Goal: Task Accomplishment & Management: Use online tool/utility

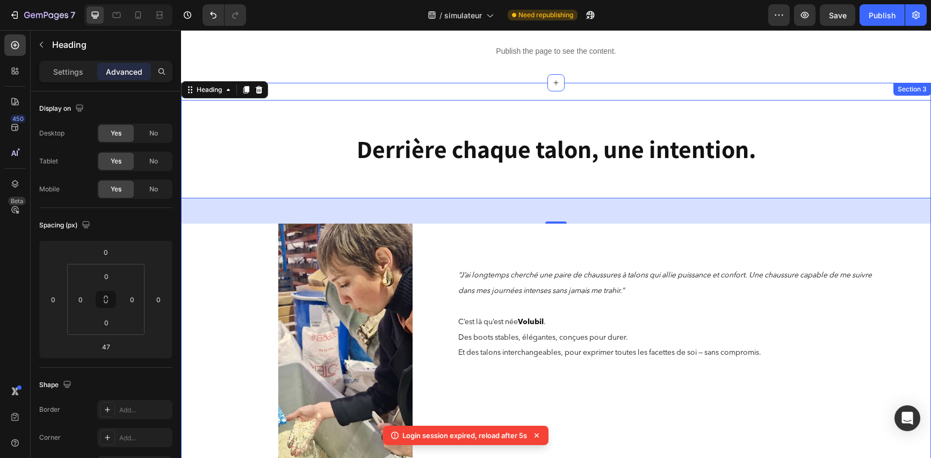
scroll to position [55, 0]
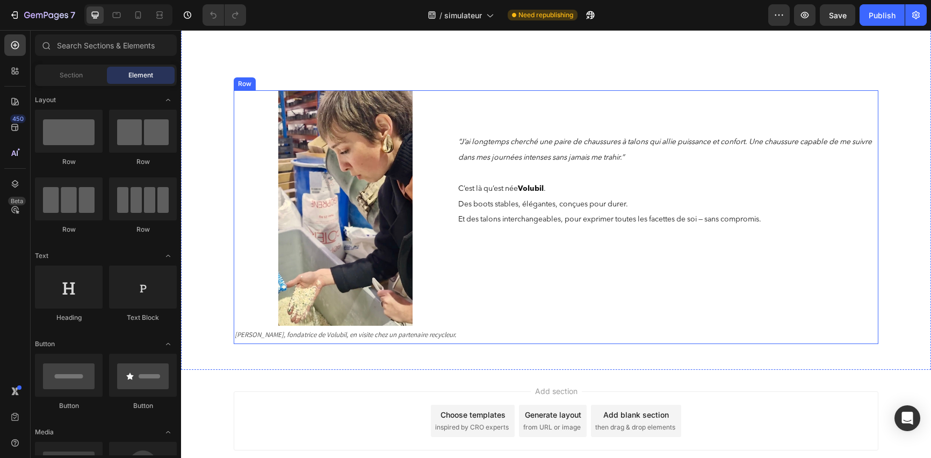
scroll to position [277, 0]
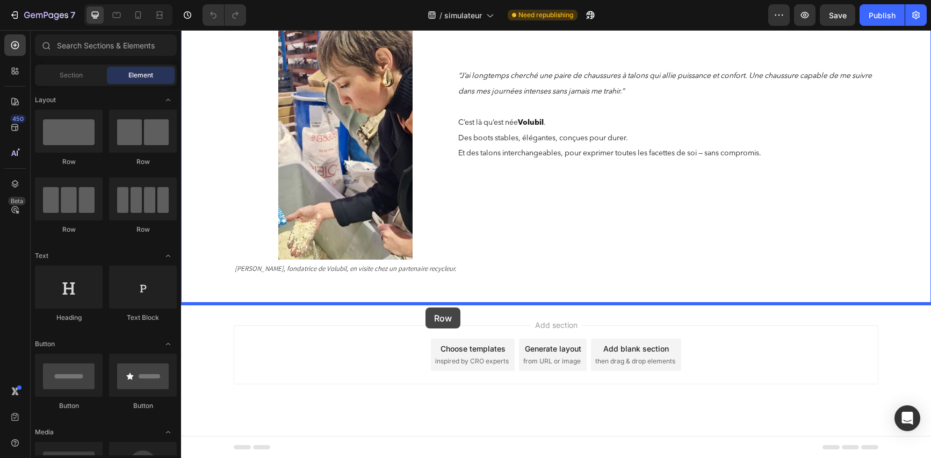
drag, startPoint x: 268, startPoint y: 166, endPoint x: 426, endPoint y: 307, distance: 212.0
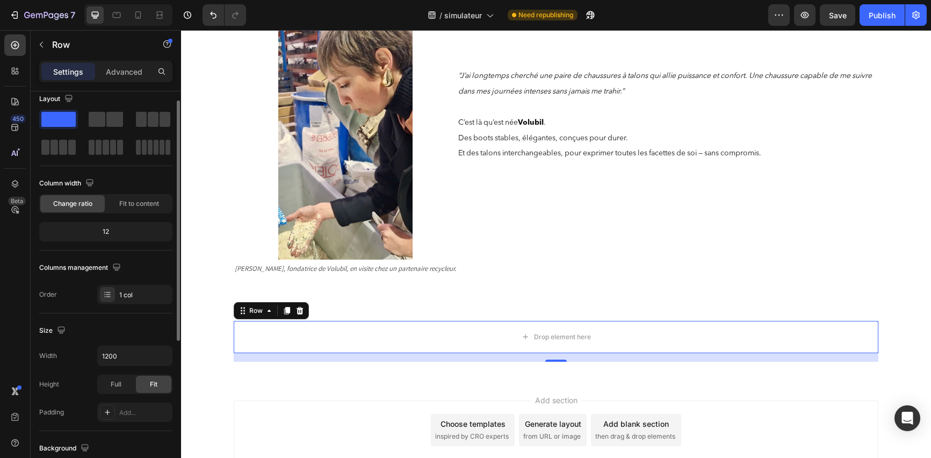
scroll to position [12, 0]
click at [107, 382] on div "Full" at bounding box center [115, 382] width 35 height 17
click at [140, 383] on div "Fit" at bounding box center [153, 382] width 35 height 17
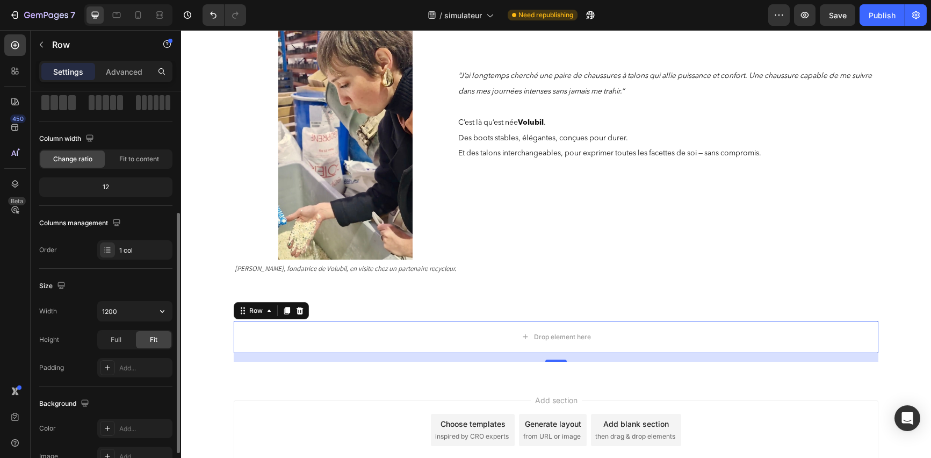
scroll to position [0, 0]
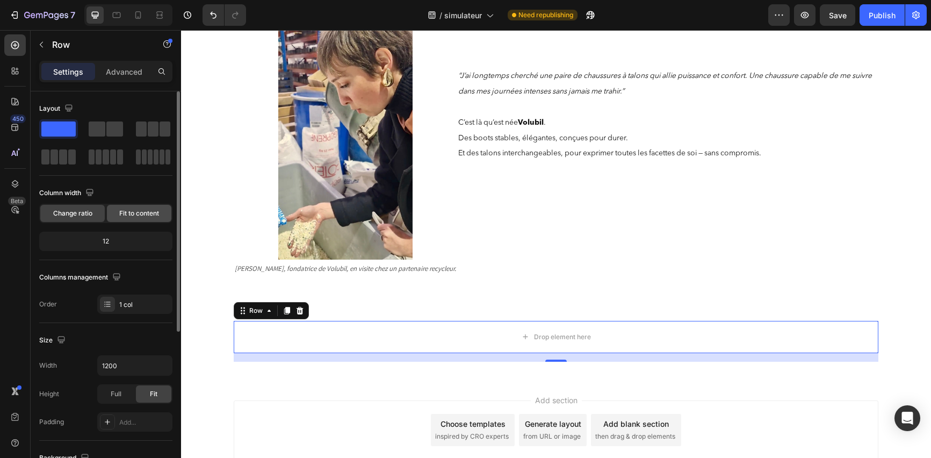
click at [132, 211] on span "Fit to content" at bounding box center [139, 214] width 40 height 10
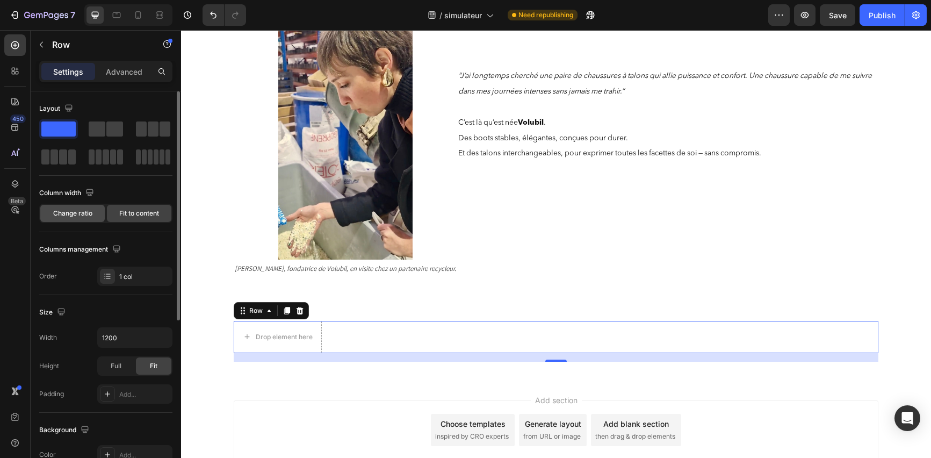
click at [92, 214] on div "Change ratio" at bounding box center [72, 213] width 64 height 17
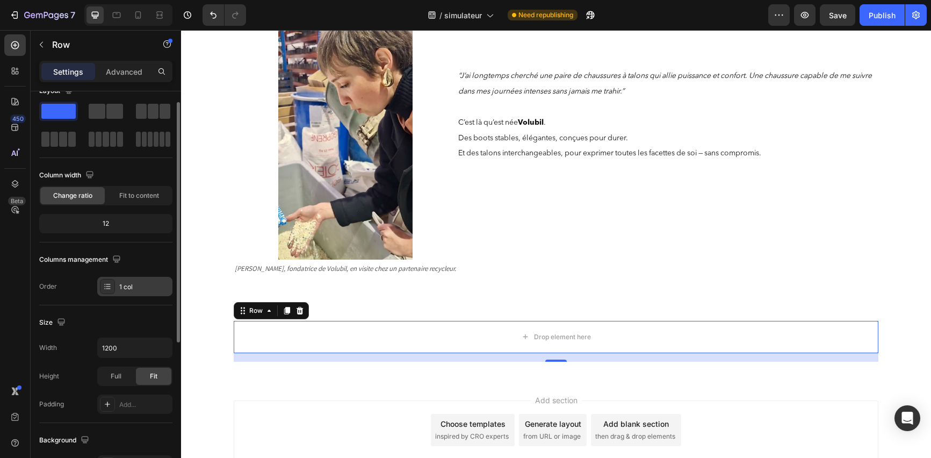
scroll to position [32, 0]
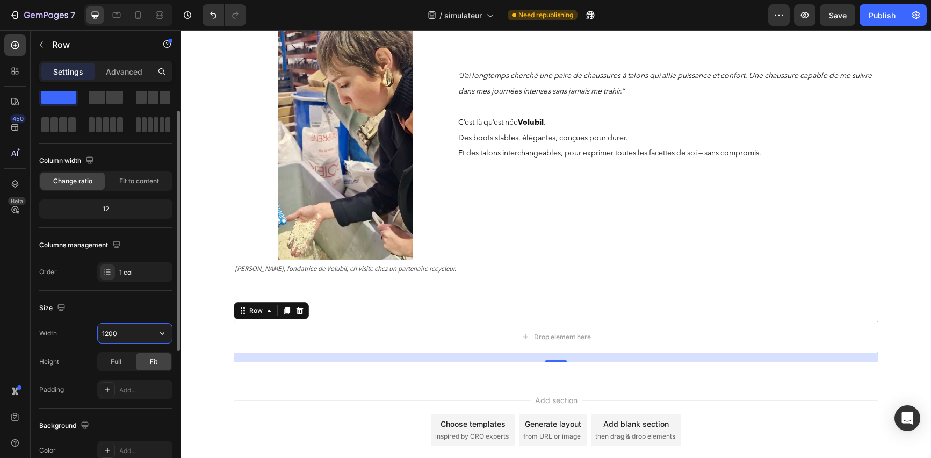
click at [149, 331] on input "1200" at bounding box center [135, 333] width 74 height 19
click at [160, 333] on icon "button" at bounding box center [162, 333] width 11 height 11
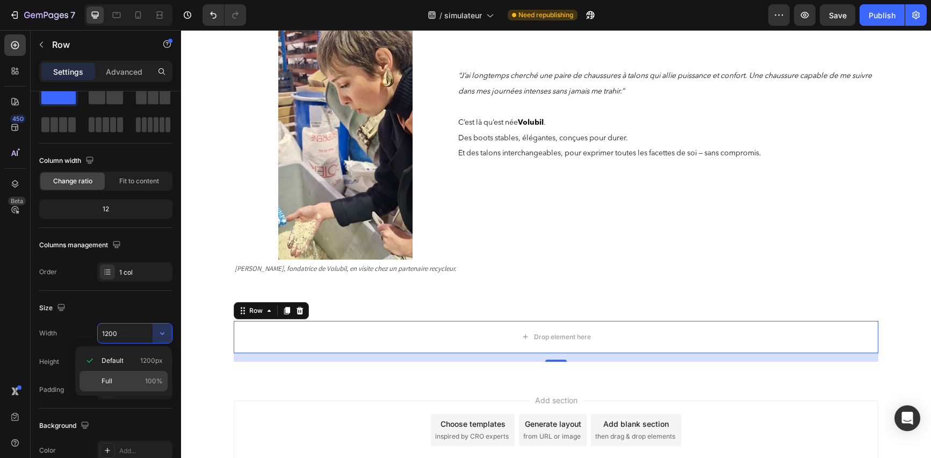
click at [117, 386] on div "Full 100%" at bounding box center [124, 381] width 88 height 20
type input "100%"
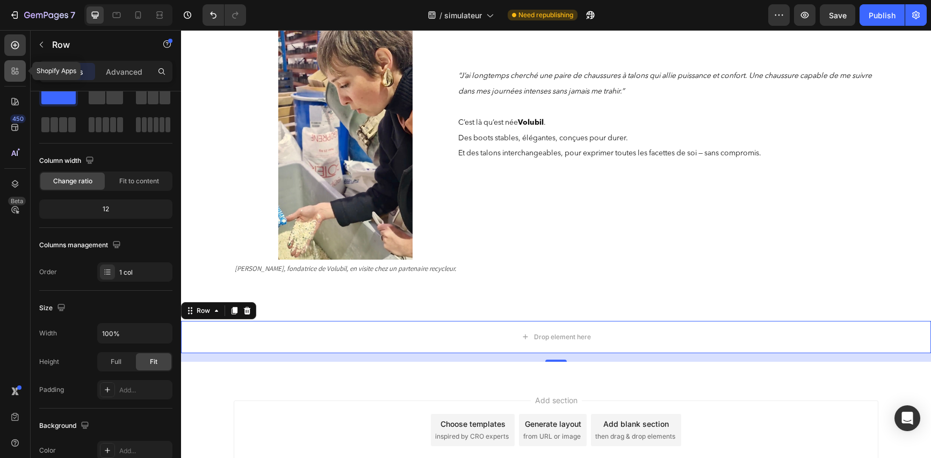
click at [13, 70] on icon at bounding box center [13, 69] width 3 height 3
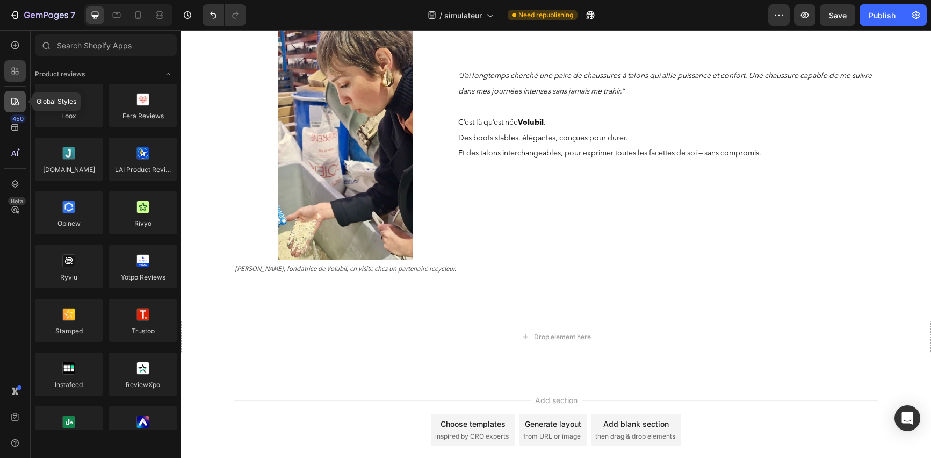
click at [20, 103] on div at bounding box center [14, 101] width 21 height 21
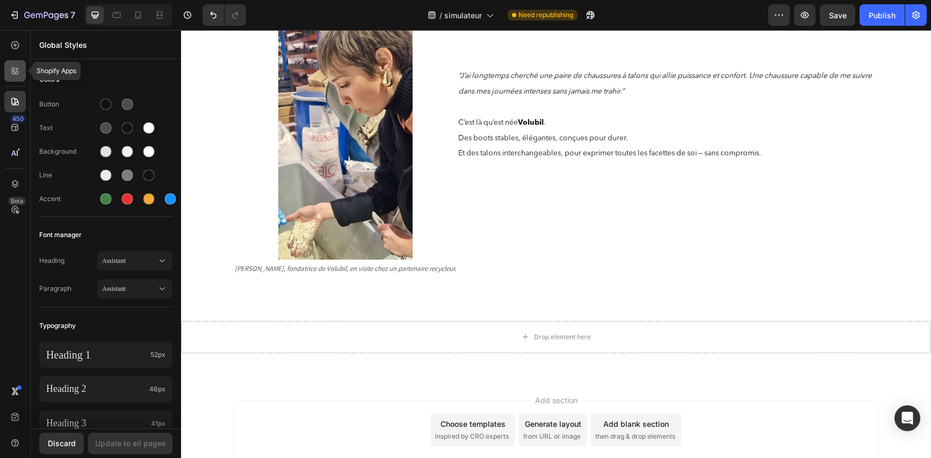
click at [15, 66] on icon at bounding box center [15, 71] width 11 height 11
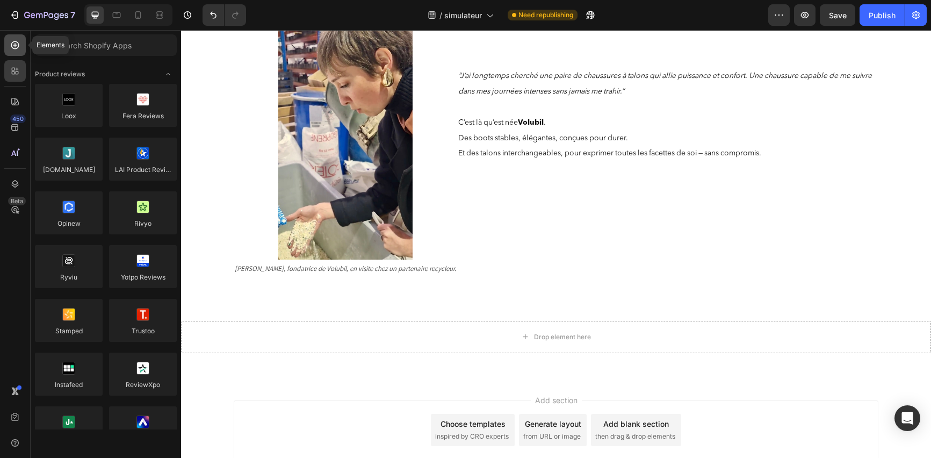
click at [14, 43] on icon at bounding box center [15, 45] width 11 height 11
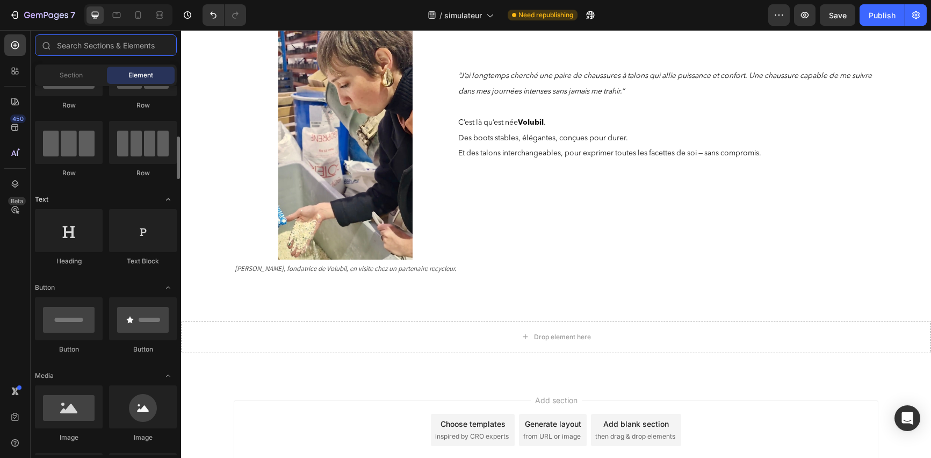
scroll to position [96, 0]
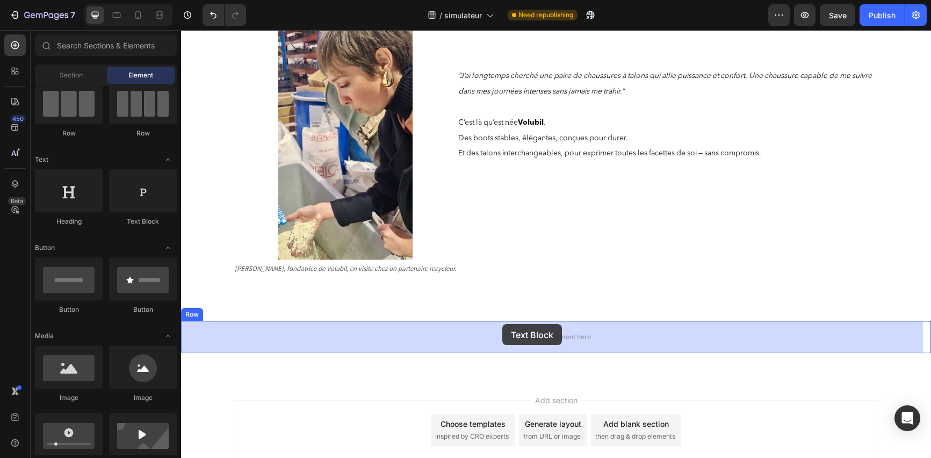
drag, startPoint x: 332, startPoint y: 235, endPoint x: 503, endPoint y: 325, distance: 192.6
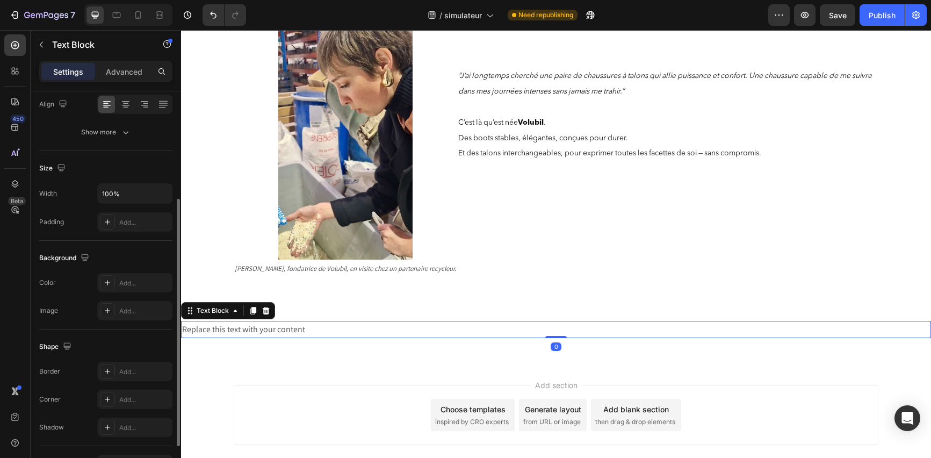
scroll to position [240, 0]
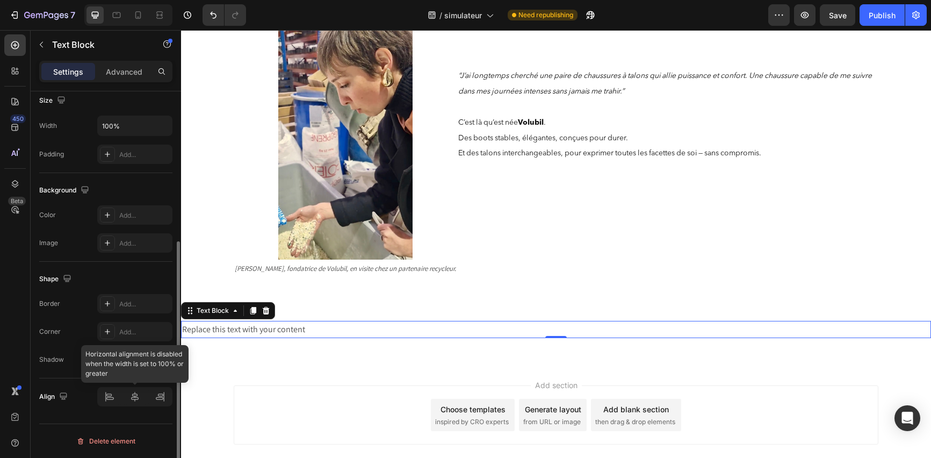
click at [134, 396] on div at bounding box center [134, 396] width 75 height 19
click at [357, 333] on div "Replace this text with your content" at bounding box center [556, 330] width 750 height 18
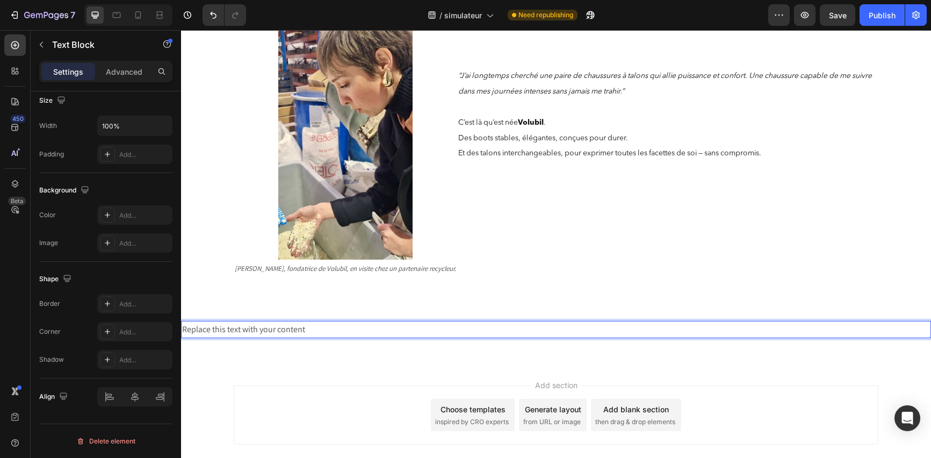
click at [357, 333] on p "Replace this text with your content" at bounding box center [556, 330] width 748 height 16
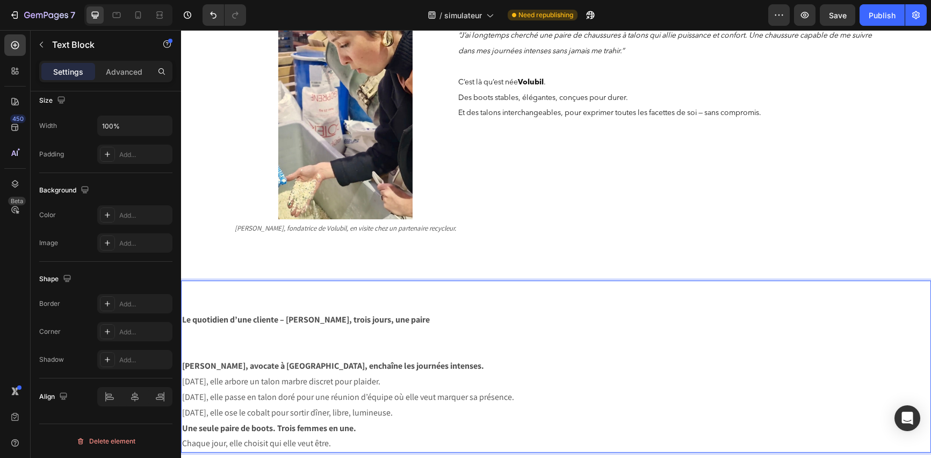
scroll to position [319, 0]
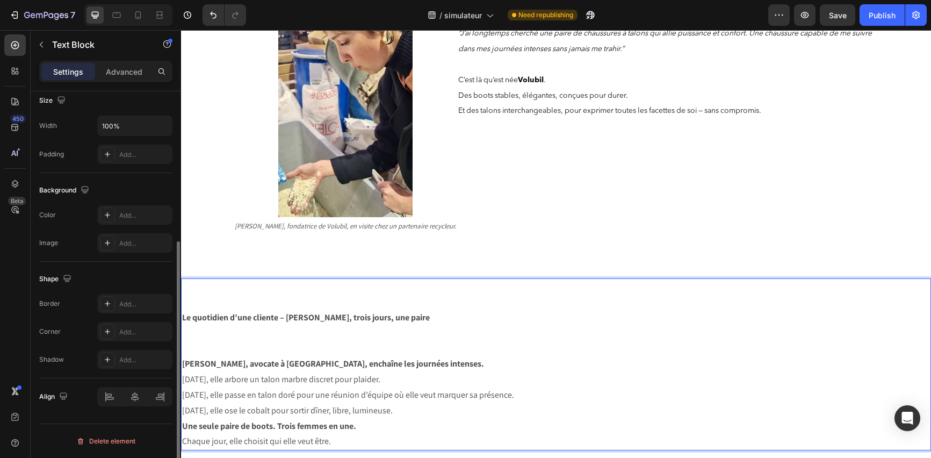
click at [144, 414] on div "Align" at bounding box center [105, 396] width 133 height 37
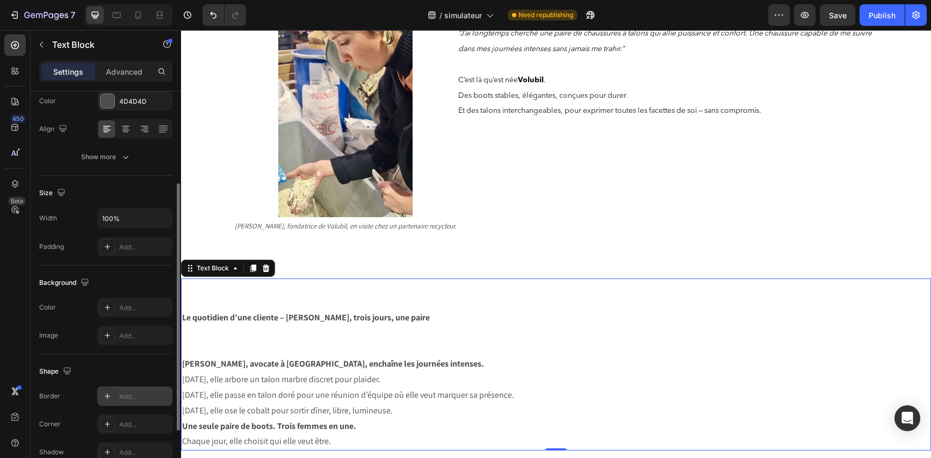
scroll to position [107, 0]
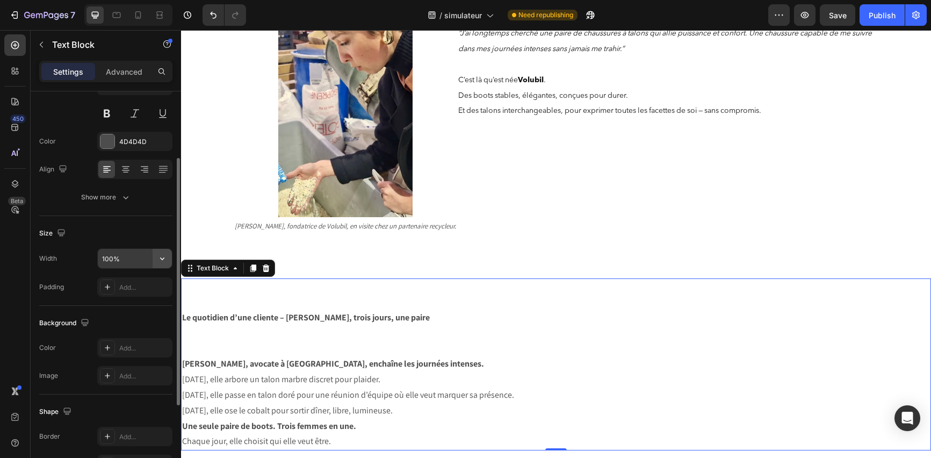
click at [164, 259] on icon "button" at bounding box center [162, 258] width 11 height 11
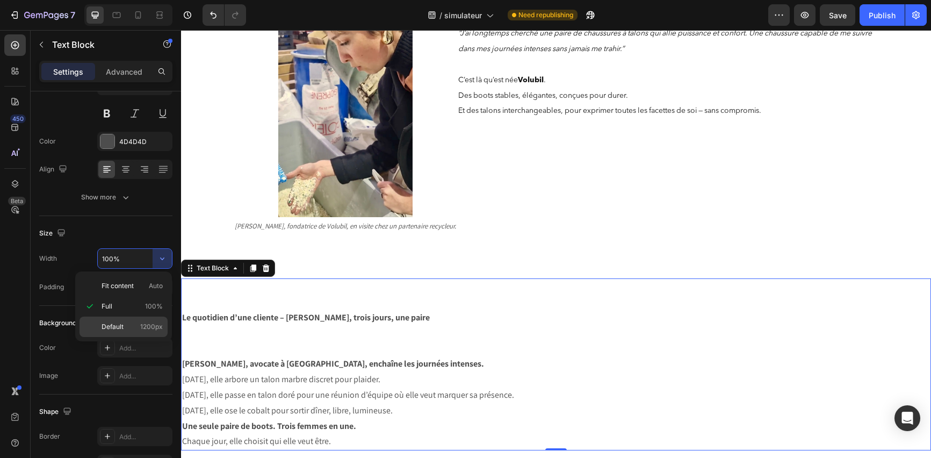
click at [142, 323] on span "1200px" at bounding box center [151, 327] width 23 height 10
type input "1200"
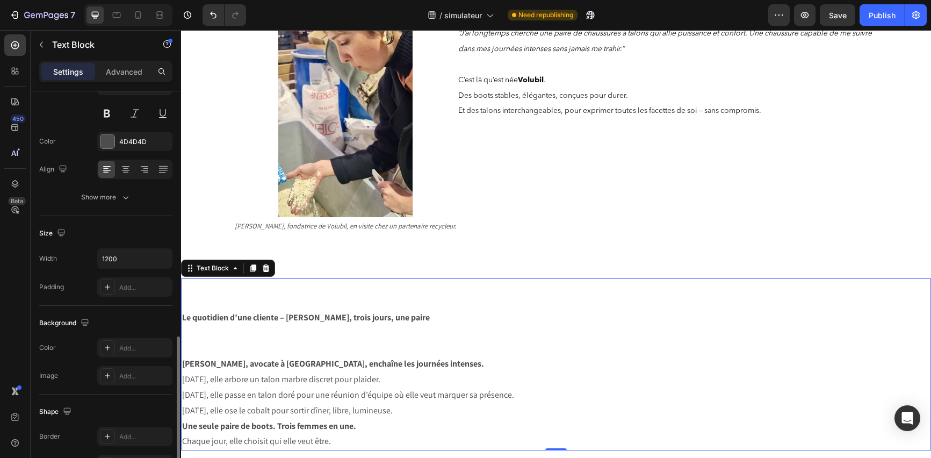
scroll to position [240, 0]
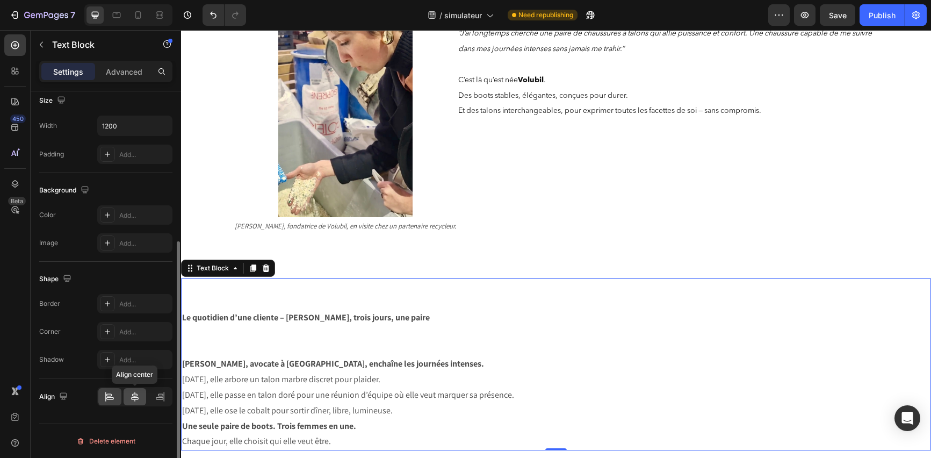
click at [135, 398] on icon at bounding box center [135, 396] width 11 height 11
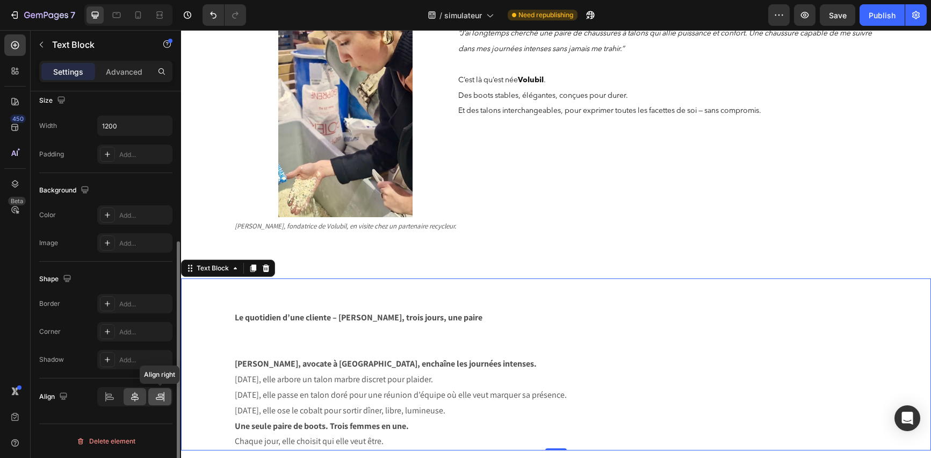
click at [157, 397] on icon at bounding box center [160, 396] width 11 height 11
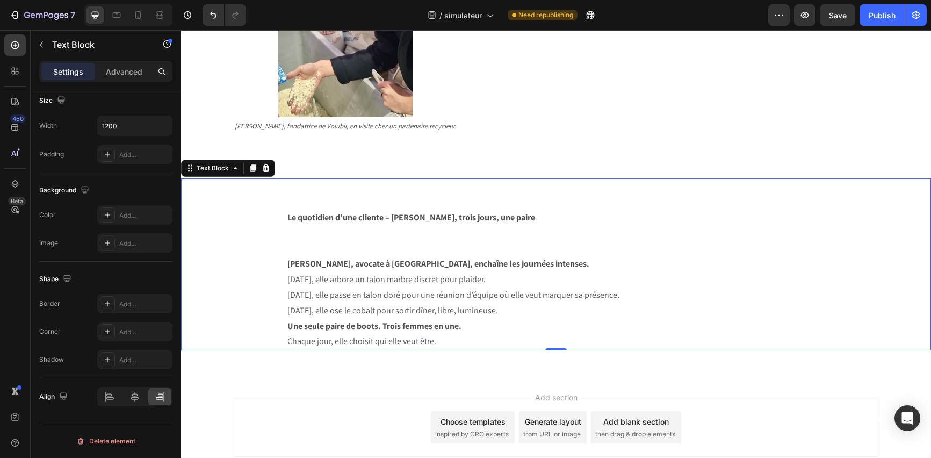
scroll to position [415, 0]
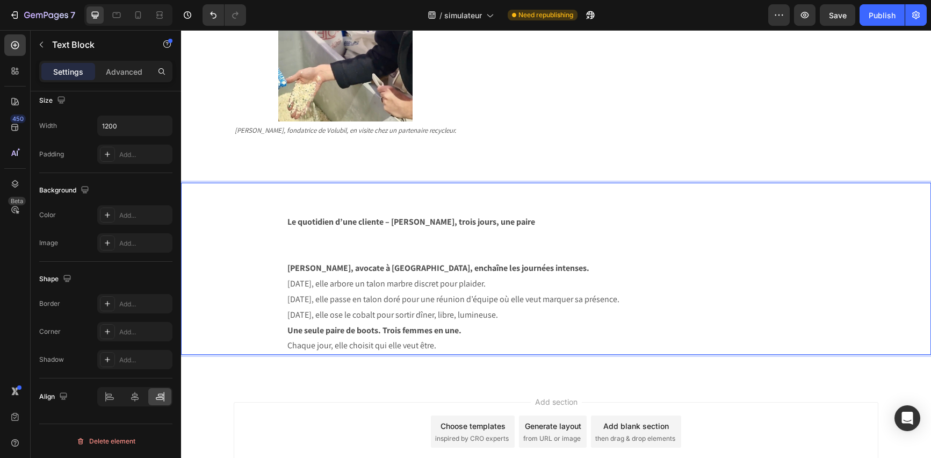
click at [447, 215] on p "Le quotidien d’une cliente – [PERSON_NAME], trois jours, une paire" at bounding box center [609, 222] width 643 height 16
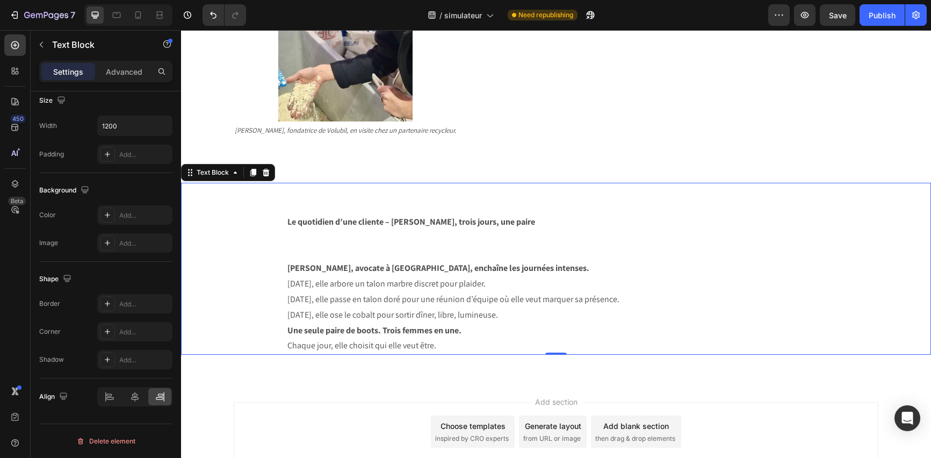
click at [274, 224] on div "Le quotidien d’une cliente – [PERSON_NAME], trois jours, une paire [PERSON_NAME…" at bounding box center [556, 269] width 750 height 173
click at [226, 171] on div "Text Block" at bounding box center [213, 173] width 37 height 10
click at [264, 173] on icon at bounding box center [266, 172] width 9 height 9
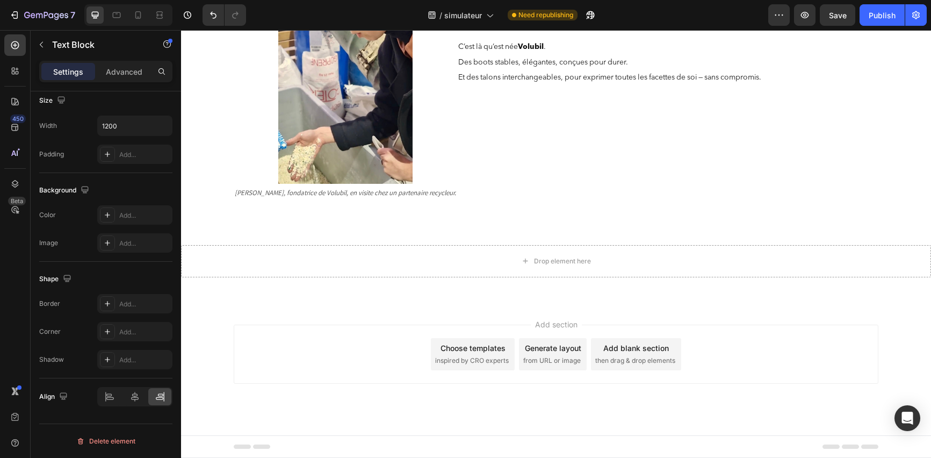
scroll to position [352, 0]
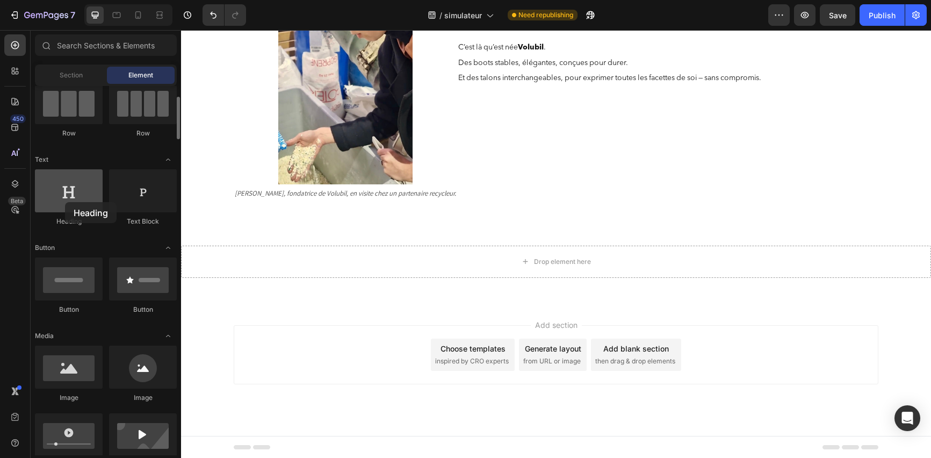
click at [65, 202] on div at bounding box center [69, 190] width 68 height 43
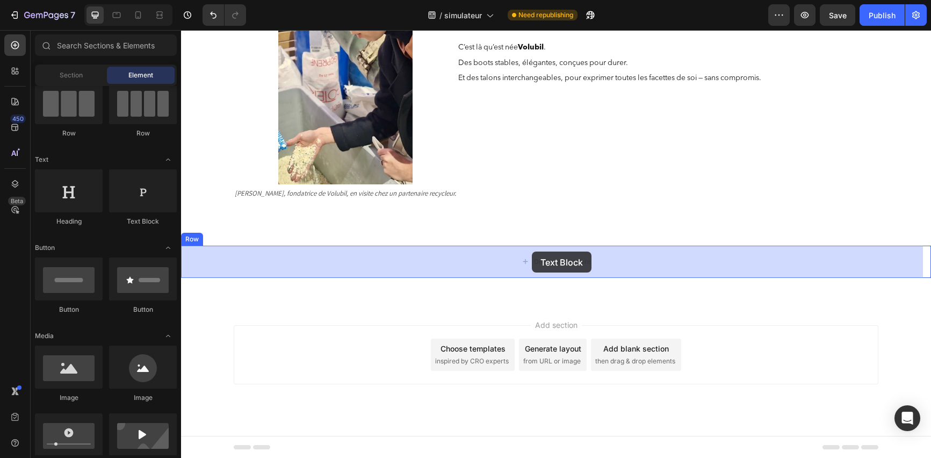
drag, startPoint x: 316, startPoint y: 228, endPoint x: 532, endPoint y: 252, distance: 217.3
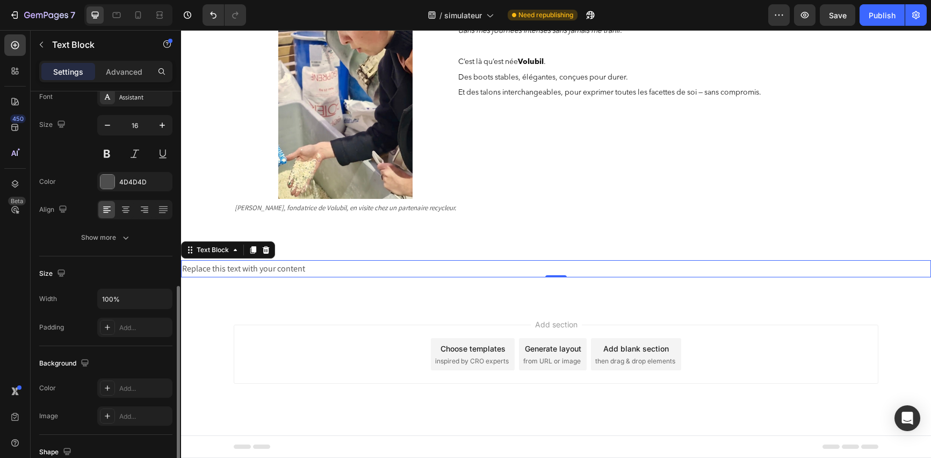
scroll to position [0, 0]
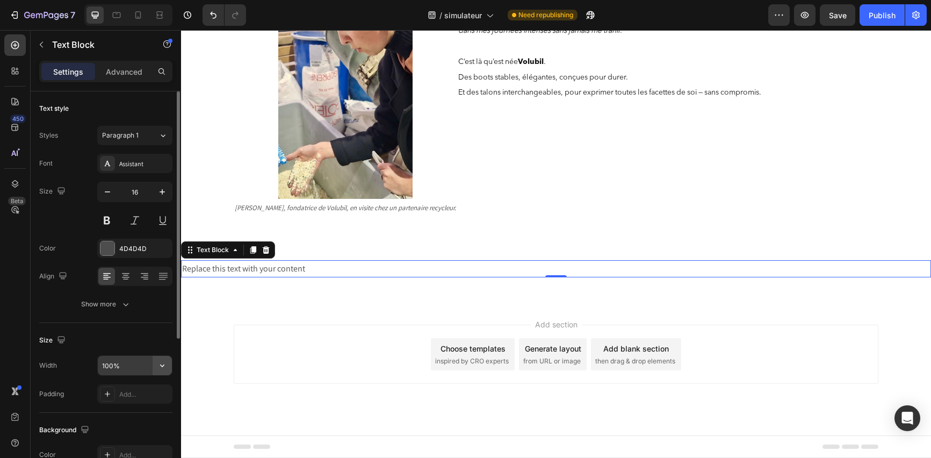
click at [160, 365] on icon "button" at bounding box center [162, 365] width 11 height 11
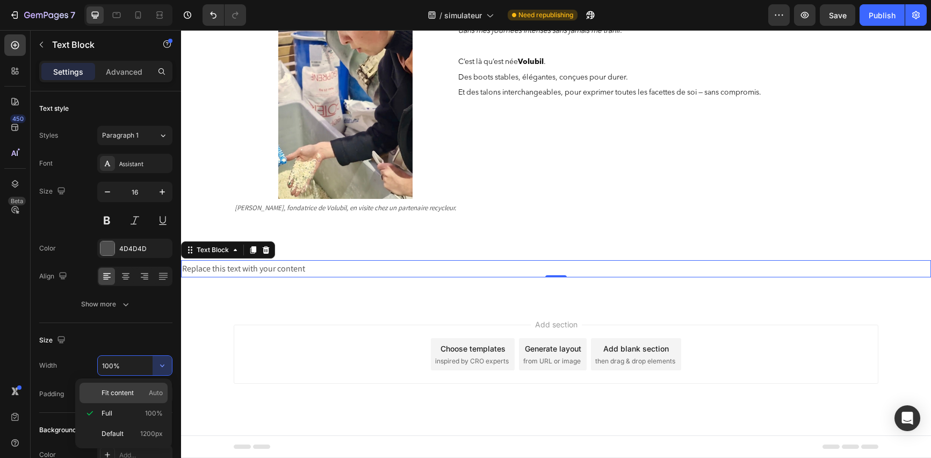
click at [123, 389] on span "Fit content" at bounding box center [118, 393] width 32 height 10
type input "Auto"
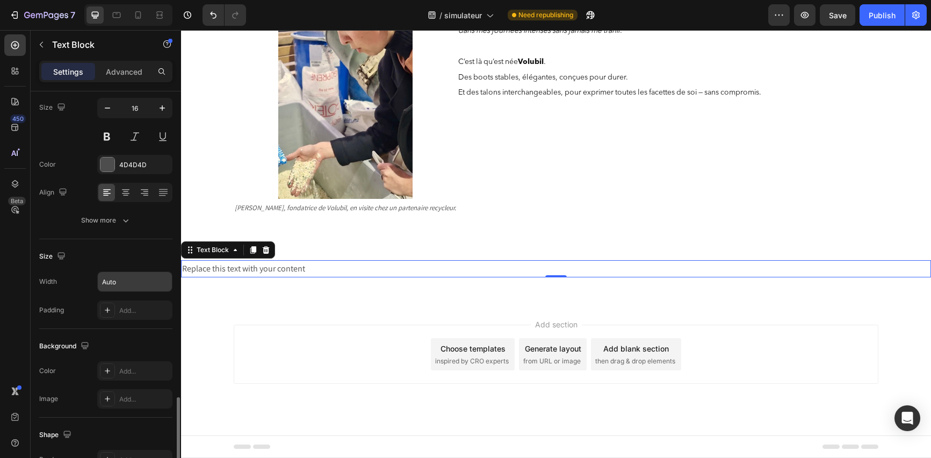
scroll to position [240, 0]
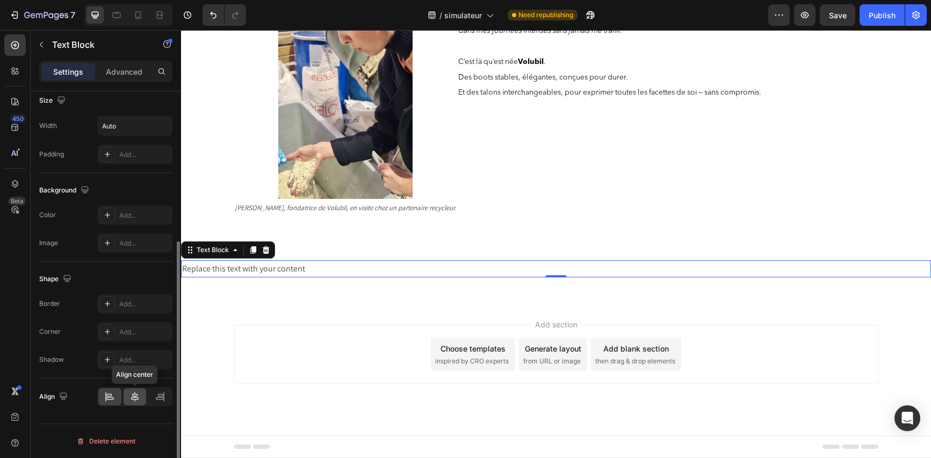
click at [141, 402] on div at bounding box center [135, 396] width 23 height 17
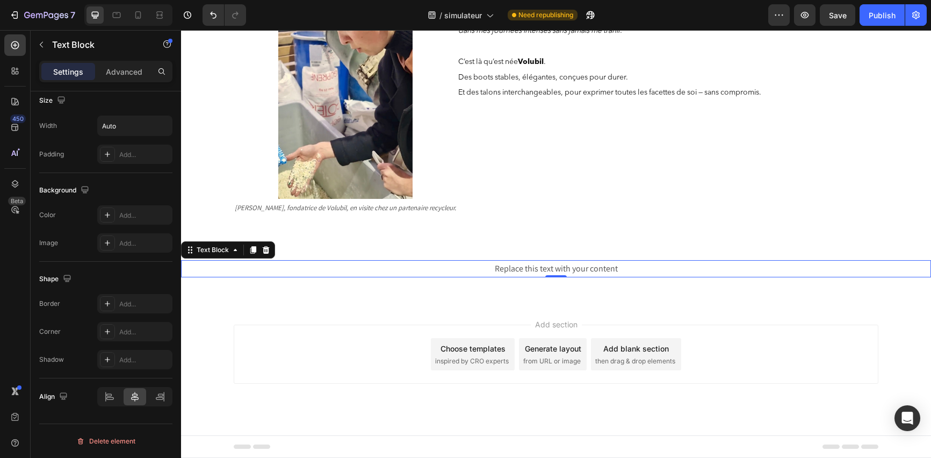
click at [520, 270] on div "Replace this text with your content" at bounding box center [556, 269] width 125 height 18
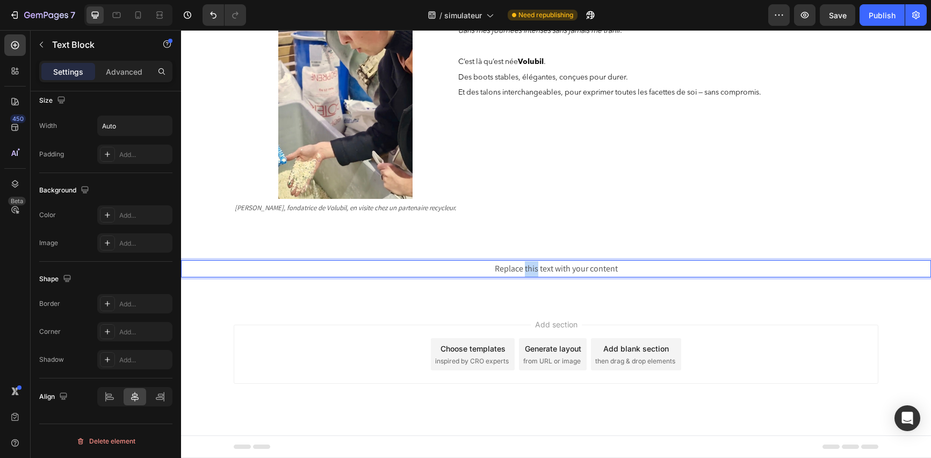
click at [520, 270] on p "Replace this text with your content" at bounding box center [556, 269] width 123 height 16
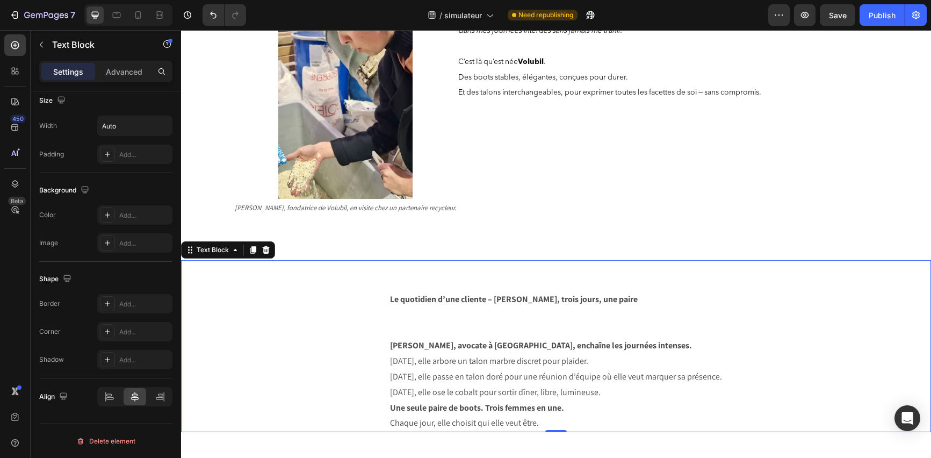
drag, startPoint x: 379, startPoint y: 295, endPoint x: 573, endPoint y: 373, distance: 209.3
click at [572, 372] on div "Le quotidien d’une cliente – [PERSON_NAME], trois jours, une paire [PERSON_NAME…" at bounding box center [556, 346] width 750 height 173
click at [570, 417] on p "Chaque jour, elle choisit qui elle veut être." at bounding box center [556, 423] width 332 height 16
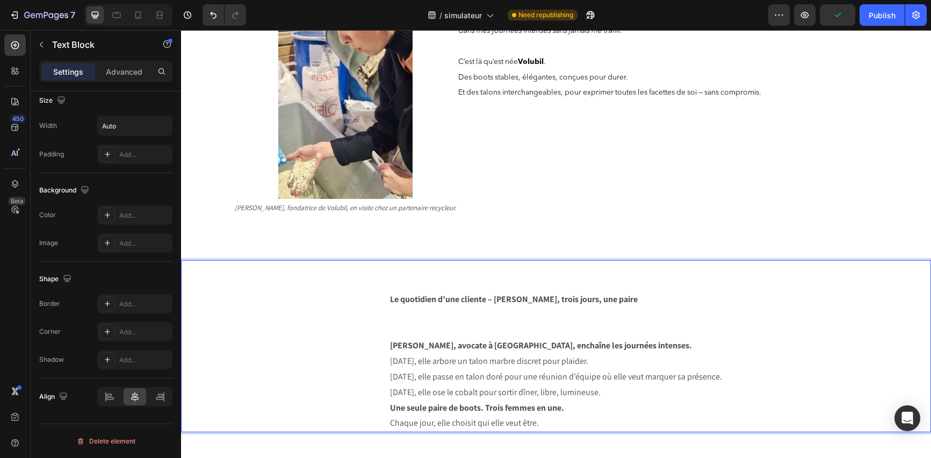
click at [570, 417] on p "Chaque jour, elle choisit qui elle veut être." at bounding box center [556, 423] width 332 height 16
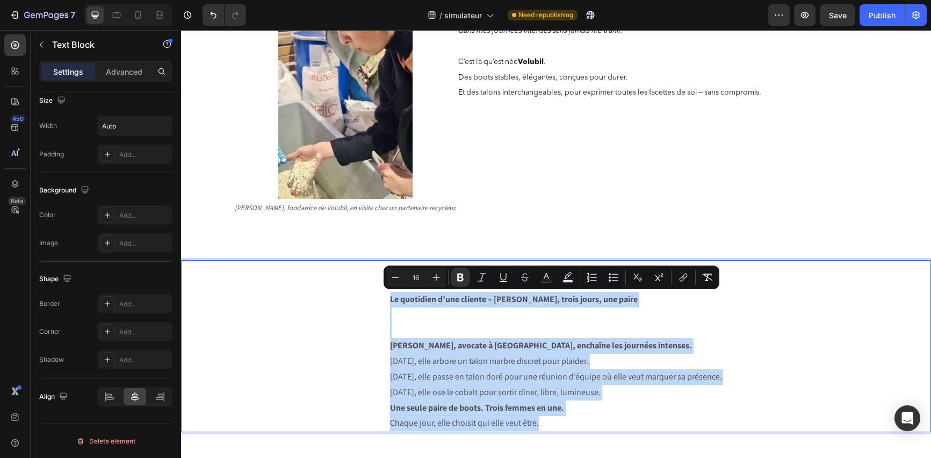
drag, startPoint x: 536, startPoint y: 419, endPoint x: 321, endPoint y: 296, distance: 248.2
click at [321, 296] on div "Le quotidien d’une cliente – [PERSON_NAME], trois jours, une paire [PERSON_NAME…" at bounding box center [556, 346] width 750 height 173
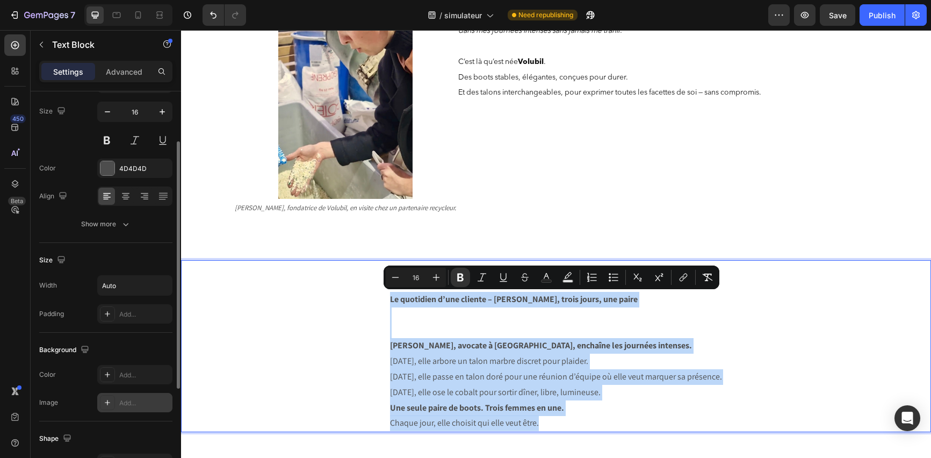
scroll to position [0, 0]
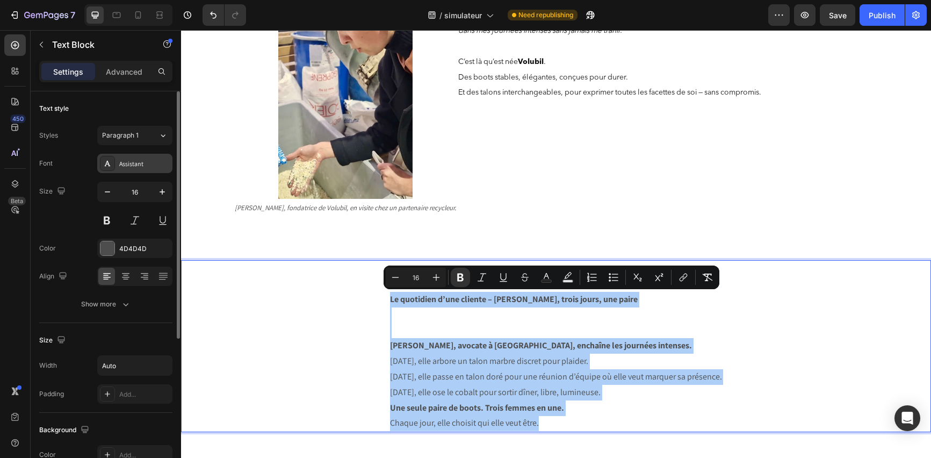
click at [149, 165] on div "Assistant" at bounding box center [144, 164] width 51 height 10
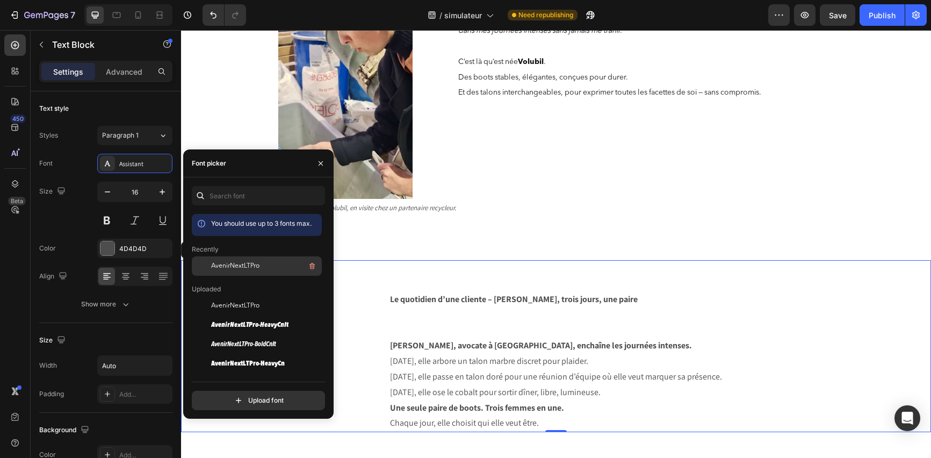
click at [221, 267] on span "AvenirNextLTPro" at bounding box center [235, 266] width 48 height 10
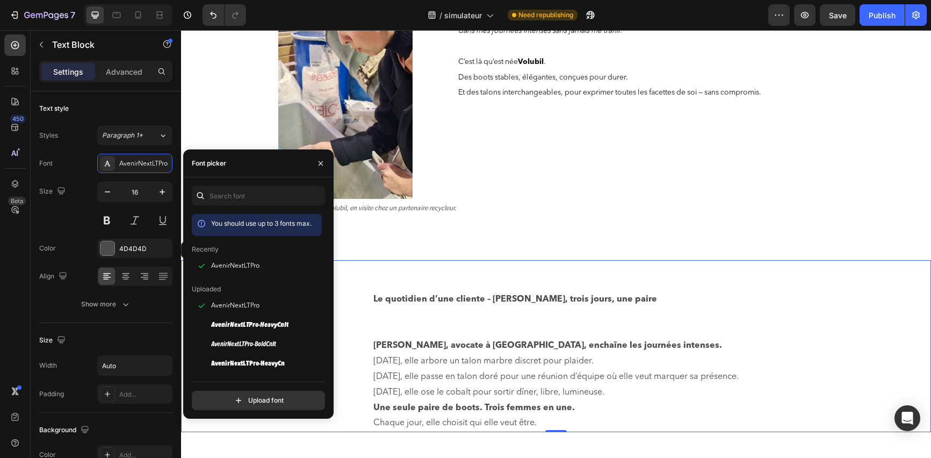
click at [360, 312] on div "Le quotidien d’une cliente – [PERSON_NAME], trois jours, une paire [PERSON_NAME…" at bounding box center [556, 346] width 750 height 173
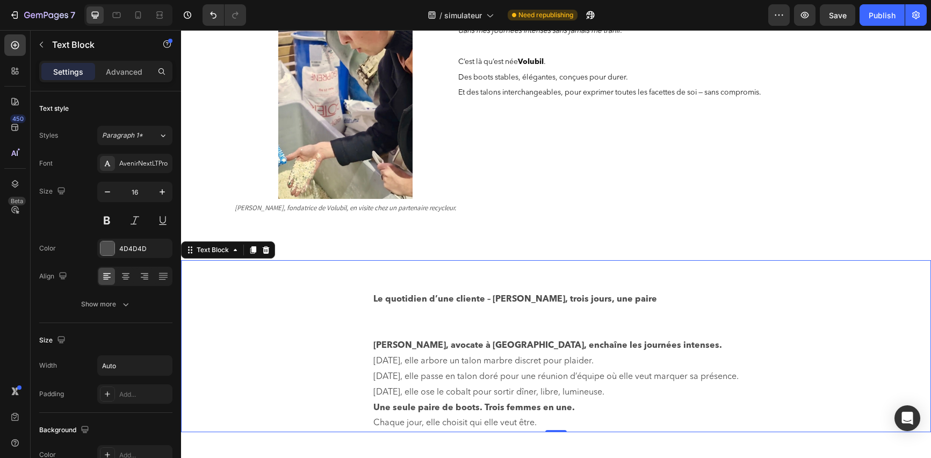
click at [356, 297] on div "Le quotidien d’une cliente – [PERSON_NAME], trois jours, une paire [PERSON_NAME…" at bounding box center [556, 346] width 750 height 173
click at [360, 297] on div "Le quotidien d’une cliente – [PERSON_NAME], trois jours, une paire [PERSON_NAME…" at bounding box center [556, 346] width 750 height 173
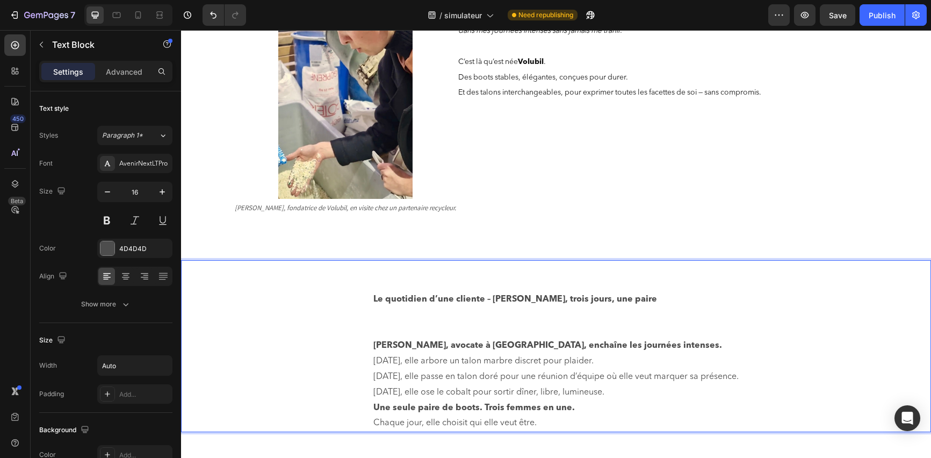
click at [657, 377] on p "[DATE], elle passe en talon doré pour une réunion d’équipe où elle veut marquer…" at bounding box center [556, 377] width 365 height 16
click at [607, 376] on p "[DATE], elle passe en talon doré pour une réunion d’équipe où elle veut marquer…" at bounding box center [556, 377] width 365 height 16
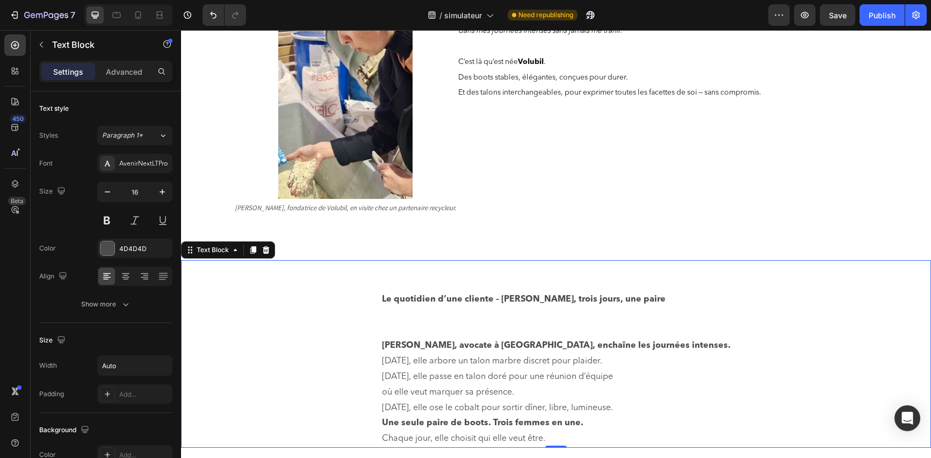
drag, startPoint x: 424, startPoint y: 295, endPoint x: 523, endPoint y: 317, distance: 101.8
click at [523, 317] on div "Le quotidien d’une cliente – [PERSON_NAME], trois jours, une paire [PERSON_NAME…" at bounding box center [556, 354] width 750 height 188
click at [429, 298] on div "Le quotidien d’une cliente – [PERSON_NAME], trois jours, une paire [PERSON_NAME…" at bounding box center [556, 354] width 750 height 188
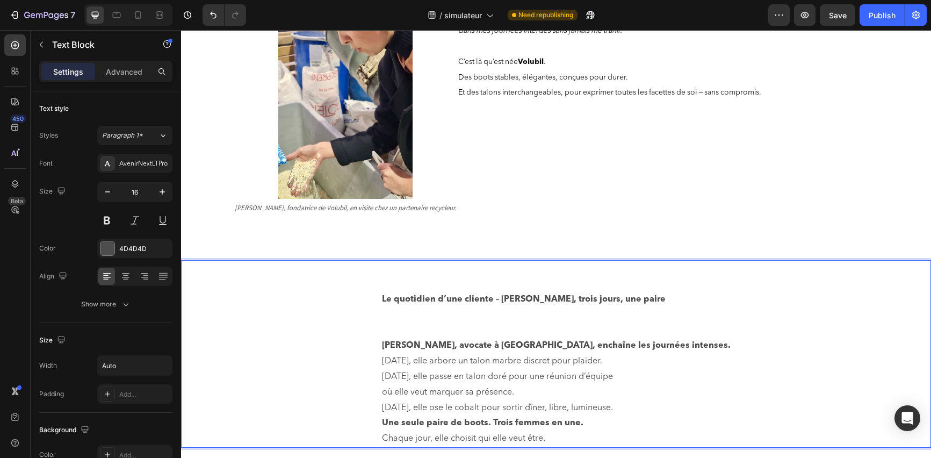
click at [435, 298] on strong "Le quotidien d’une cliente – [PERSON_NAME], trois jours, une paire" at bounding box center [524, 299] width 284 height 9
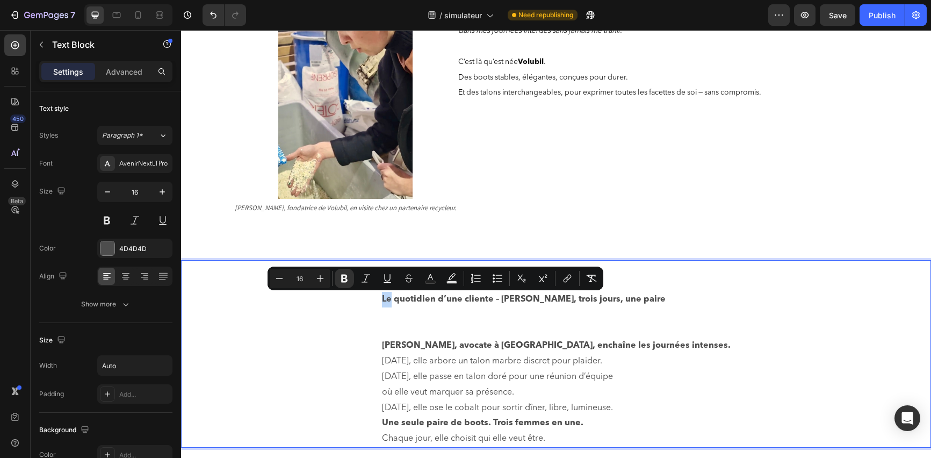
click at [426, 298] on div "Le quotidien d’une cliente – [PERSON_NAME], trois jours, une paire [PERSON_NAME…" at bounding box center [556, 354] width 750 height 188
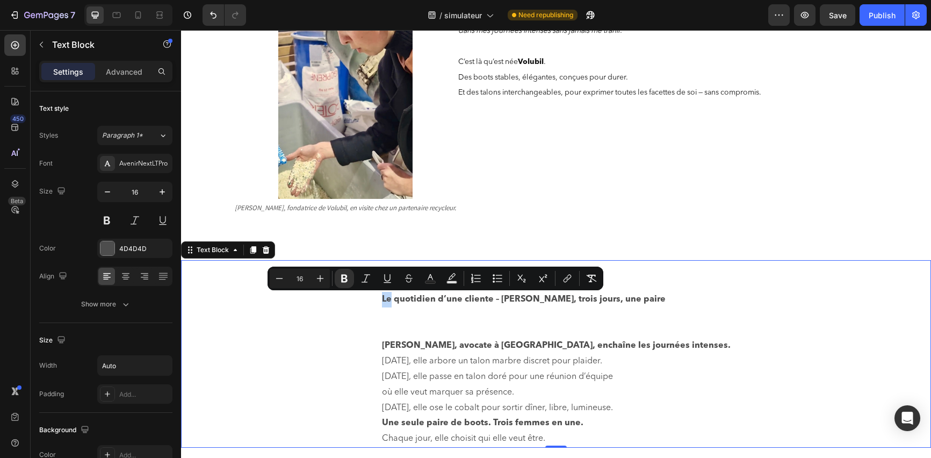
click at [431, 298] on strong "Le quotidien d’une cliente – [PERSON_NAME], trois jours, une paire" at bounding box center [524, 299] width 284 height 9
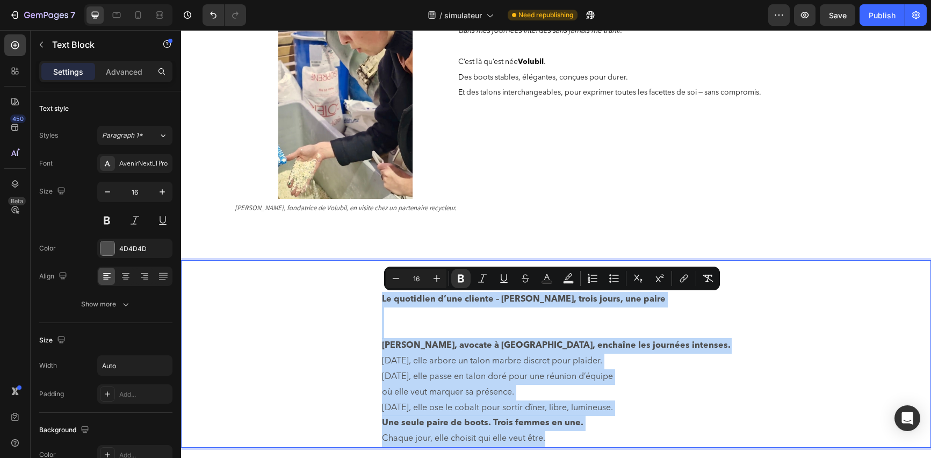
drag, startPoint x: 431, startPoint y: 298, endPoint x: 716, endPoint y: 445, distance: 321.2
click at [716, 445] on div "Le quotidien d’une cliente – [PERSON_NAME], trois jours, une paire [PERSON_NAME…" at bounding box center [556, 354] width 750 height 188
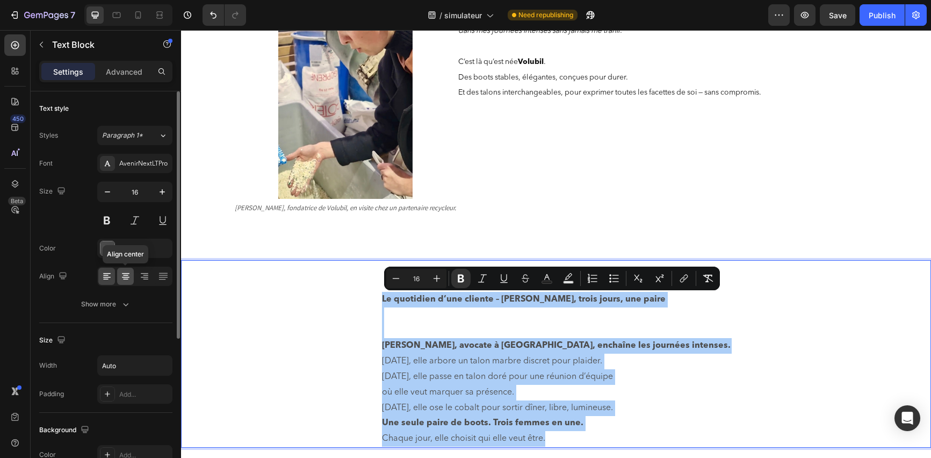
click at [129, 274] on icon at bounding box center [125, 276] width 11 height 11
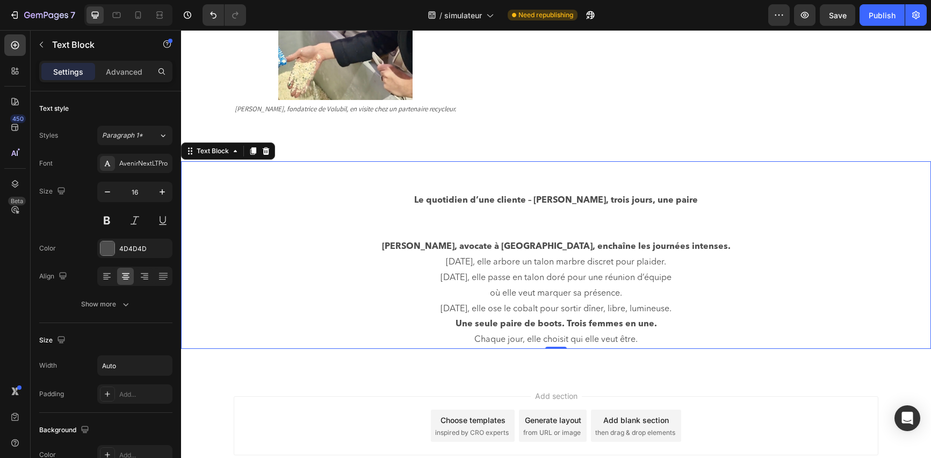
scroll to position [439, 0]
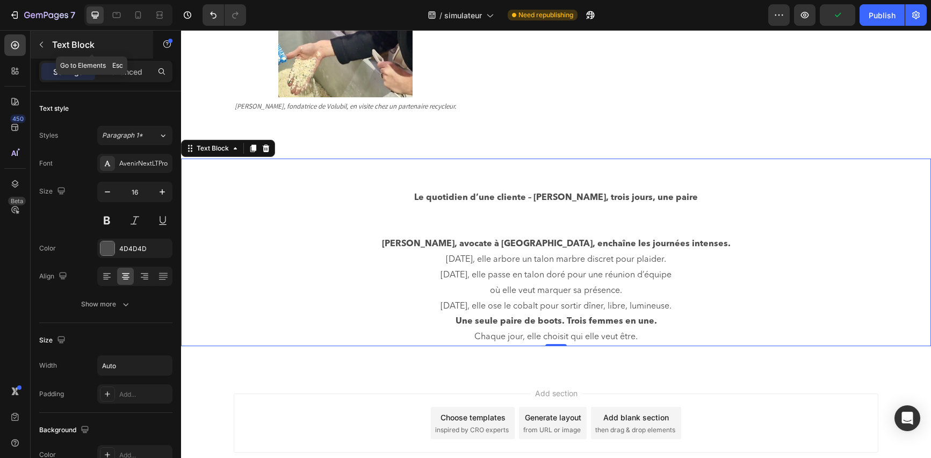
click at [41, 45] on icon "button" at bounding box center [41, 44] width 9 height 9
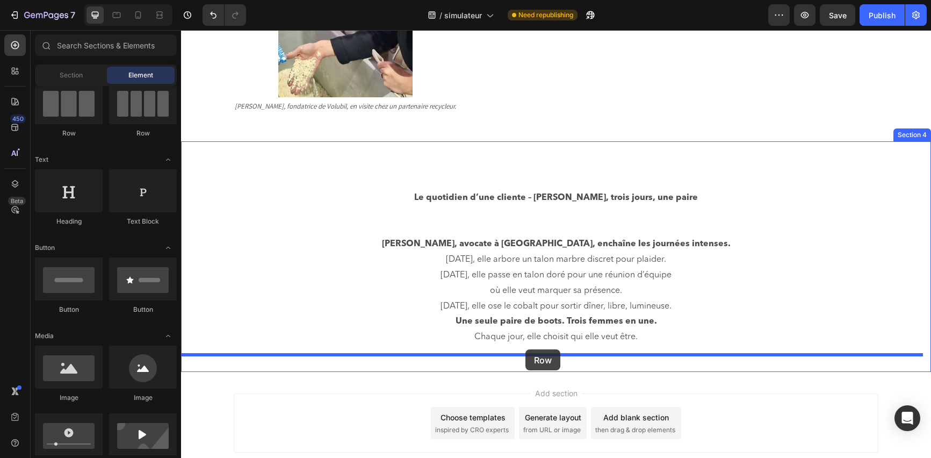
drag, startPoint x: 250, startPoint y: 134, endPoint x: 526, endPoint y: 349, distance: 350.0
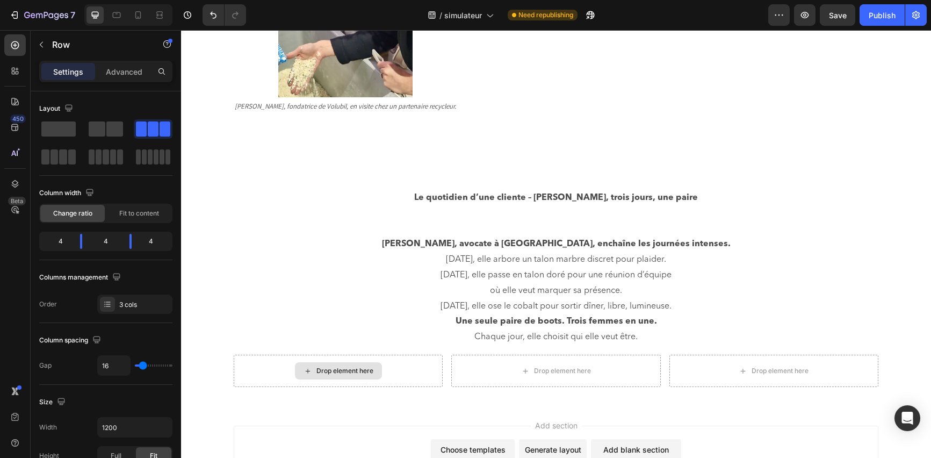
click at [347, 367] on div "Drop element here" at bounding box center [345, 371] width 57 height 9
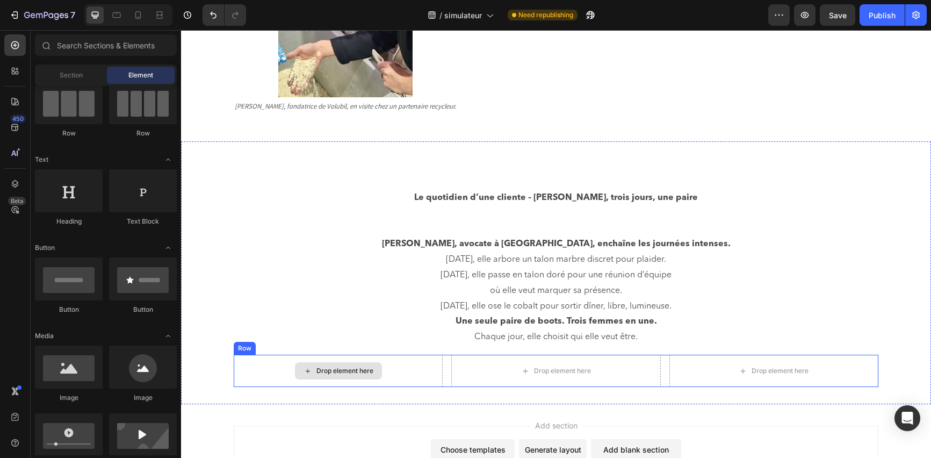
click at [338, 374] on div "Drop element here" at bounding box center [345, 371] width 57 height 9
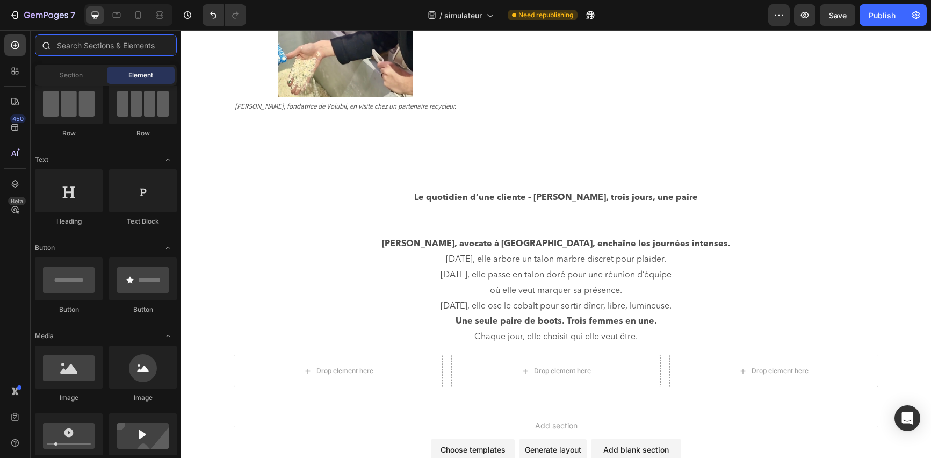
click at [98, 48] on input "text" at bounding box center [106, 44] width 142 height 21
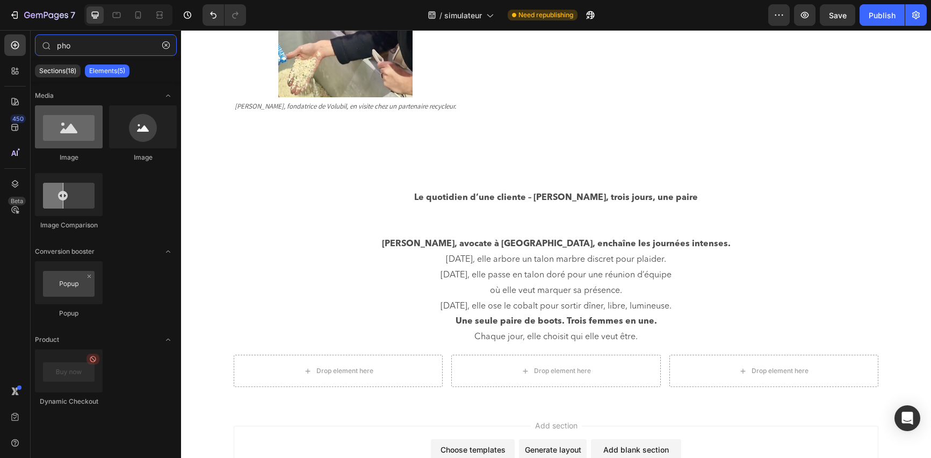
type input "pho"
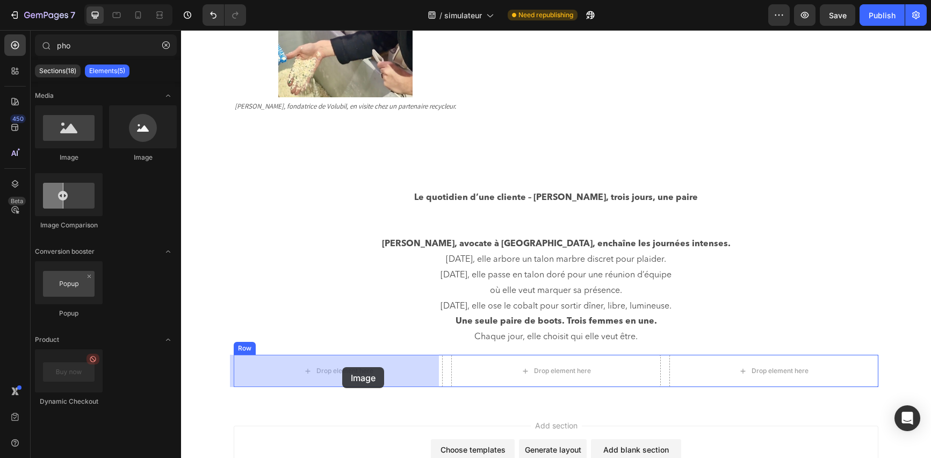
drag, startPoint x: 243, startPoint y: 156, endPoint x: 342, endPoint y: 367, distance: 232.8
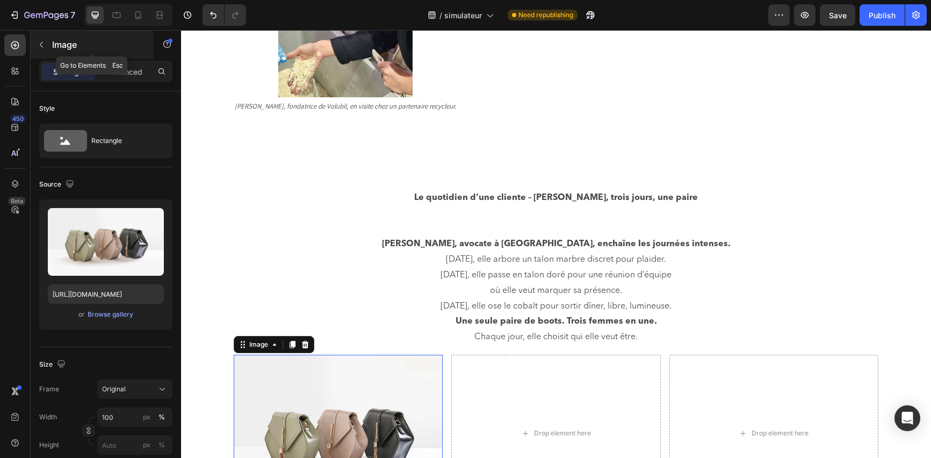
click at [39, 44] on icon "button" at bounding box center [41, 44] width 9 height 9
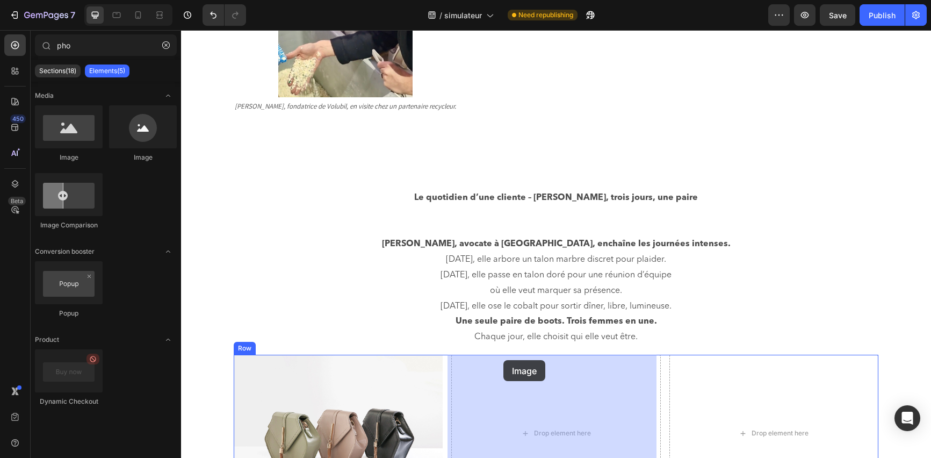
drag, startPoint x: 253, startPoint y: 160, endPoint x: 530, endPoint y: 379, distance: 353.6
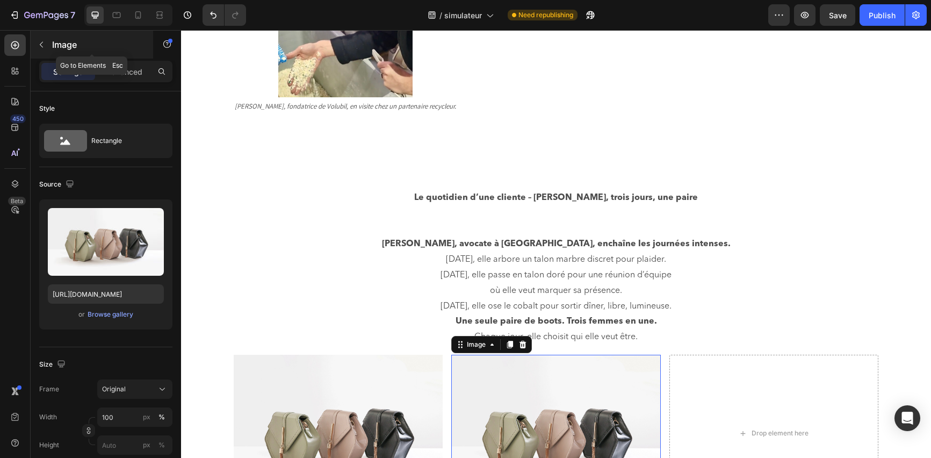
click at [49, 41] on button "button" at bounding box center [41, 44] width 17 height 17
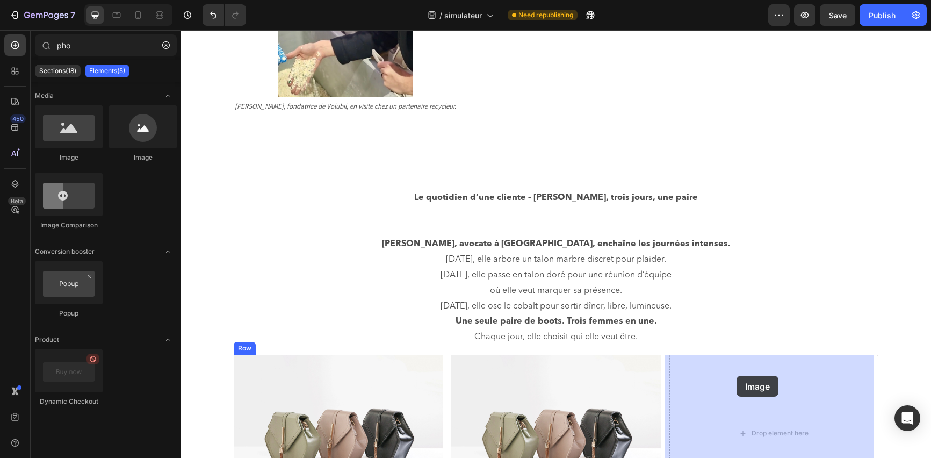
drag, startPoint x: 249, startPoint y: 156, endPoint x: 737, endPoint y: 376, distance: 534.8
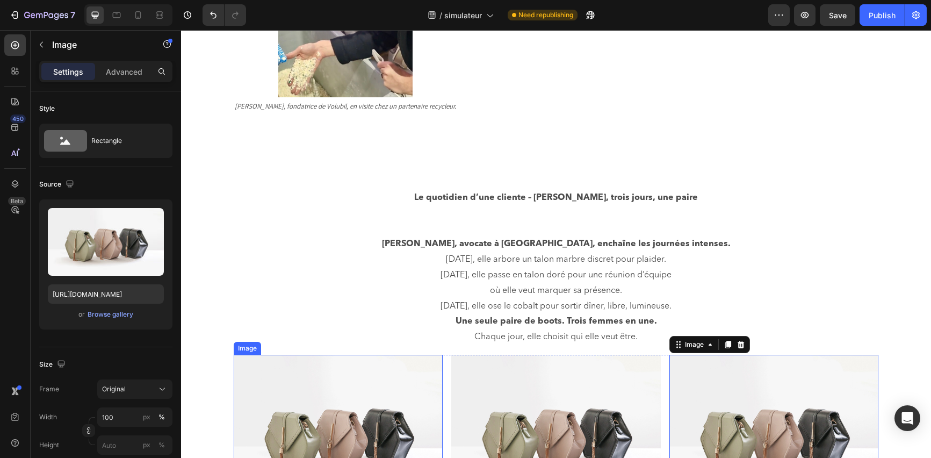
click at [376, 387] on img at bounding box center [338, 433] width 209 height 157
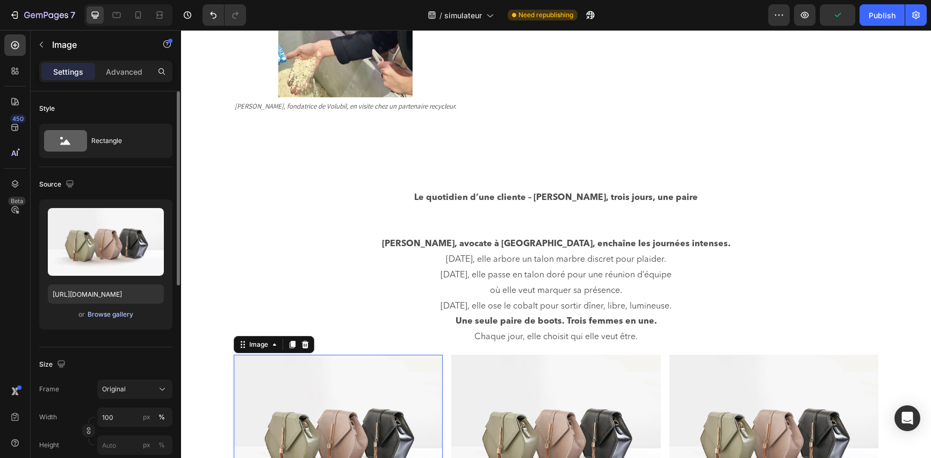
click at [119, 316] on div "Browse gallery" at bounding box center [111, 315] width 46 height 10
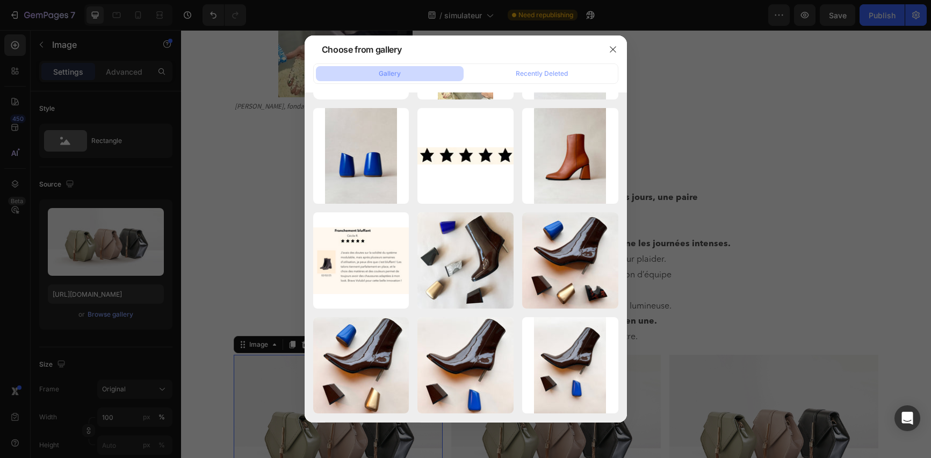
scroll to position [0, 0]
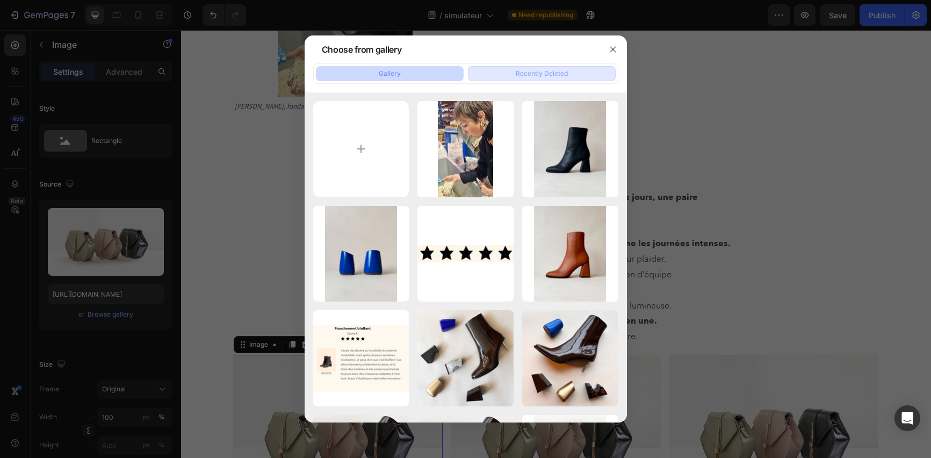
click at [510, 67] on button "Recently Deleted" at bounding box center [542, 73] width 148 height 15
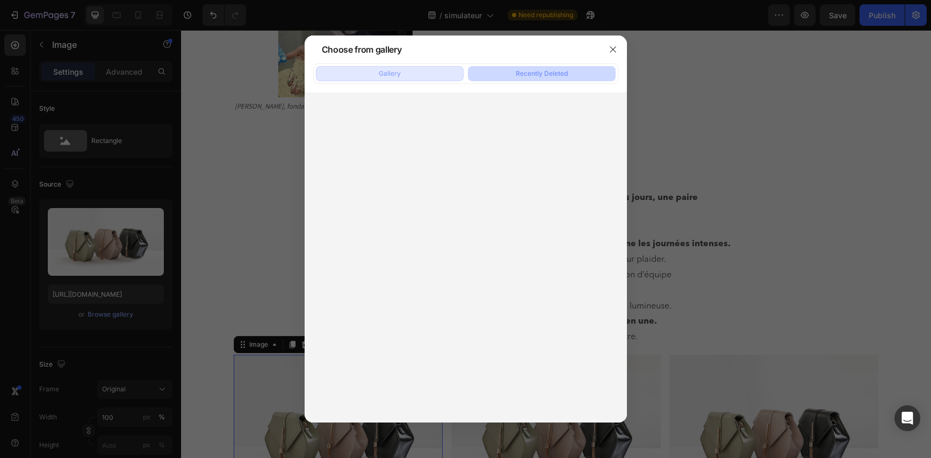
click at [389, 69] on div "Gallery" at bounding box center [390, 74] width 22 height 10
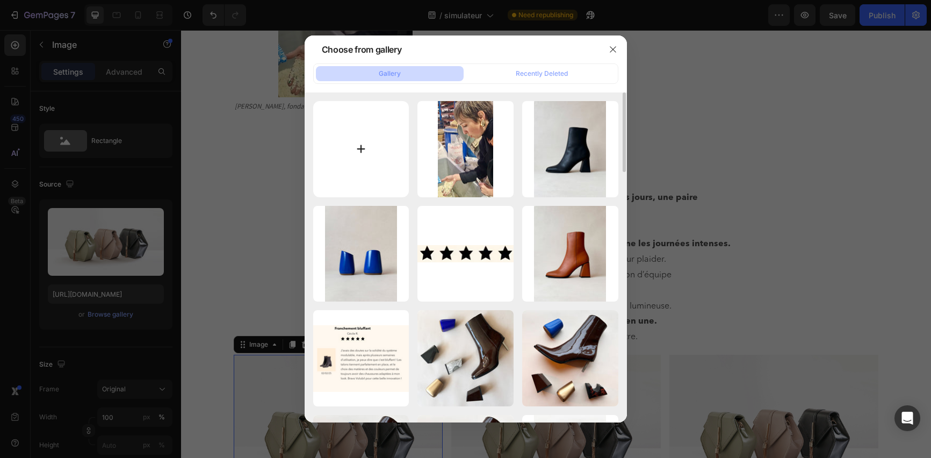
click at [377, 146] on input "file" at bounding box center [361, 149] width 96 height 96
type input "C:\fakepath\IMG_0310v2.jpg"
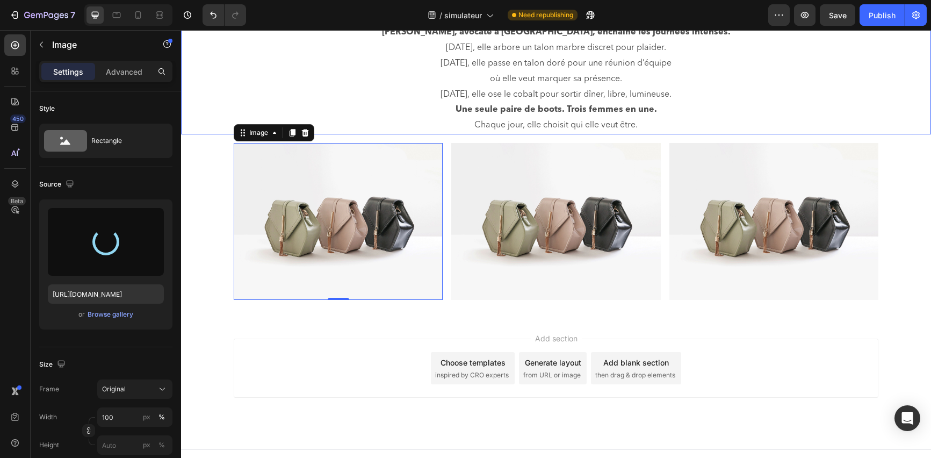
scroll to position [658, 0]
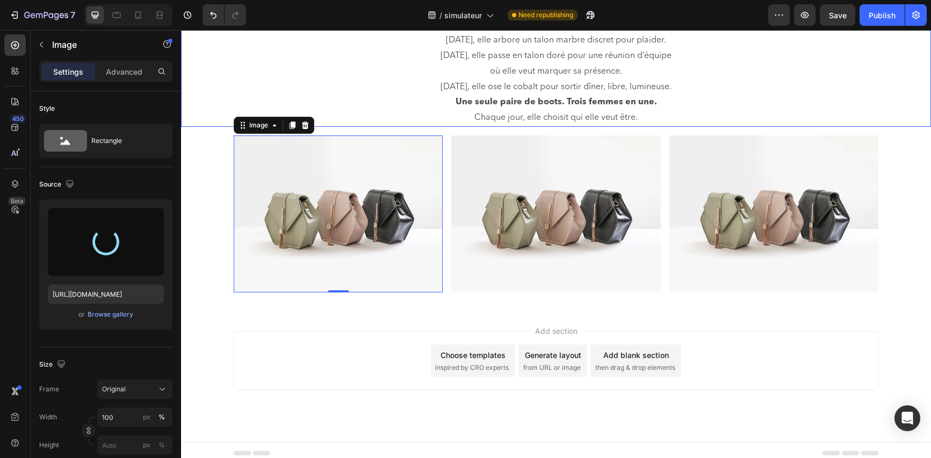
type input "[URL][DOMAIN_NAME]"
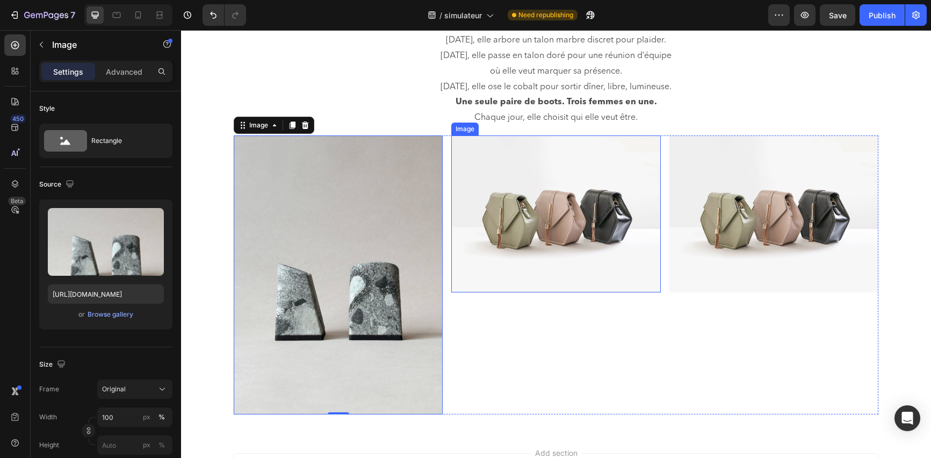
click at [557, 230] on img at bounding box center [555, 213] width 209 height 157
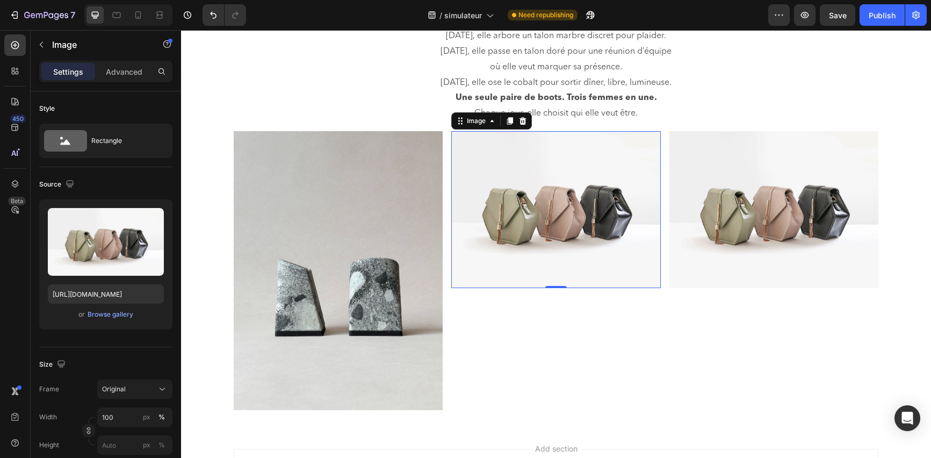
scroll to position [663, 0]
click at [111, 312] on div "Browse gallery" at bounding box center [111, 315] width 46 height 10
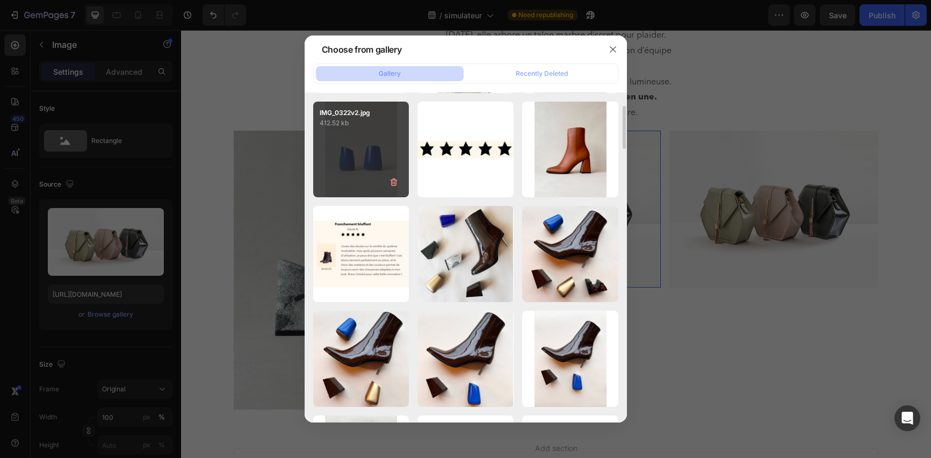
scroll to position [0, 0]
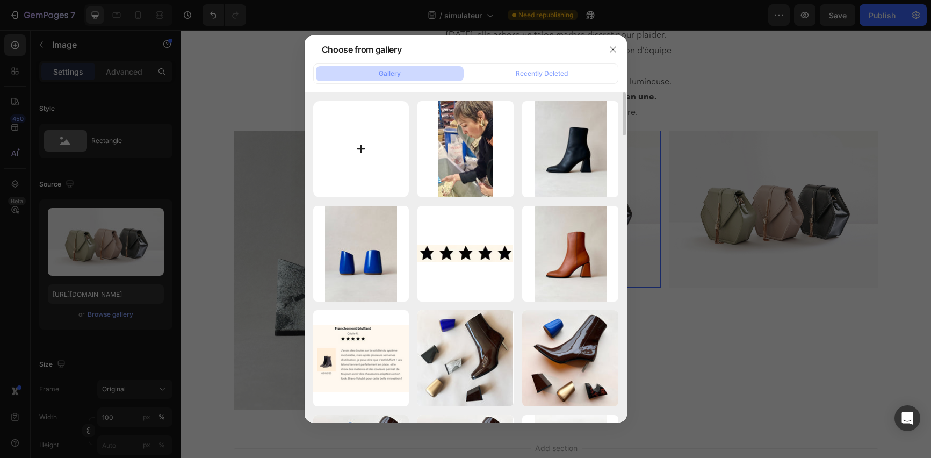
click at [373, 161] on input "file" at bounding box center [361, 149] width 96 height 96
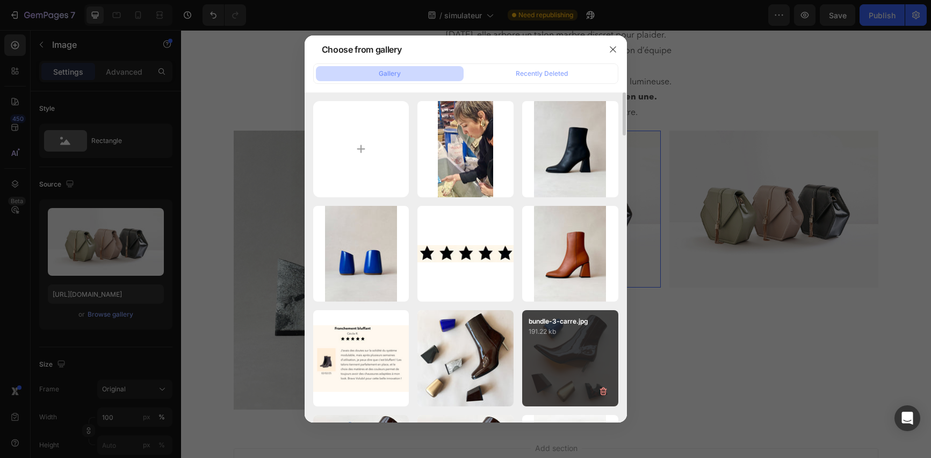
type input "C:\fakepath\IMG_0321v2.jpg"
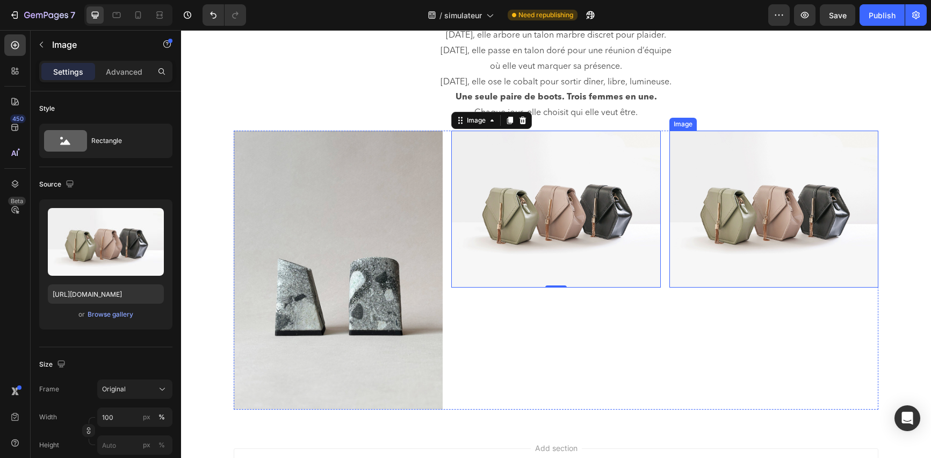
click at [762, 219] on img at bounding box center [774, 209] width 209 height 157
click at [600, 246] on img at bounding box center [555, 209] width 209 height 157
click at [541, 236] on img at bounding box center [555, 209] width 209 height 157
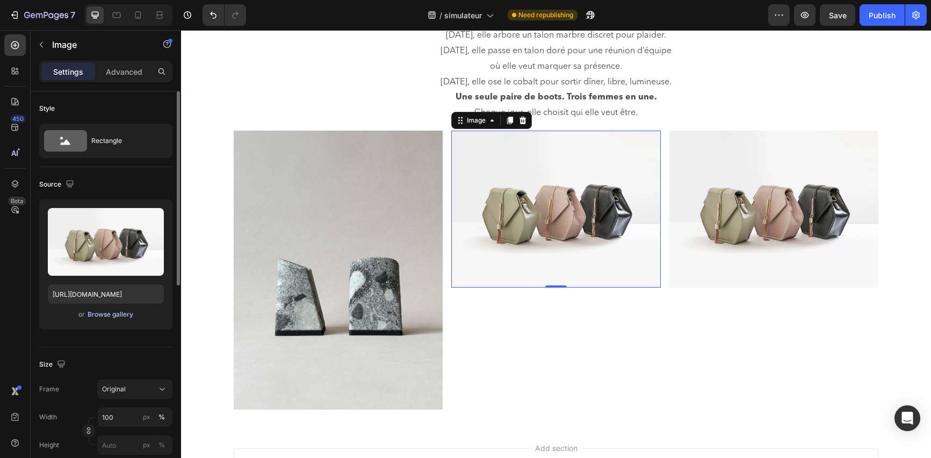
click at [105, 310] on div "Browse gallery" at bounding box center [111, 315] width 46 height 10
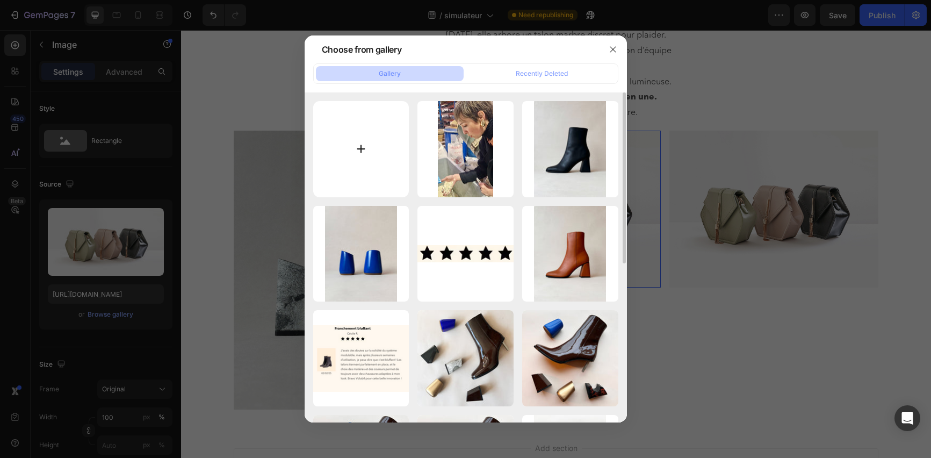
click at [379, 166] on input "file" at bounding box center [361, 149] width 96 height 96
type input "C:\fakepath\IMG_0321v2.jpg"
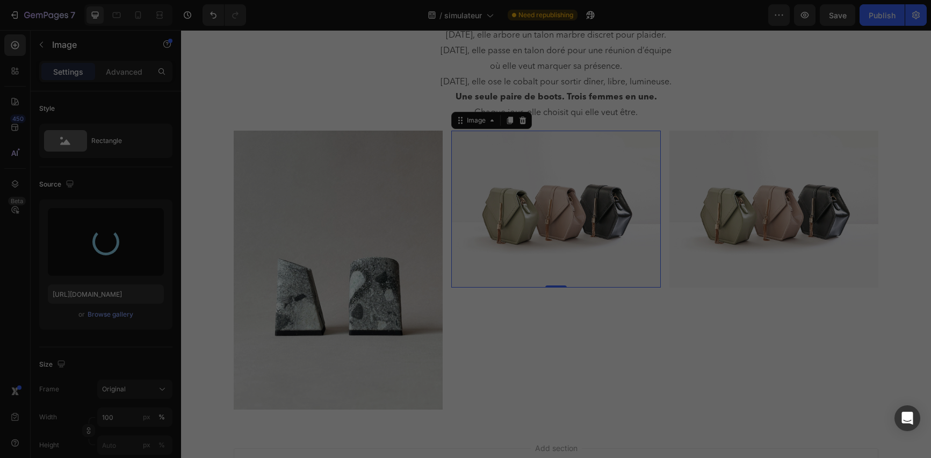
type input "[URL][DOMAIN_NAME]"
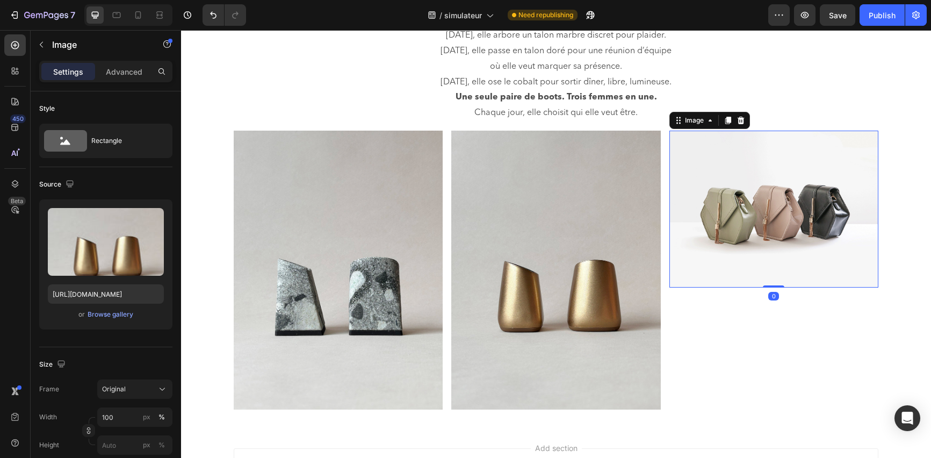
click at [767, 210] on img at bounding box center [774, 209] width 209 height 157
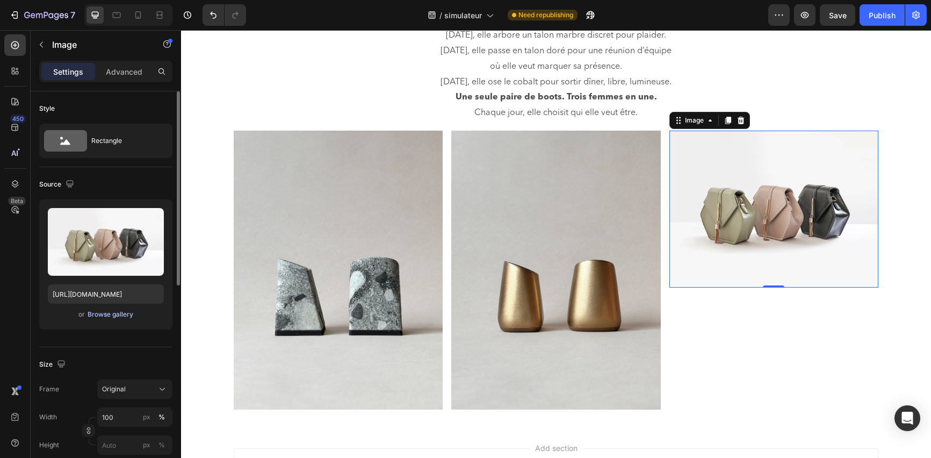
click at [119, 316] on div "Browse gallery" at bounding box center [111, 315] width 46 height 10
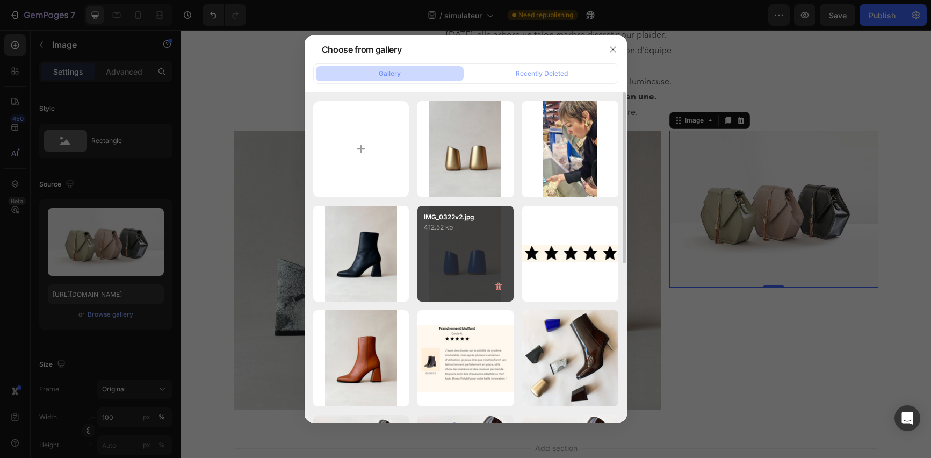
click at [461, 249] on div "IMG_0322v2.jpg 412.52 kb" at bounding box center [466, 254] width 96 height 96
type input "[URL][DOMAIN_NAME]"
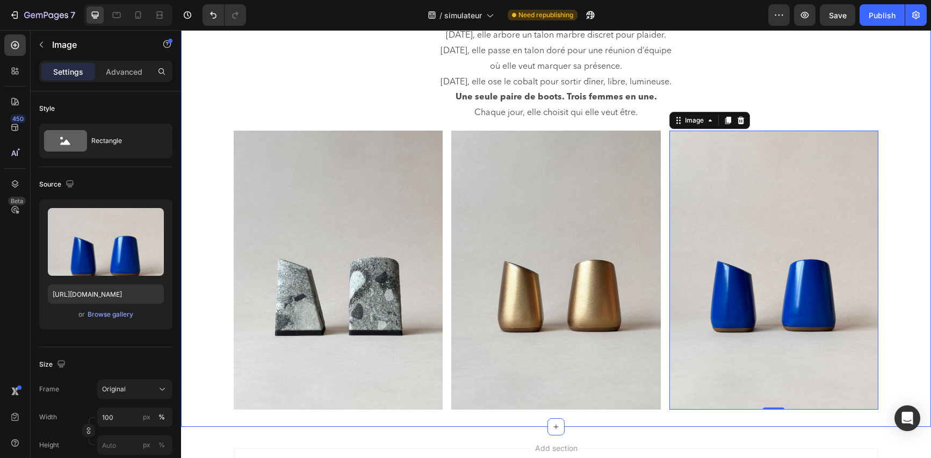
click at [897, 151] on div "Le quotidien d’une cliente – [PERSON_NAME], trois jours, une paire [PERSON_NAME…" at bounding box center [556, 172] width 750 height 476
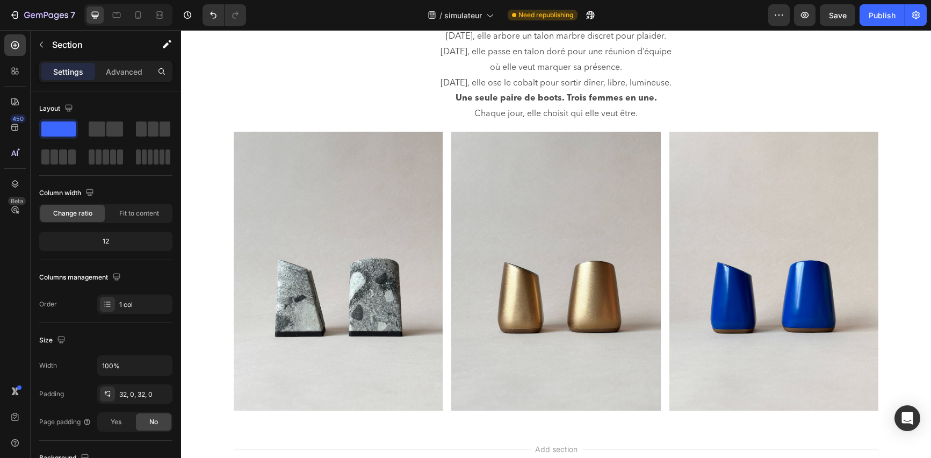
scroll to position [676, 0]
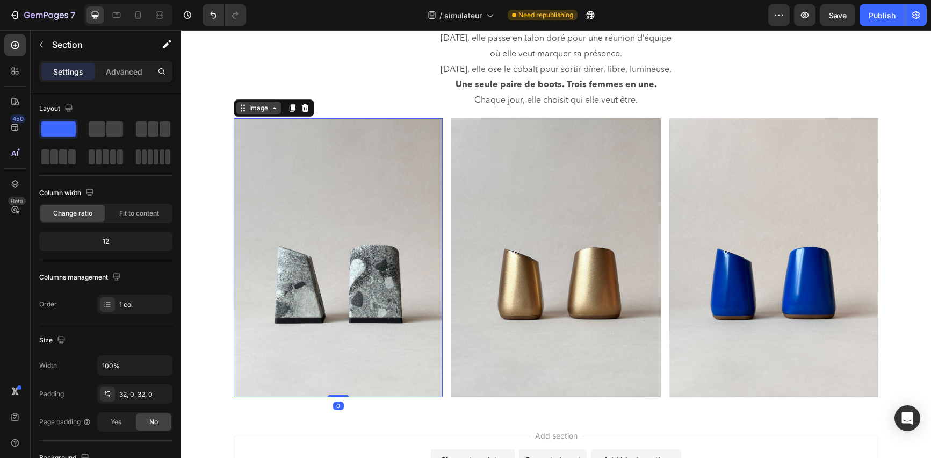
click at [239, 110] on div "Image" at bounding box center [258, 108] width 45 height 13
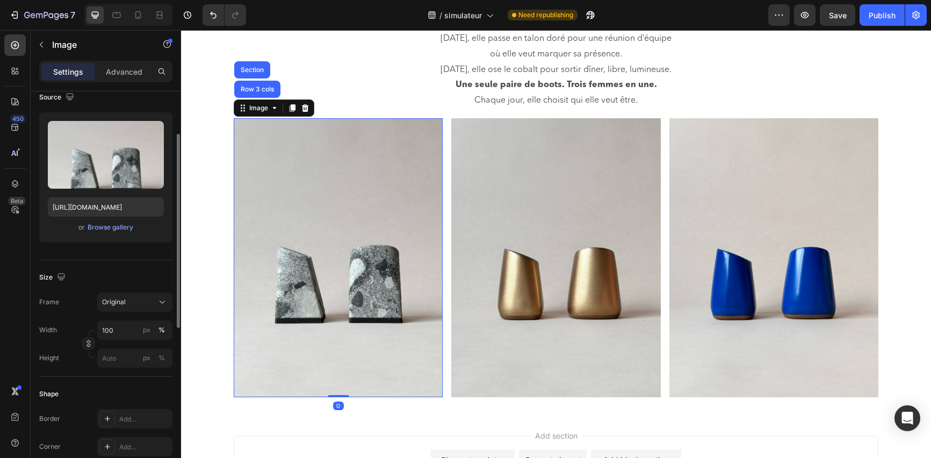
scroll to position [160, 0]
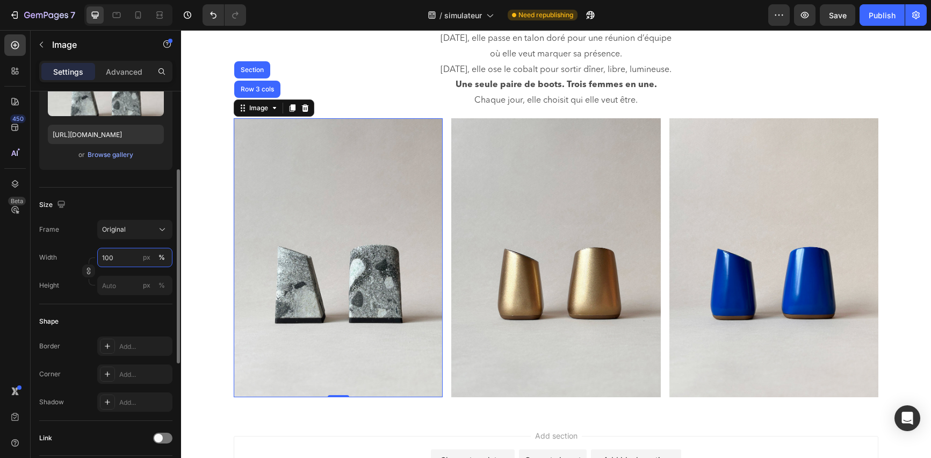
click at [133, 256] on input "100" at bounding box center [134, 257] width 75 height 19
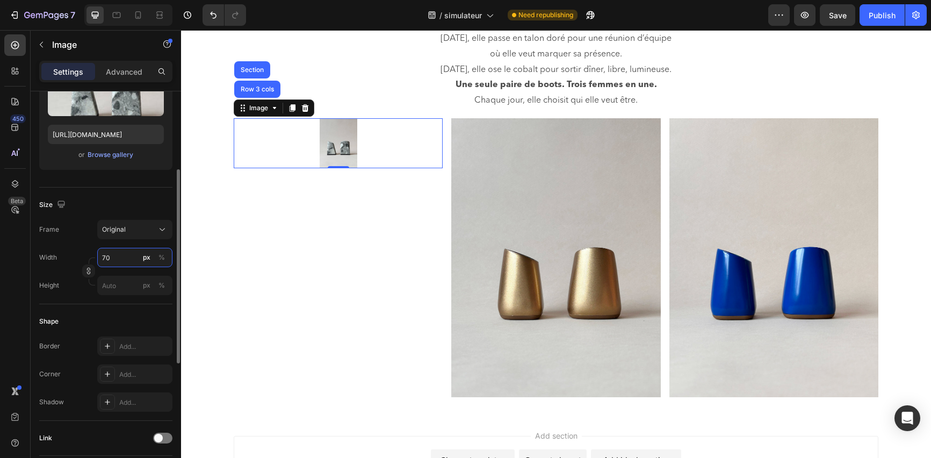
type input "7"
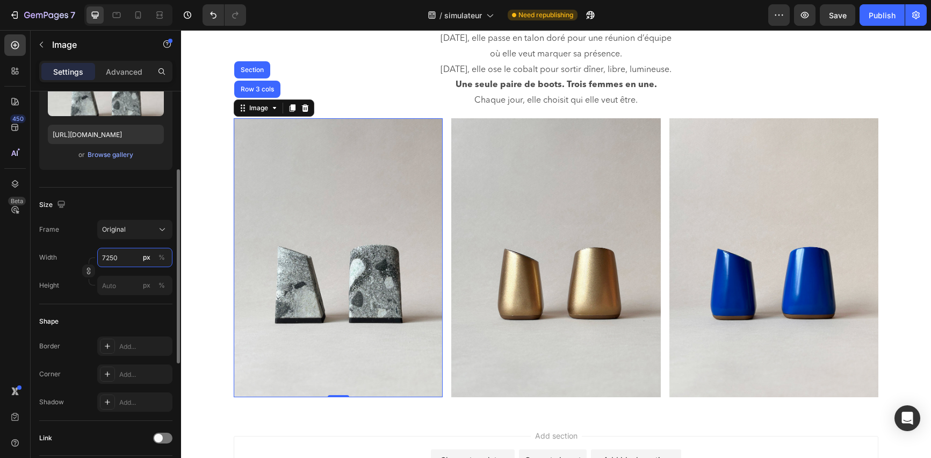
type input "250"
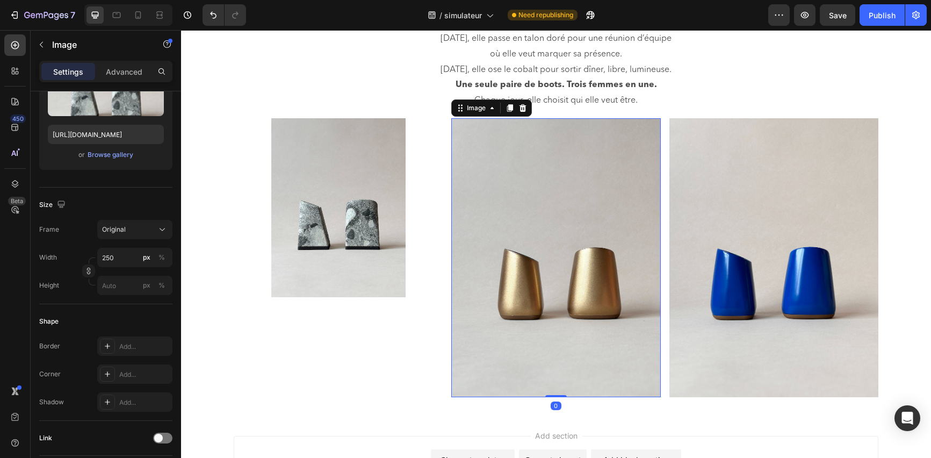
click at [521, 229] on img at bounding box center [555, 257] width 209 height 279
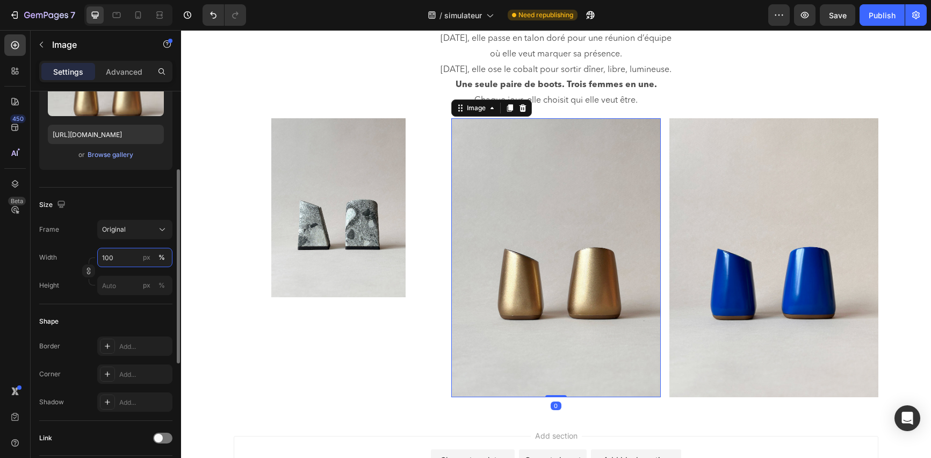
click at [123, 256] on input "100" at bounding box center [134, 257] width 75 height 19
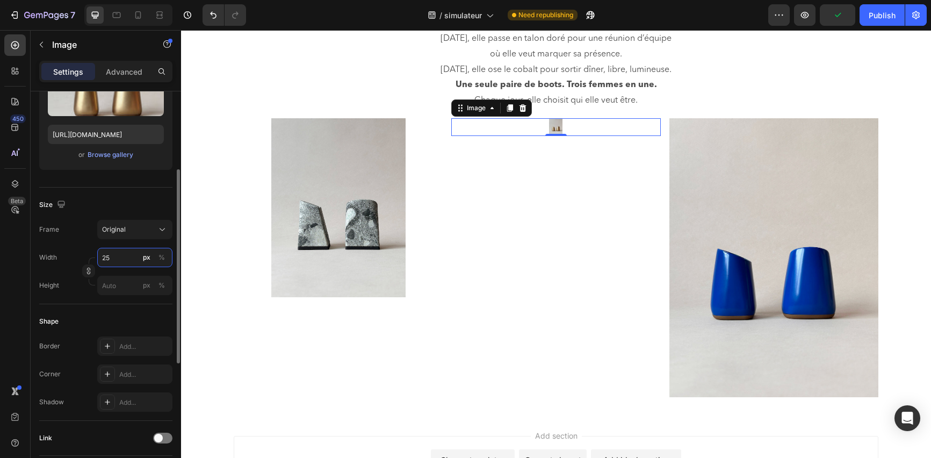
type input "250"
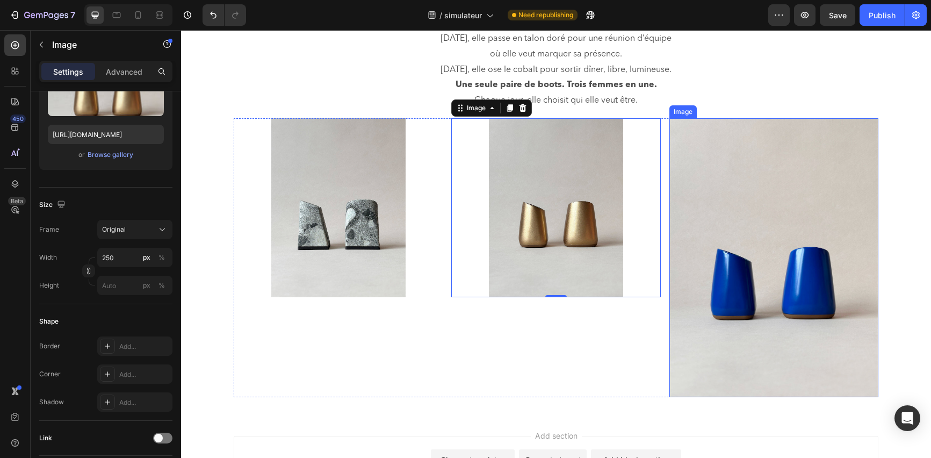
click at [744, 242] on img at bounding box center [774, 257] width 209 height 279
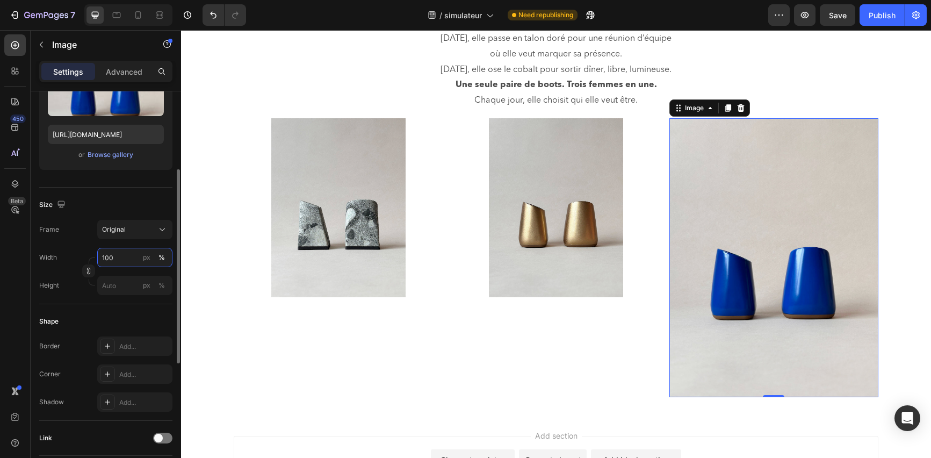
click at [119, 257] on input "100" at bounding box center [134, 257] width 75 height 19
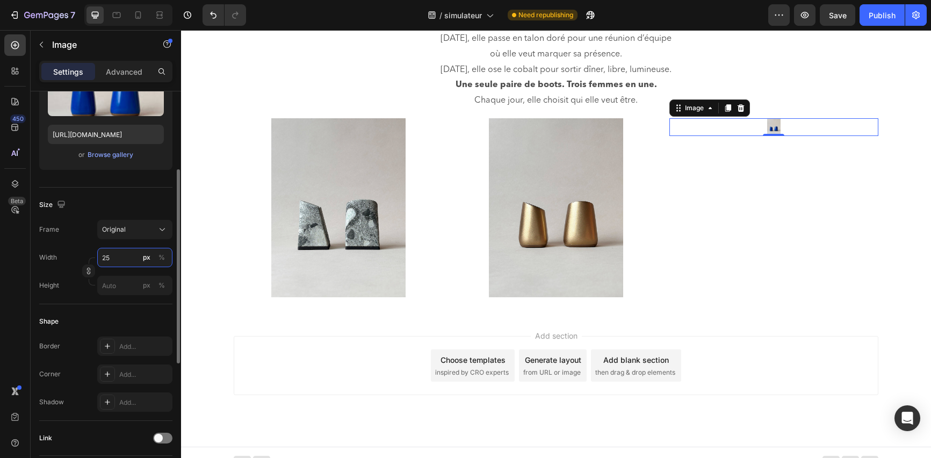
type input "250"
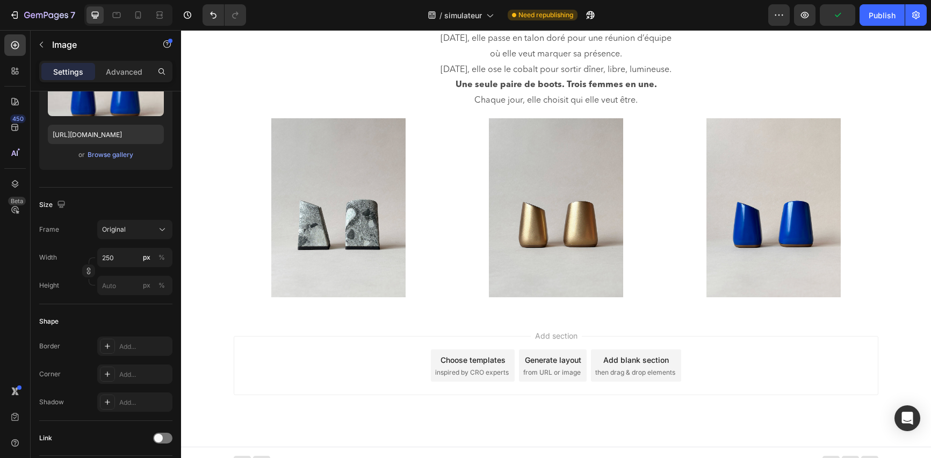
click at [741, 330] on div "Add section Choose templates inspired by CRO experts Generate layout from URL o…" at bounding box center [556, 380] width 750 height 132
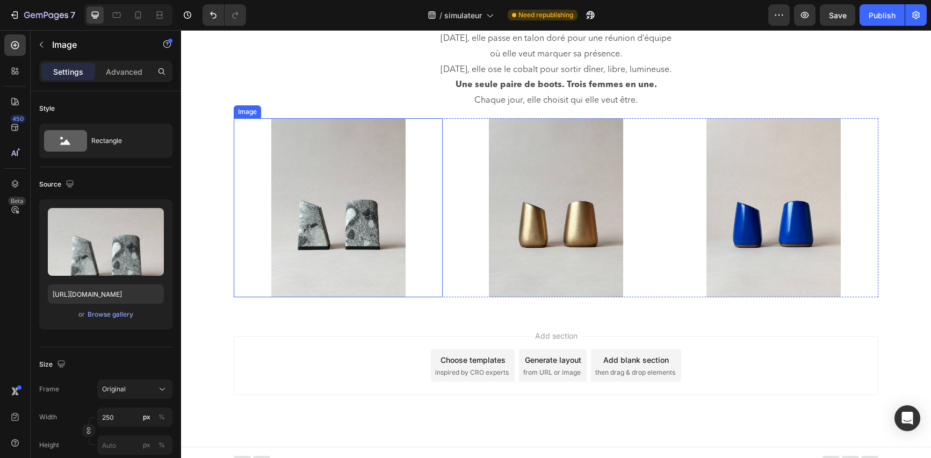
click at [390, 217] on img at bounding box center [338, 207] width 134 height 179
click at [110, 66] on p "Advanced" at bounding box center [124, 71] width 37 height 11
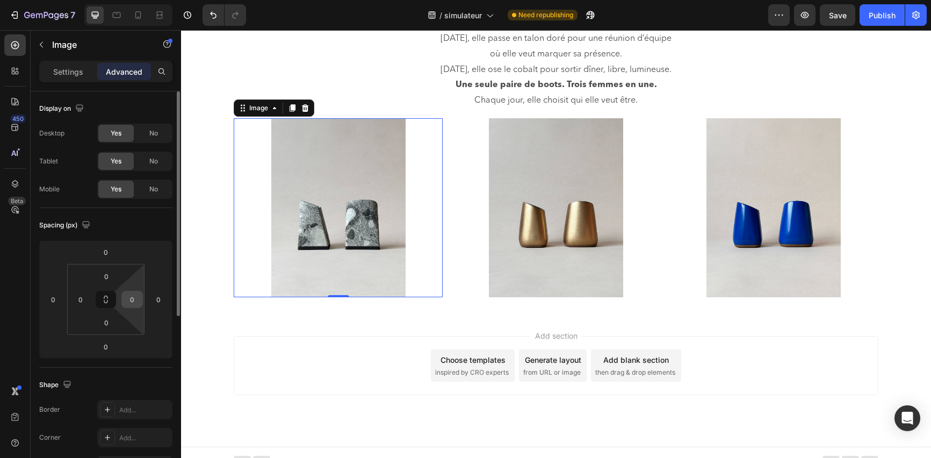
click at [139, 302] on input "0" at bounding box center [132, 299] width 16 height 16
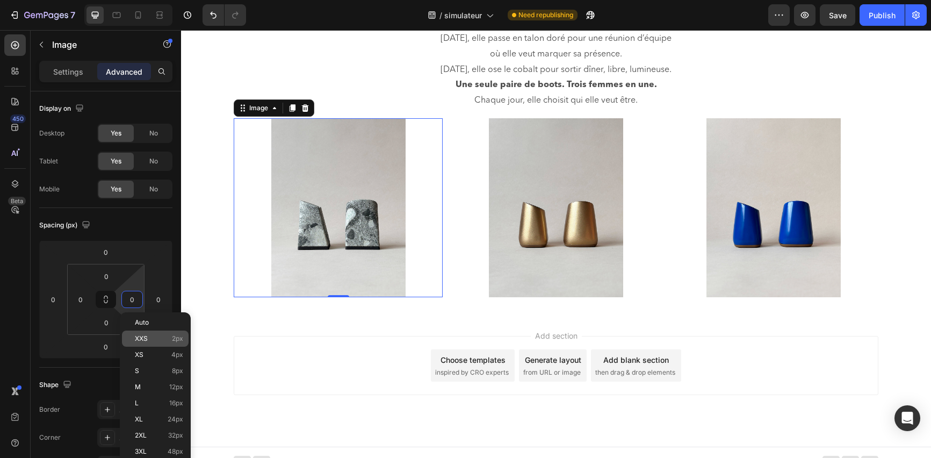
click at [145, 336] on span "XXS" at bounding box center [141, 339] width 13 height 8
type input "2"
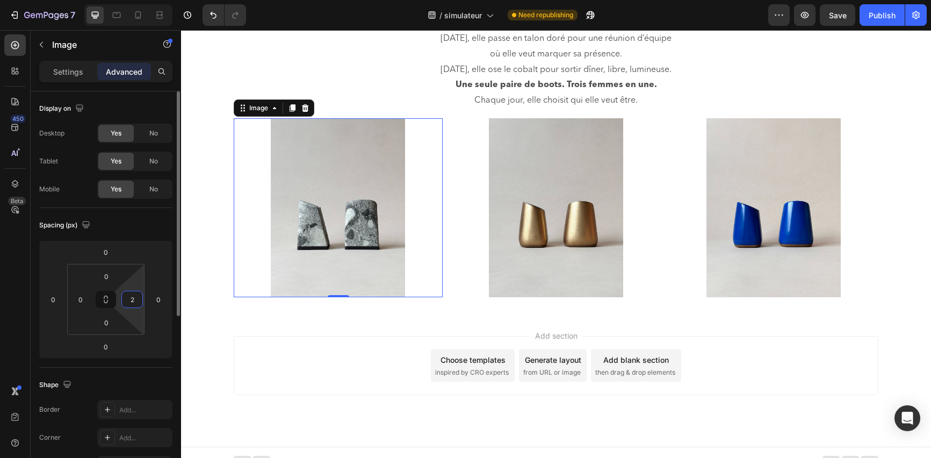
click at [138, 298] on input "2" at bounding box center [132, 299] width 16 height 16
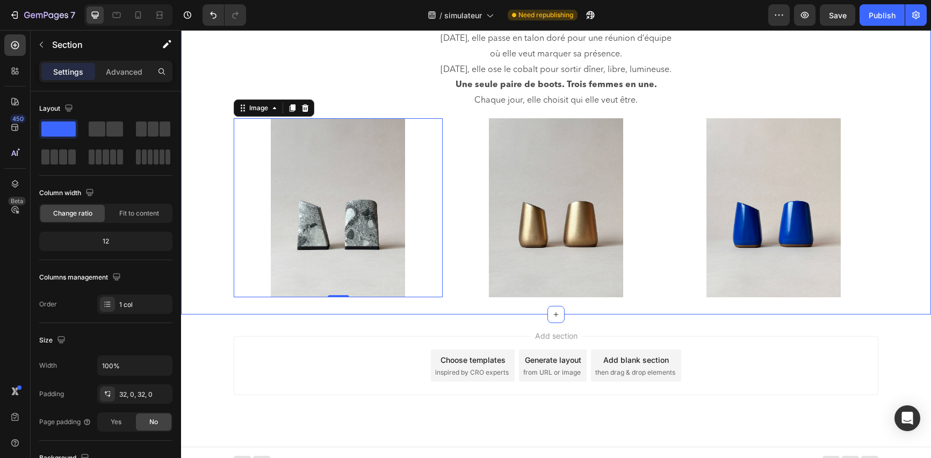
click at [197, 311] on div "Le quotidien d’une cliente – [PERSON_NAME], trois jours, une paire [PERSON_NAME…" at bounding box center [556, 110] width 750 height 410
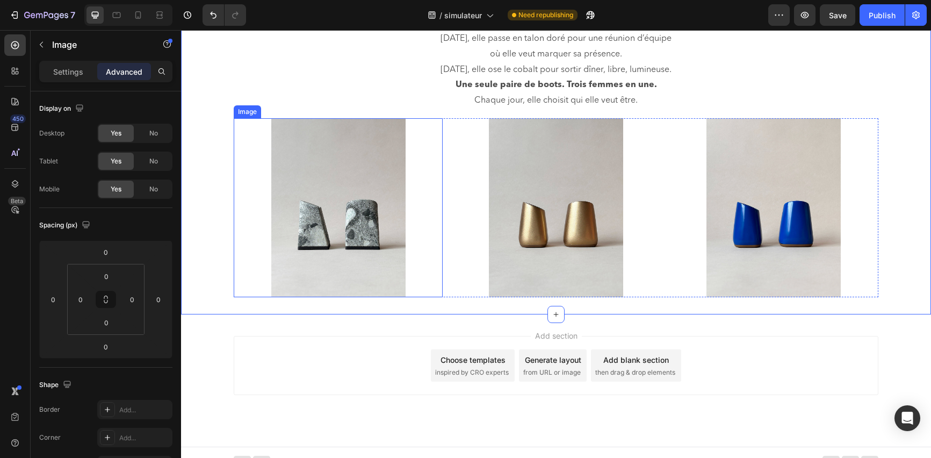
click at [333, 222] on img at bounding box center [338, 207] width 134 height 179
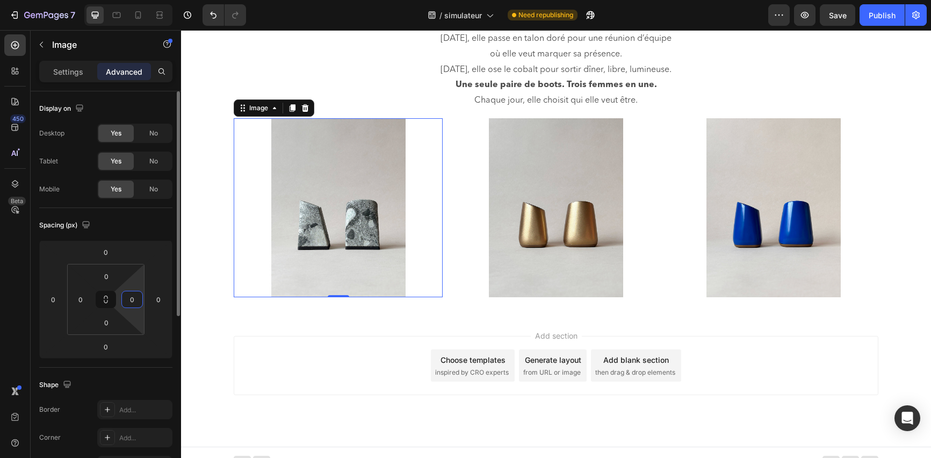
click at [137, 305] on input "0" at bounding box center [132, 299] width 16 height 16
type input "-"
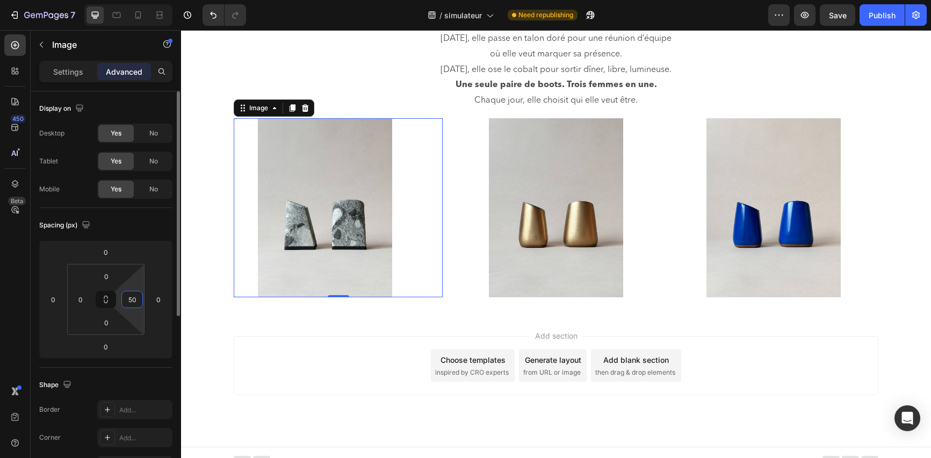
type input "5"
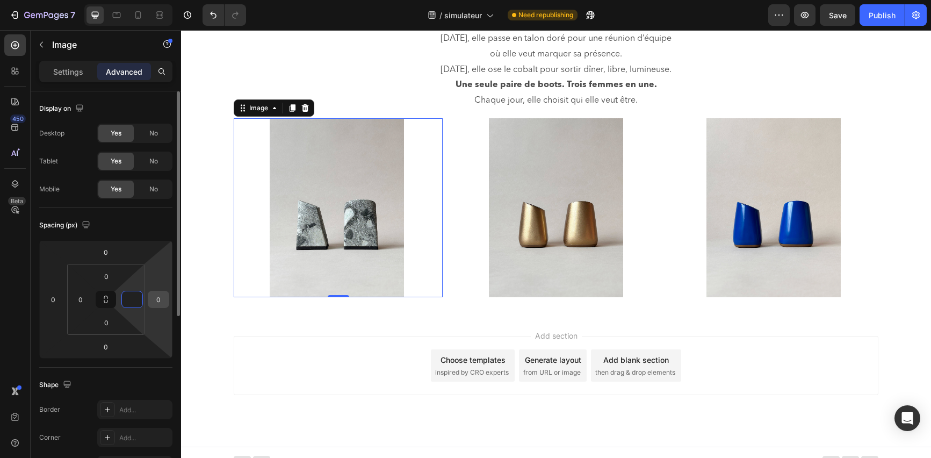
type input "0"
click at [166, 306] on div "0" at bounding box center [158, 299] width 21 height 17
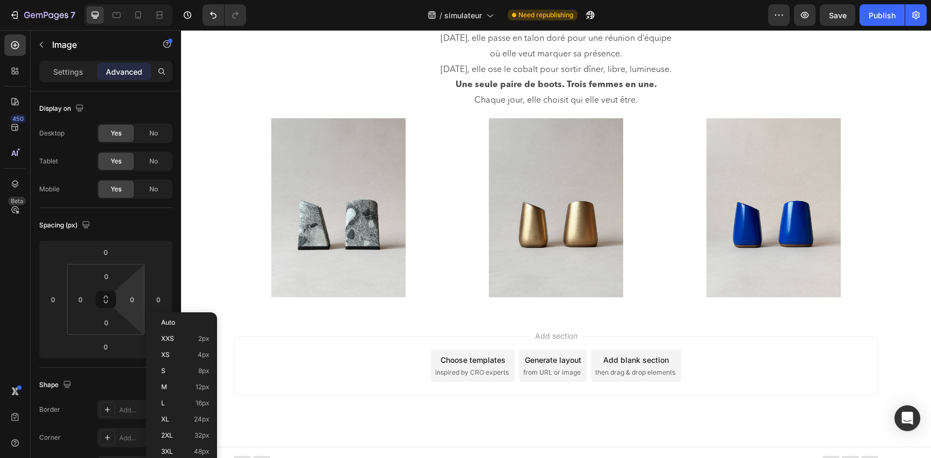
click at [844, 325] on div "Add section Choose templates inspired by CRO experts Generate layout from URL o…" at bounding box center [556, 380] width 750 height 132
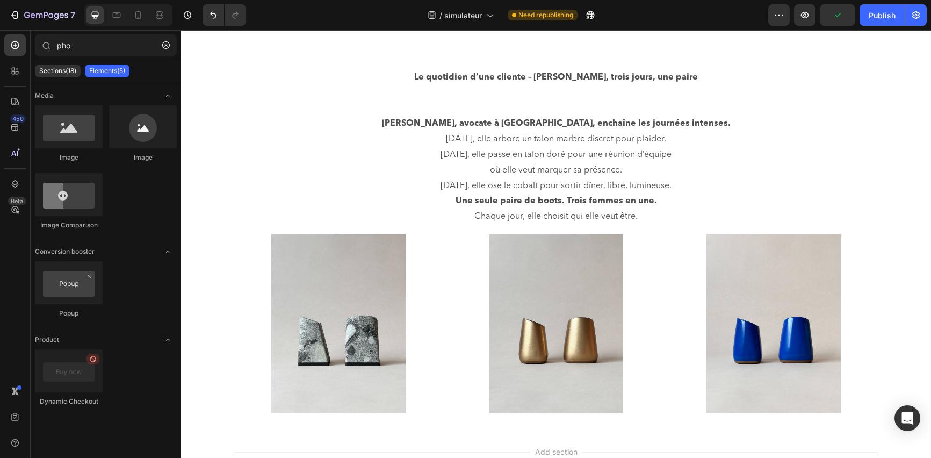
scroll to position [577, 0]
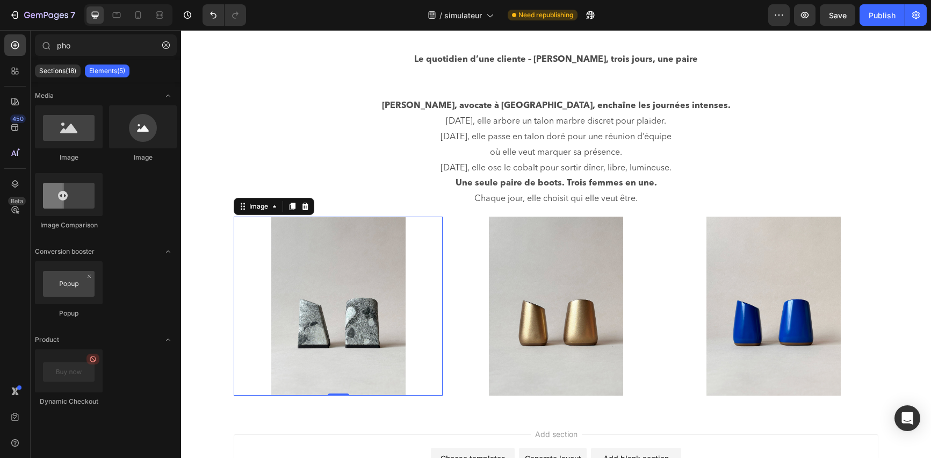
click at [433, 282] on div at bounding box center [338, 306] width 209 height 179
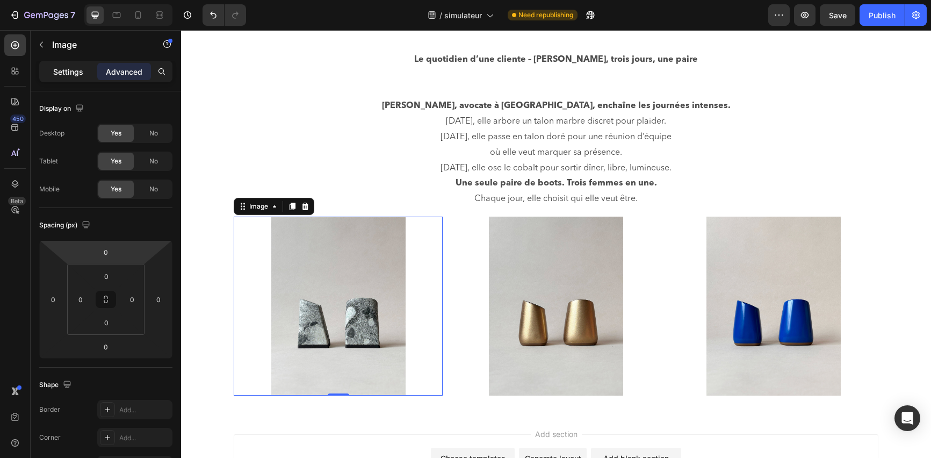
click at [63, 72] on p "Settings" at bounding box center [68, 71] width 30 height 11
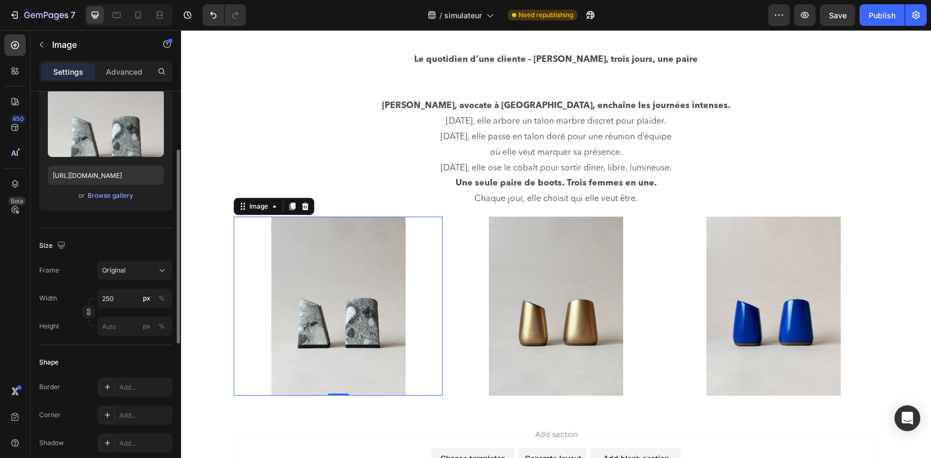
scroll to position [148, 0]
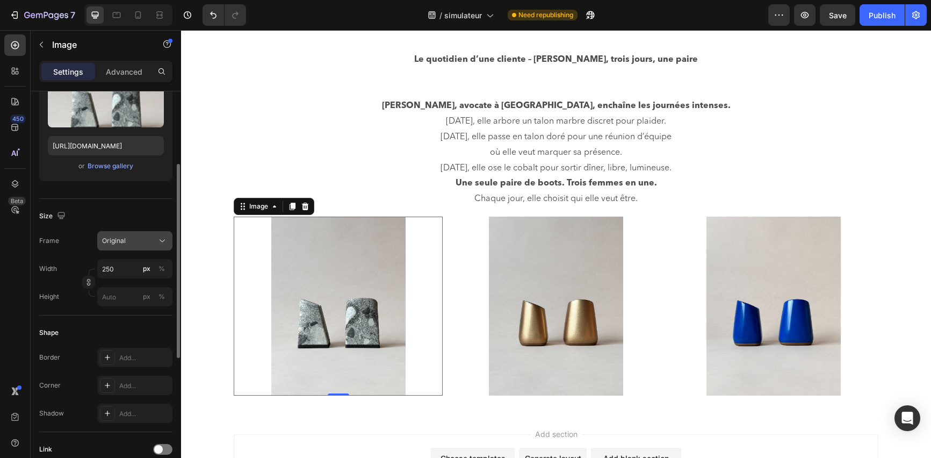
click at [159, 241] on icon at bounding box center [162, 240] width 11 height 11
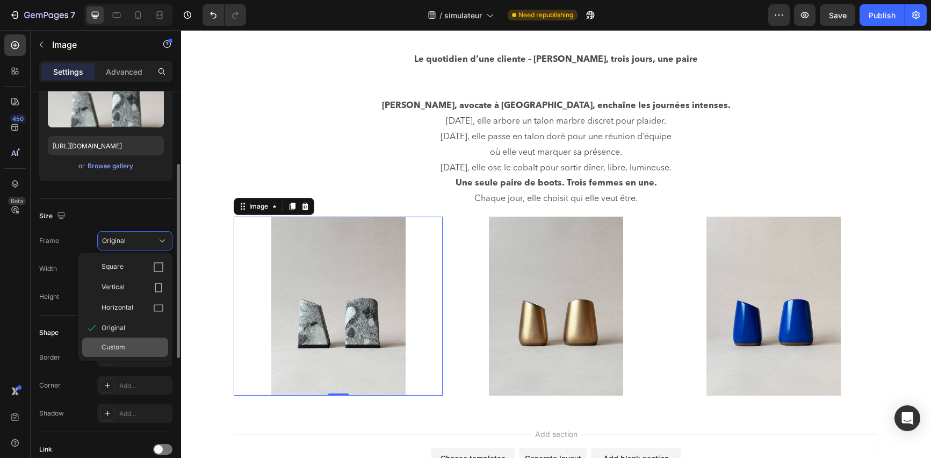
click at [137, 350] on div "Custom" at bounding box center [133, 347] width 62 height 10
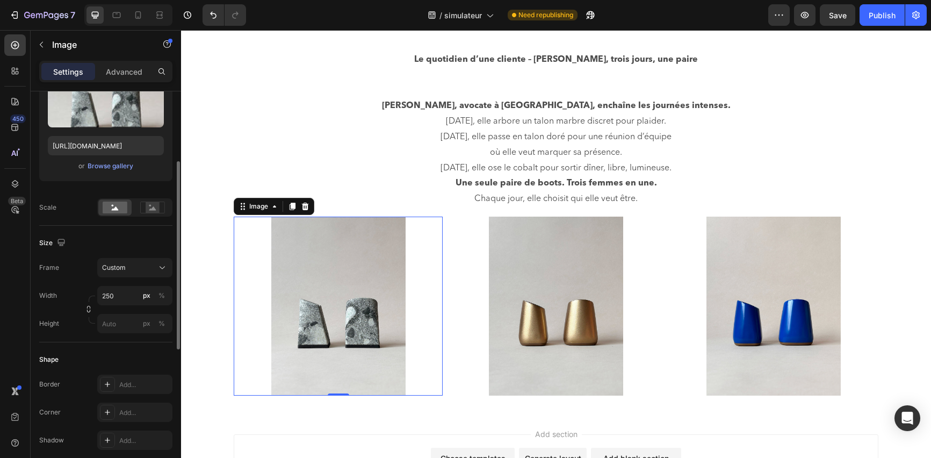
click at [148, 357] on div "Shape" at bounding box center [105, 359] width 133 height 17
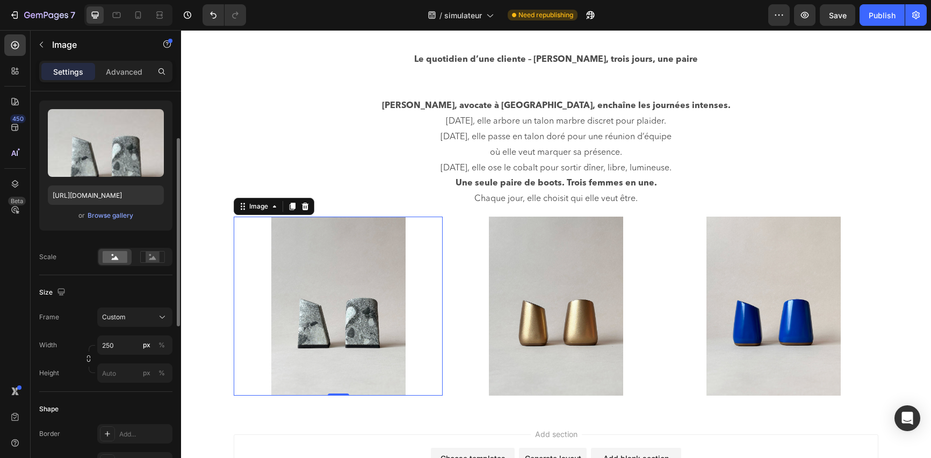
scroll to position [0, 0]
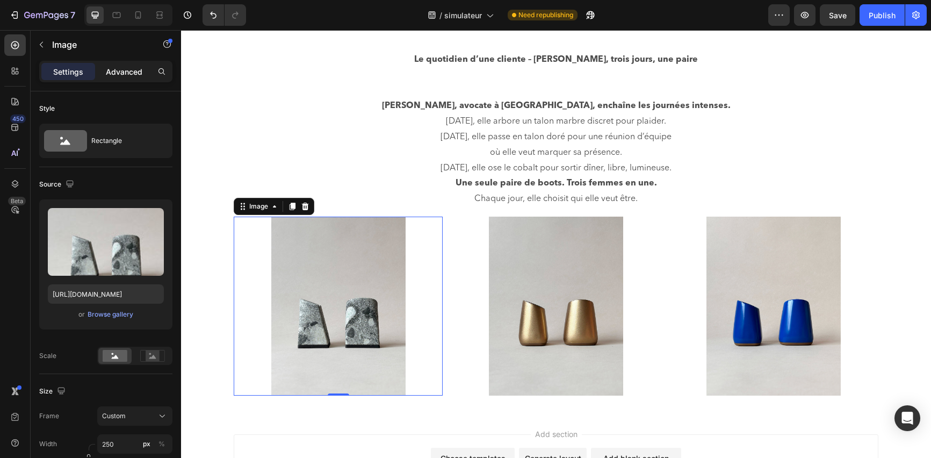
click at [130, 77] on div "Advanced" at bounding box center [124, 71] width 54 height 17
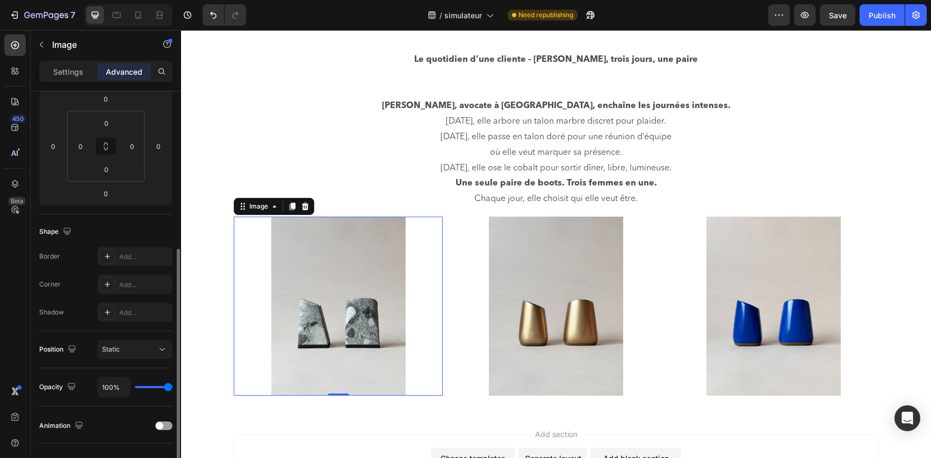
scroll to position [198, 0]
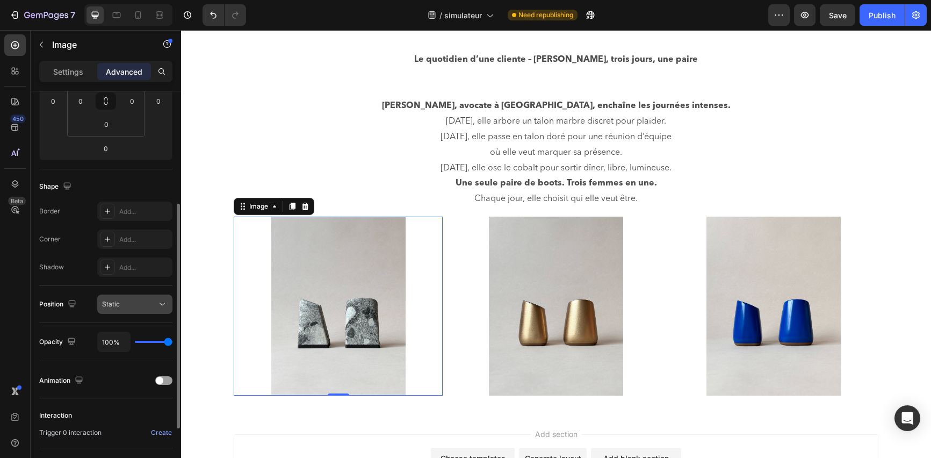
click at [127, 309] on div "Static" at bounding box center [129, 304] width 55 height 10
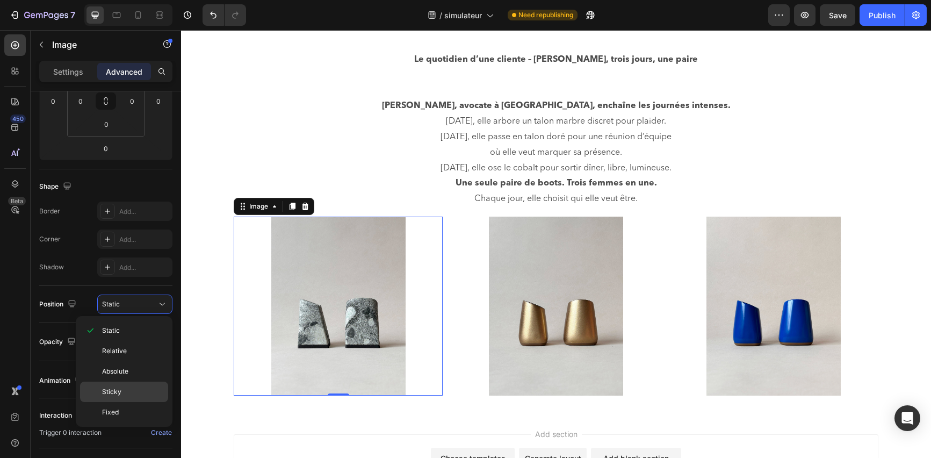
click at [132, 394] on p "Sticky" at bounding box center [132, 392] width 61 height 10
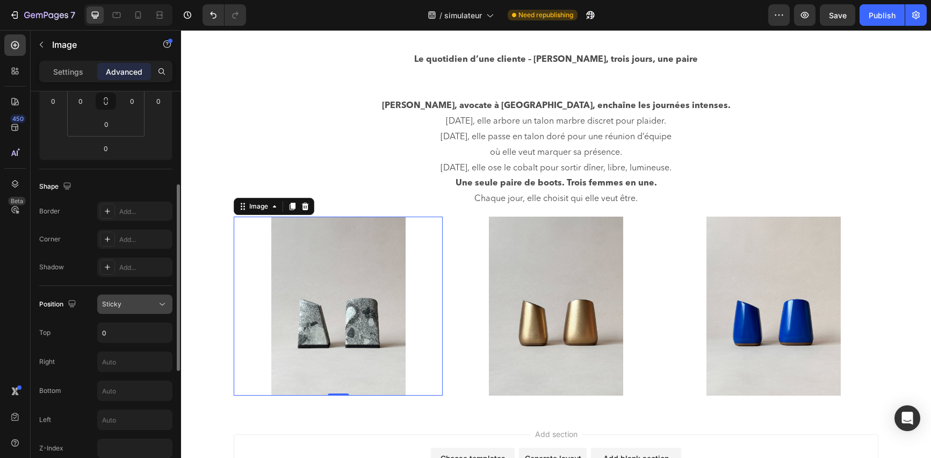
click at [138, 304] on div "Sticky" at bounding box center [129, 304] width 55 height 10
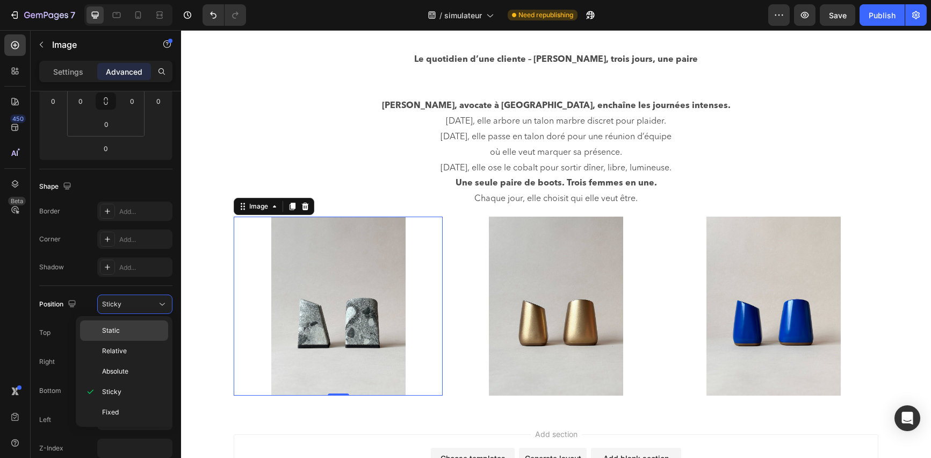
click at [139, 341] on div "Static" at bounding box center [124, 351] width 88 height 20
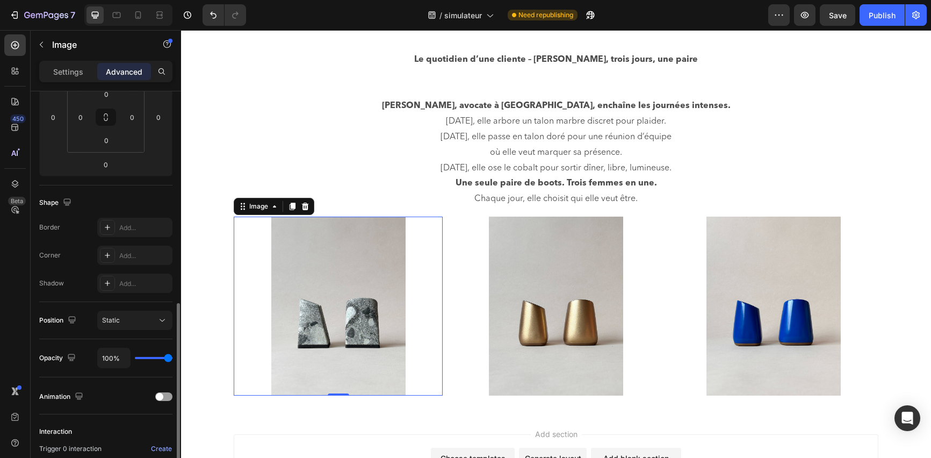
scroll to position [0, 0]
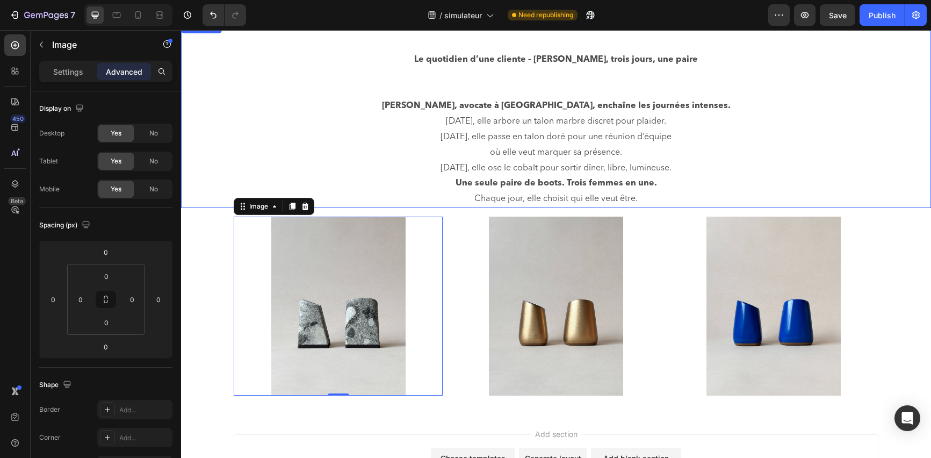
click at [348, 147] on div "Le quotidien d’une cliente – [PERSON_NAME], trois jours, une paire [PERSON_NAME…" at bounding box center [556, 114] width 750 height 188
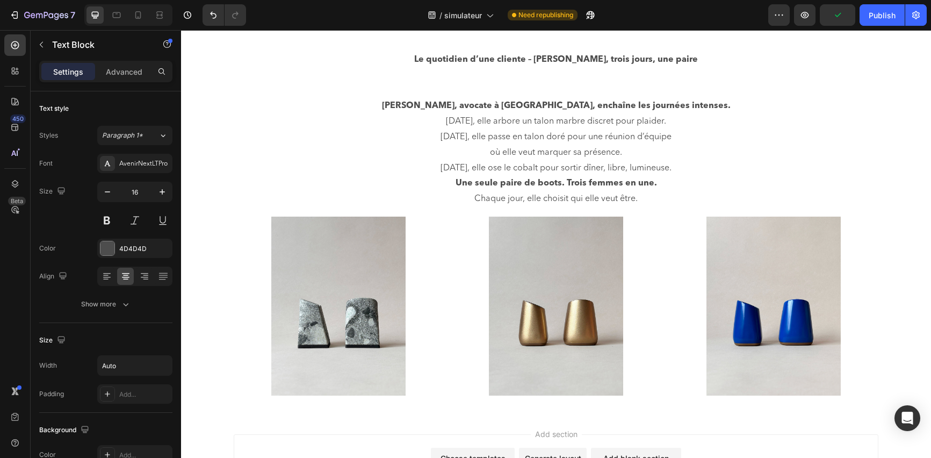
click at [426, 434] on div "Add section Choose templates inspired by CRO experts Generate layout from URL o…" at bounding box center [556, 463] width 645 height 59
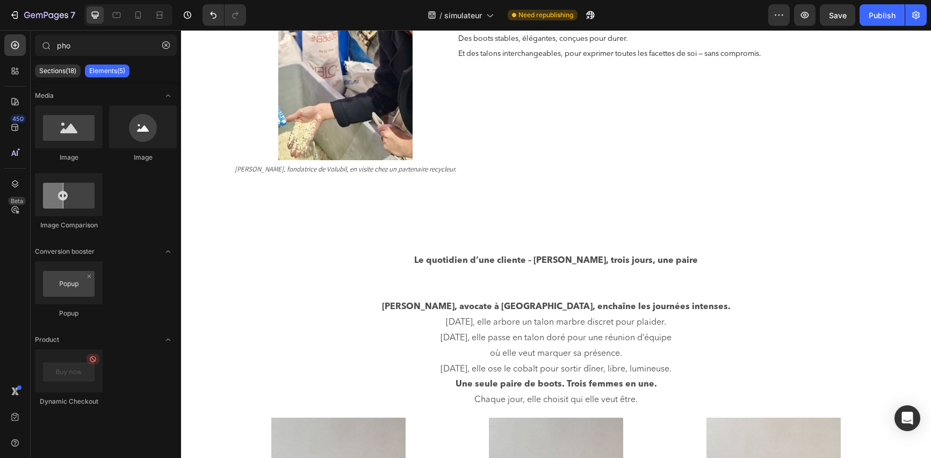
scroll to position [378, 0]
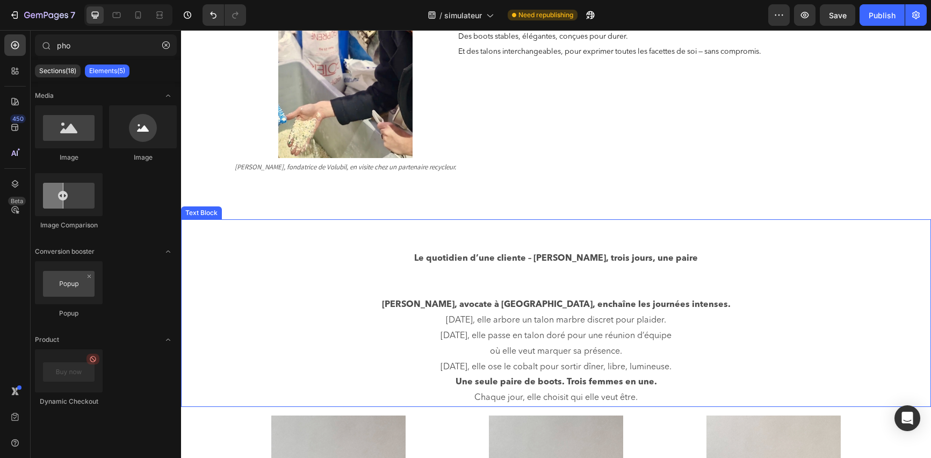
click at [432, 257] on p "Le quotidien d’une cliente – [PERSON_NAME], trois jours, une paire" at bounding box center [556, 259] width 349 height 16
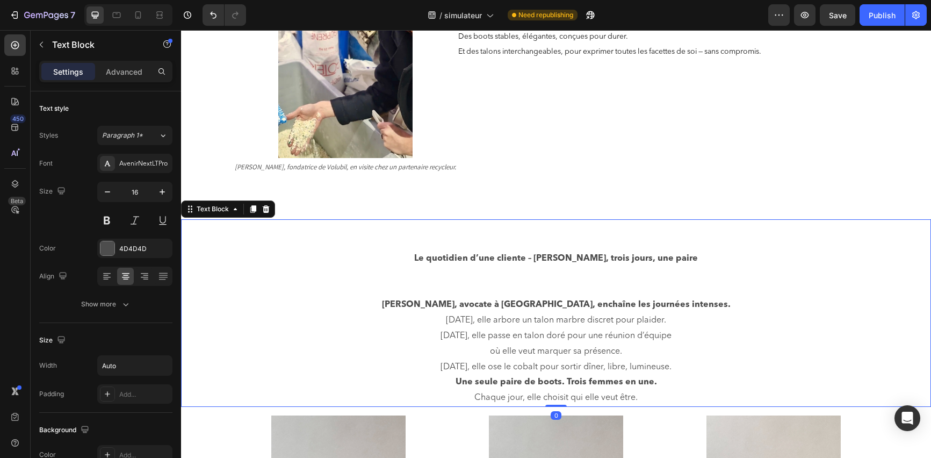
click at [427, 308] on div "Le quotidien d’une cliente – [PERSON_NAME], trois jours, une paire [PERSON_NAME…" at bounding box center [556, 313] width 750 height 188
click at [432, 305] on p "[PERSON_NAME], avocate à [GEOGRAPHIC_DATA], enchaîne les journées intenses." at bounding box center [556, 305] width 349 height 16
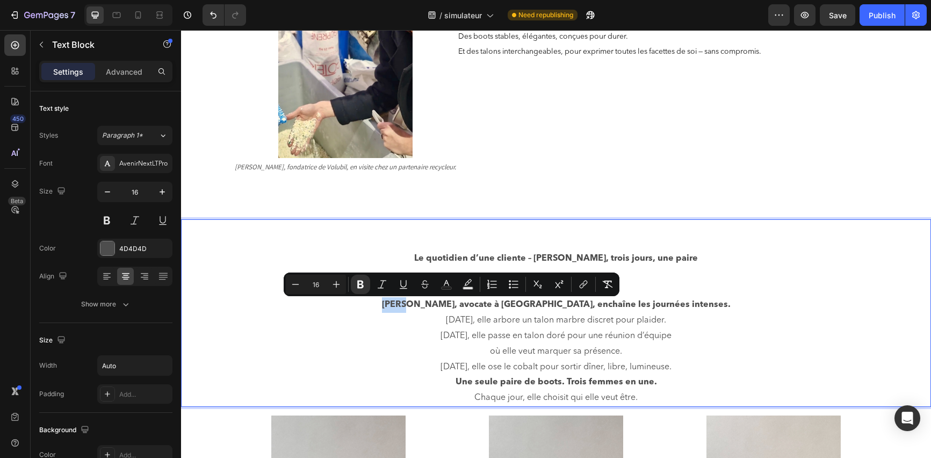
click at [432, 305] on p "[PERSON_NAME], avocate à [GEOGRAPHIC_DATA], enchaîne les journées intenses." at bounding box center [556, 305] width 349 height 16
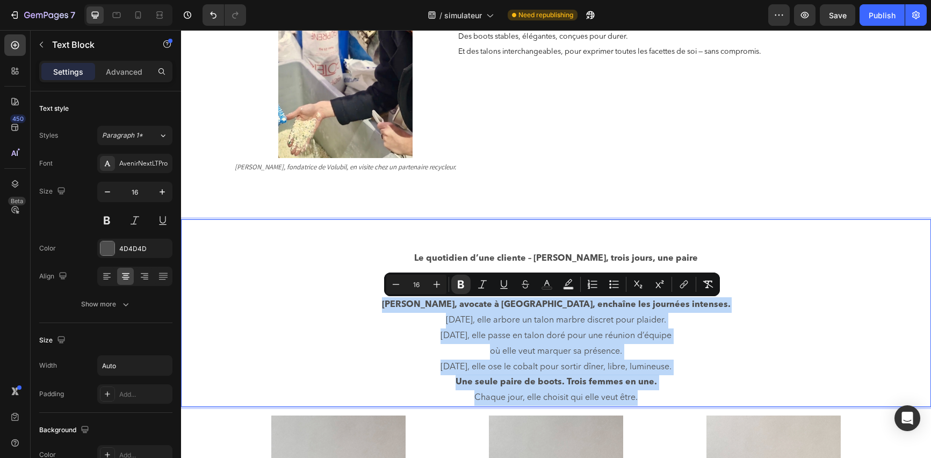
drag, startPoint x: 432, startPoint y: 305, endPoint x: 659, endPoint y: 405, distance: 248.1
click at [659, 405] on div "Le quotidien d’une cliente – [PERSON_NAME], trois jours, une paire [PERSON_NAME…" at bounding box center [556, 313] width 351 height 188
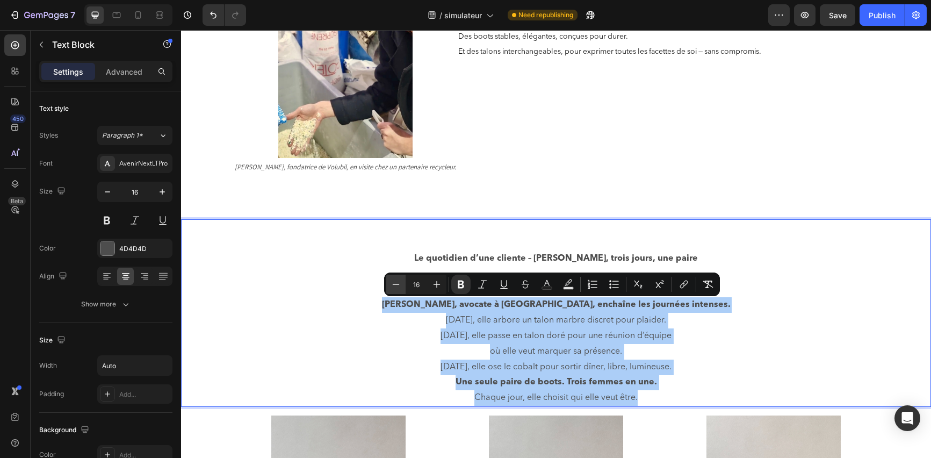
click at [400, 286] on icon "Editor contextual toolbar" at bounding box center [396, 284] width 11 height 11
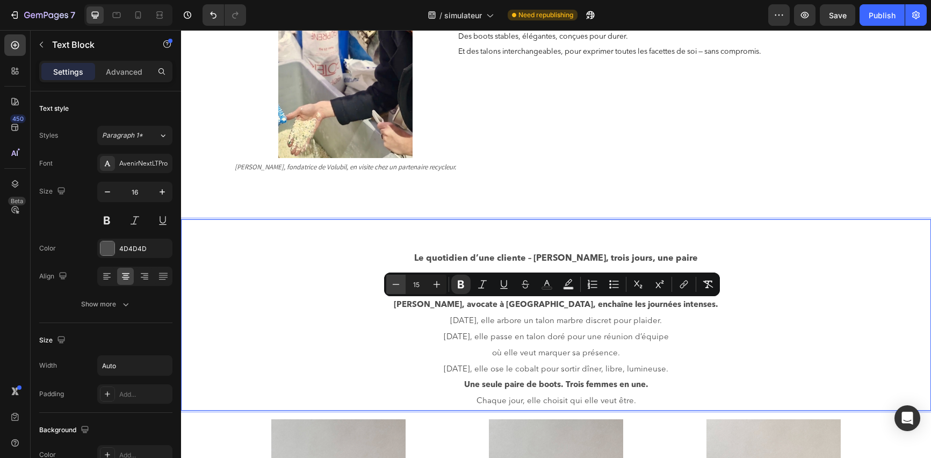
click at [400, 286] on icon "Editor contextual toolbar" at bounding box center [396, 284] width 11 height 11
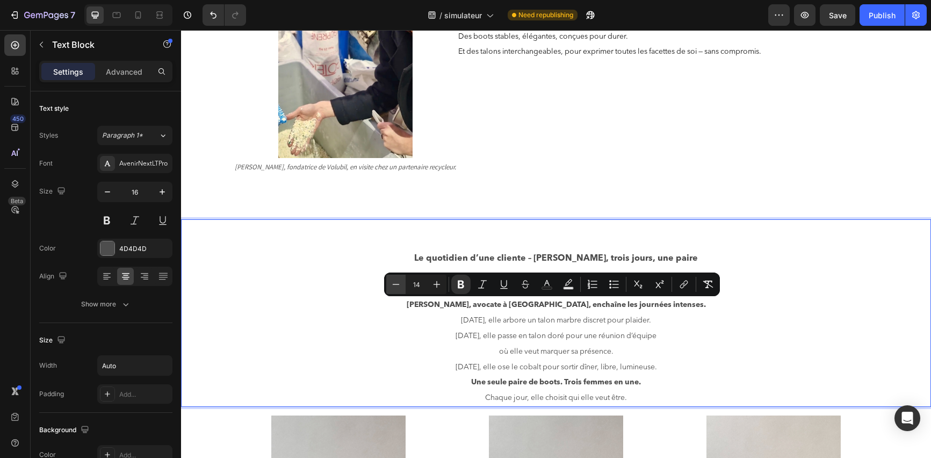
click at [400, 286] on icon "Editor contextual toolbar" at bounding box center [396, 284] width 11 height 11
type input "13"
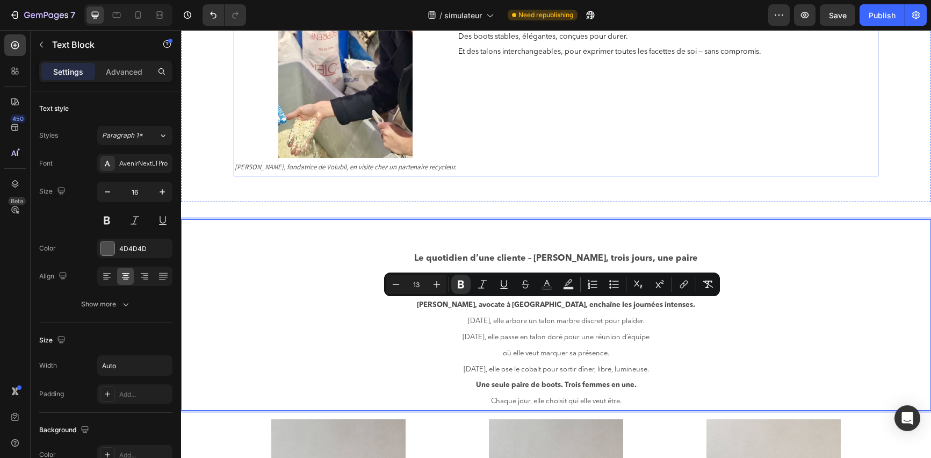
click at [593, 170] on div "“J’ai longtemps cherché une paire de chaussures à talons qui allie puissance et…" at bounding box center [667, 49] width 421 height 253
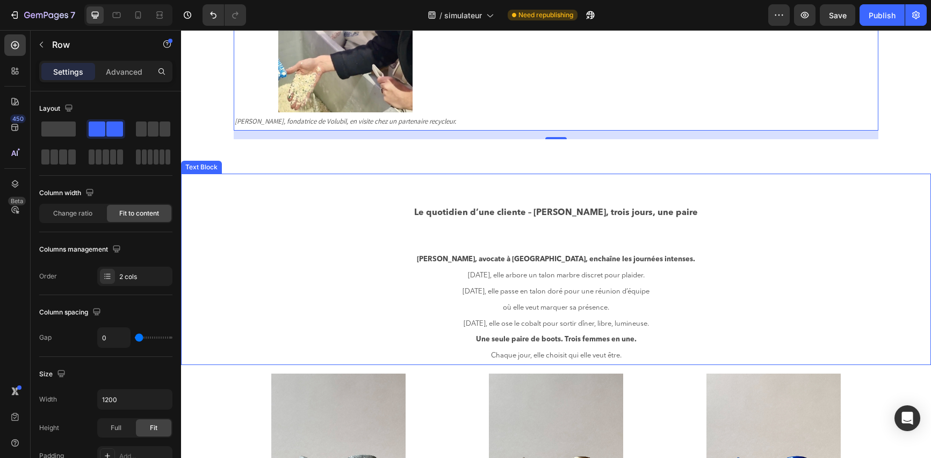
scroll to position [443, 0]
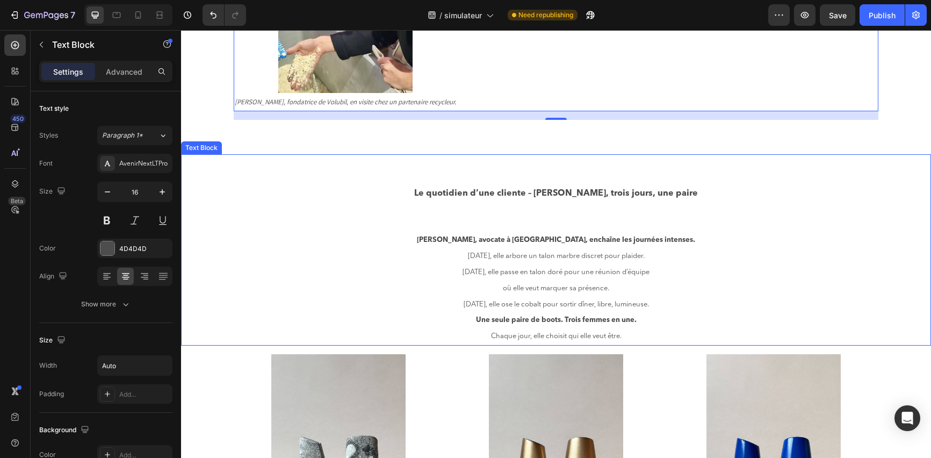
click at [503, 216] on p "Rich Text Editor. Editing area: main" at bounding box center [556, 210] width 284 height 16
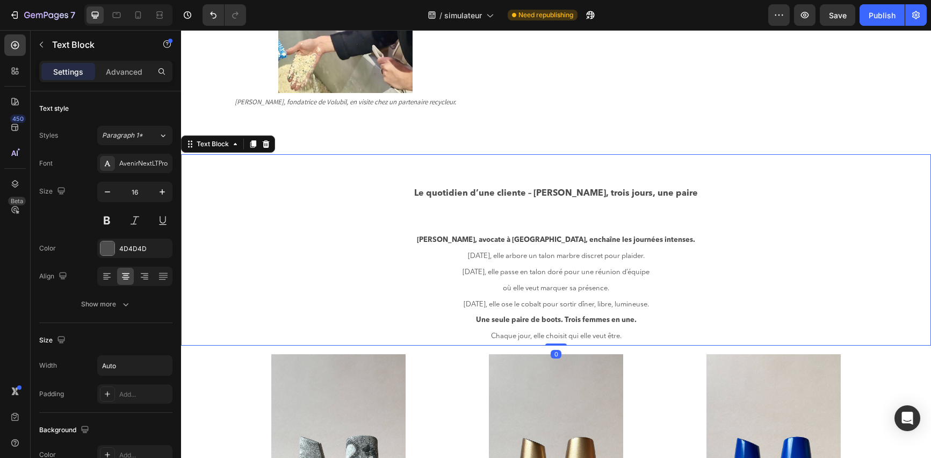
click at [666, 338] on div "Le quotidien d’une cliente – [PERSON_NAME], trois jours, une paire [PERSON_NAME…" at bounding box center [556, 250] width 286 height 192
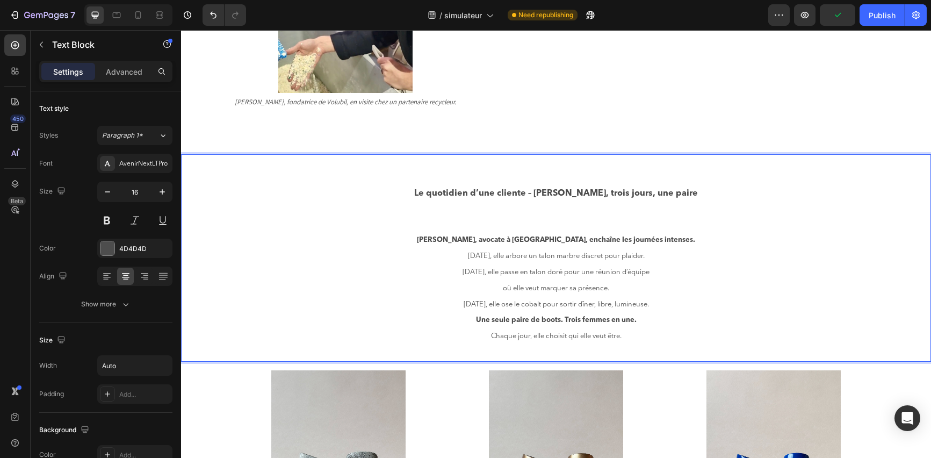
click at [580, 219] on p "Rich Text Editor. Editing area: main" at bounding box center [556, 225] width 284 height 16
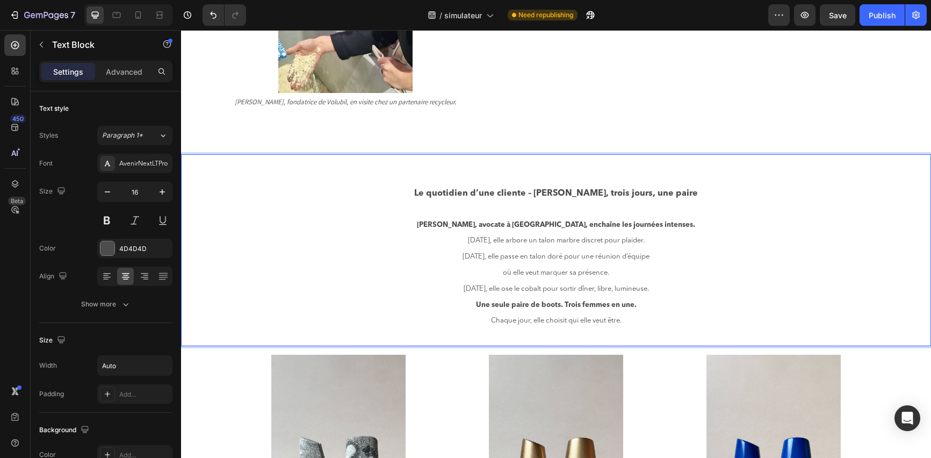
click at [641, 333] on p "Rich Text Editor. Editing area: main" at bounding box center [556, 337] width 284 height 16
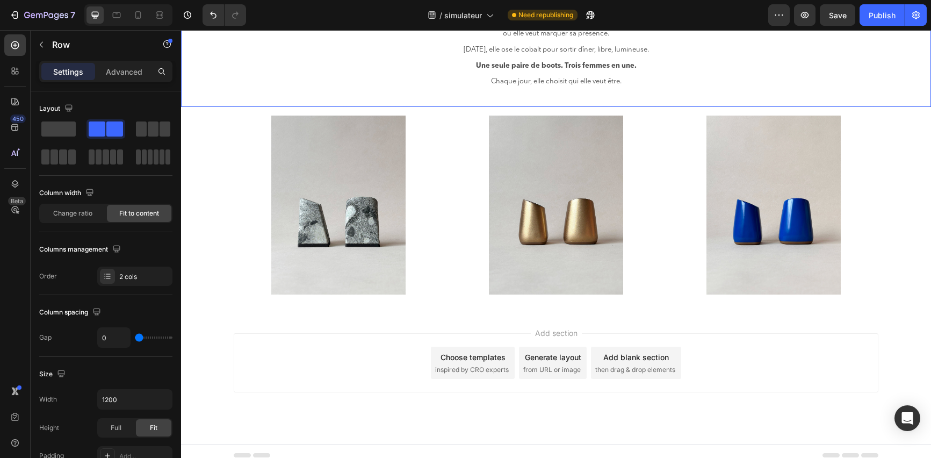
scroll to position [689, 0]
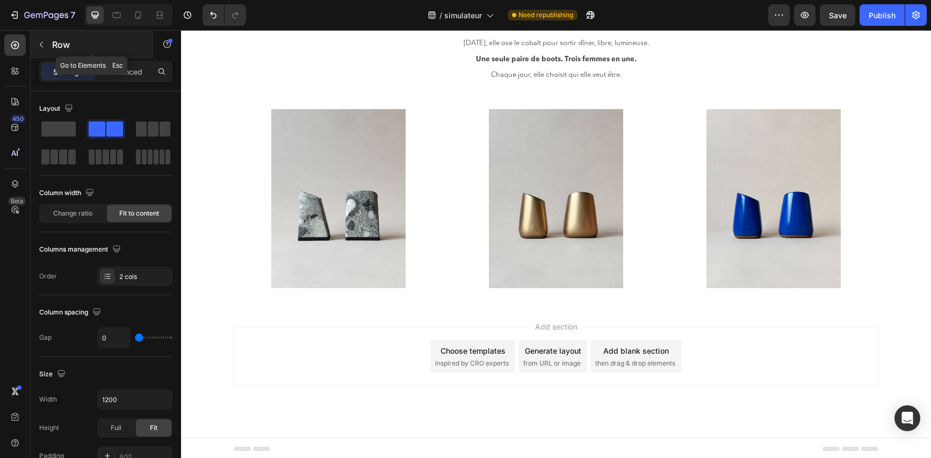
click at [34, 49] on button "button" at bounding box center [41, 44] width 17 height 17
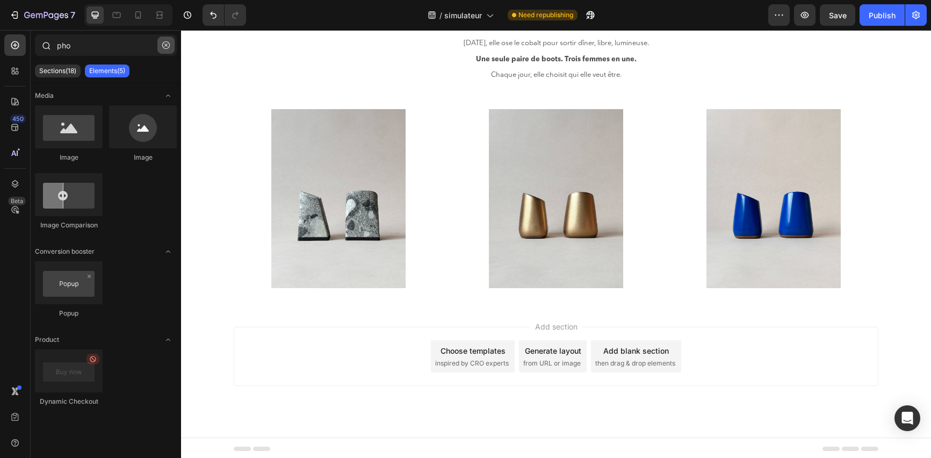
click at [168, 46] on icon "button" at bounding box center [166, 45] width 8 height 8
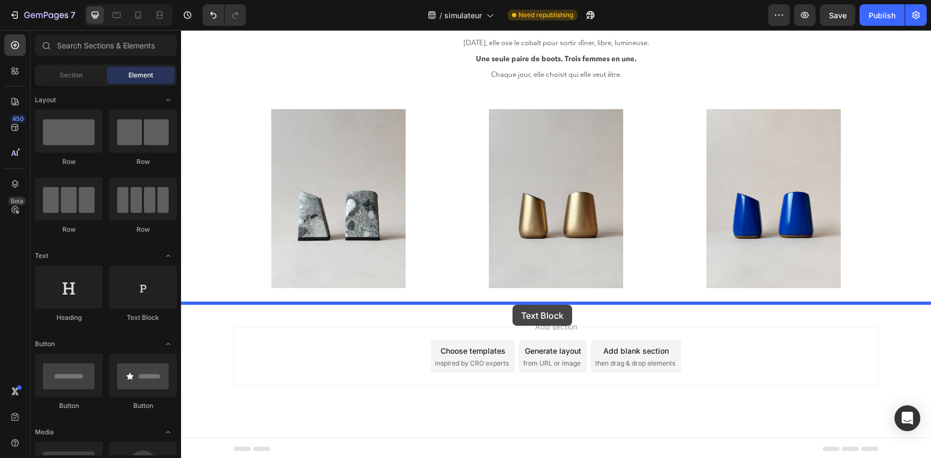
drag, startPoint x: 307, startPoint y: 326, endPoint x: 513, endPoint y: 305, distance: 206.9
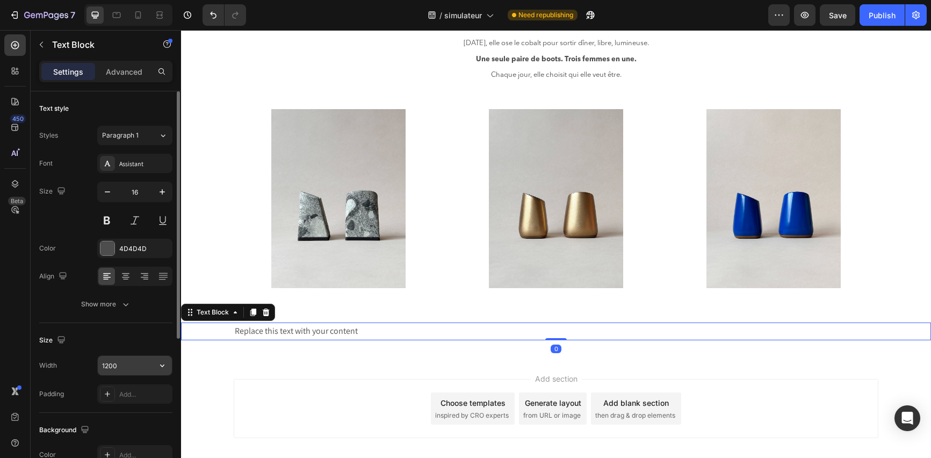
scroll to position [240, 0]
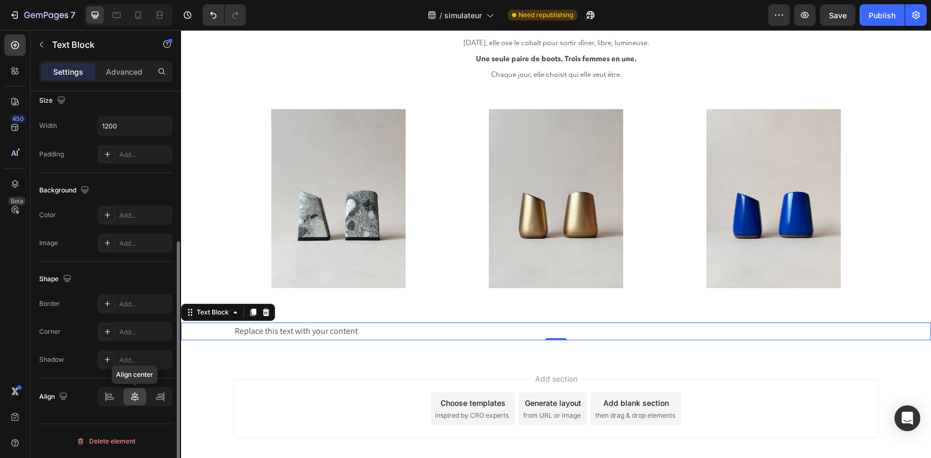
click at [131, 398] on icon at bounding box center [135, 396] width 11 height 11
click at [104, 395] on div at bounding box center [109, 396] width 23 height 17
click at [136, 396] on icon at bounding box center [135, 396] width 11 height 11
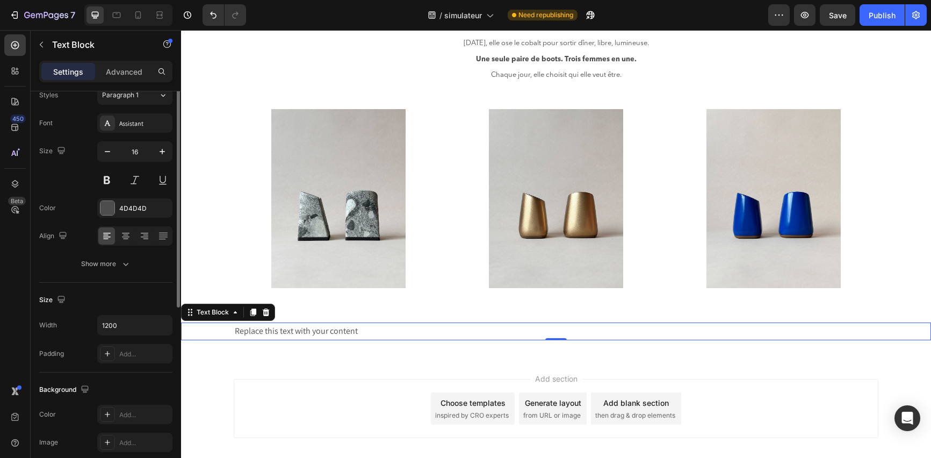
scroll to position [6, 0]
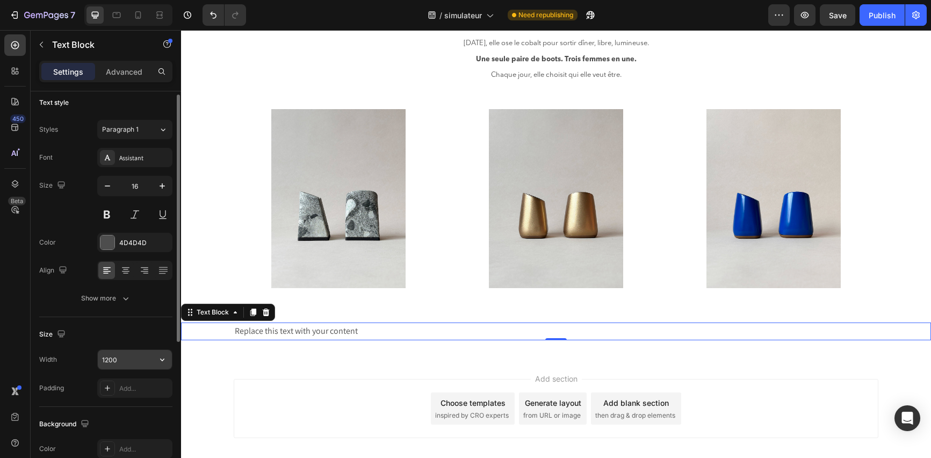
click at [127, 358] on input "1200" at bounding box center [135, 359] width 74 height 19
click at [155, 360] on button "button" at bounding box center [162, 359] width 19 height 19
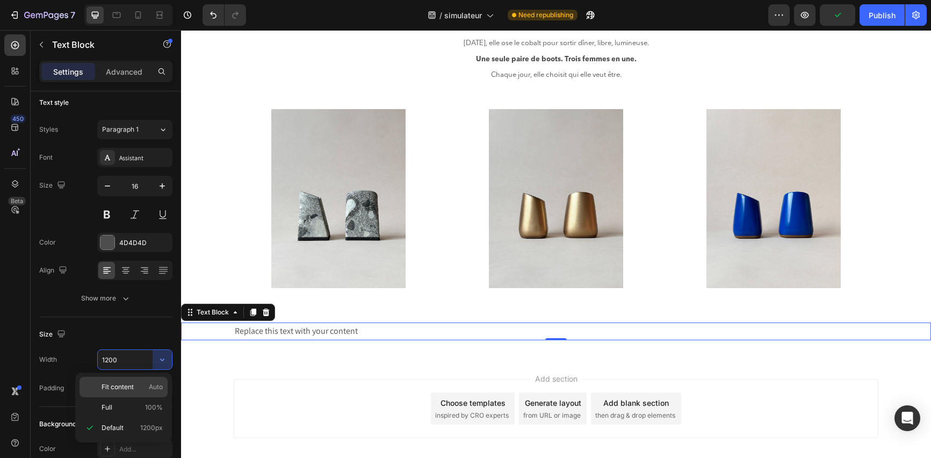
click at [140, 382] on p "Fit content Auto" at bounding box center [132, 387] width 61 height 10
type input "Auto"
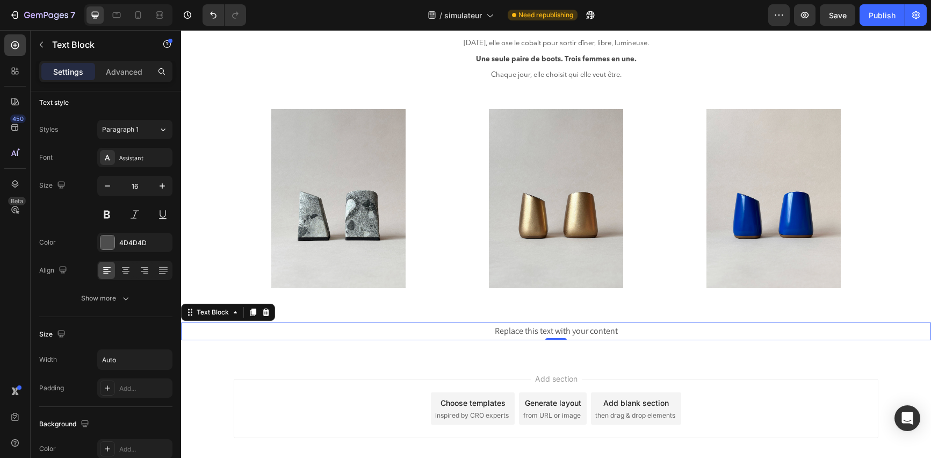
click at [504, 331] on div "Replace this text with your content" at bounding box center [556, 331] width 125 height 18
click at [504, 331] on p "Replace this text with your content" at bounding box center [556, 332] width 123 height 16
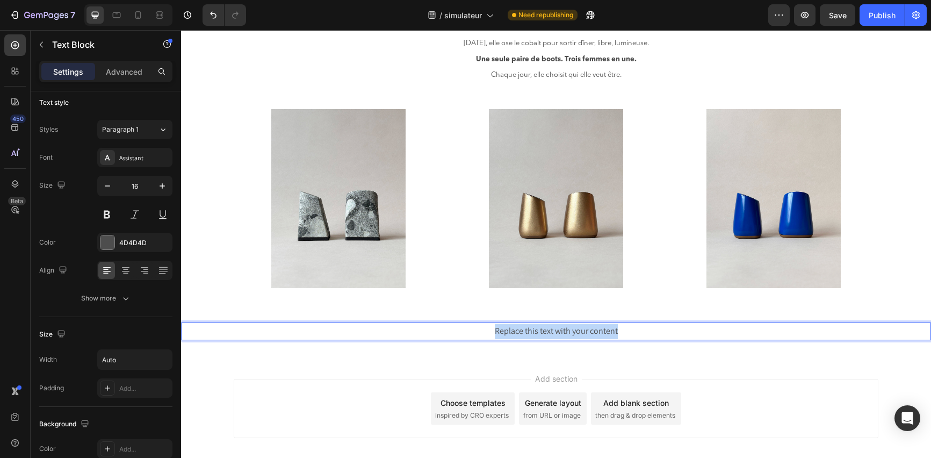
click at [504, 331] on p "Replace this text with your content" at bounding box center [556, 332] width 123 height 16
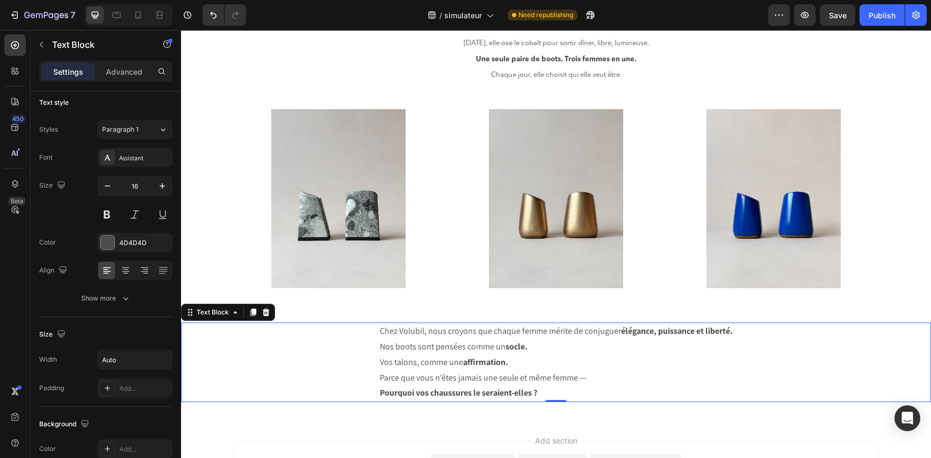
drag, startPoint x: 367, startPoint y: 329, endPoint x: 503, endPoint y: 355, distance: 139.0
click at [503, 355] on div "Chez Volubil, nous croyons que chaque femme mérite de conjuguer élégance, puiss…" at bounding box center [556, 362] width 750 height 80
click at [372, 327] on div "Chez Volubil, nous croyons que chaque femme mérite de conjuguer élégance, puiss…" at bounding box center [556, 362] width 750 height 80
click at [371, 328] on div "Chez Volubil, nous croyons que chaque femme mérite de conjuguer élégance, puiss…" at bounding box center [556, 362] width 750 height 80
click at [370, 328] on div "Chez Volubil, nous croyons que chaque femme mérite de conjuguer élégance, puiss…" at bounding box center [556, 362] width 750 height 80
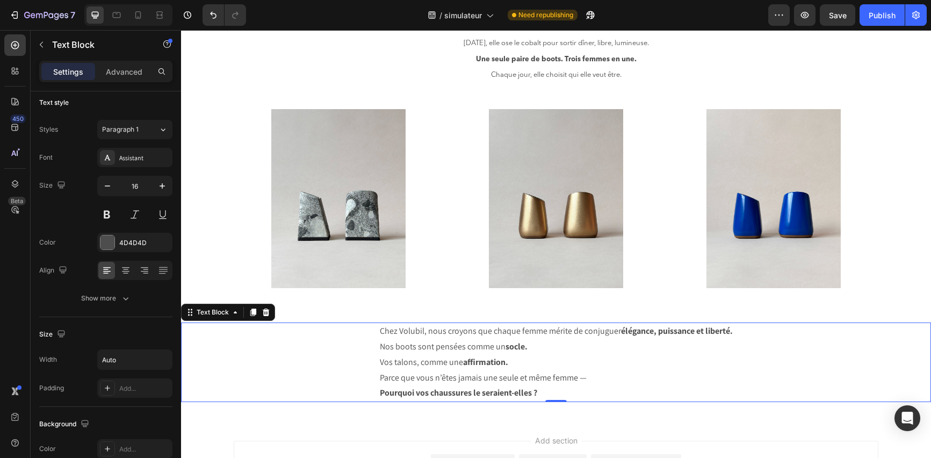
click at [370, 328] on div "Chez Volubil, nous croyons que chaque femme mérite de conjuguer élégance, puiss…" at bounding box center [556, 362] width 750 height 80
click at [386, 328] on p "Chez Volubil, nous croyons que chaque femme mérite de conjuguer élégance, puiss…" at bounding box center [556, 332] width 353 height 16
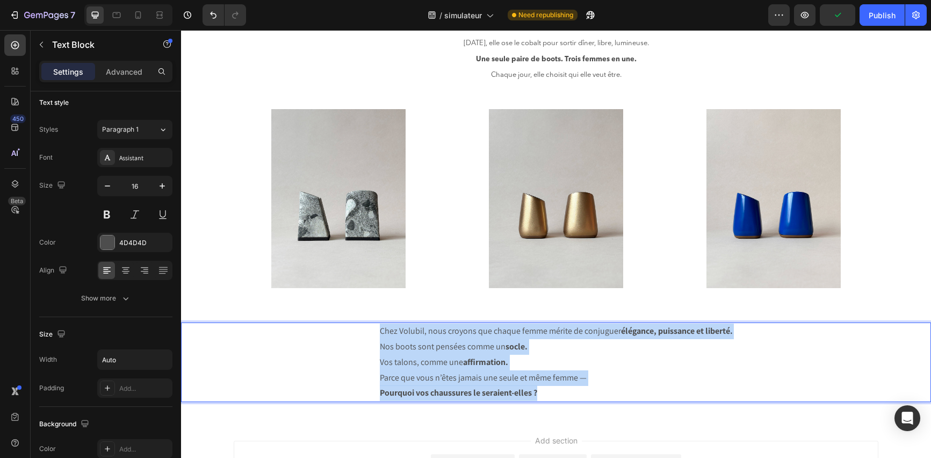
drag, startPoint x: 374, startPoint y: 328, endPoint x: 573, endPoint y: 392, distance: 208.9
click at [573, 392] on div "Chez Volubil, nous croyons que chaque femme mérite de conjuguer élégance, puiss…" at bounding box center [556, 362] width 355 height 80
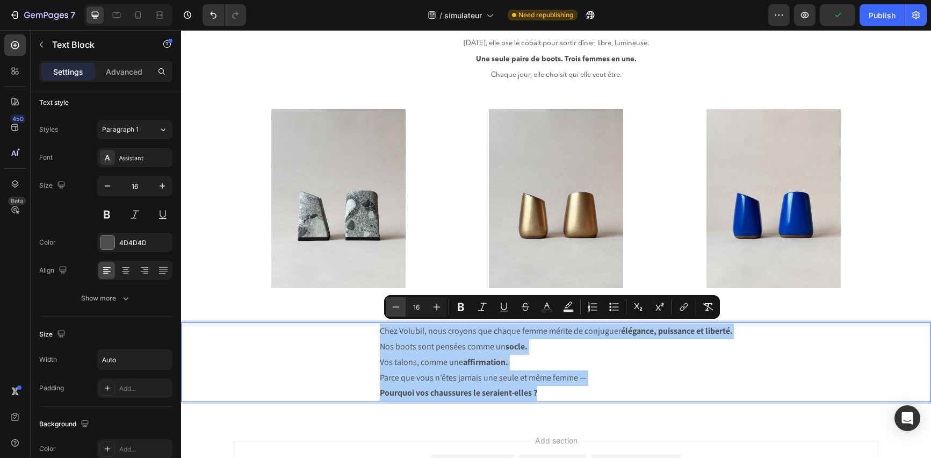
click at [393, 307] on icon "Editor contextual toolbar" at bounding box center [396, 306] width 7 height 1
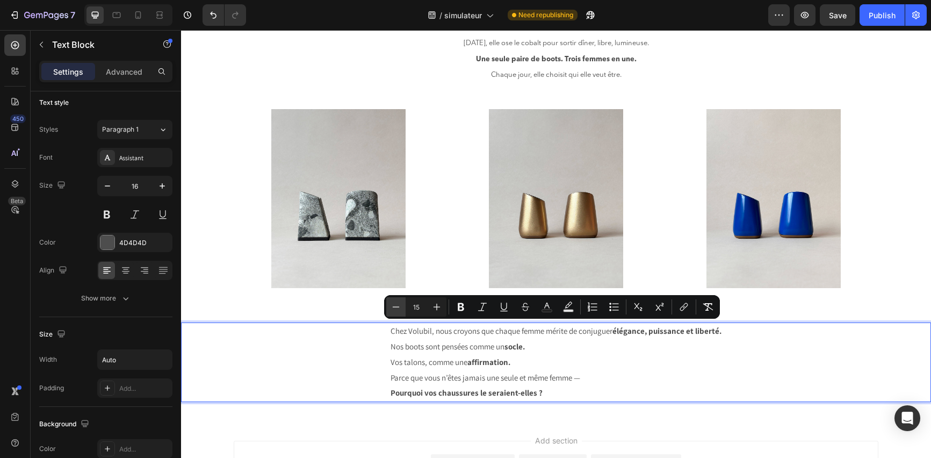
click at [393, 307] on icon "Editor contextual toolbar" at bounding box center [396, 306] width 7 height 1
type input "14"
click at [132, 161] on div "Assistant" at bounding box center [144, 158] width 51 height 10
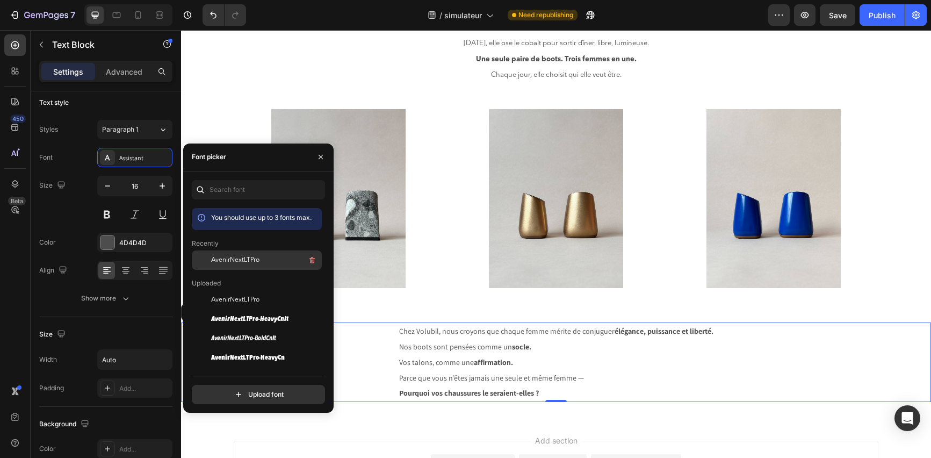
click at [241, 259] on span "AvenirNextLTPro" at bounding box center [235, 260] width 48 height 10
click at [385, 332] on div "Chez Volubil, nous croyons que chaque femme mérite de conjuguer élégance, puiss…" at bounding box center [556, 362] width 342 height 80
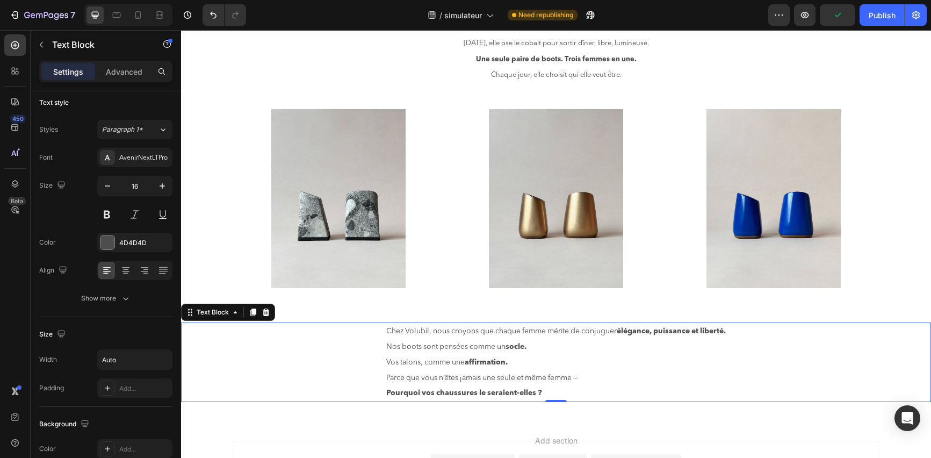
drag, startPoint x: 378, startPoint y: 330, endPoint x: 526, endPoint y: 372, distance: 153.8
click at [526, 372] on div "Chez Volubil, nous croyons que chaque femme mérite de conjuguer élégance, puiss…" at bounding box center [556, 362] width 750 height 80
click at [551, 392] on p "Pourquoi vos chaussures le seraient-elles ?" at bounding box center [556, 393] width 340 height 16
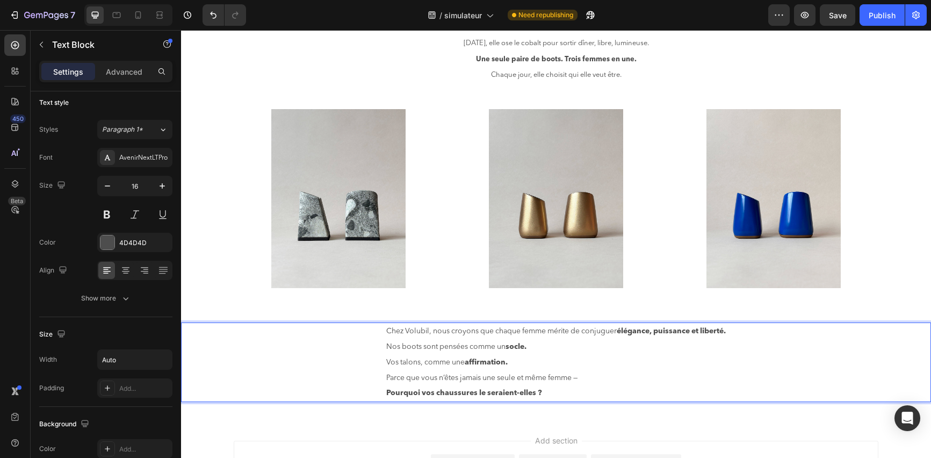
click at [551, 392] on p "Pourquoi vos chaussures le seraient-elles ?" at bounding box center [556, 393] width 340 height 16
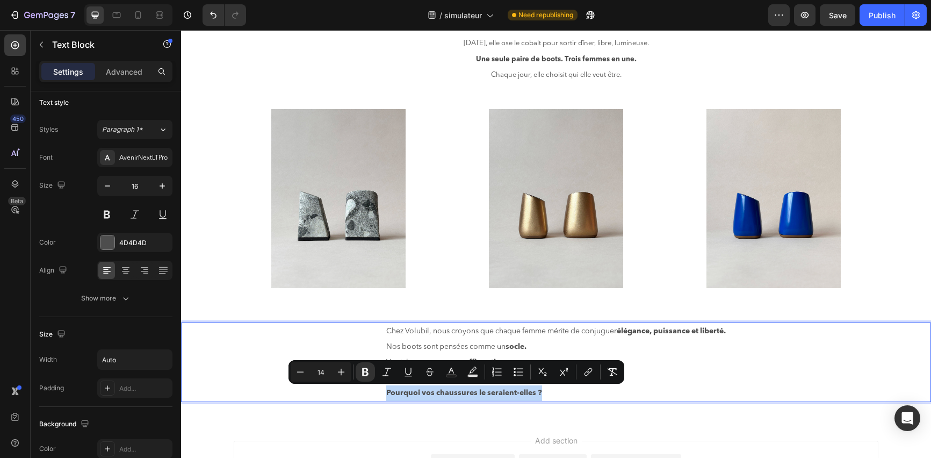
click at [551, 392] on p "Pourquoi vos chaussures le seraient-elles ?" at bounding box center [556, 393] width 340 height 16
click at [542, 393] on p "Pourquoi vos chaussures le seraient-elles ?" at bounding box center [556, 393] width 340 height 16
click at [342, 329] on div "Chez Volubil, nous croyons que chaque femme mérite de conjuguer élégance, puiss…" at bounding box center [556, 362] width 750 height 80
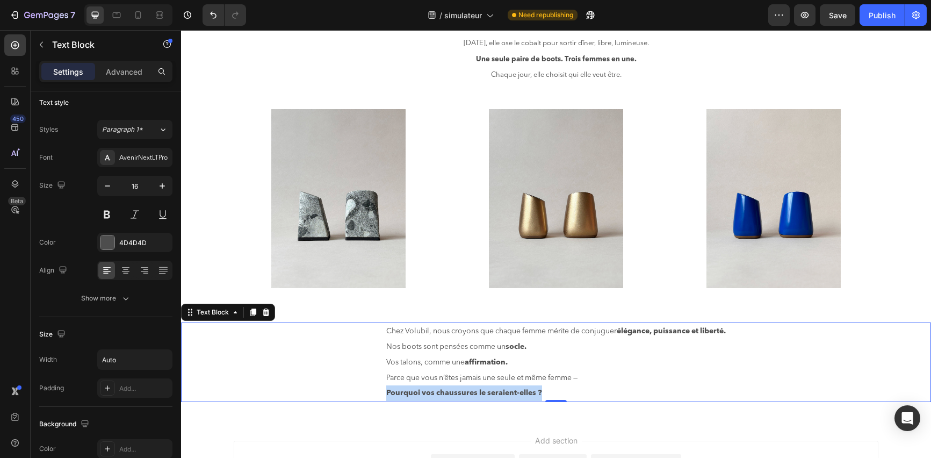
click at [371, 326] on div "Chez Volubil, nous croyons que chaque femme mérite de conjuguer élégance, puiss…" at bounding box center [556, 362] width 750 height 80
click at [386, 332] on span "Chez Volubil, nous croyons que chaque femme mérite de conjuguer élégance, puiss…" at bounding box center [556, 331] width 340 height 8
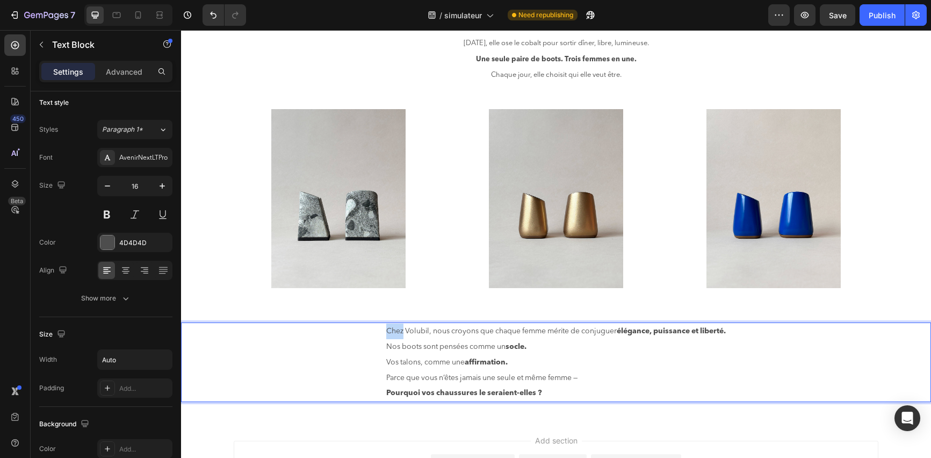
click at [386, 332] on span "Chez Volubil, nous croyons que chaque femme mérite de conjuguer élégance, puiss…" at bounding box center [556, 331] width 340 height 8
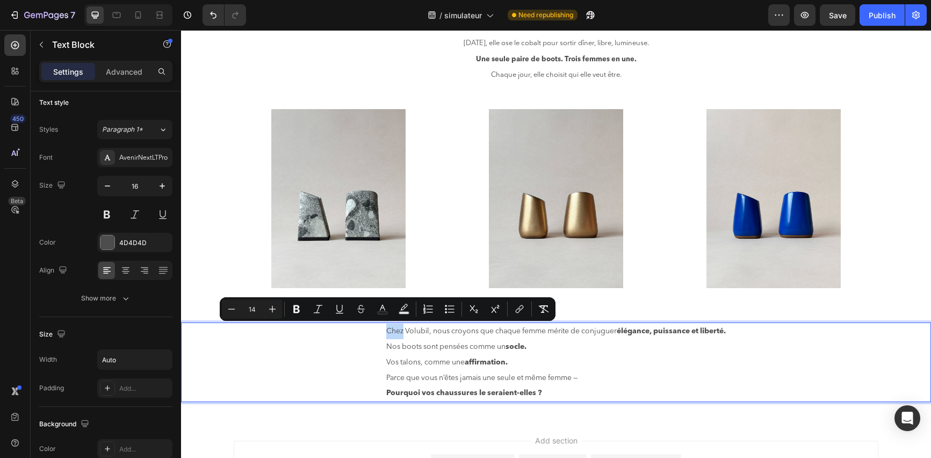
click at [385, 332] on div "Chez Volubil, nous croyons que chaque femme mérite de conjuguer élégance, puiss…" at bounding box center [556, 362] width 342 height 80
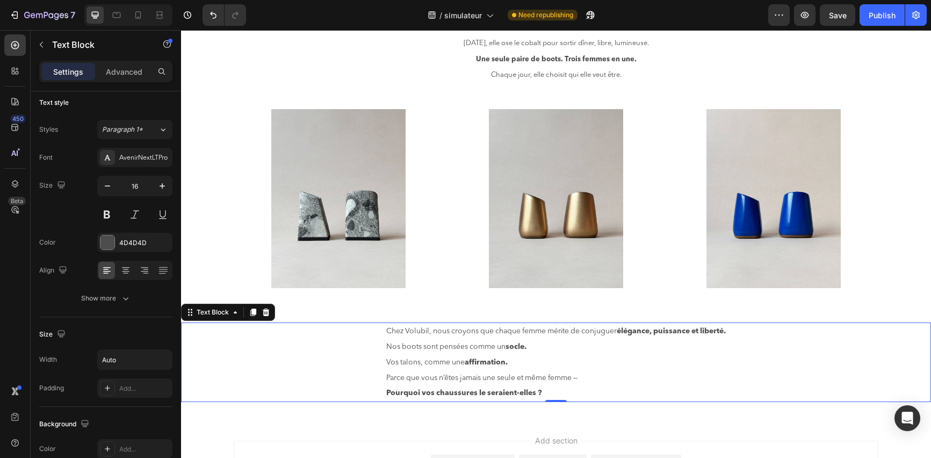
drag, startPoint x: 376, startPoint y: 328, endPoint x: 447, endPoint y: 343, distance: 72.0
click at [447, 343] on div "Chez Volubil, nous croyons que chaque femme mérite de conjuguer élégance, puiss…" at bounding box center [556, 362] width 750 height 80
click at [510, 363] on p "Vos talons, comme une affirmation." at bounding box center [556, 363] width 340 height 16
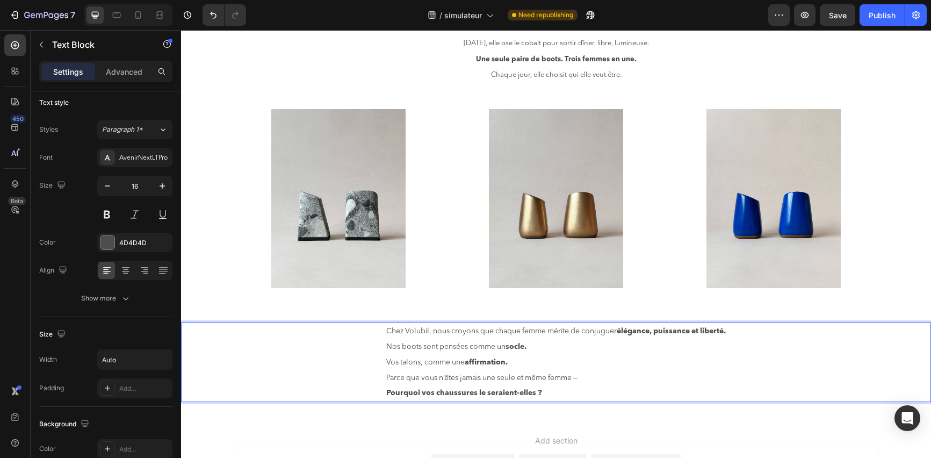
click at [374, 327] on div "Chez Volubil, nous croyons que chaque femme mérite de conjuguer élégance, puiss…" at bounding box center [556, 362] width 750 height 80
click at [386, 327] on span "Chez Volubil, nous croyons que chaque femme mérite de conjuguer élégance, puiss…" at bounding box center [556, 331] width 340 height 8
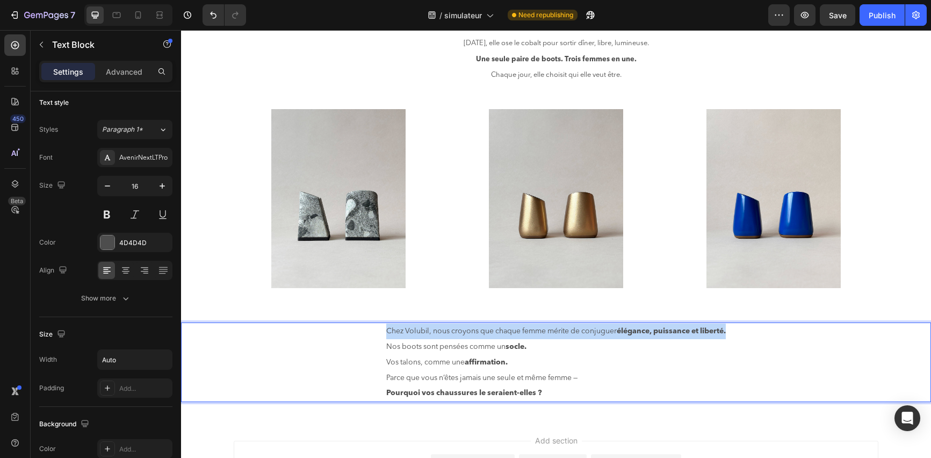
click at [386, 327] on span "Chez Volubil, nous croyons que chaque femme mérite de conjuguer élégance, puiss…" at bounding box center [556, 331] width 340 height 8
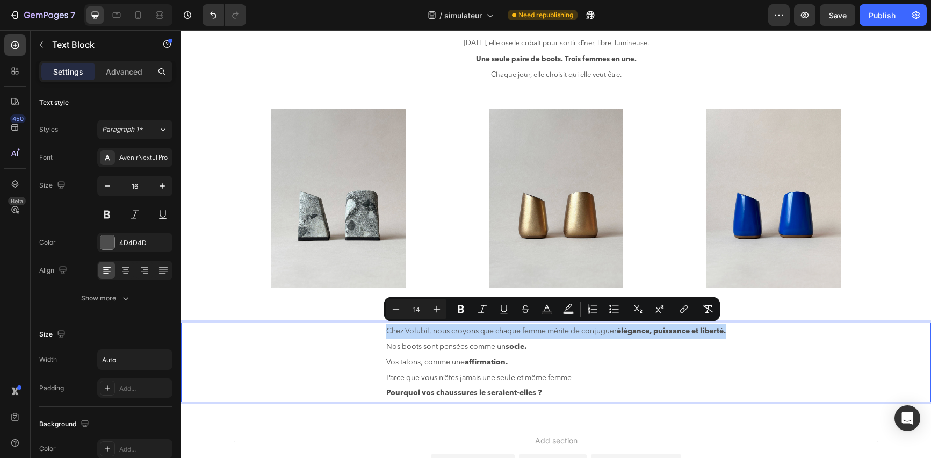
click at [386, 327] on span "Chez Volubil, nous croyons que chaque femme mérite de conjuguer élégance, puiss…" at bounding box center [556, 331] width 340 height 8
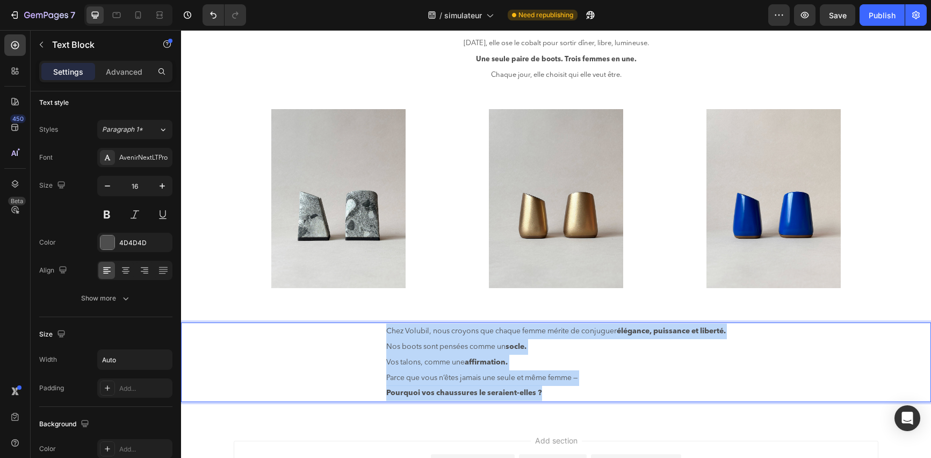
drag, startPoint x: 380, startPoint y: 327, endPoint x: 557, endPoint y: 399, distance: 190.7
click at [557, 399] on div "Chez Volubil, nous croyons que chaque femme mérite de conjuguer élégance, puiss…" at bounding box center [556, 362] width 342 height 80
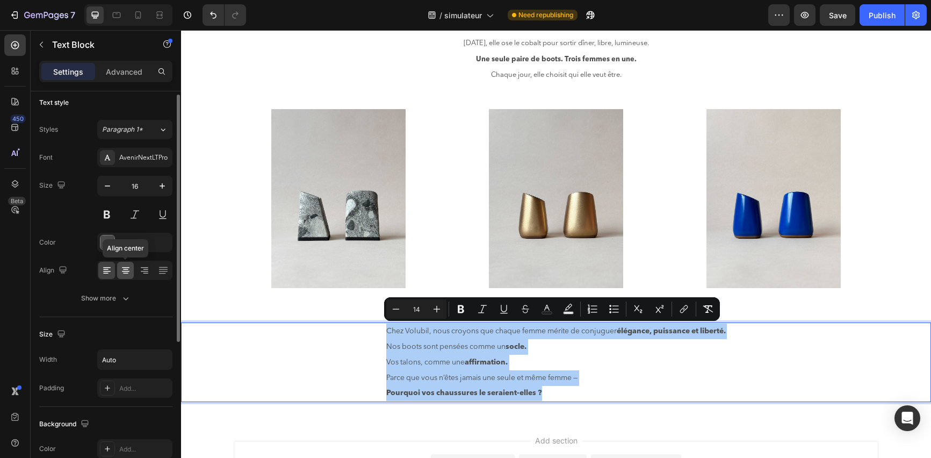
click at [130, 264] on div at bounding box center [125, 270] width 17 height 17
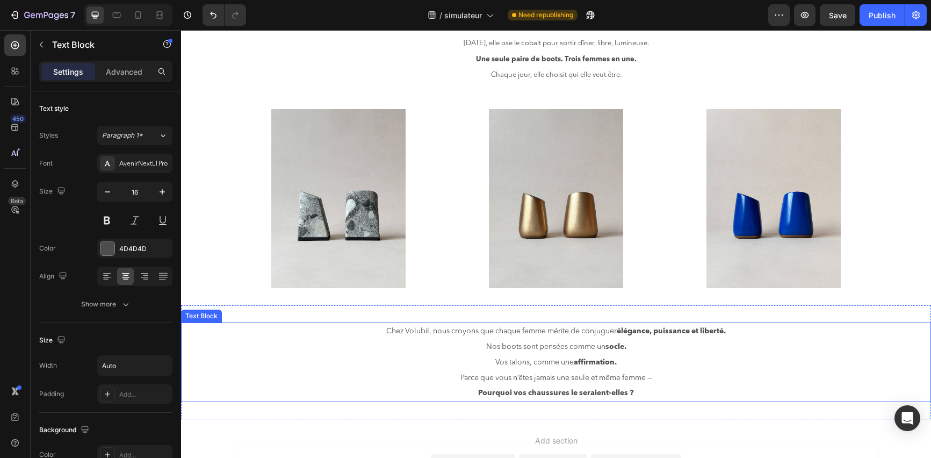
click at [637, 365] on p "Vos talons, comme une affirmation." at bounding box center [556, 363] width 340 height 16
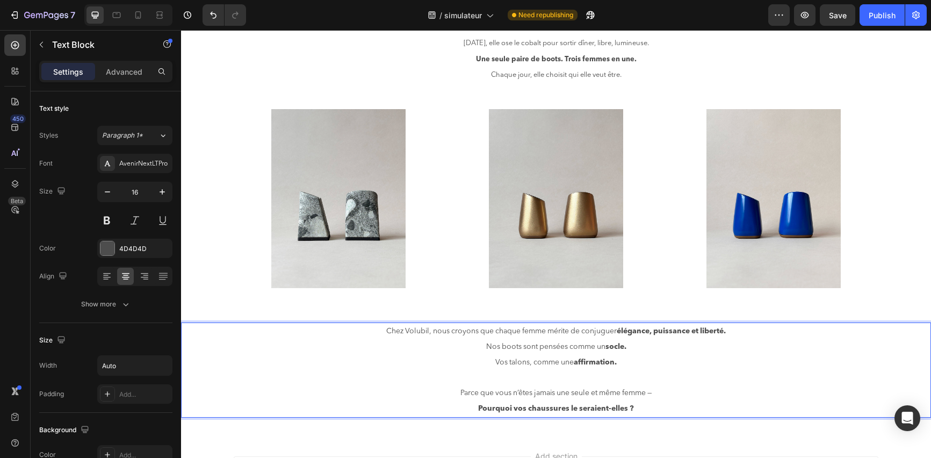
click at [661, 390] on p "Parce que vous n’êtes jamais une seule et même femme —" at bounding box center [556, 393] width 340 height 16
click at [694, 370] on p "Rich Text Editor. Editing area: main" at bounding box center [556, 378] width 340 height 16
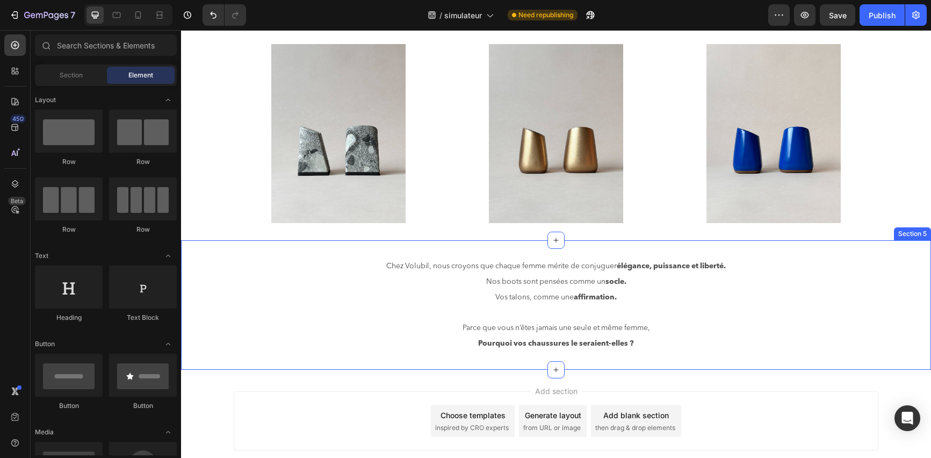
scroll to position [787, 0]
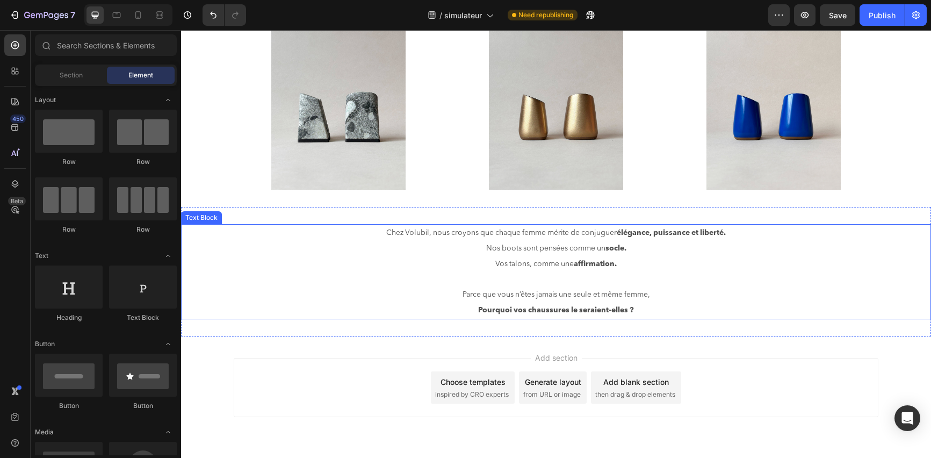
click at [449, 241] on p "Nos boots sont pensées comme un socle." at bounding box center [556, 249] width 340 height 16
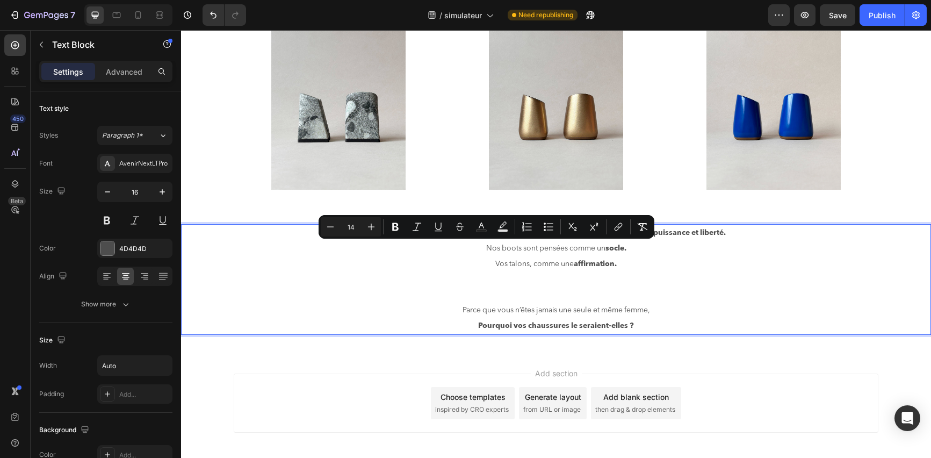
click at [421, 243] on p "Nos boots sont pensées comme un socle." at bounding box center [556, 249] width 340 height 16
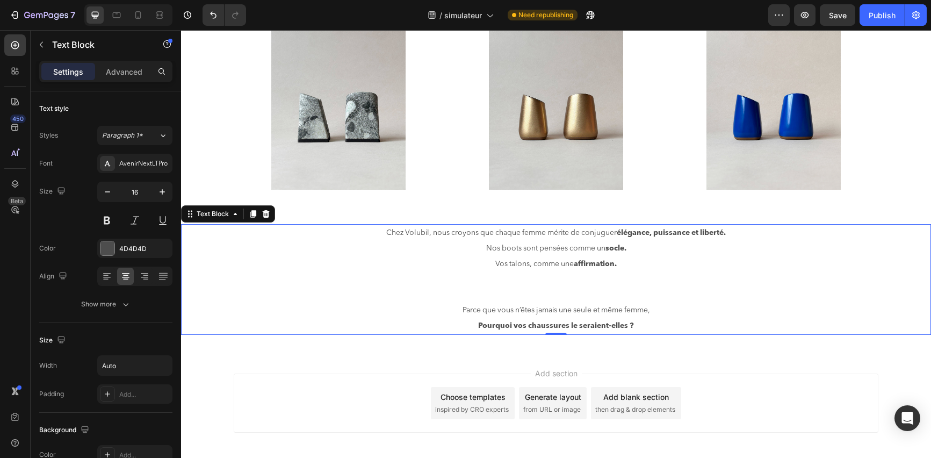
drag, startPoint x: 366, startPoint y: 227, endPoint x: 528, endPoint y: 271, distance: 167.7
click at [528, 271] on div "Chez Volubil, nous croyons que chaque femme mérite de conjuguer élégance, puiss…" at bounding box center [556, 279] width 750 height 111
click at [41, 48] on icon "button" at bounding box center [41, 44] width 9 height 9
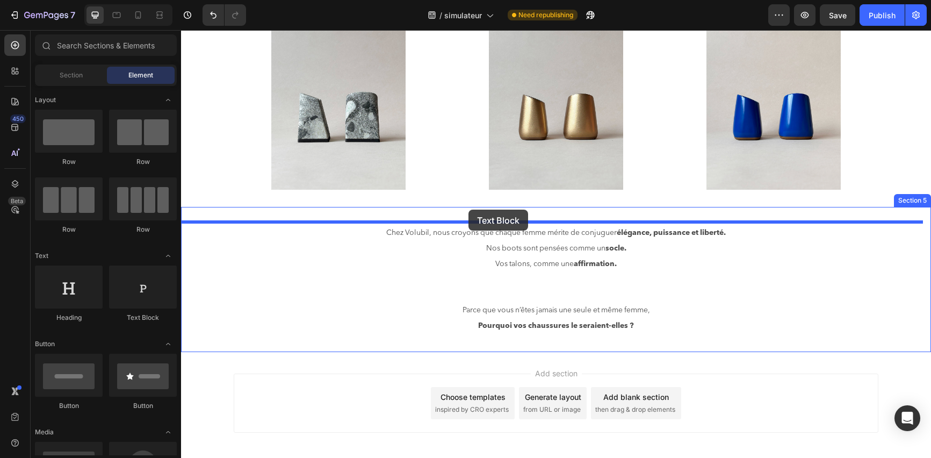
drag, startPoint x: 316, startPoint y: 322, endPoint x: 469, endPoint y: 210, distance: 190.3
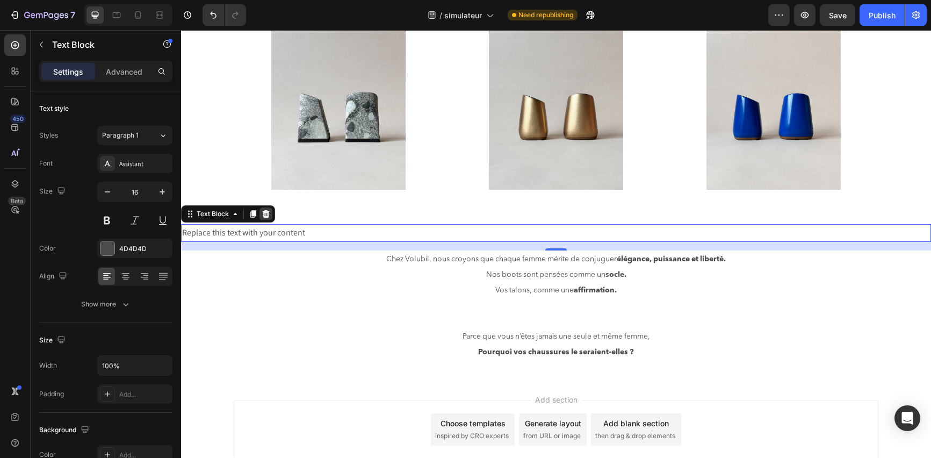
click at [267, 214] on icon at bounding box center [266, 214] width 7 height 8
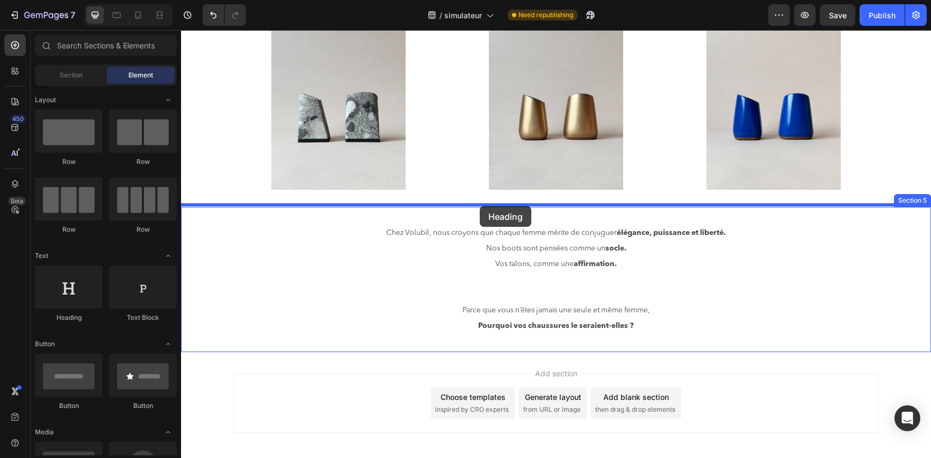
drag, startPoint x: 254, startPoint y: 319, endPoint x: 480, endPoint y: 206, distance: 253.1
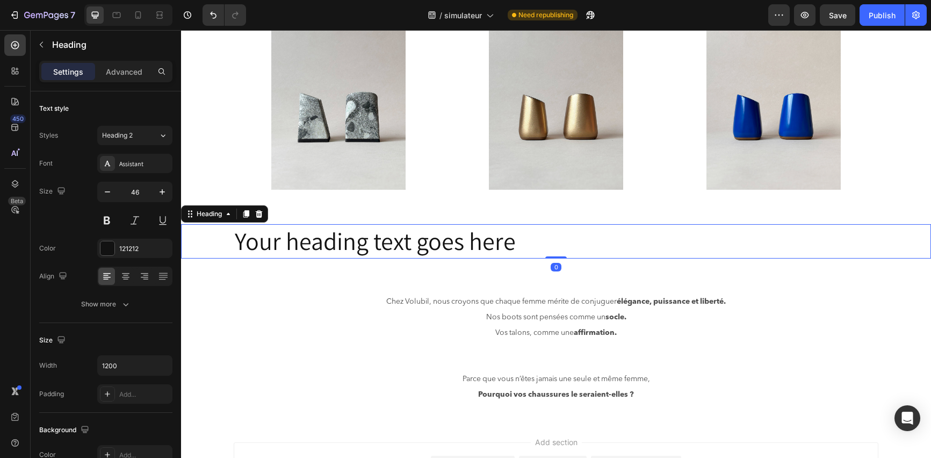
click at [577, 240] on h2 "Your heading text goes here" at bounding box center [556, 241] width 645 height 34
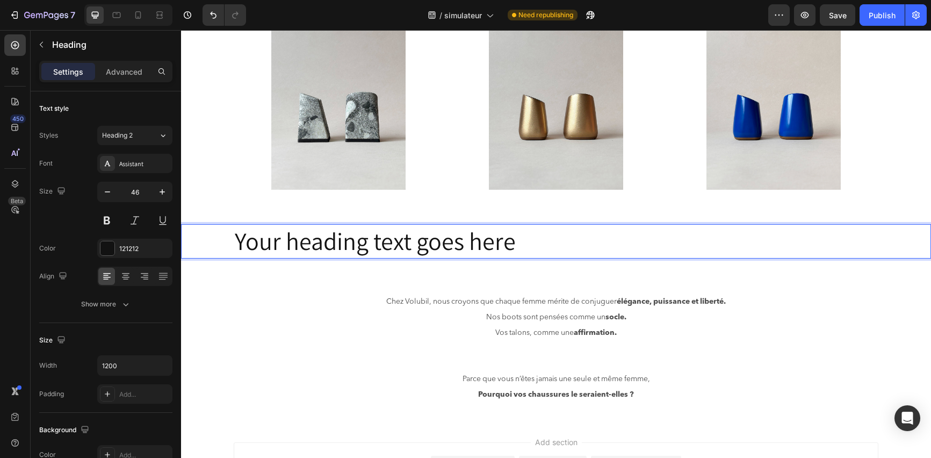
click at [577, 240] on p "Your heading text goes here" at bounding box center [556, 241] width 643 height 32
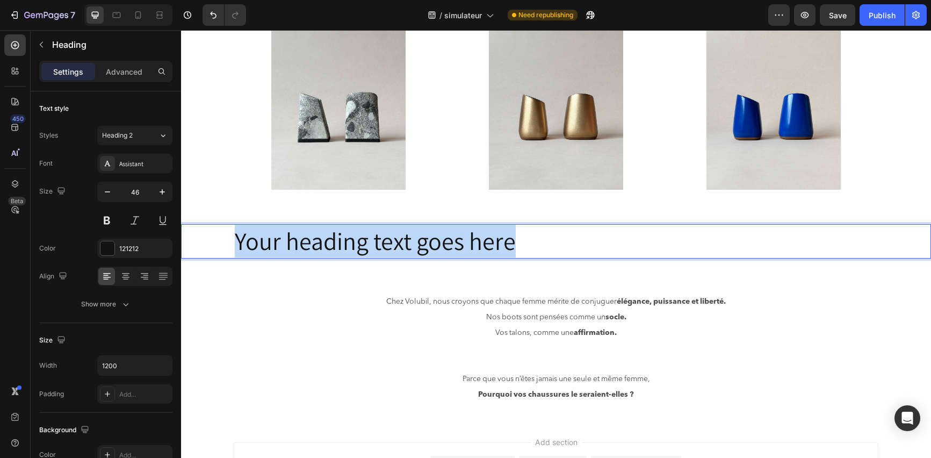
click at [577, 240] on p "Your heading text goes here" at bounding box center [556, 241] width 643 height 32
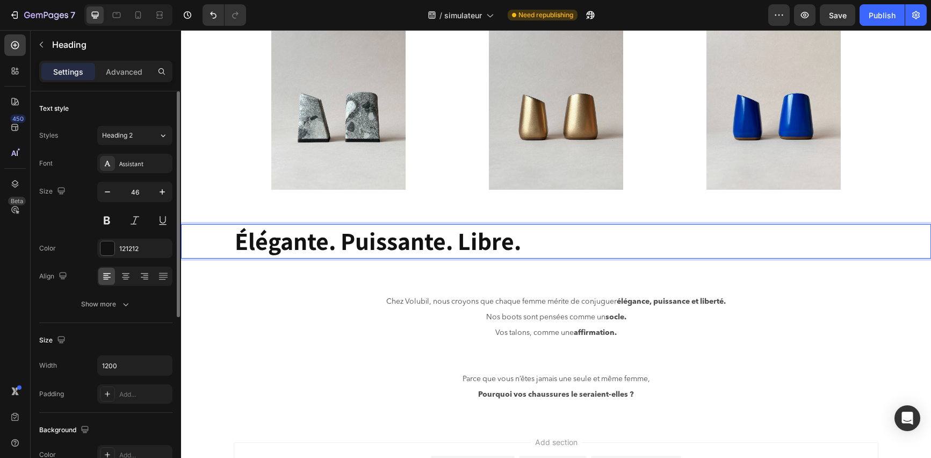
scroll to position [11, 0]
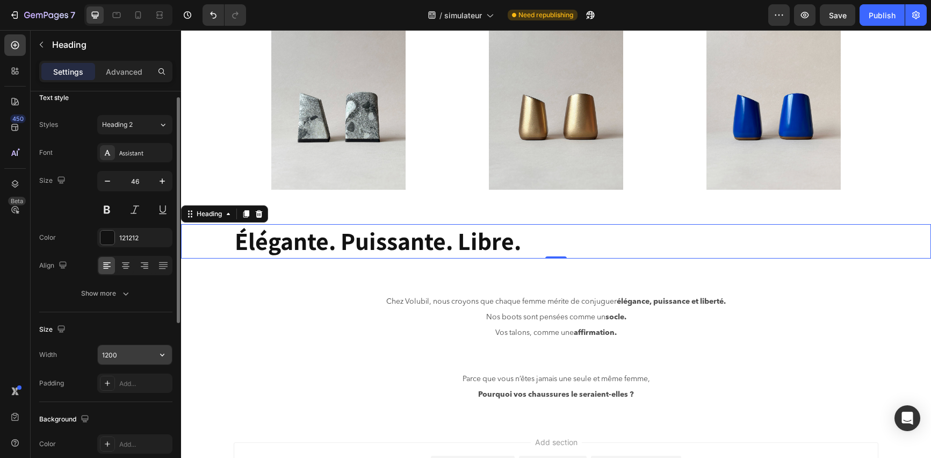
click at [142, 356] on input "1200" at bounding box center [135, 354] width 74 height 19
click at [163, 354] on icon "button" at bounding box center [162, 355] width 4 height 3
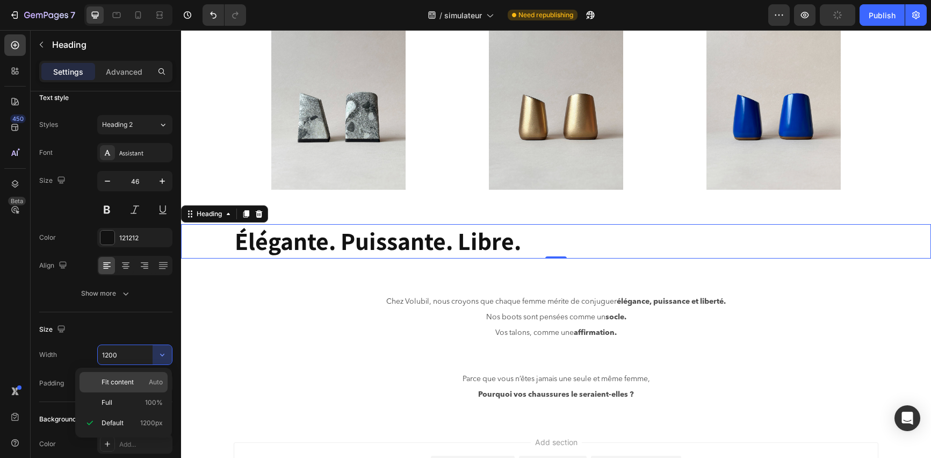
click at [147, 385] on p "Fit content Auto" at bounding box center [132, 382] width 61 height 10
type input "Auto"
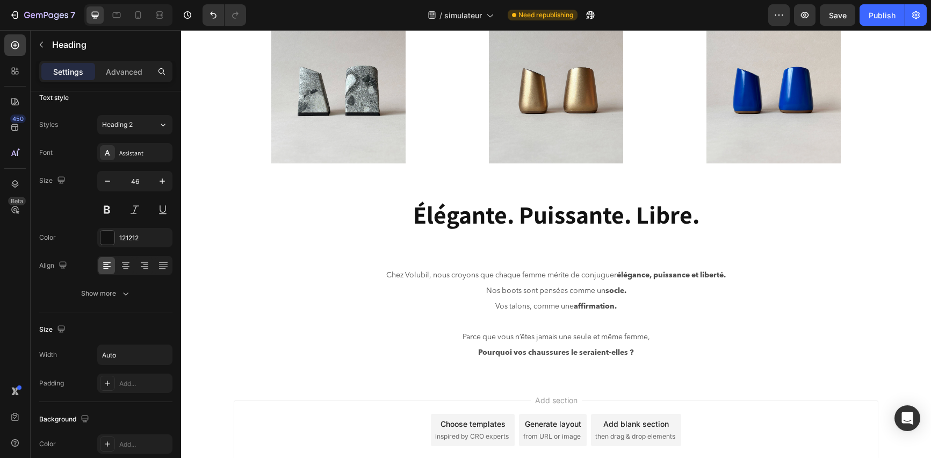
scroll to position [818, 0]
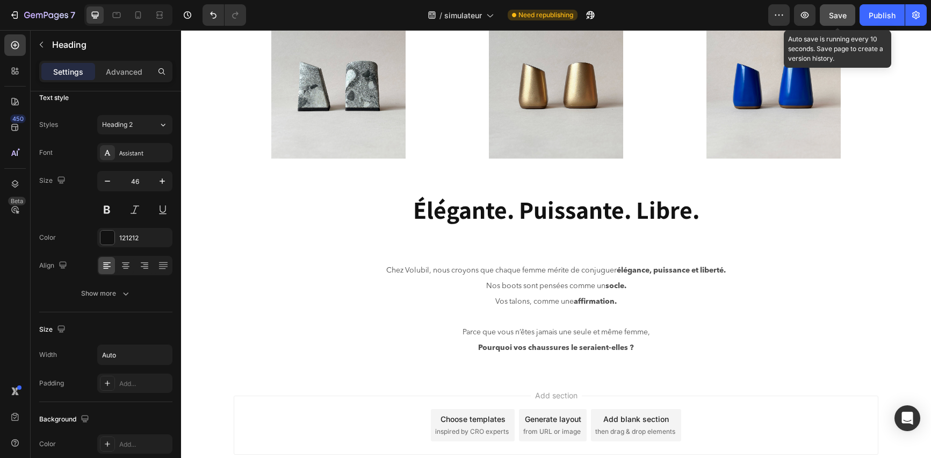
click at [834, 20] on button "Save" at bounding box center [837, 14] width 35 height 21
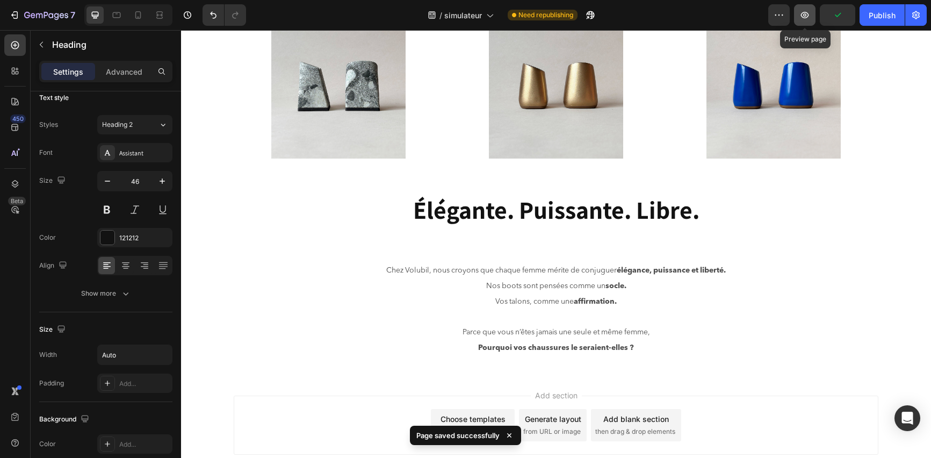
click at [808, 22] on button "button" at bounding box center [804, 14] width 21 height 21
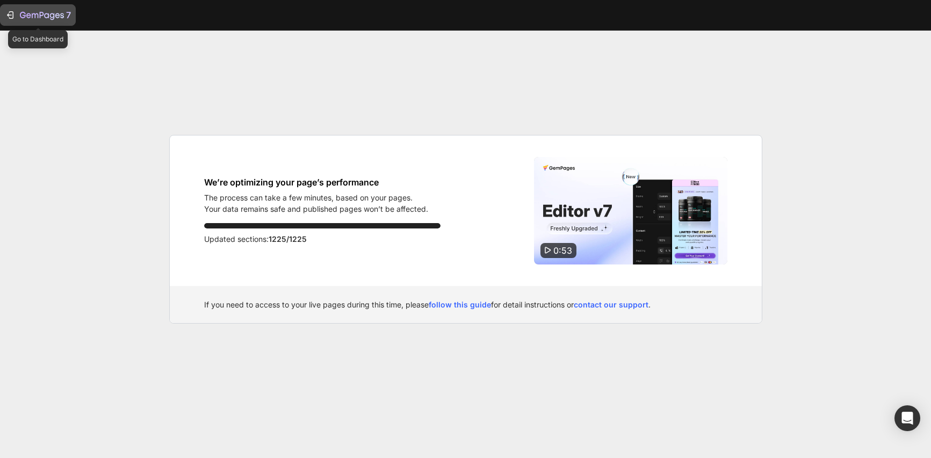
click at [49, 10] on div "7" at bounding box center [45, 15] width 51 height 13
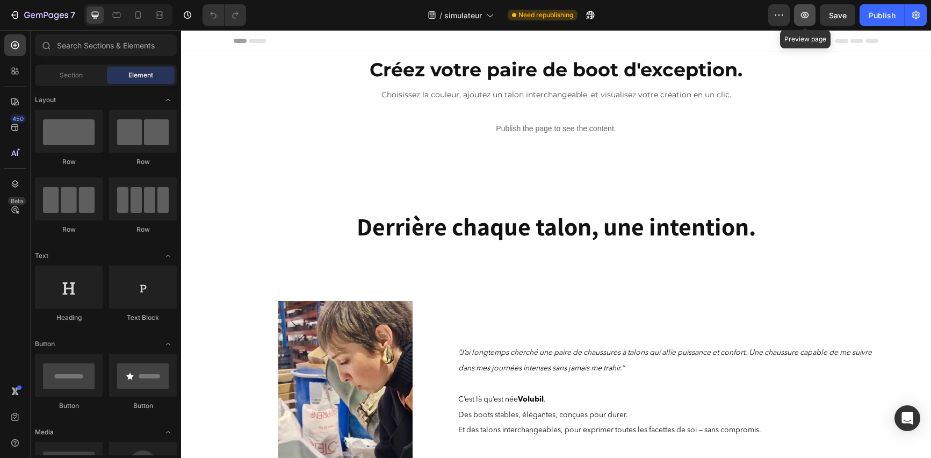
click at [809, 18] on icon "button" at bounding box center [805, 15] width 11 height 11
click at [137, 21] on div at bounding box center [138, 14] width 17 height 17
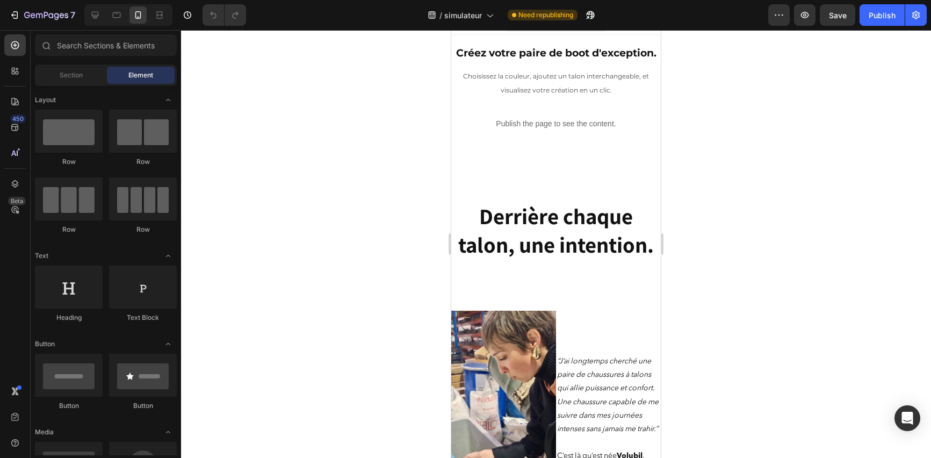
scroll to position [16, 0]
drag, startPoint x: 658, startPoint y: 169, endPoint x: 1147, endPoint y: 231, distance: 493.0
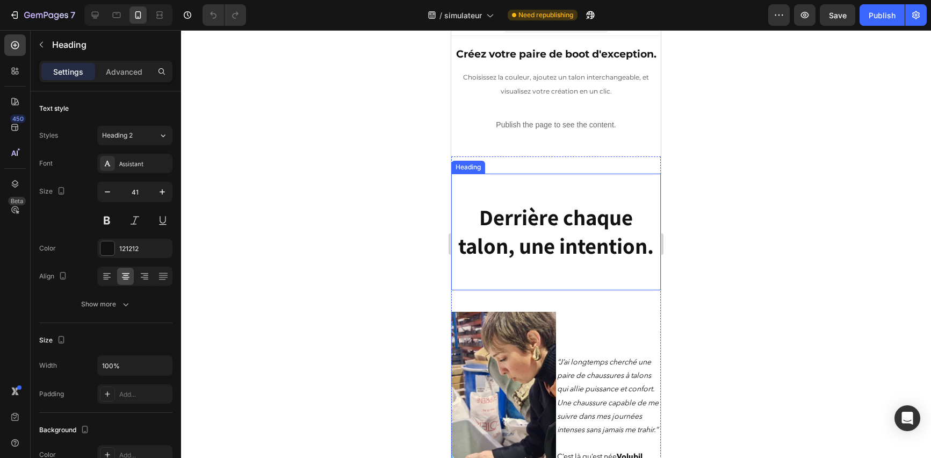
click at [471, 172] on div "Heading" at bounding box center [469, 167] width 30 height 10
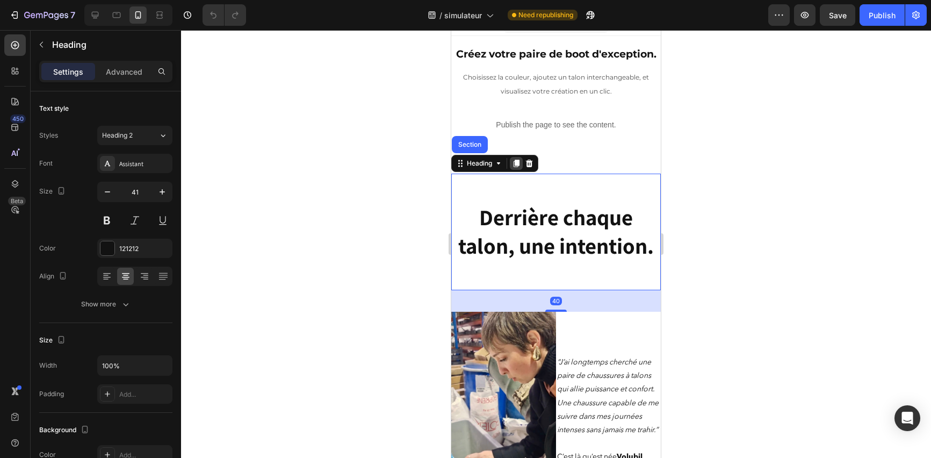
click at [520, 168] on icon at bounding box center [516, 163] width 9 height 9
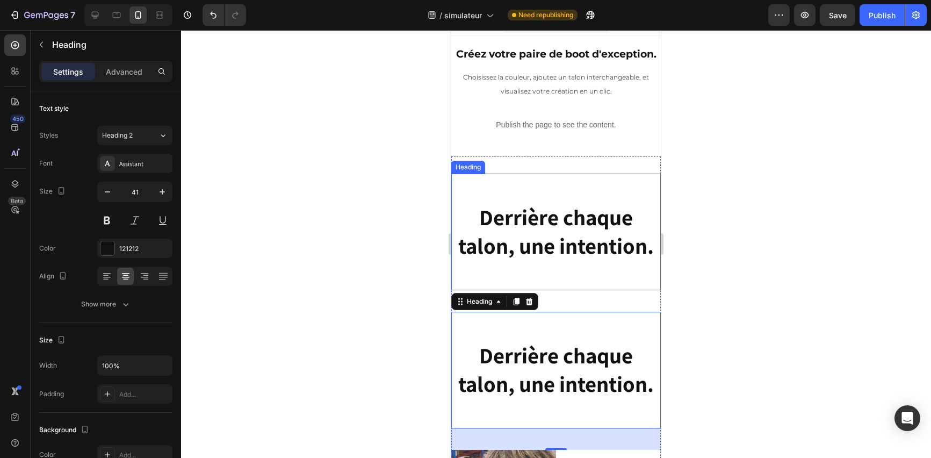
click at [470, 172] on div "Heading" at bounding box center [469, 167] width 30 height 10
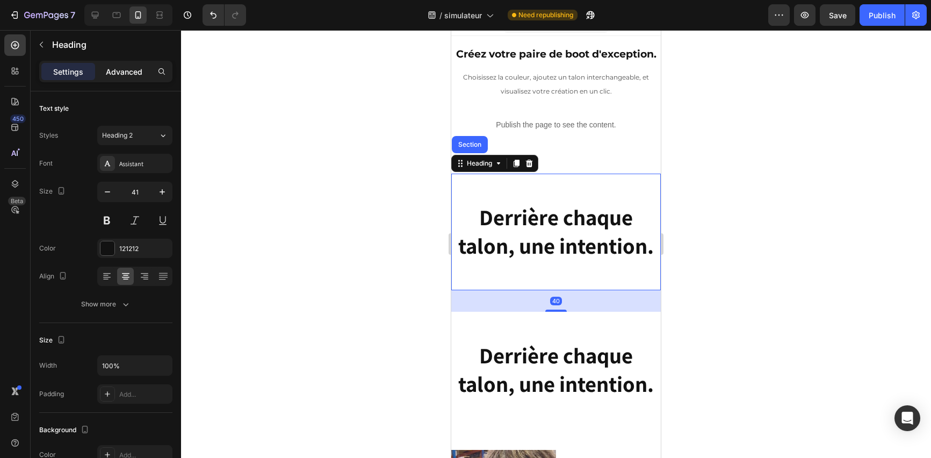
click at [118, 70] on p "Advanced" at bounding box center [124, 71] width 37 height 11
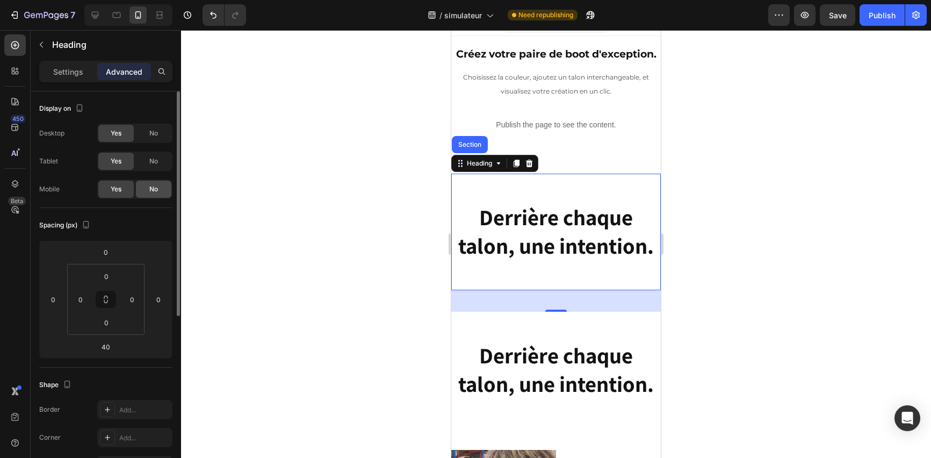
click at [163, 193] on div "No" at bounding box center [153, 189] width 35 height 17
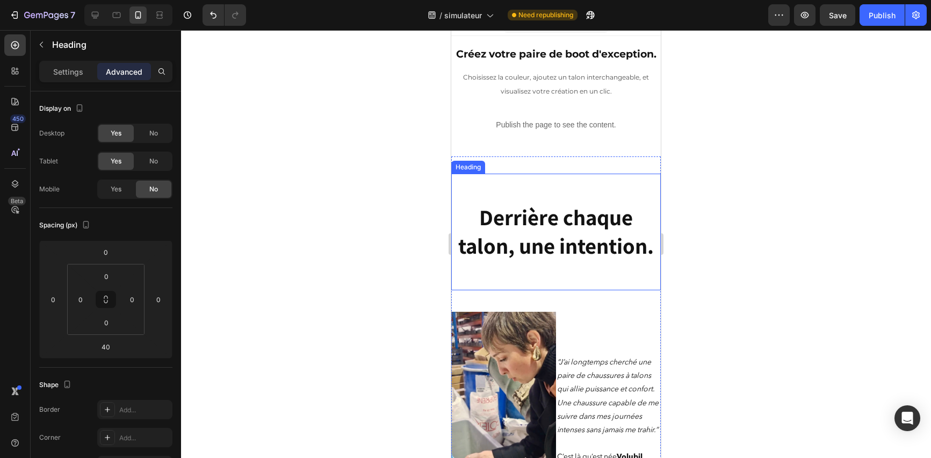
click at [468, 172] on div "Heading" at bounding box center [469, 167] width 30 height 10
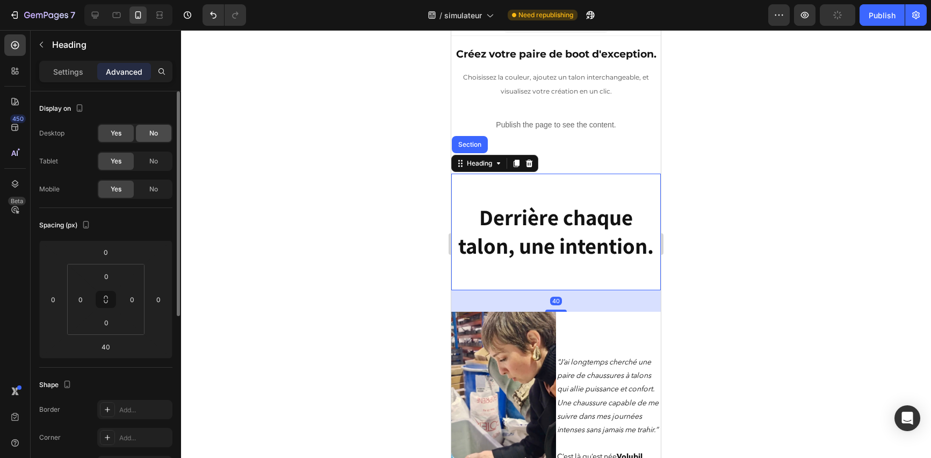
click at [157, 133] on span "No" at bounding box center [153, 133] width 9 height 10
click at [152, 161] on span "No" at bounding box center [153, 161] width 9 height 10
click at [550, 260] on strong "Derrière chaque talon, une intention." at bounding box center [556, 232] width 196 height 58
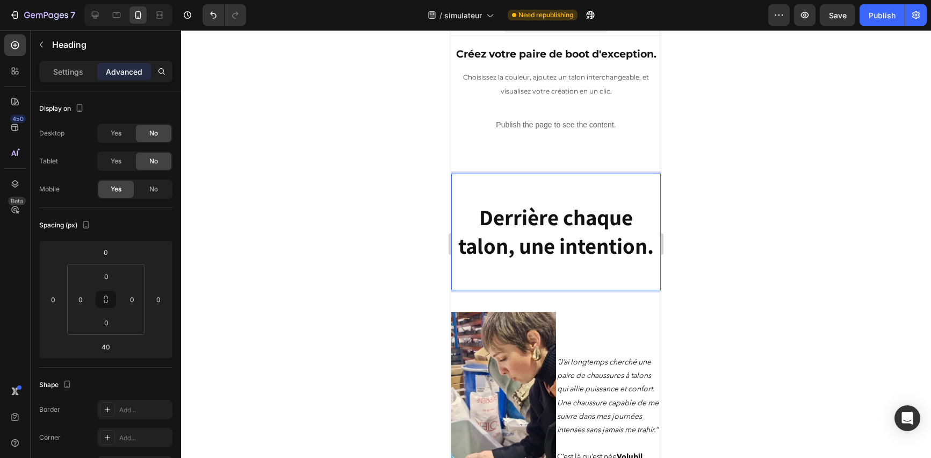
click at [550, 260] on strong "Derrière chaque talon, une intention." at bounding box center [556, 232] width 196 height 58
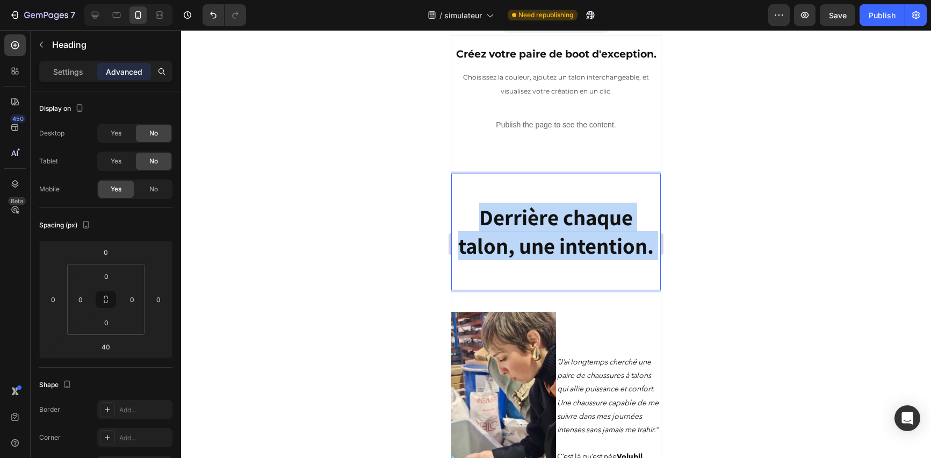
click at [550, 260] on strong "Derrière chaque talon, une intention." at bounding box center [556, 232] width 196 height 58
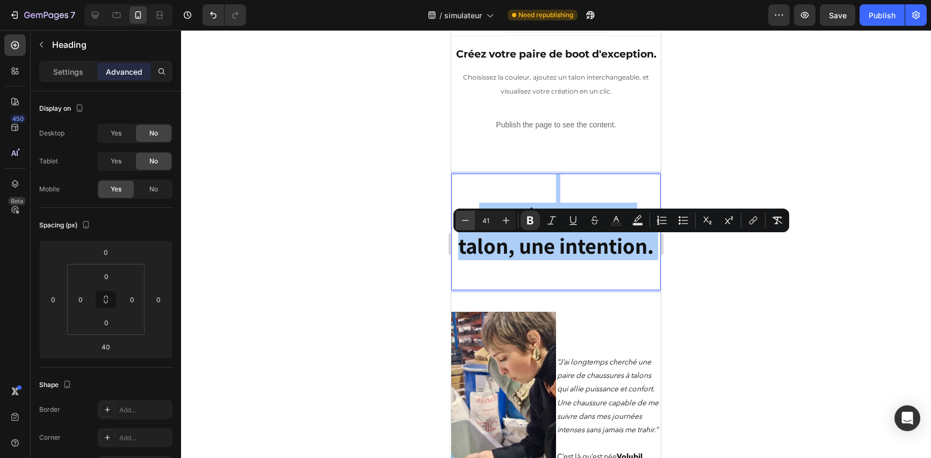
click at [468, 220] on icon "Editor contextual toolbar" at bounding box center [465, 220] width 11 height 11
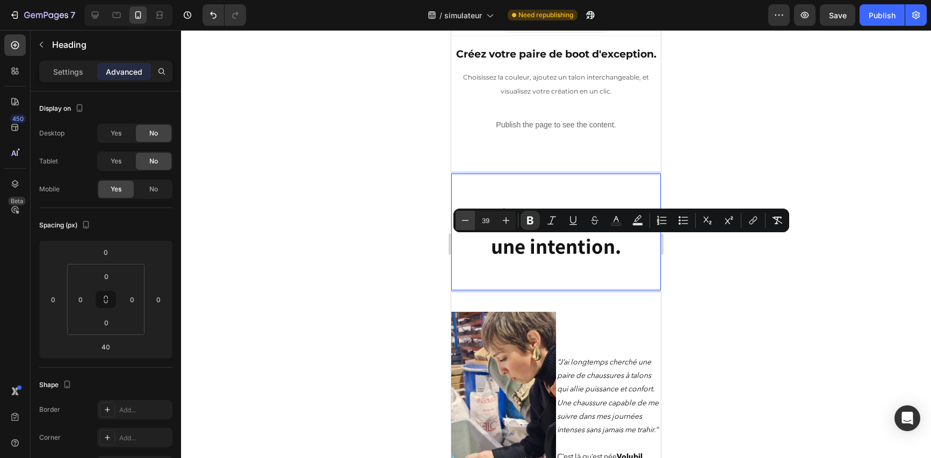
click at [468, 220] on icon "Editor contextual toolbar" at bounding box center [465, 220] width 11 height 11
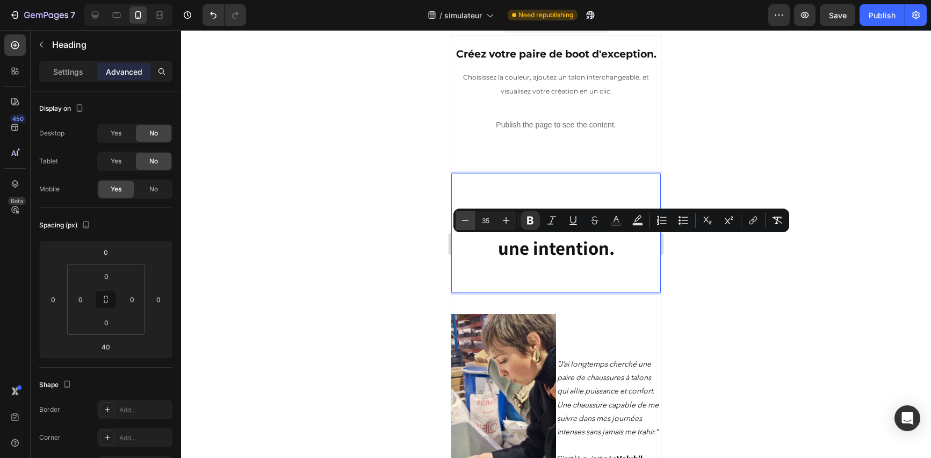
click at [468, 220] on icon "Editor contextual toolbar" at bounding box center [465, 220] width 11 height 11
type input "34"
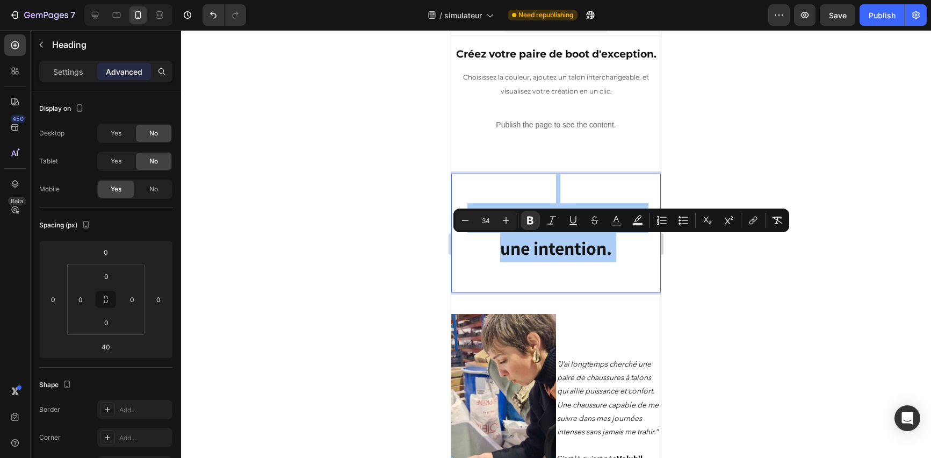
click at [712, 184] on div at bounding box center [556, 244] width 750 height 428
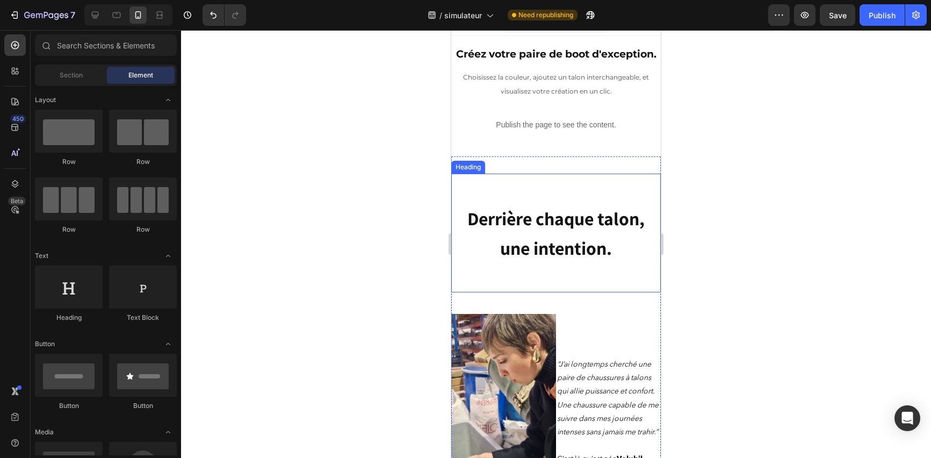
click at [561, 231] on p "⁠⁠⁠⁠⁠⁠⁠ Derrière chaque talon, une intention." at bounding box center [556, 233] width 207 height 117
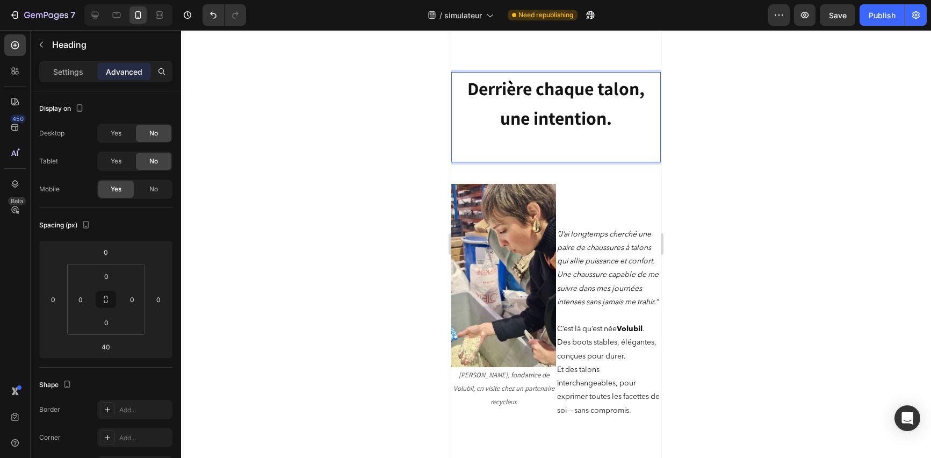
scroll to position [154, 0]
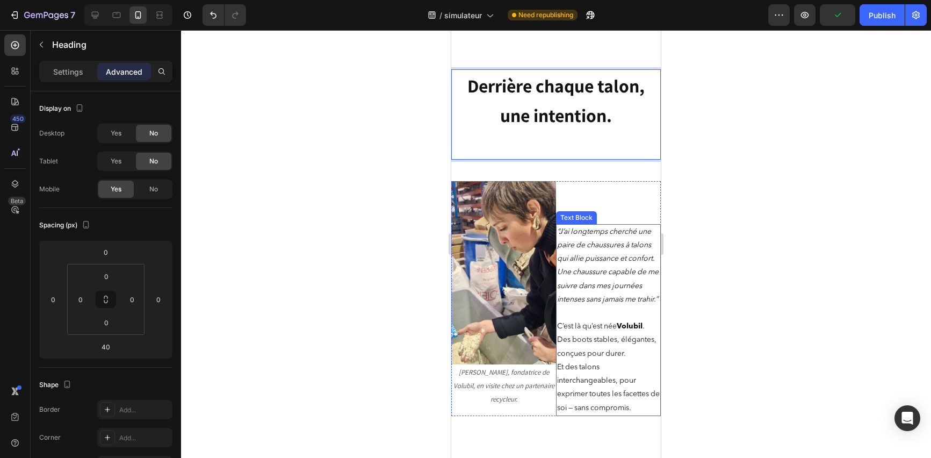
click at [593, 269] on p "“J’ai longtemps cherché une paire de chaussures à talons qui allie puissance et…" at bounding box center [608, 265] width 103 height 81
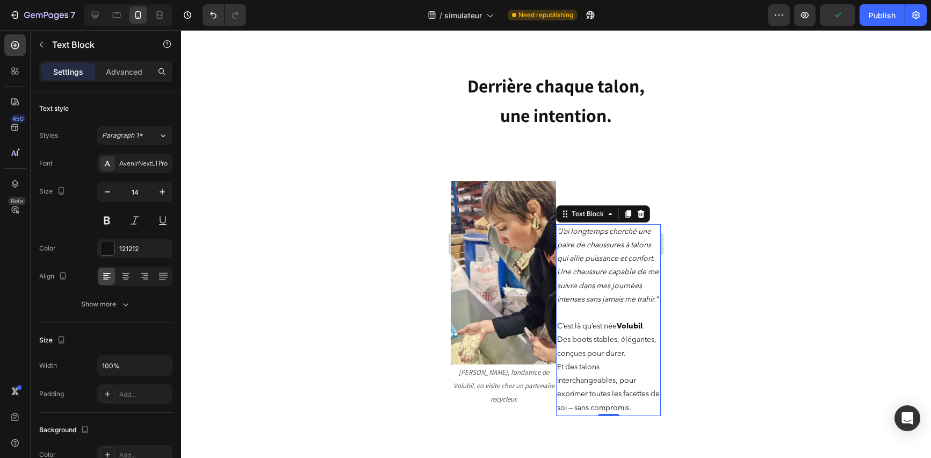
click at [593, 269] on p "“J’ai longtemps cherché une paire de chaussures à talons qui allie puissance et…" at bounding box center [608, 265] width 103 height 81
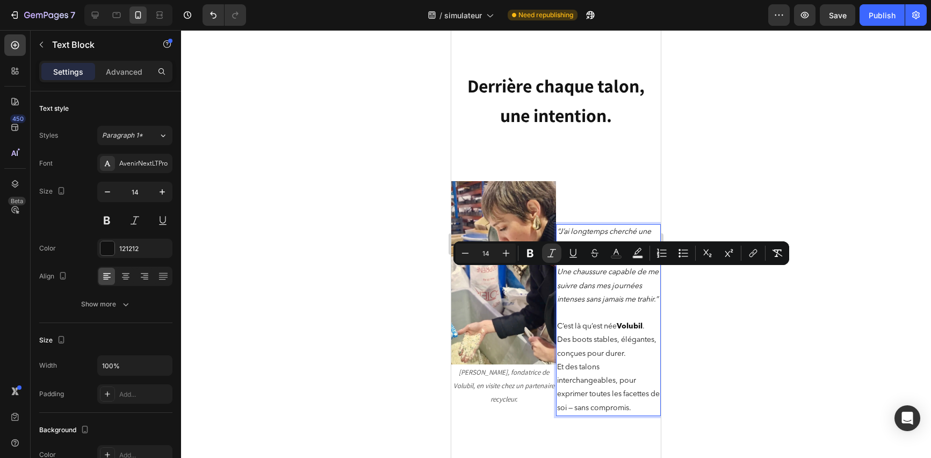
click at [592, 292] on p "“J’ai longtemps cherché une paire de chaussures à talons qui allie puissance et…" at bounding box center [608, 265] width 103 height 81
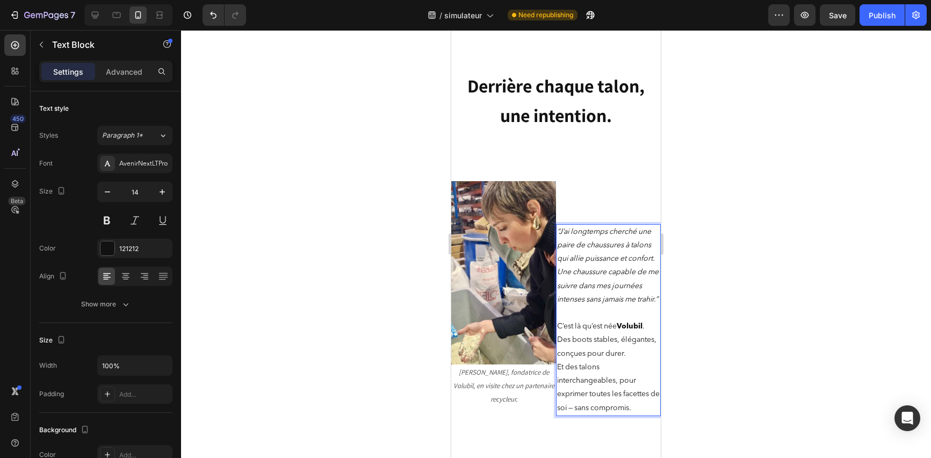
click at [557, 233] on icon "“J’ai longtemps cherché une paire de chaussures à talons qui allie puissance et…" at bounding box center [608, 265] width 102 height 75
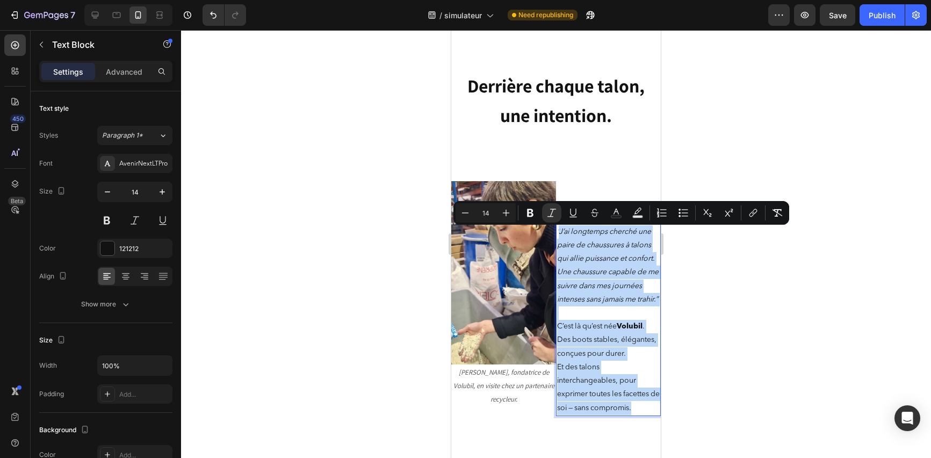
drag, startPoint x: 556, startPoint y: 233, endPoint x: 646, endPoint y: 439, distance: 224.8
click at [646, 416] on div "“J’ai longtemps cherché une paire de chaussures à talons qui allie puissance et…" at bounding box center [608, 320] width 105 height 192
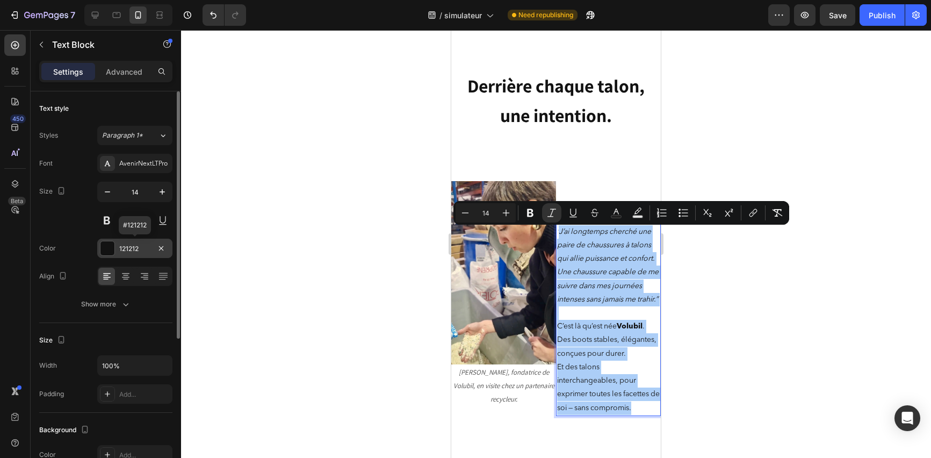
click at [109, 244] on div at bounding box center [108, 248] width 14 height 14
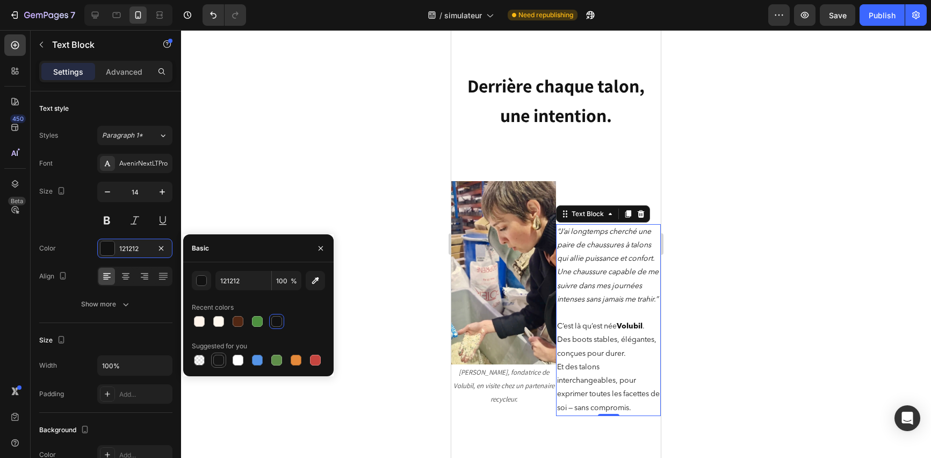
click at [218, 361] on div at bounding box center [218, 360] width 11 height 11
type input "151515"
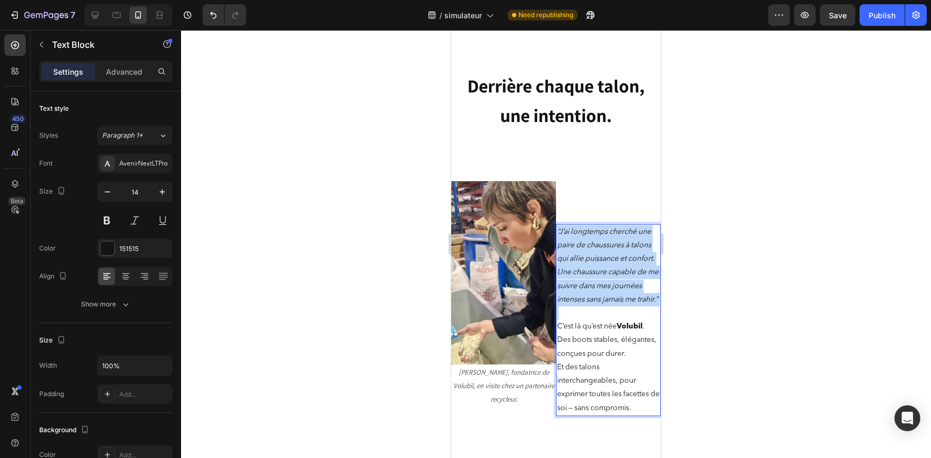
click at [578, 246] on icon "“J’ai longtemps cherché une paire de chaussures à talons qui allie puissance et…" at bounding box center [608, 265] width 102 height 75
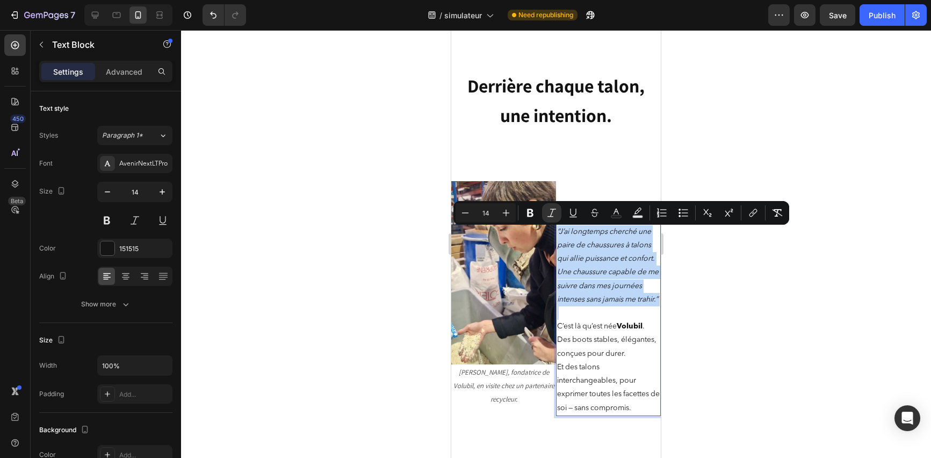
click at [579, 285] on icon "“J’ai longtemps cherché une paire de chaussures à talons qui allie puissance et…" at bounding box center [608, 265] width 102 height 75
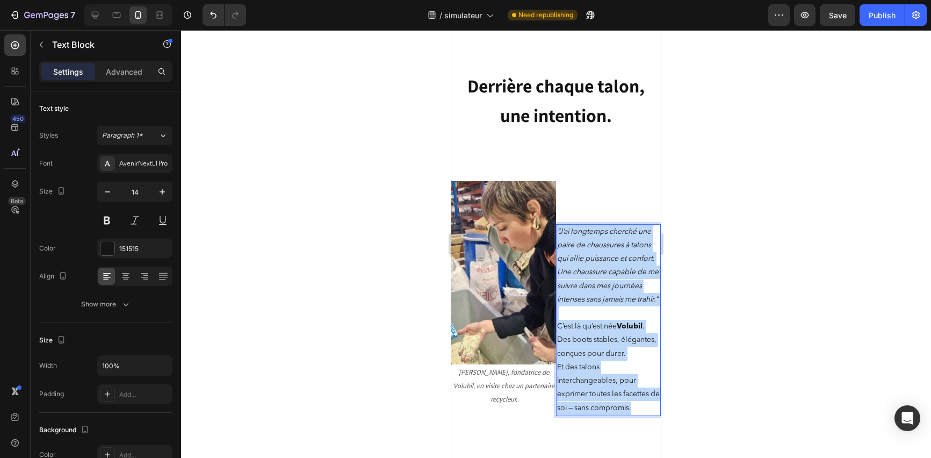
drag, startPoint x: 554, startPoint y: 233, endPoint x: 644, endPoint y: 433, distance: 219.2
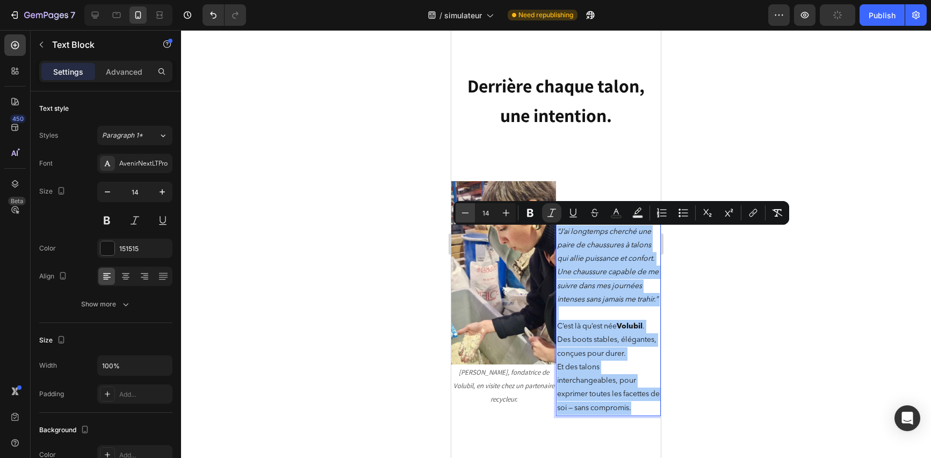
click at [469, 211] on icon "Editor contextual toolbar" at bounding box center [465, 212] width 11 height 11
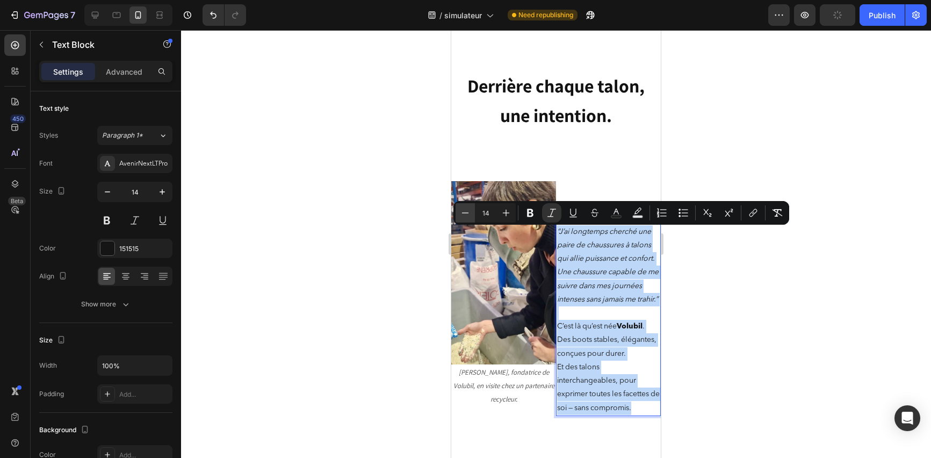
type input "13"
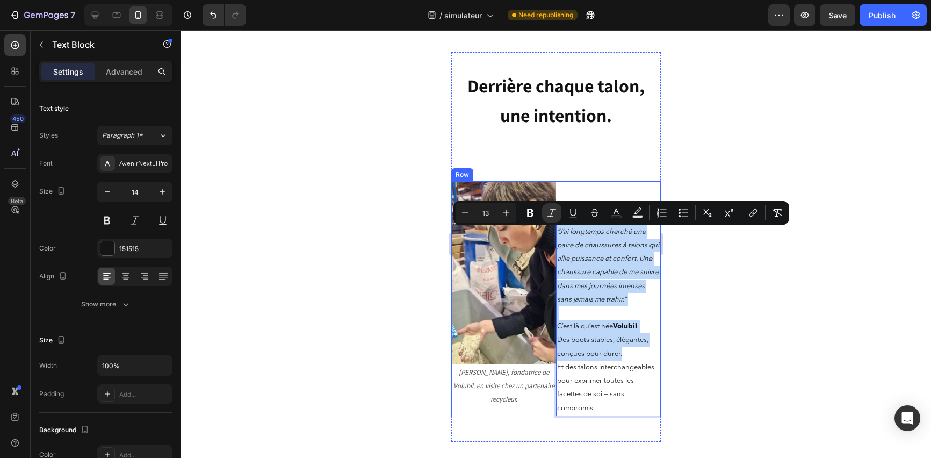
click at [622, 182] on div "“J’ai longtemps cherché une paire de chaussures à talons qui allie puissance et…" at bounding box center [608, 298] width 105 height 235
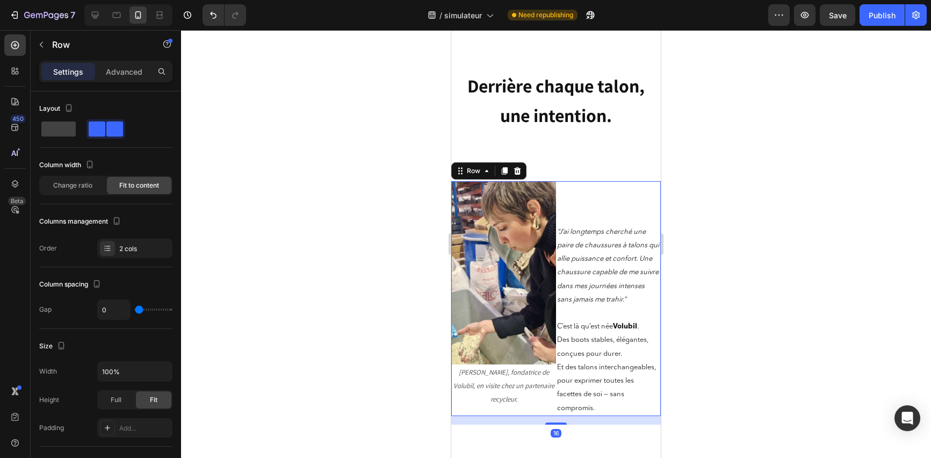
click at [581, 214] on div "“J’ai longtemps cherché une paire de chaussures à talons qui allie puissance et…" at bounding box center [608, 298] width 105 height 235
click at [568, 229] on p "“J’ai longtemps cherché une paire de chaussures à talons qui allie puissance et…" at bounding box center [608, 265] width 103 height 81
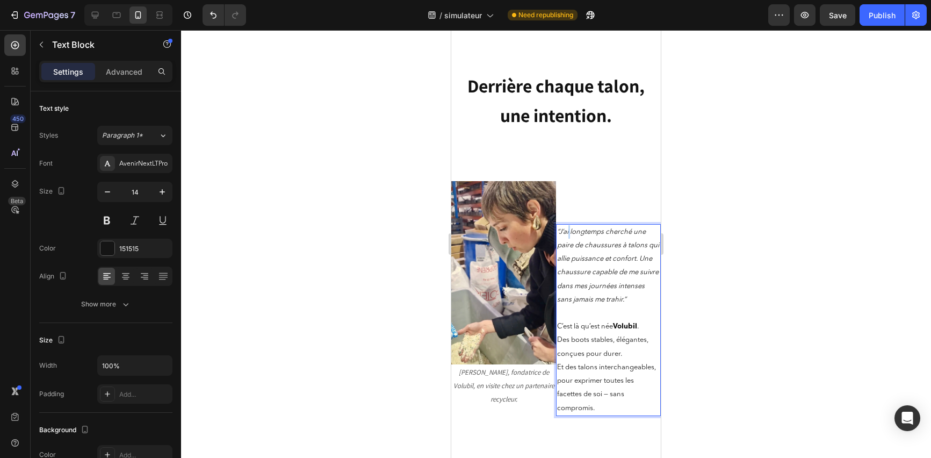
click at [565, 231] on icon "“J’ai longtemps cherché une paire de chaussures à talons qui allie puissance et…" at bounding box center [608, 265] width 102 height 75
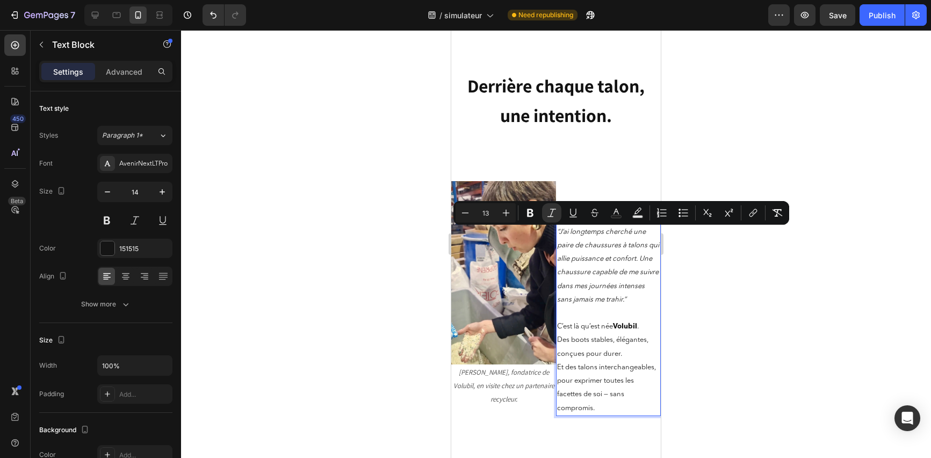
click at [585, 230] on icon "“J’ai longtemps cherché une paire de chaussures à talons qui allie puissance et…" at bounding box center [608, 265] width 102 height 75
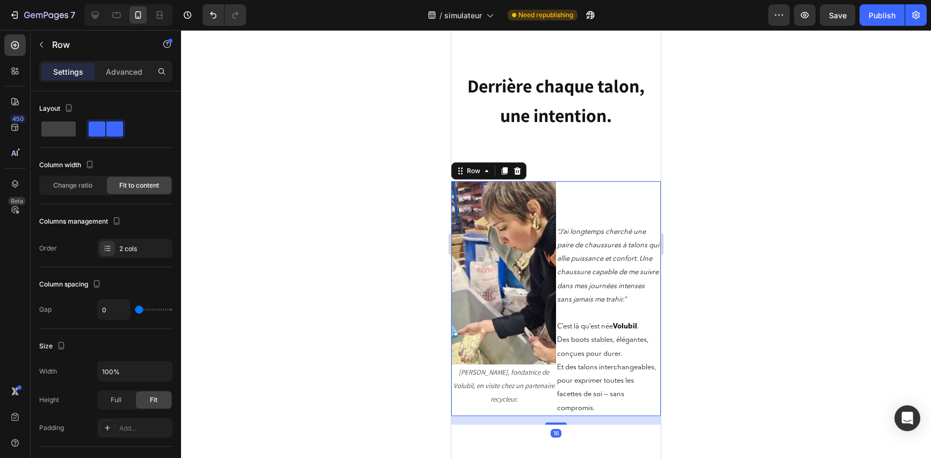
click at [583, 199] on div "“J’ai longtemps cherché une paire de chaussures à talons qui allie puissance et…" at bounding box center [608, 298] width 105 height 235
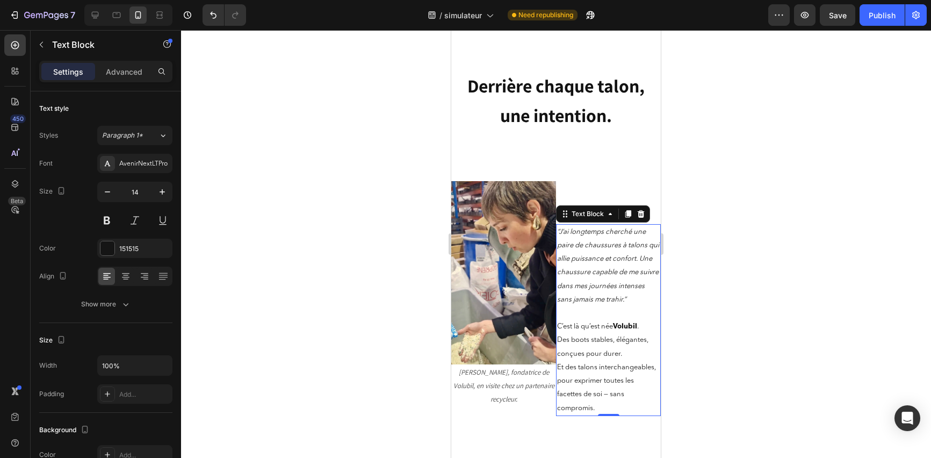
click at [580, 228] on p "“J’ai longtemps cherché une paire de chaussures à talons qui allie puissance et…" at bounding box center [608, 265] width 103 height 81
click at [515, 380] on icon "[PERSON_NAME], fondatrice de Volubil, en visite chez un partenaire recycleur." at bounding box center [504, 386] width 101 height 36
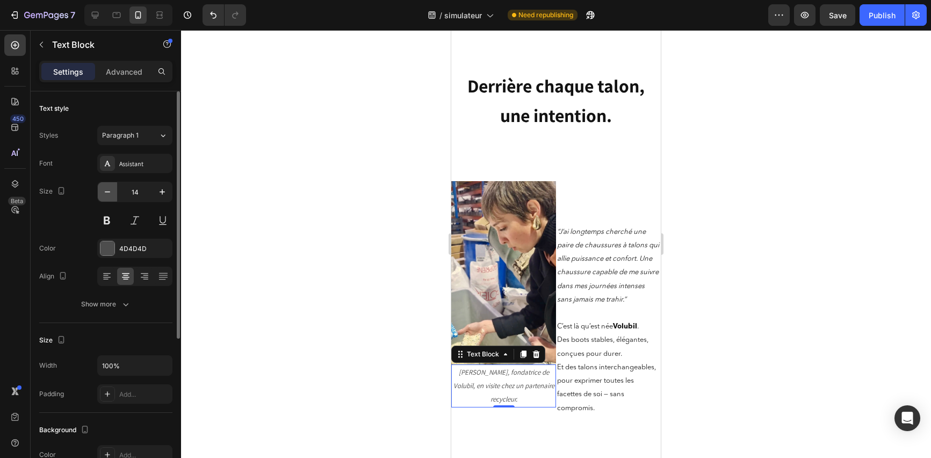
click at [110, 192] on icon "button" at bounding box center [107, 192] width 11 height 11
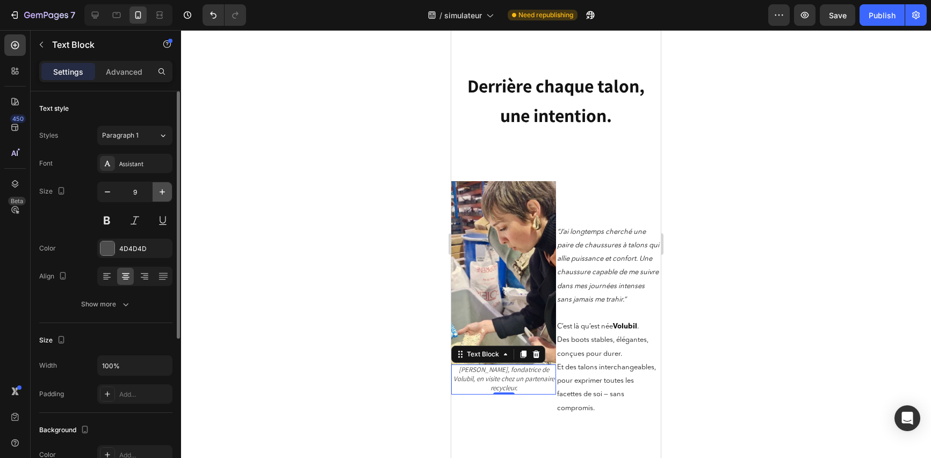
click at [159, 194] on icon "button" at bounding box center [162, 192] width 11 height 11
type input "10"
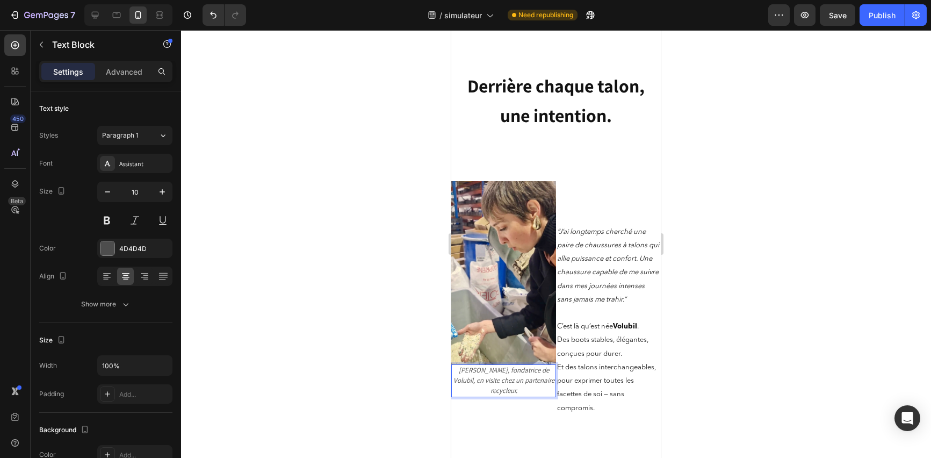
click at [486, 375] on icon "[PERSON_NAME], fondatrice de Volubil, en visite chez un partenaire recycleur." at bounding box center [504, 380] width 101 height 30
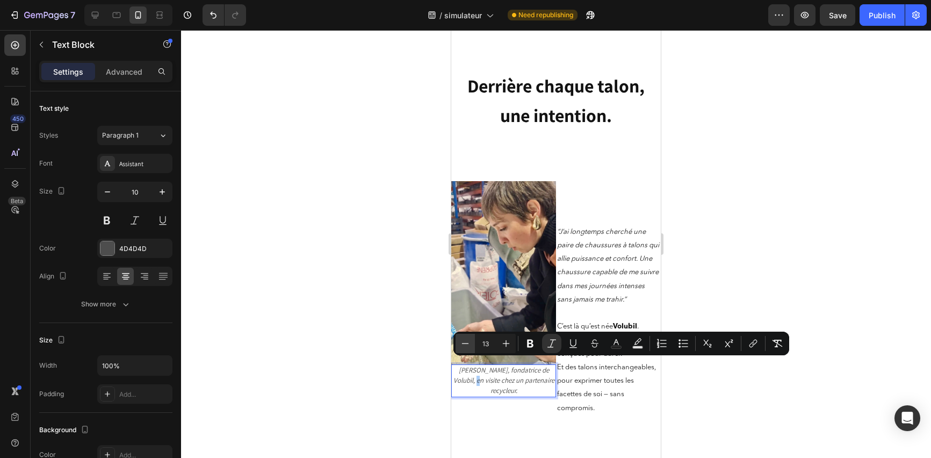
click at [468, 342] on icon "Editor contextual toolbar" at bounding box center [465, 343] width 11 height 11
type input "11"
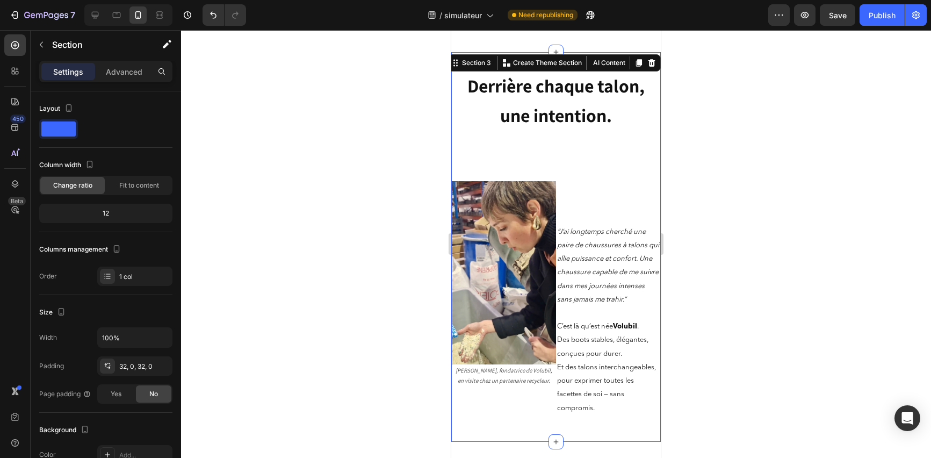
click at [587, 421] on div "Derrière chaque talon, une intention. Heading ⁠⁠⁠⁠⁠⁠⁠ Derrière chaque talon, un…" at bounding box center [556, 246] width 210 height 355
click at [610, 343] on span "Des boots stables, élégantes, conçues pour durer." at bounding box center [602, 346] width 91 height 20
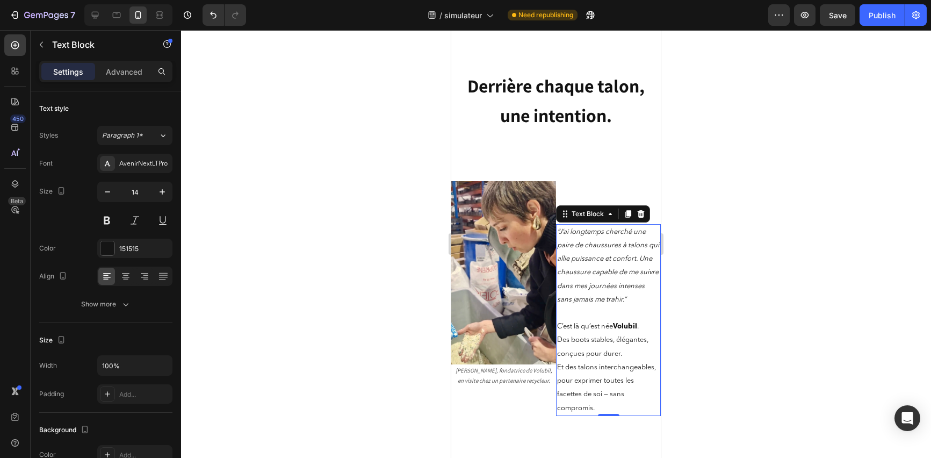
click at [131, 81] on div "Settings Advanced" at bounding box center [105, 71] width 133 height 21
click at [135, 71] on p "Advanced" at bounding box center [124, 71] width 37 height 11
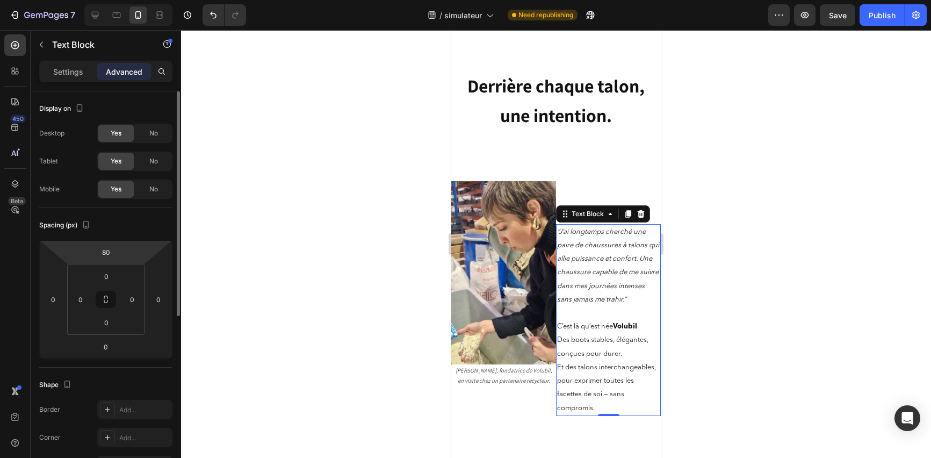
type input "4"
click at [103, 0] on html "7 Version history / simulateur Need republishing Preview Save Publish 450 Beta …" at bounding box center [465, 0] width 931 height 0
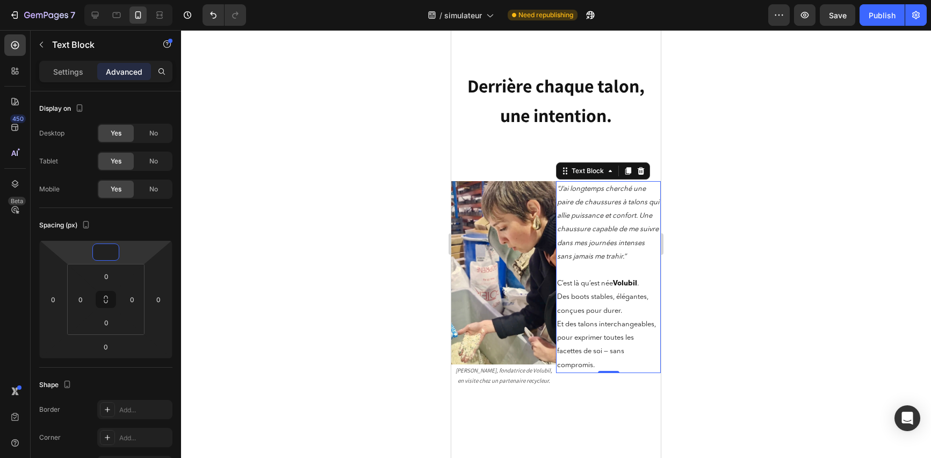
type input "0"
click at [729, 302] on div at bounding box center [556, 244] width 750 height 428
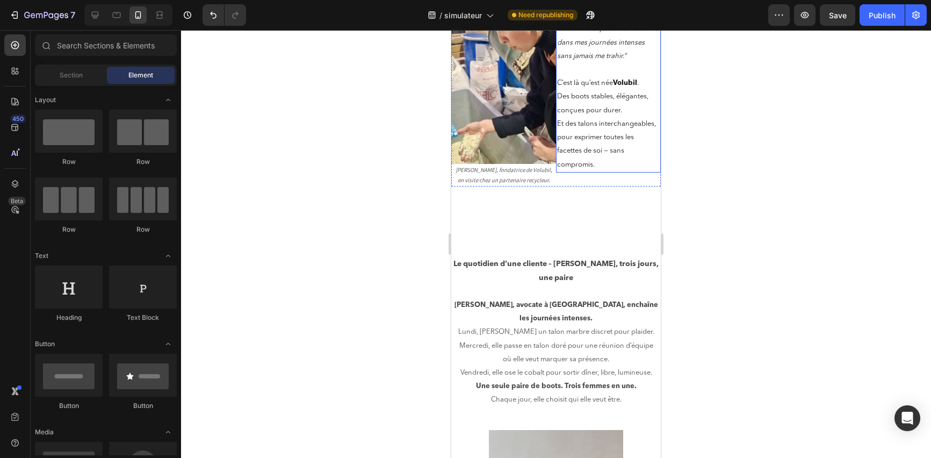
scroll to position [357, 0]
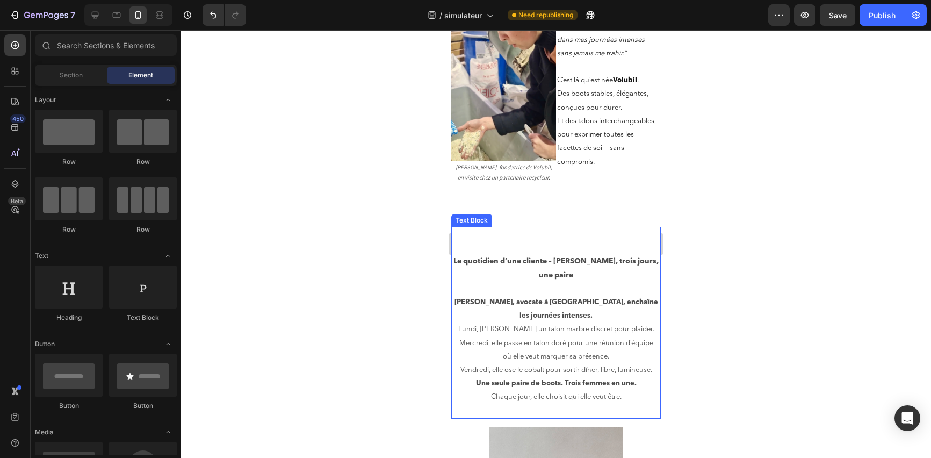
click at [574, 228] on p at bounding box center [556, 234] width 207 height 13
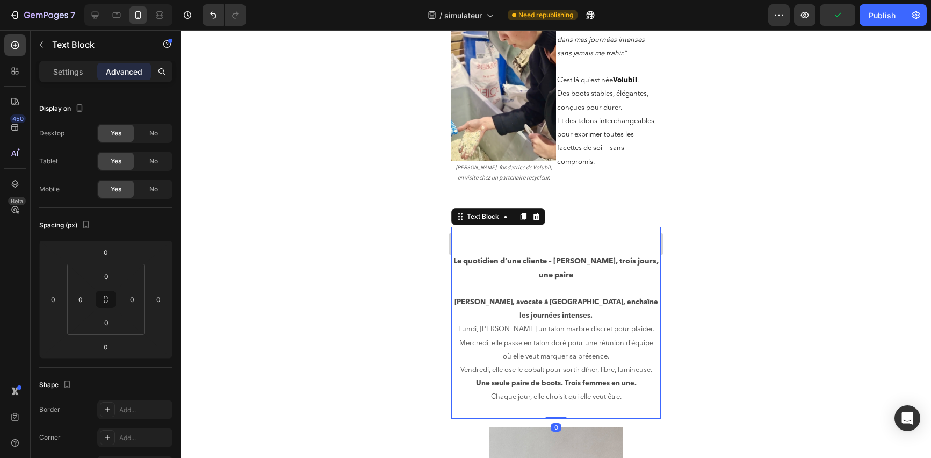
click at [560, 246] on p at bounding box center [556, 247] width 207 height 13
click at [560, 246] on p "Rich Text Editor. Editing area: main" at bounding box center [556, 247] width 207 height 13
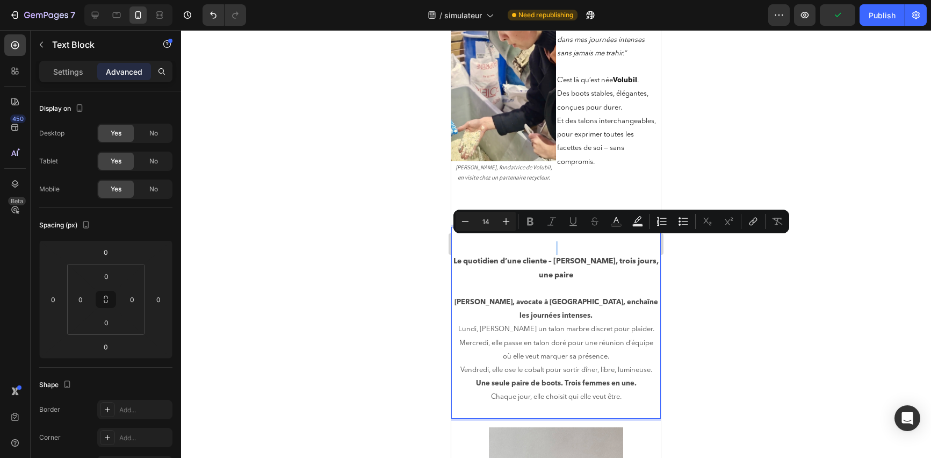
click at [736, 268] on div at bounding box center [556, 244] width 750 height 428
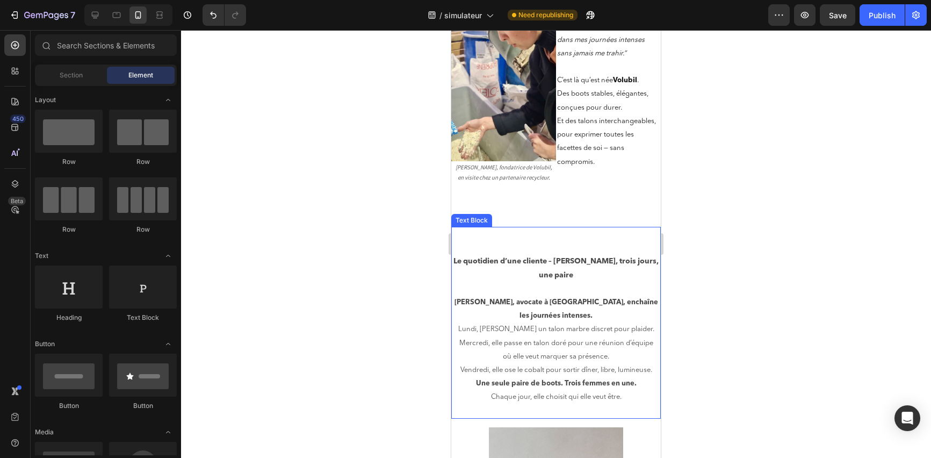
click at [469, 216] on div "Text Block" at bounding box center [472, 221] width 37 height 10
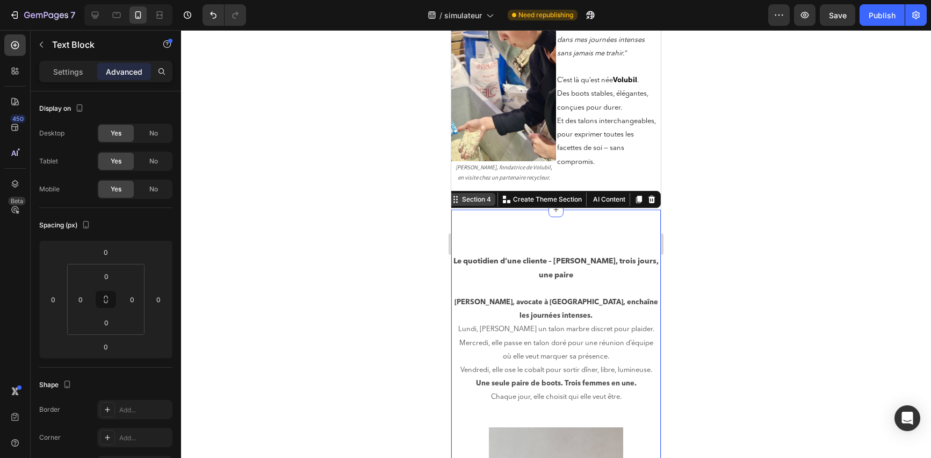
click at [635, 200] on div "Section 4 Create Theme Section AI Content Write with GemAI What would you like …" at bounding box center [554, 199] width 214 height 17
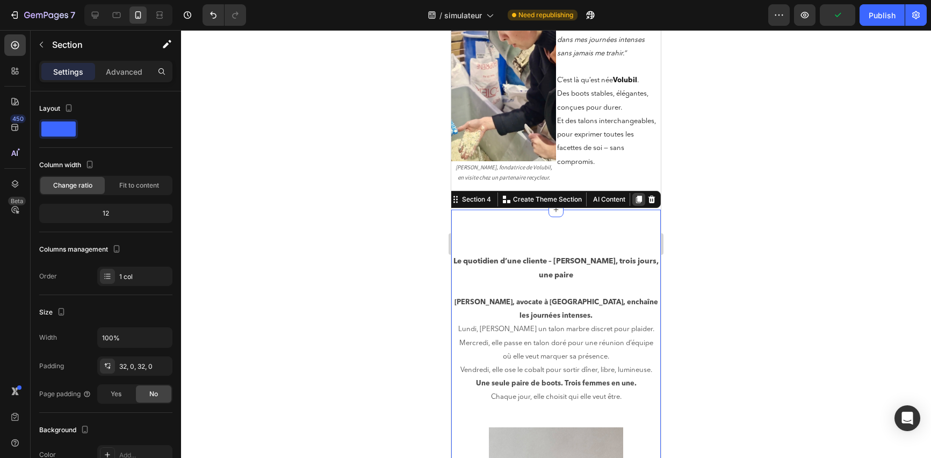
click at [636, 196] on icon at bounding box center [639, 200] width 6 height 8
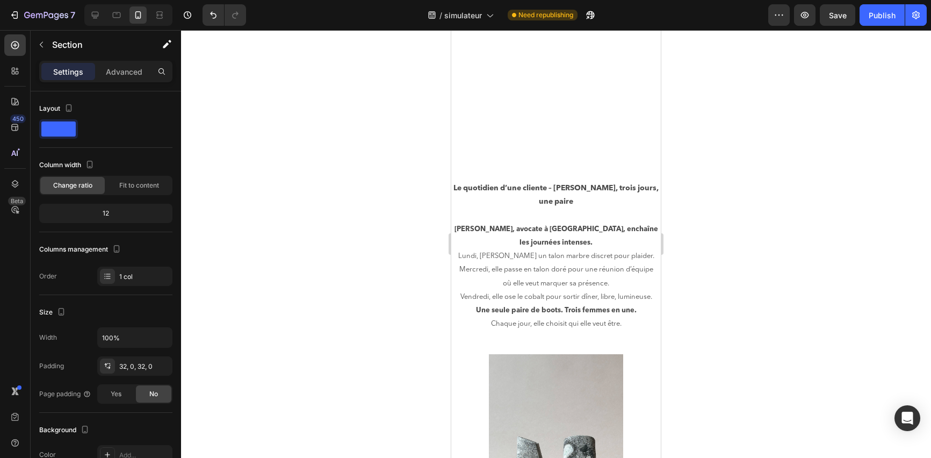
scroll to position [311, 0]
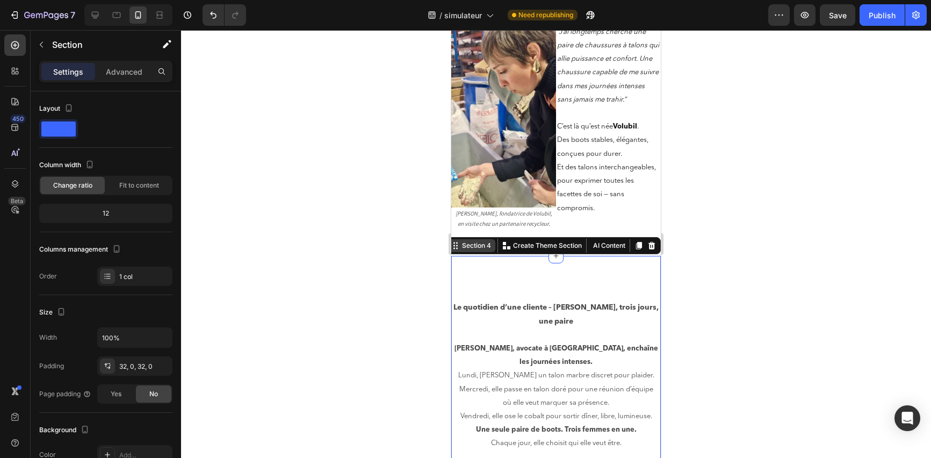
click at [629, 245] on div "Section 4 Create Theme Section AI Content Write with GemAI What would you like …" at bounding box center [554, 245] width 214 height 17
click at [119, 75] on p "Advanced" at bounding box center [124, 71] width 37 height 11
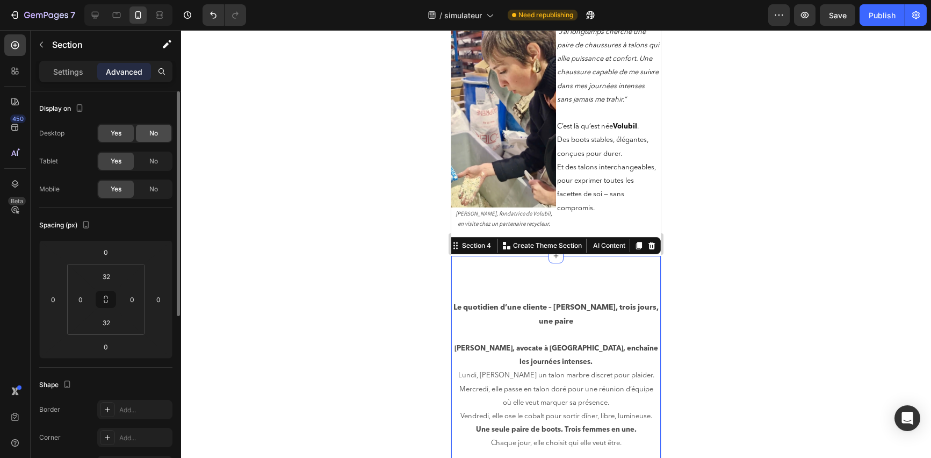
click at [149, 130] on span "No" at bounding box center [153, 133] width 9 height 10
click at [151, 163] on span "No" at bounding box center [153, 161] width 9 height 10
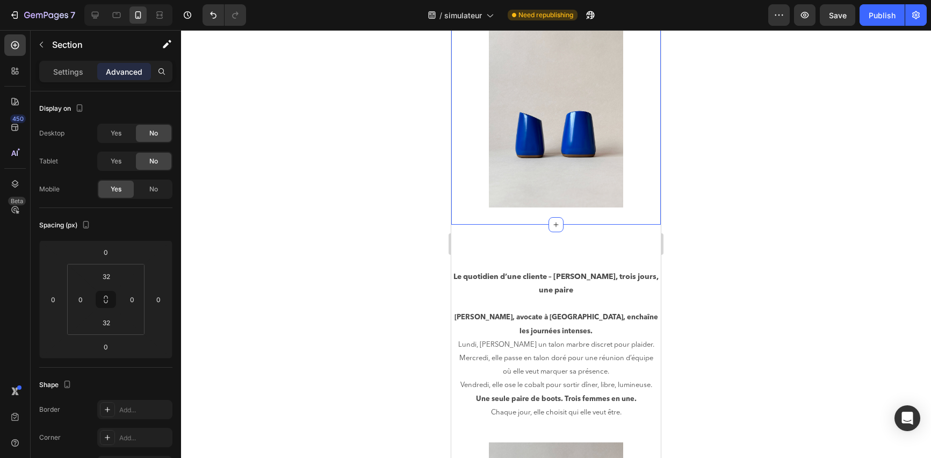
scroll to position [1132, 0]
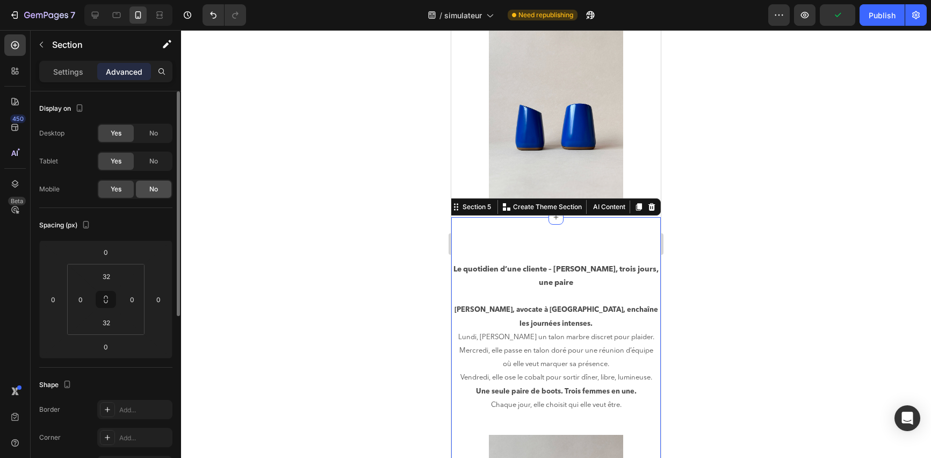
click at [144, 192] on div "No" at bounding box center [153, 189] width 35 height 17
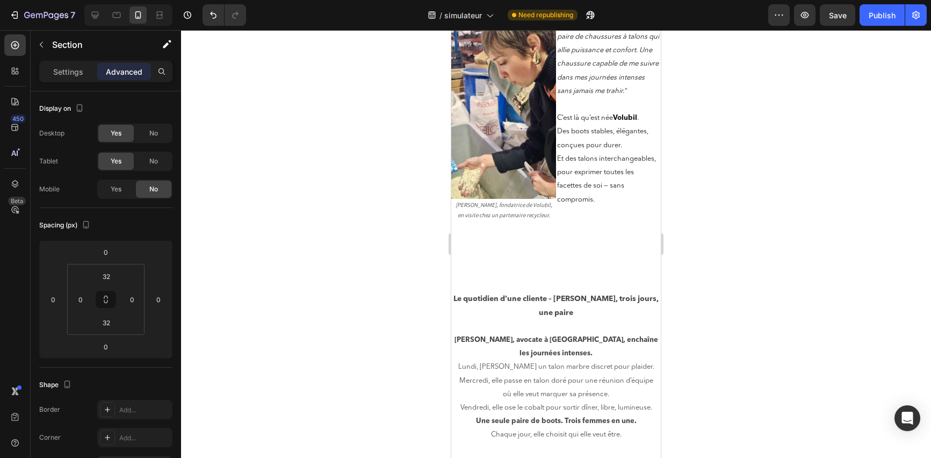
scroll to position [306, 0]
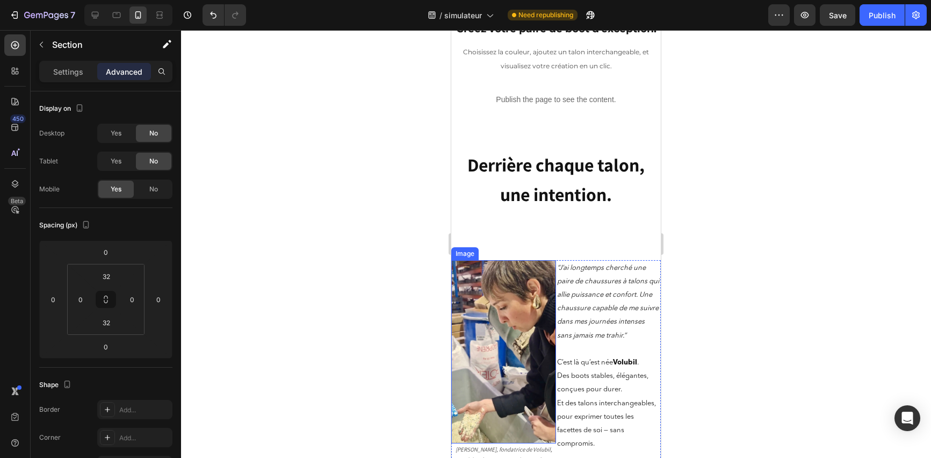
scroll to position [30, 0]
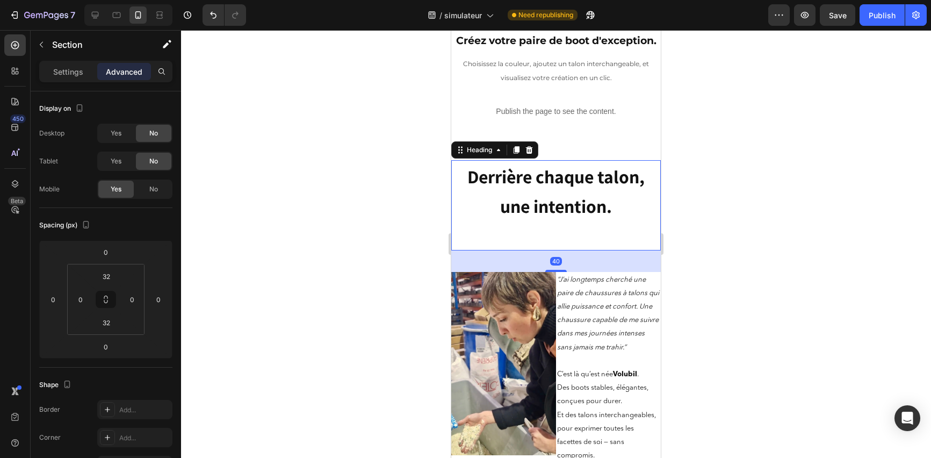
click at [565, 250] on h2 "Derrière chaque talon, une intention." at bounding box center [556, 205] width 210 height 90
click at [560, 250] on h2 "Derrière chaque talon, une intention." at bounding box center [556, 205] width 210 height 90
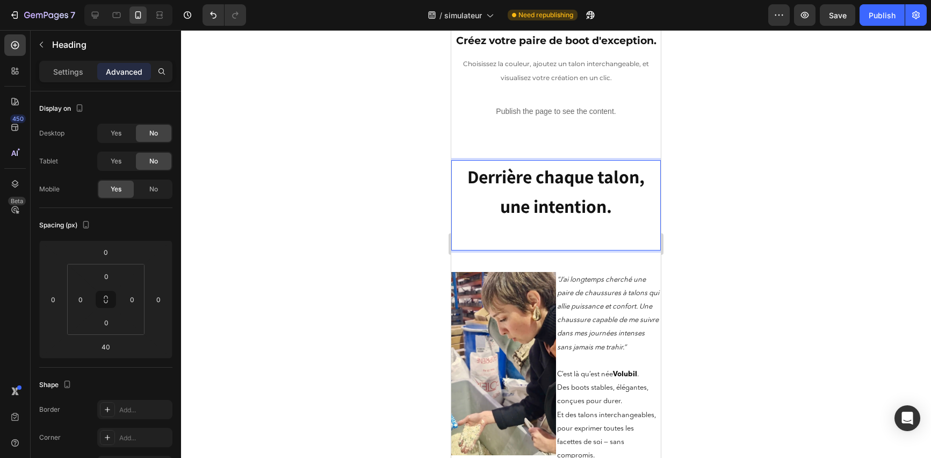
click at [560, 249] on p "Derrière chaque talon, une intention." at bounding box center [556, 205] width 207 height 88
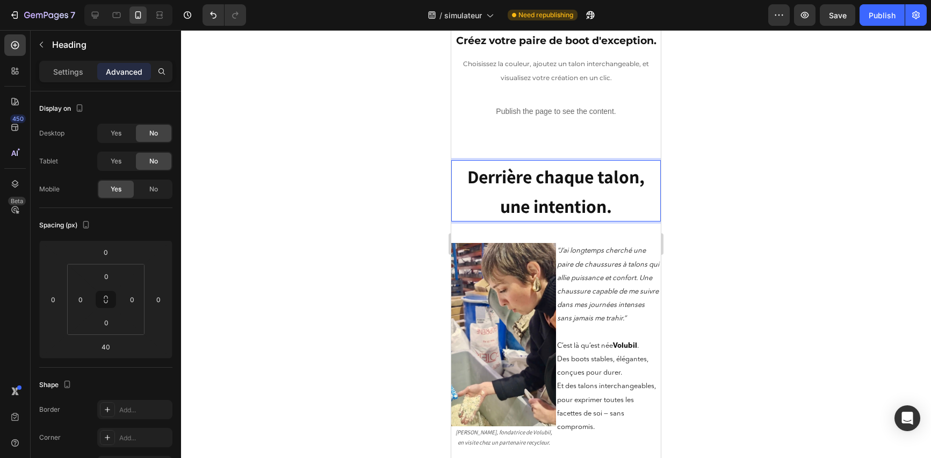
click at [729, 289] on div at bounding box center [556, 244] width 750 height 428
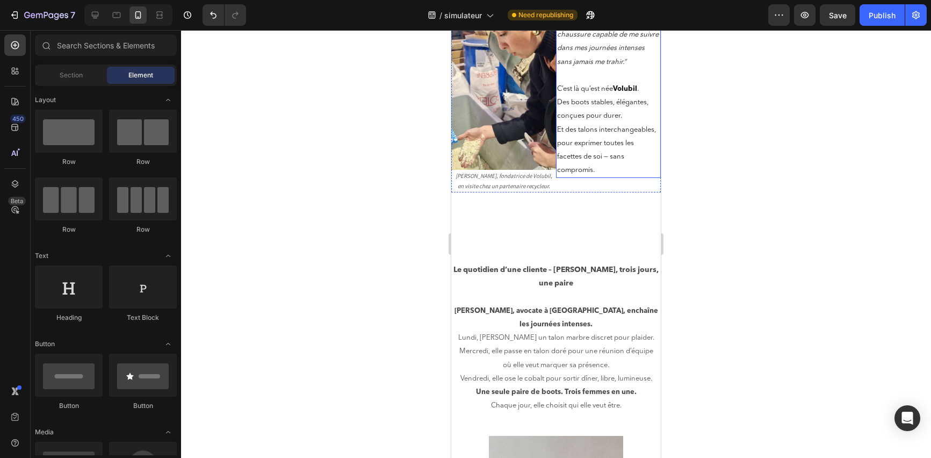
scroll to position [321, 0]
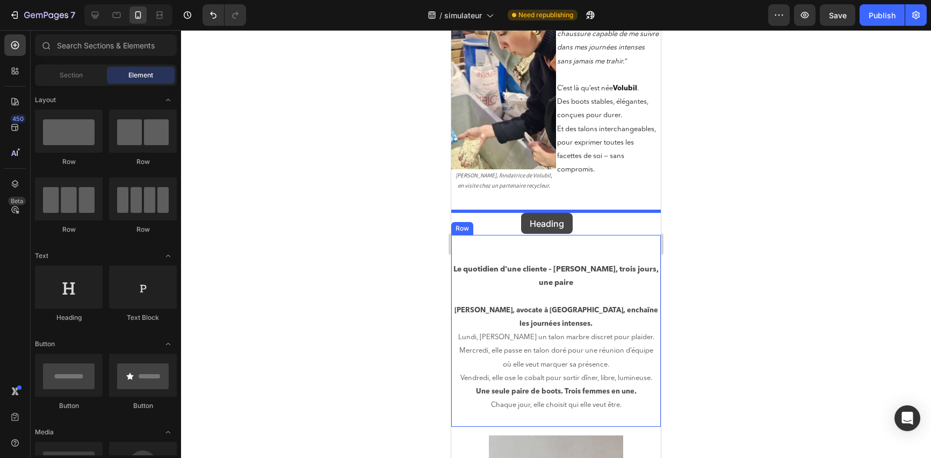
drag, startPoint x: 519, startPoint y: 326, endPoint x: 521, endPoint y: 213, distance: 112.9
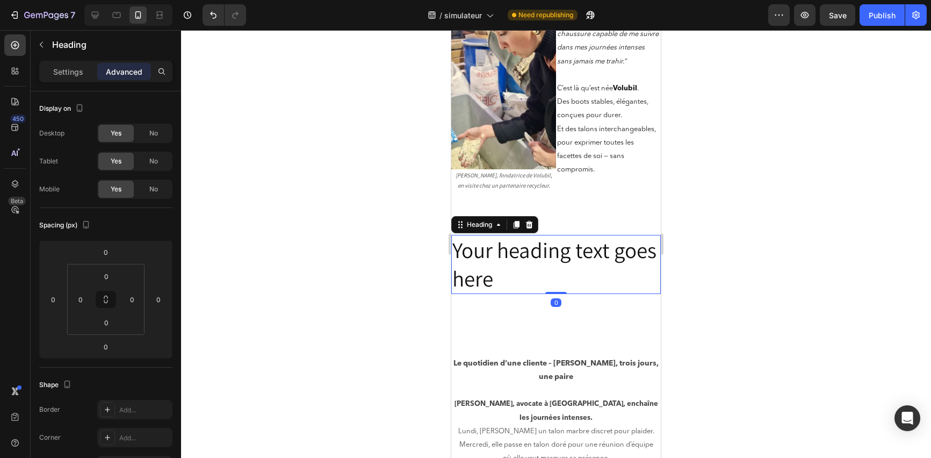
click at [551, 266] on h2 "Your heading text goes here" at bounding box center [556, 265] width 210 height 60
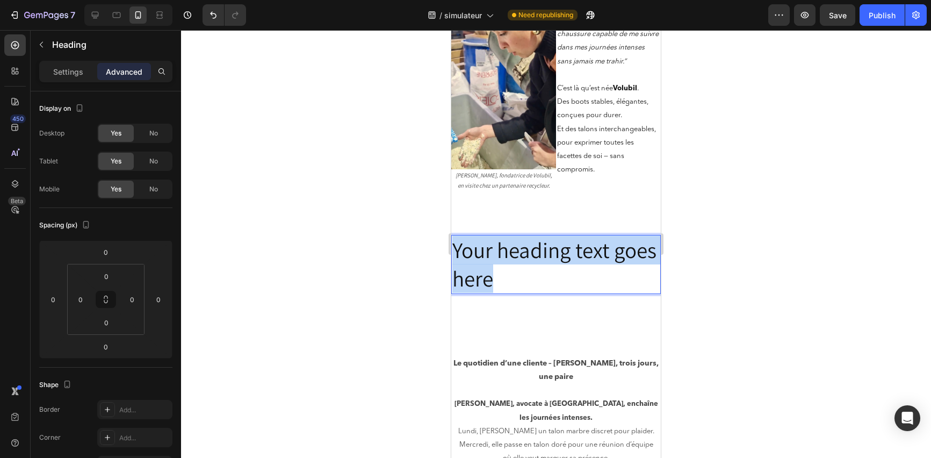
click at [551, 266] on p "Your heading text goes here" at bounding box center [556, 265] width 207 height 58
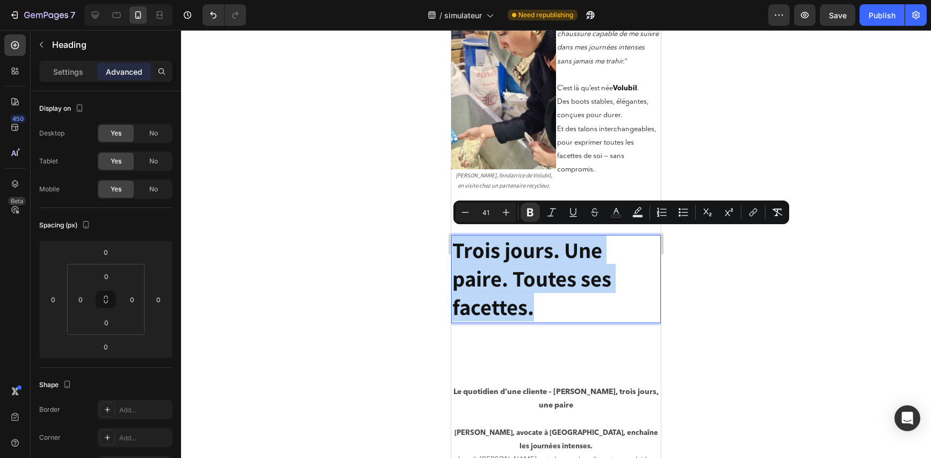
drag, startPoint x: 554, startPoint y: 303, endPoint x: 410, endPoint y: 242, distance: 156.0
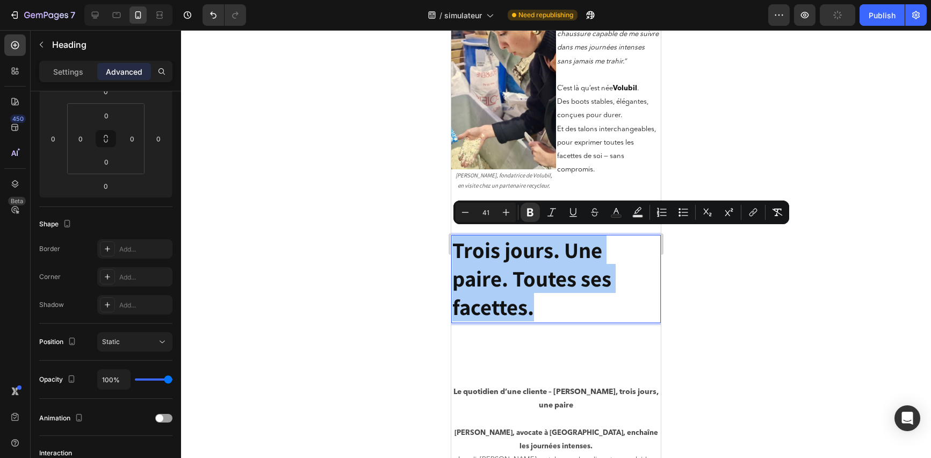
click at [66, 61] on div "Settings Advanced" at bounding box center [105, 71] width 133 height 21
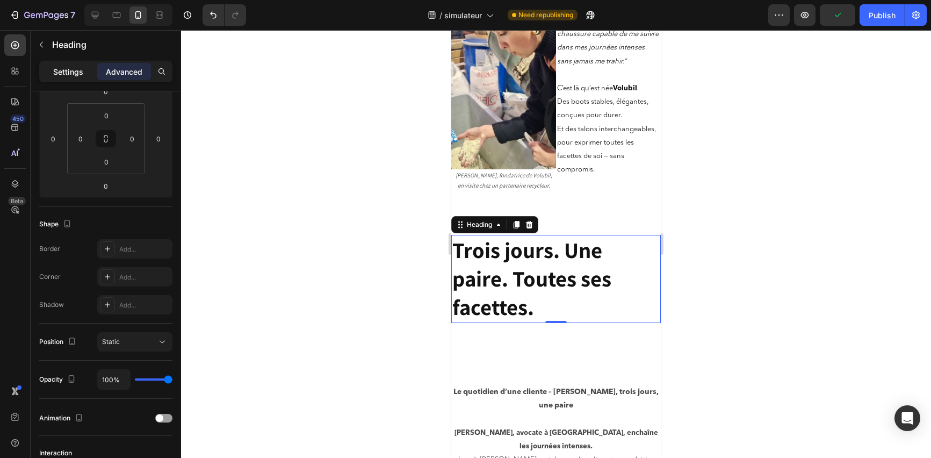
click at [71, 76] on p "Settings" at bounding box center [68, 71] width 30 height 11
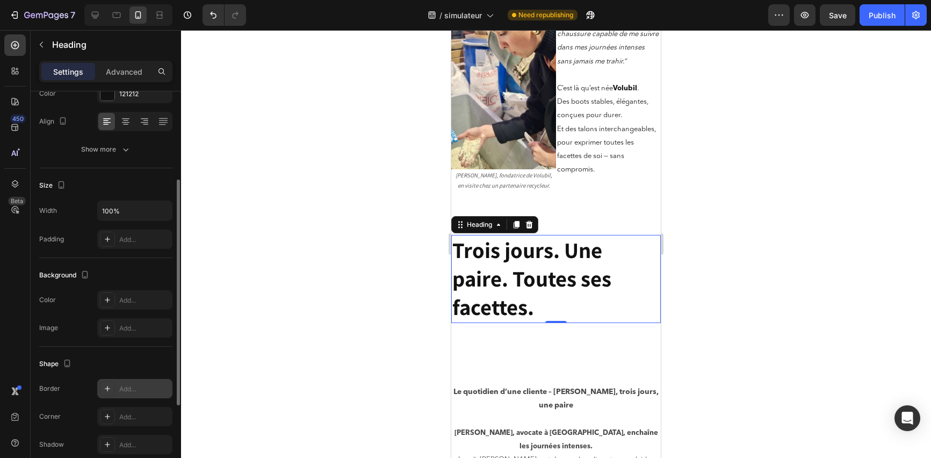
scroll to position [0, 0]
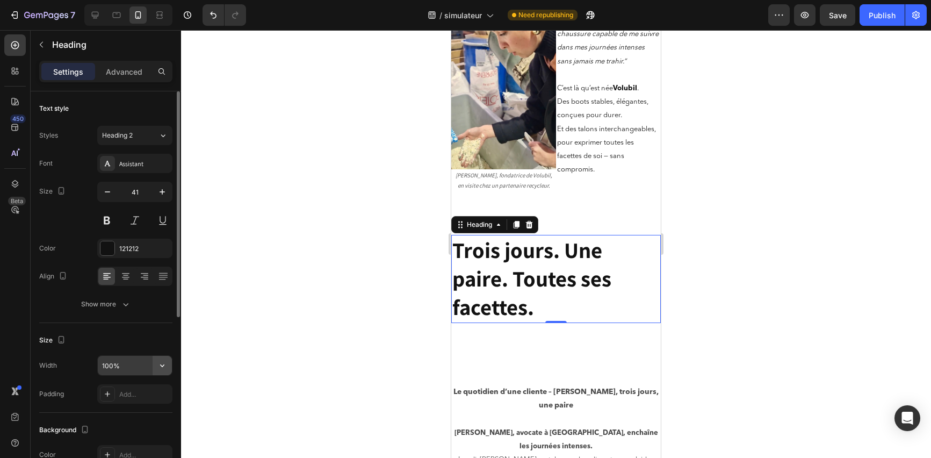
click at [163, 364] on icon "button" at bounding box center [162, 365] width 11 height 11
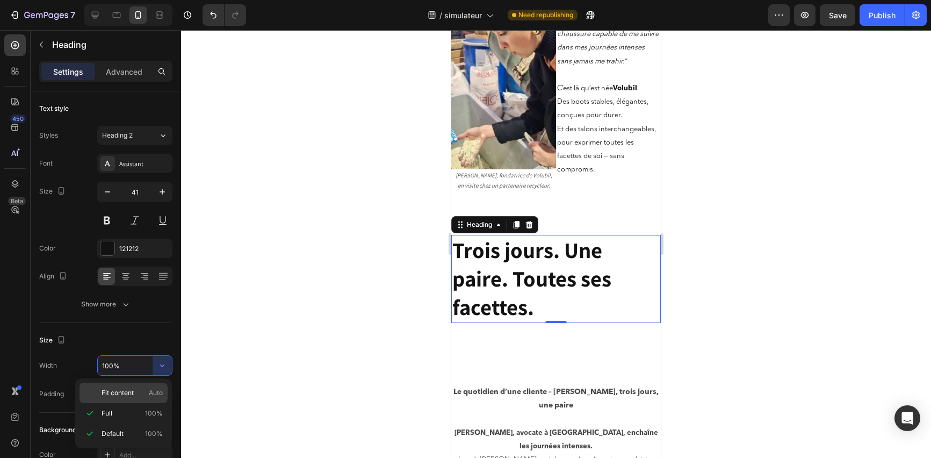
click at [139, 392] on p "Fit content Auto" at bounding box center [132, 393] width 61 height 10
type input "Auto"
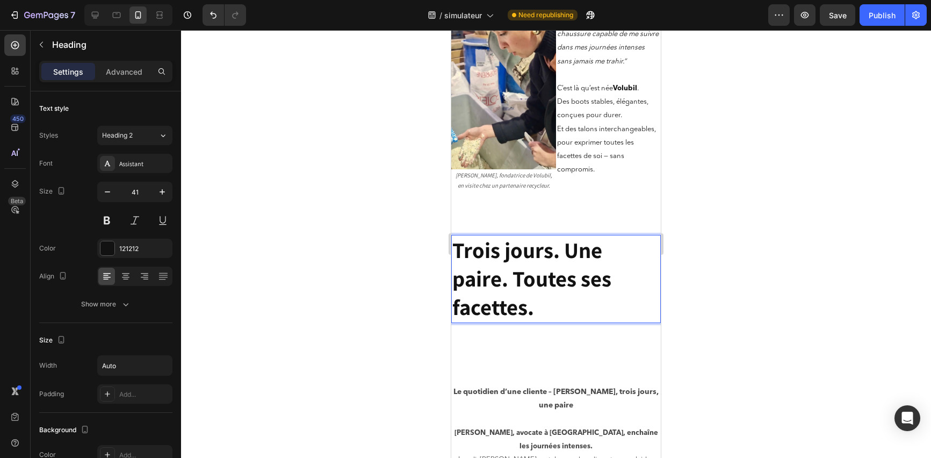
click at [577, 312] on p "Trois jours. Une paire. Toutes ses facettes." at bounding box center [556, 279] width 207 height 86
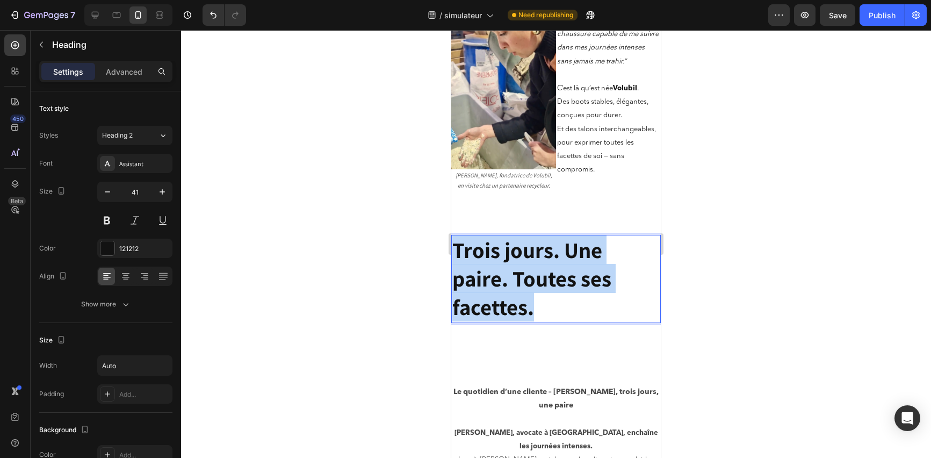
drag, startPoint x: 551, startPoint y: 304, endPoint x: 440, endPoint y: 242, distance: 127.3
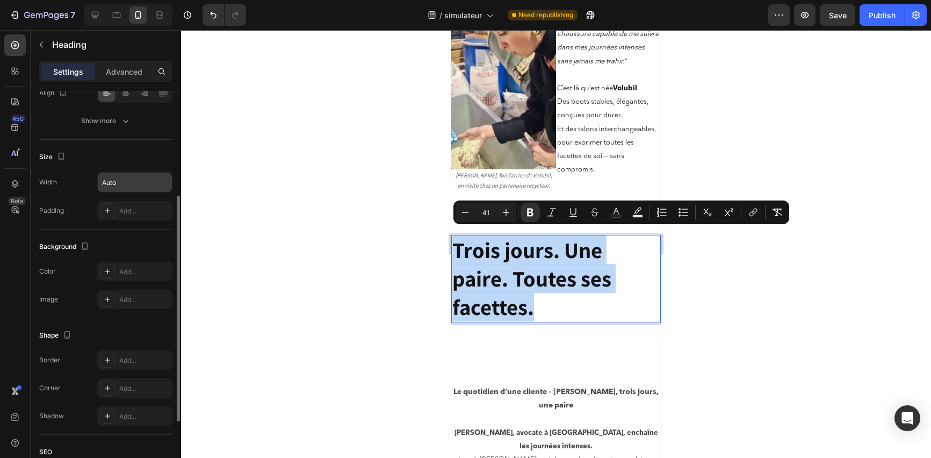
scroll to position [300, 0]
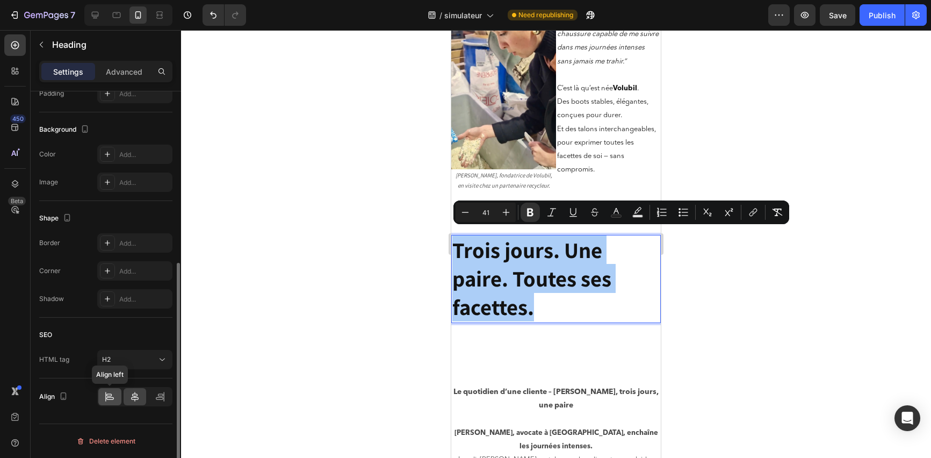
click at [108, 397] on icon at bounding box center [110, 398] width 8 height 3
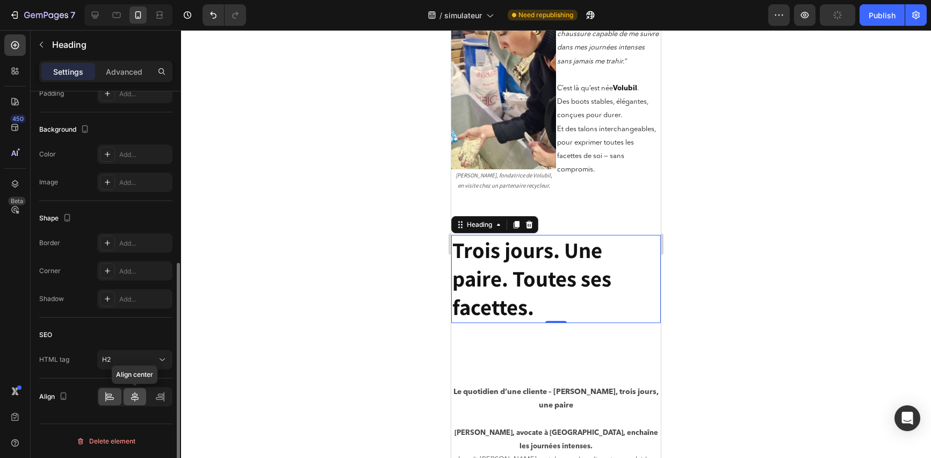
click at [137, 394] on icon at bounding box center [135, 397] width 8 height 10
click at [92, 16] on icon at bounding box center [95, 15] width 7 height 7
type input "46"
type input "1200"
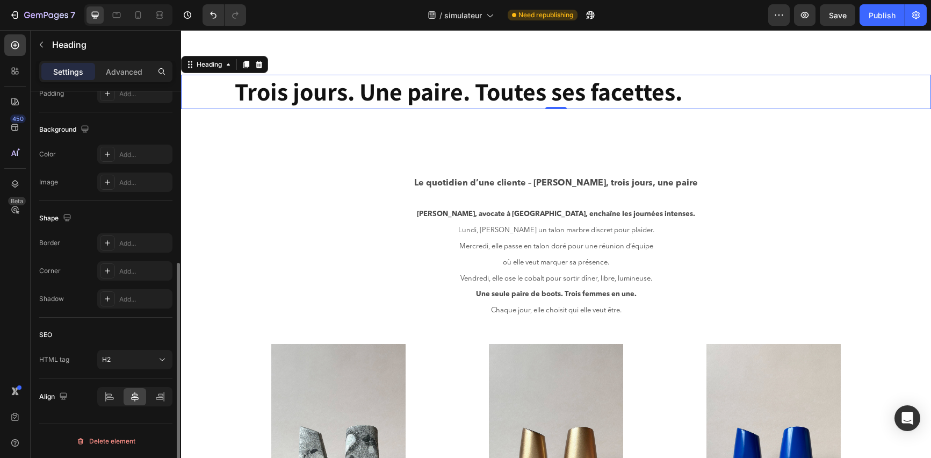
scroll to position [576, 0]
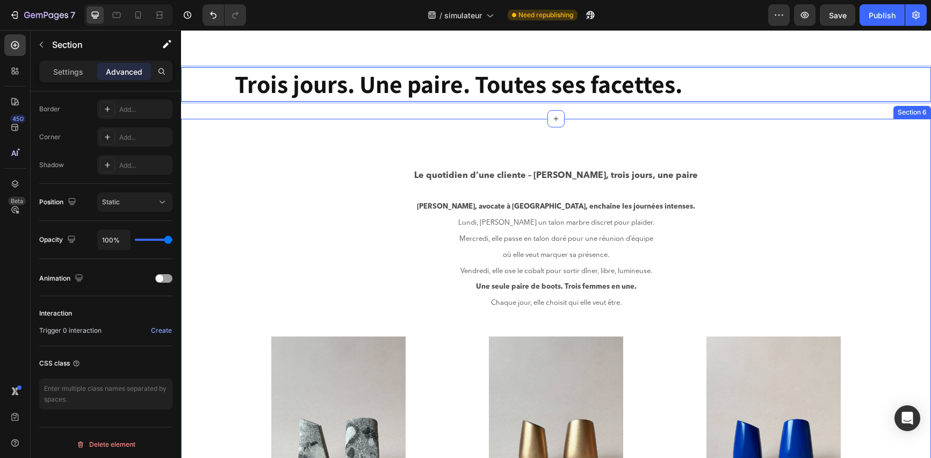
click at [364, 123] on div "Le quotidien d’une cliente – Julie, trois jours, une paire Julie, avocate à Lyo…" at bounding box center [556, 326] width 750 height 414
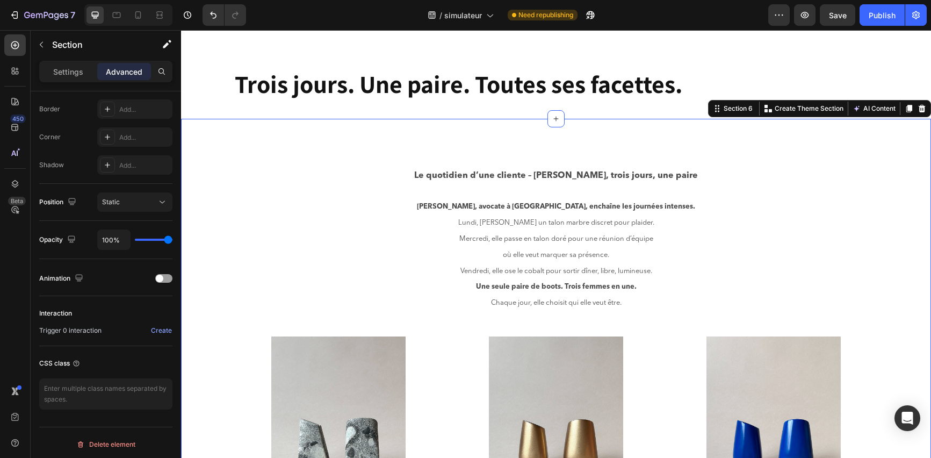
scroll to position [0, 0]
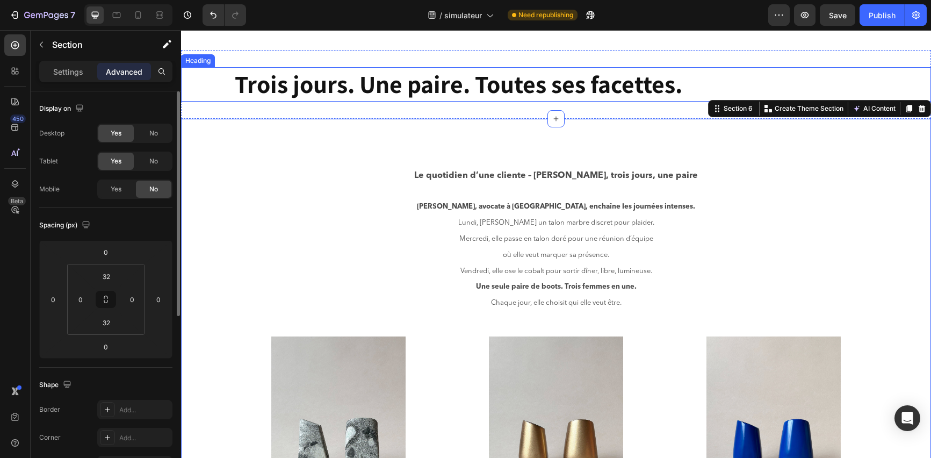
click at [374, 77] on strong "Trois jours. Une paire. Toutes ses facettes." at bounding box center [459, 84] width 448 height 32
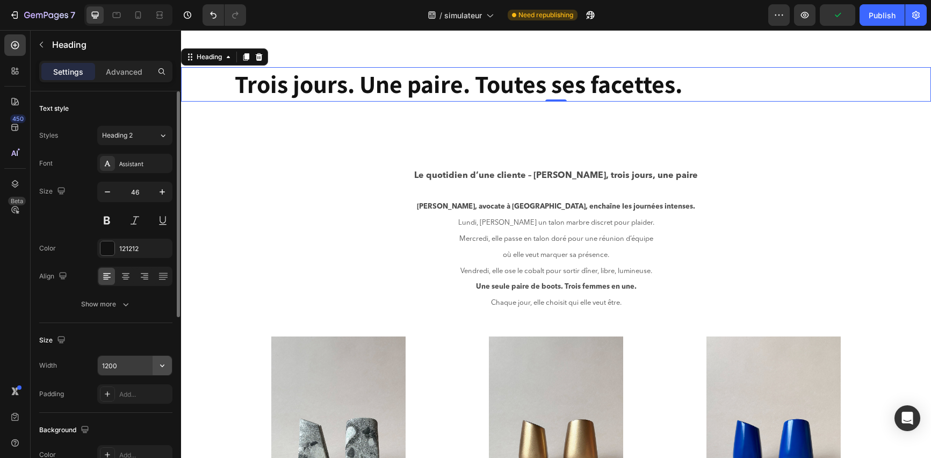
click at [154, 365] on button "button" at bounding box center [162, 365] width 19 height 19
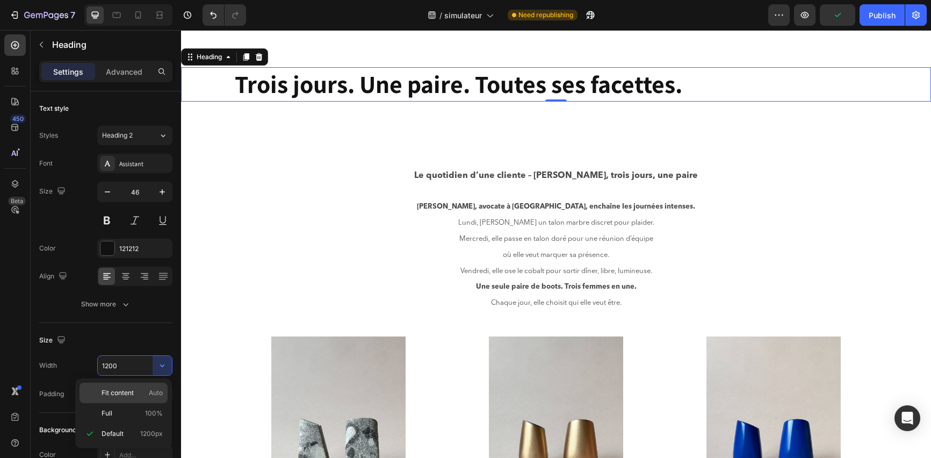
click at [152, 392] on span "Auto" at bounding box center [156, 393] width 14 height 10
type input "Auto"
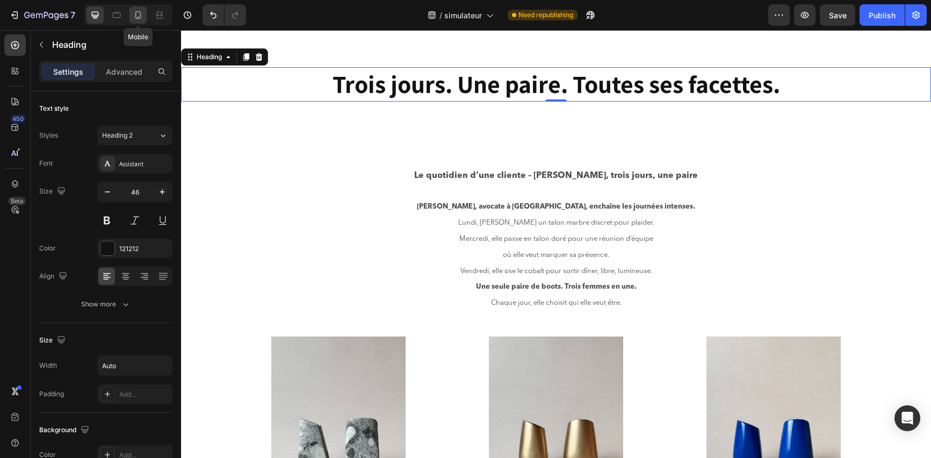
click at [136, 10] on icon at bounding box center [138, 15] width 11 height 11
type input "41"
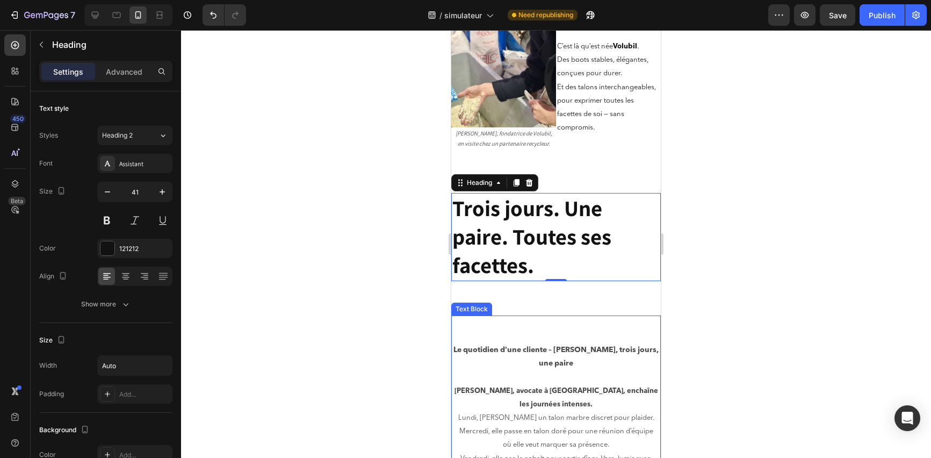
scroll to position [361, 0]
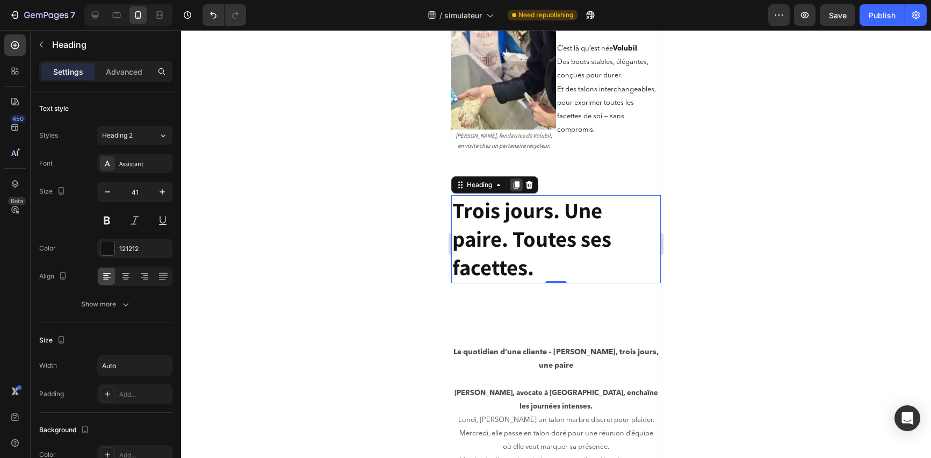
click at [518, 181] on icon at bounding box center [517, 185] width 6 height 8
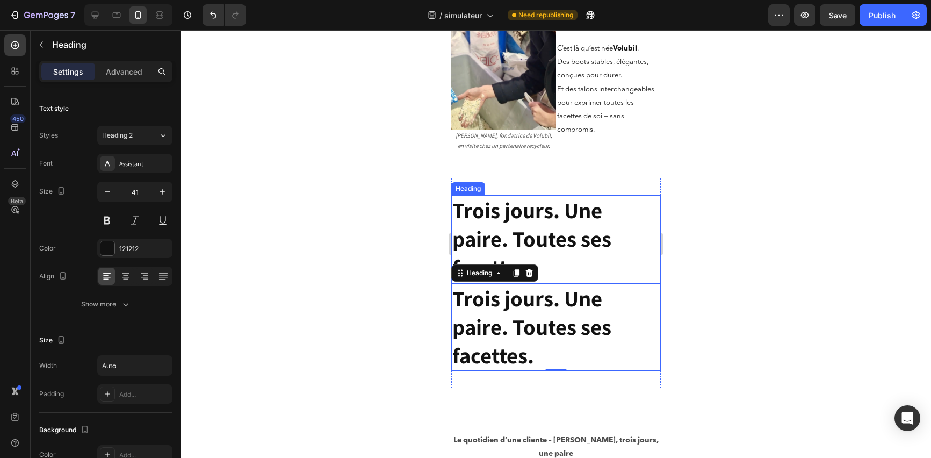
click at [468, 184] on div "Heading" at bounding box center [469, 189] width 30 height 10
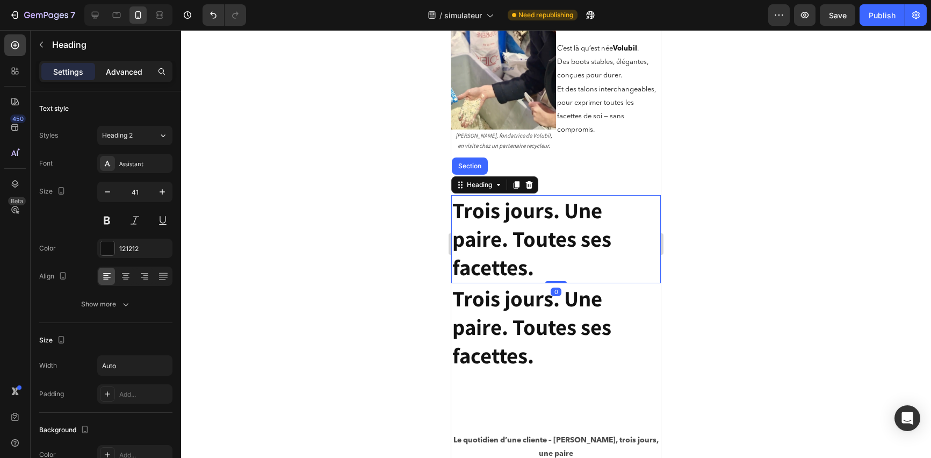
click at [138, 66] on p "Advanced" at bounding box center [124, 71] width 37 height 11
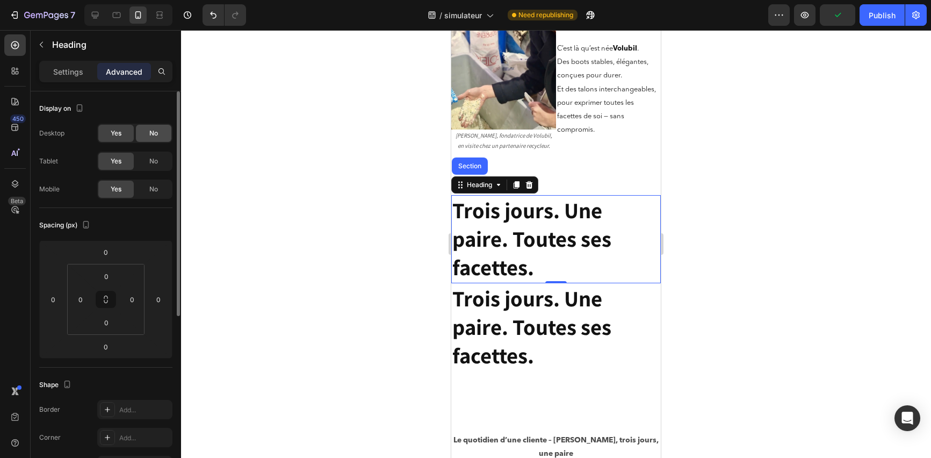
click at [145, 138] on div "No" at bounding box center [153, 133] width 35 height 17
click at [152, 159] on span "No" at bounding box center [153, 161] width 9 height 10
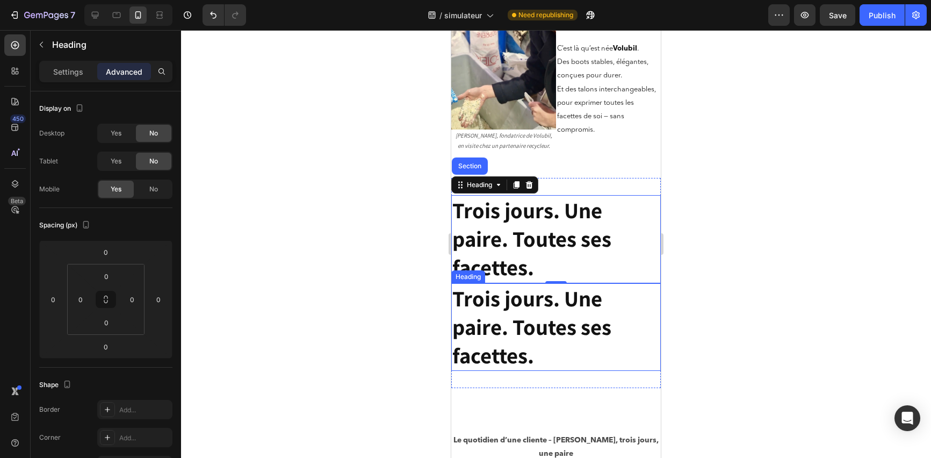
click at [520, 295] on strong "Trois jours. Une paire. Toutes ses facettes." at bounding box center [532, 327] width 159 height 87
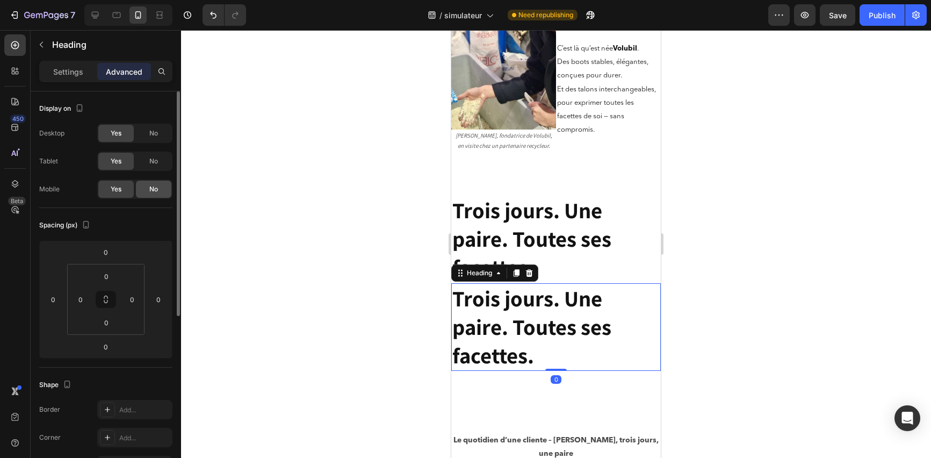
click at [148, 187] on div "No" at bounding box center [153, 189] width 35 height 17
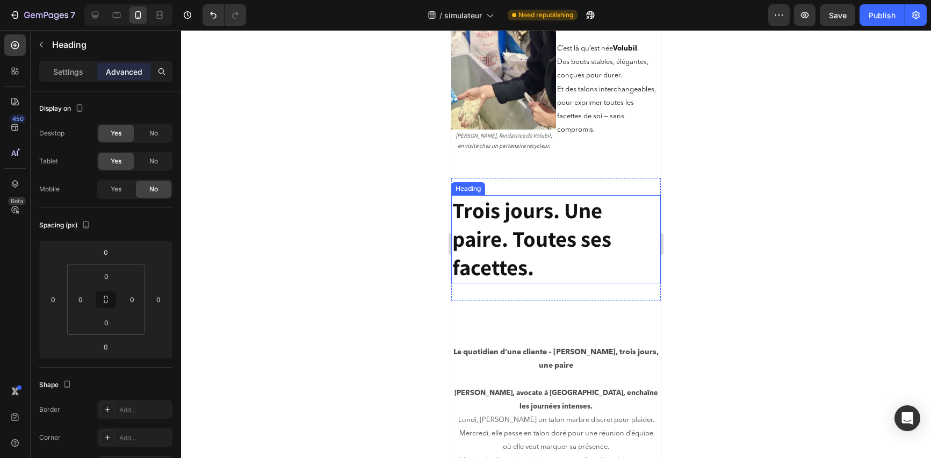
click at [507, 246] on strong "Trois jours. Une paire. Toutes ses facettes." at bounding box center [532, 239] width 159 height 87
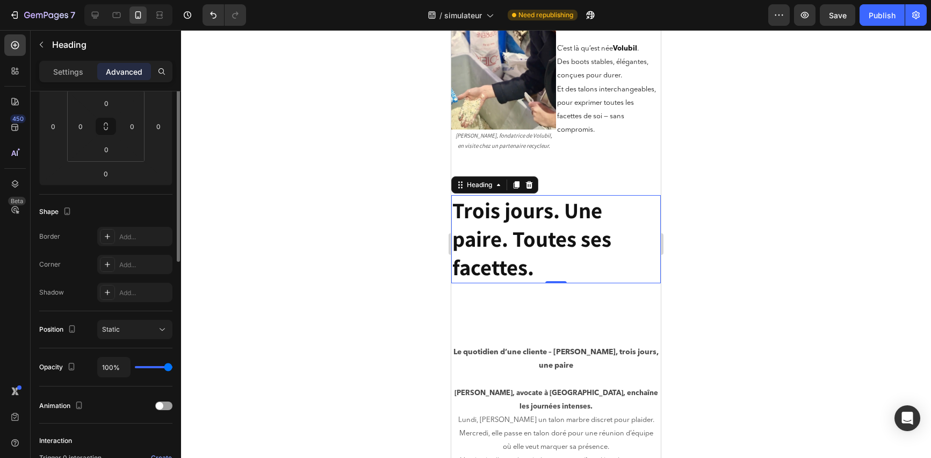
scroll to position [76, 0]
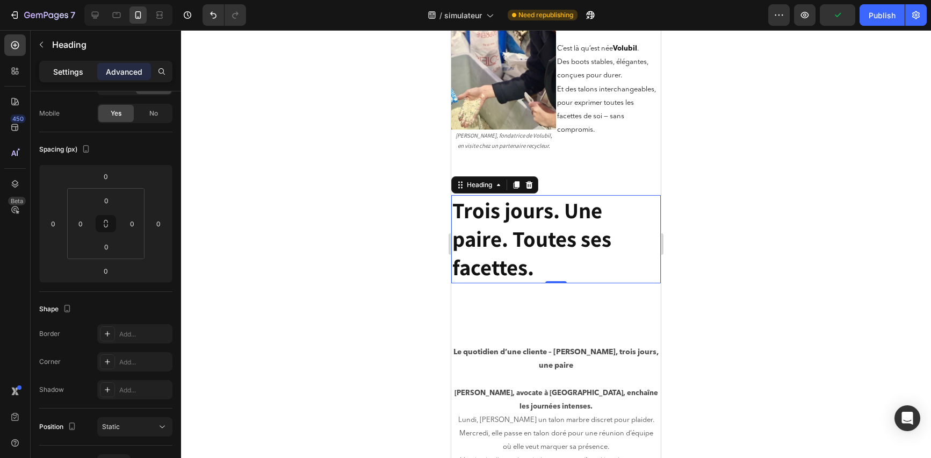
click at [71, 74] on p "Settings" at bounding box center [68, 71] width 30 height 11
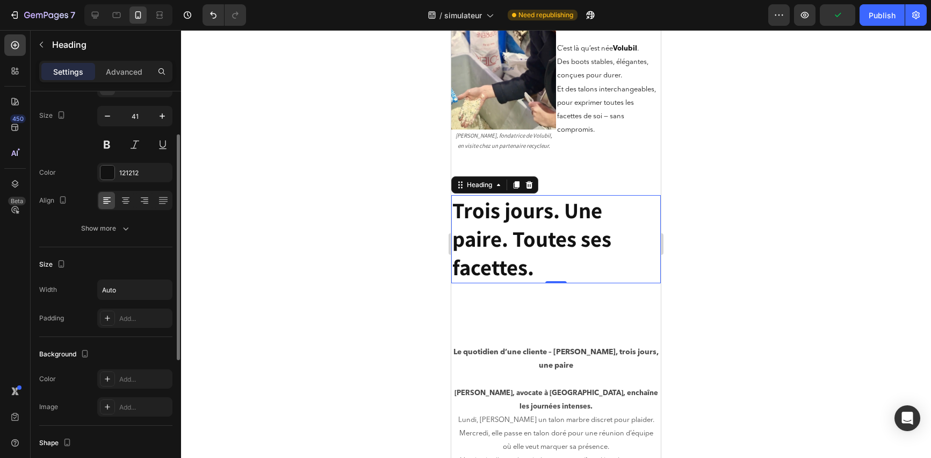
scroll to position [300, 0]
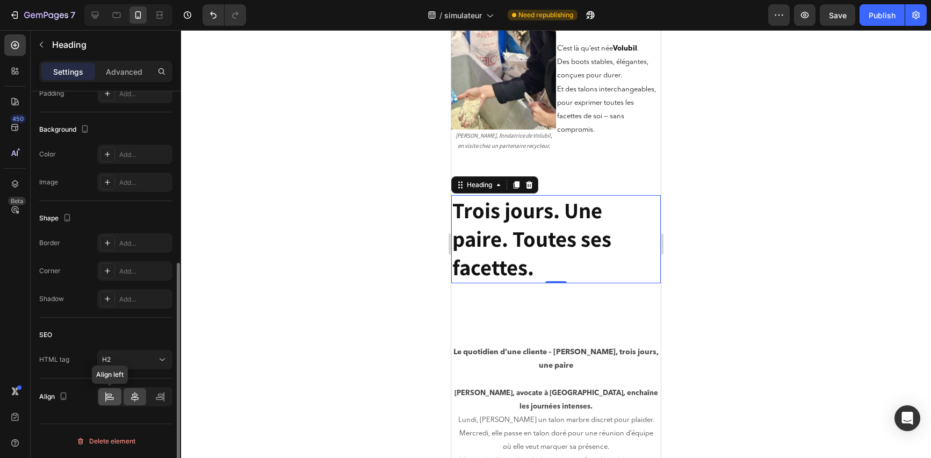
click at [109, 396] on icon at bounding box center [108, 394] width 5 height 3
click at [130, 399] on icon at bounding box center [135, 396] width 11 height 11
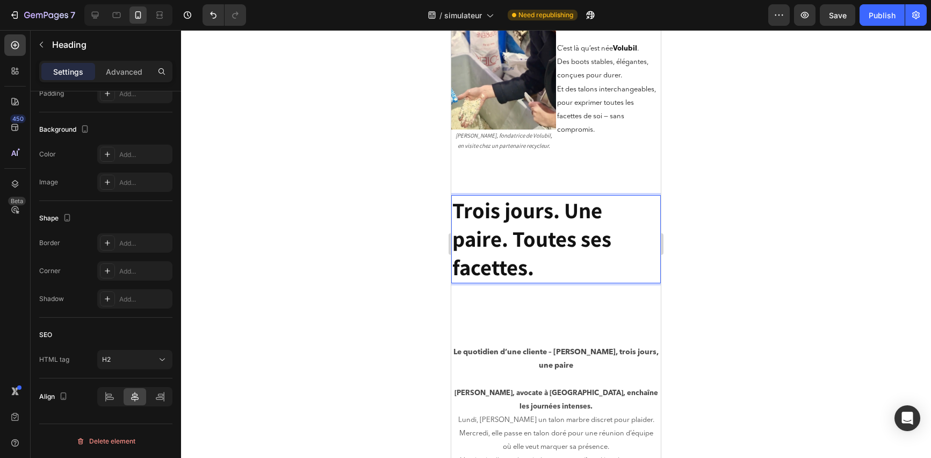
click at [557, 260] on p "Trois jours. Une paire. Toutes ses facettes." at bounding box center [556, 239] width 207 height 86
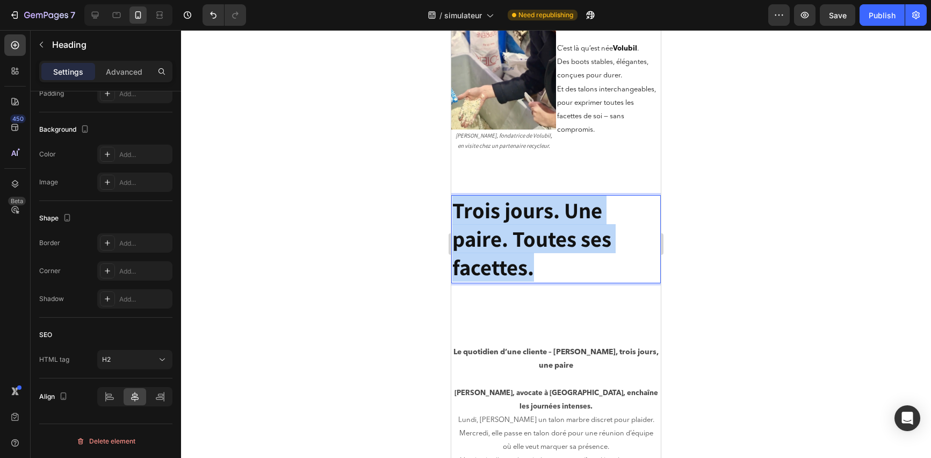
click at [557, 260] on p "Trois jours. Une paire. Toutes ses facettes." at bounding box center [556, 239] width 207 height 86
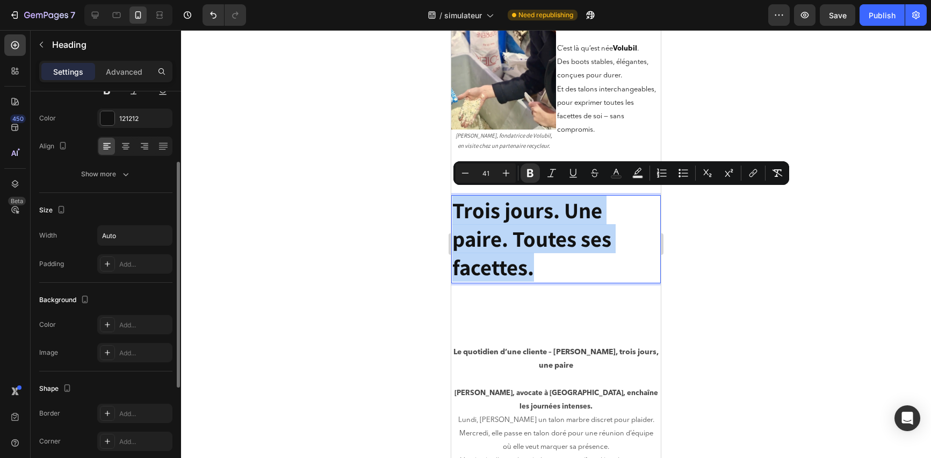
scroll to position [128, 0]
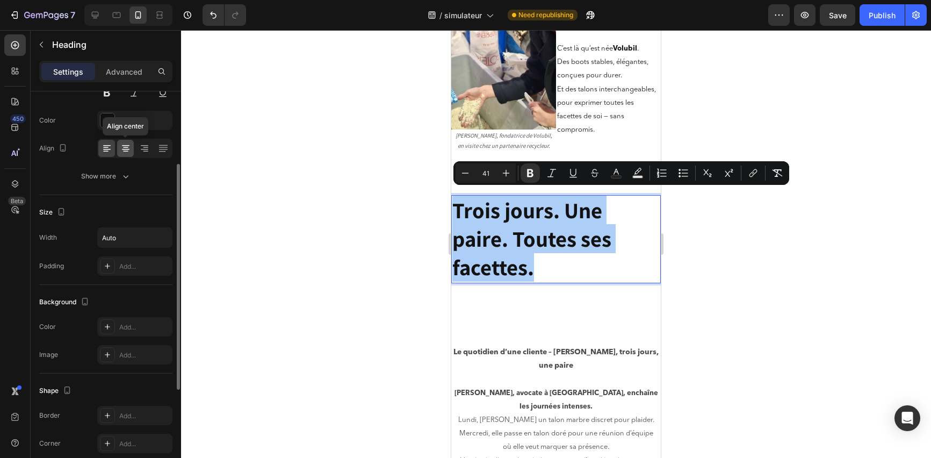
click at [127, 146] on icon at bounding box center [125, 148] width 11 height 11
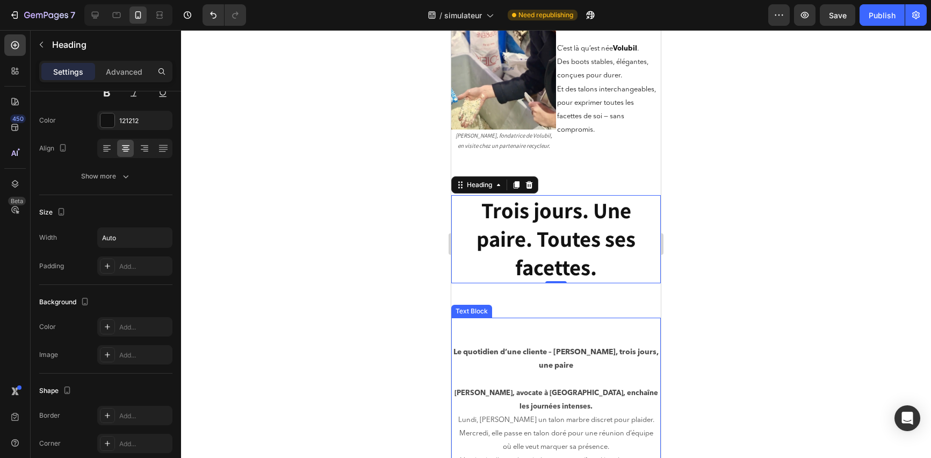
click at [549, 332] on p at bounding box center [556, 338] width 207 height 13
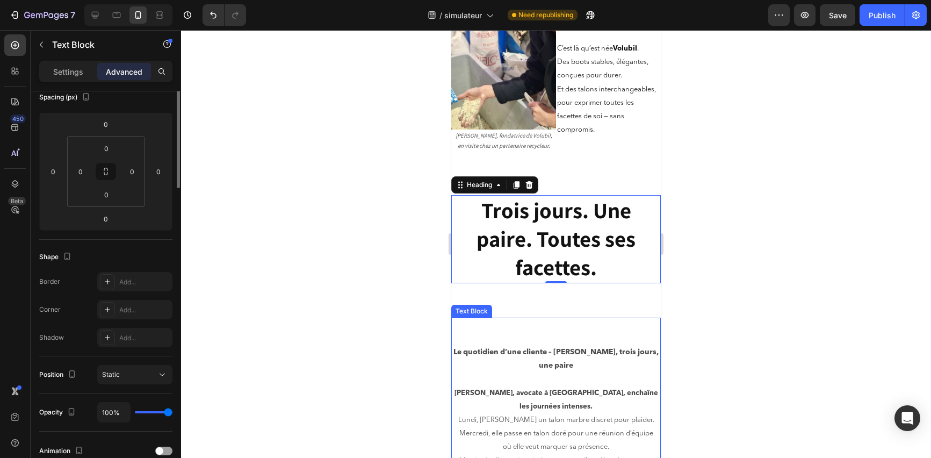
scroll to position [0, 0]
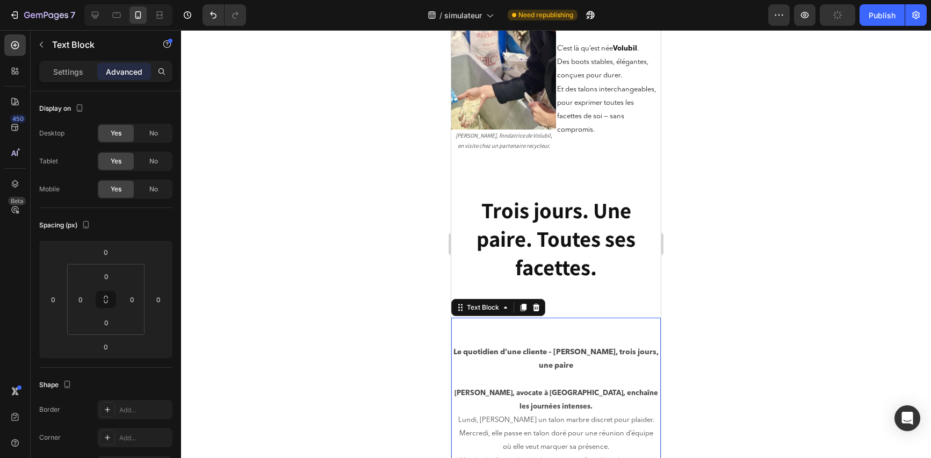
click at [451, 344] on div "Le quotidien d’une cliente – Julie, trois jours, une paire Julie, avocate à Lyo…" at bounding box center [556, 414] width 210 height 192
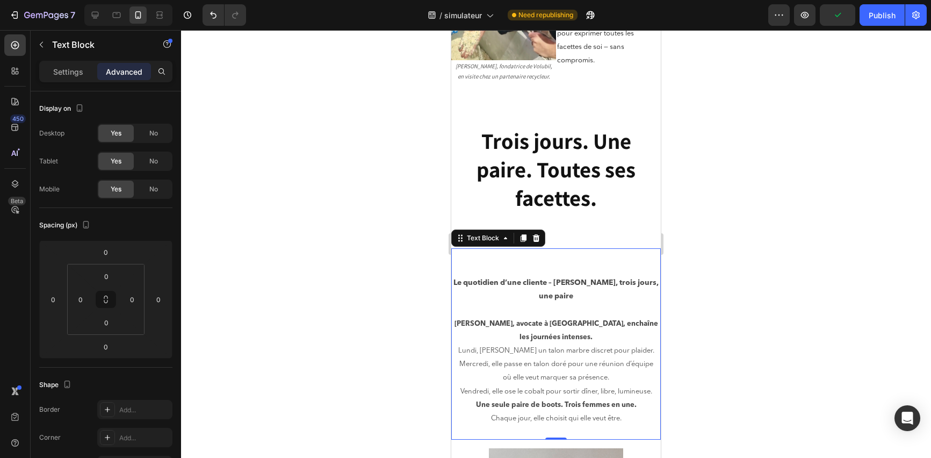
scroll to position [431, 0]
click at [485, 302] on p at bounding box center [556, 308] width 207 height 13
click at [454, 278] on strong "Le quotidien d’une cliente – [PERSON_NAME], trois jours, une paire" at bounding box center [556, 288] width 205 height 21
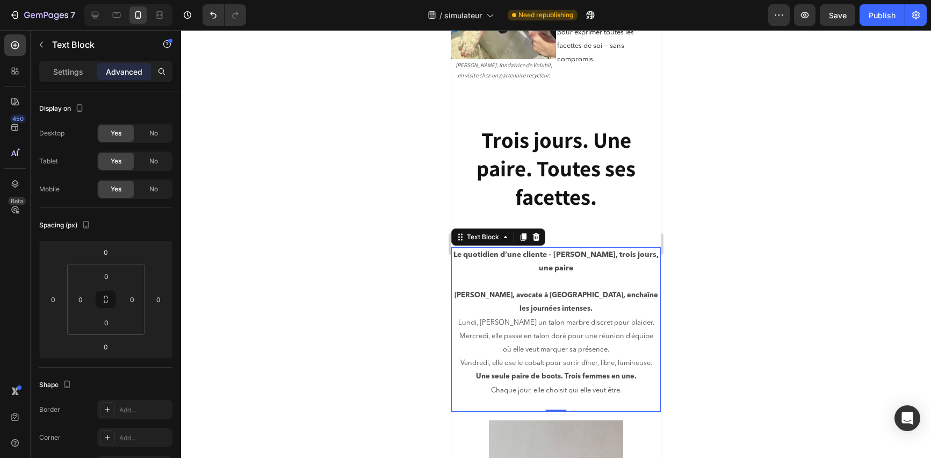
click at [392, 270] on div at bounding box center [556, 244] width 750 height 428
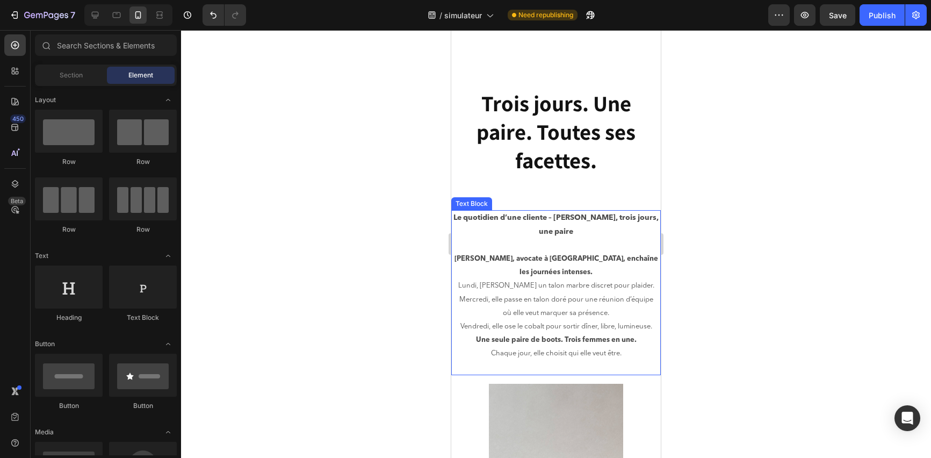
scroll to position [546, 0]
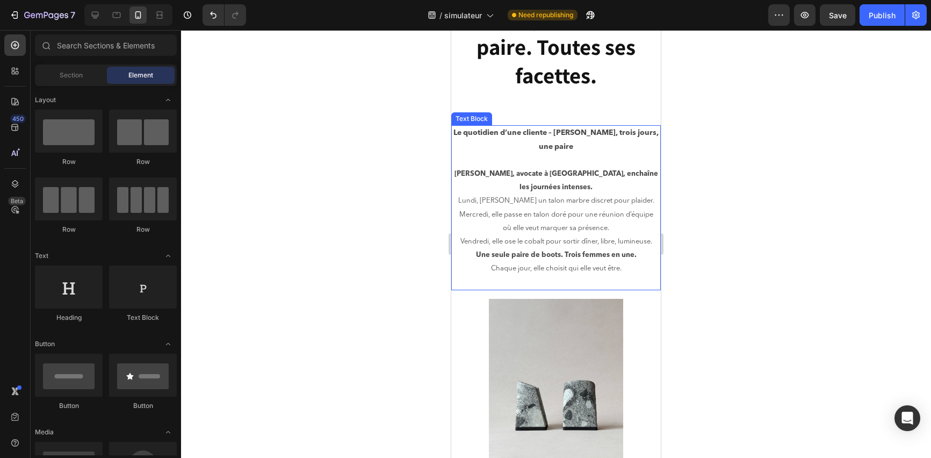
click at [584, 252] on strong "Une seule paire de boots. Trois femmes en une." at bounding box center [556, 255] width 161 height 7
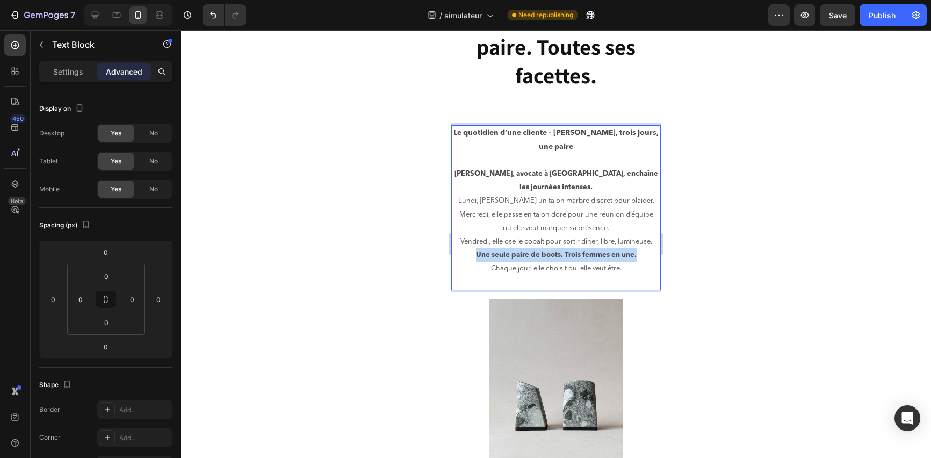
click at [584, 252] on strong "Une seule paire de boots. Trois femmes en une." at bounding box center [556, 255] width 161 height 7
click at [623, 276] on p "Rich Text Editor. Editing area: main" at bounding box center [556, 282] width 207 height 13
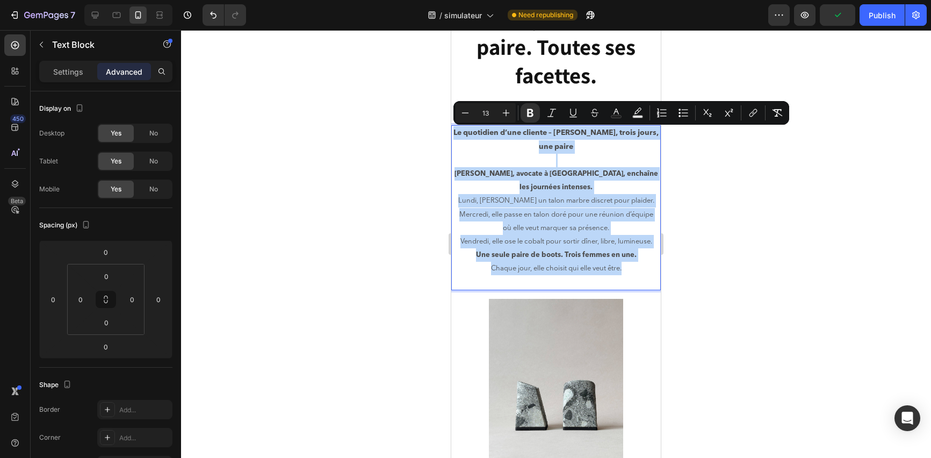
drag, startPoint x: 628, startPoint y: 247, endPoint x: 854, endPoint y: 149, distance: 245.8
click at [451, 119] on html "iPhone 13 Pro ( 390 px) iPhone 13 Mini iPhone 13 Pro iPhone 11 Pro Max iPhone 1…" at bounding box center [556, 404] width 210 height 1840
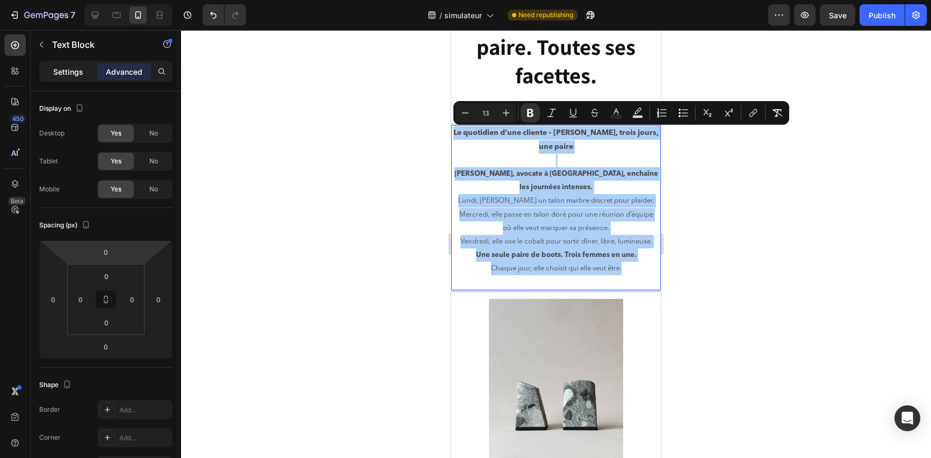
click at [69, 70] on p "Settings" at bounding box center [68, 71] width 30 height 11
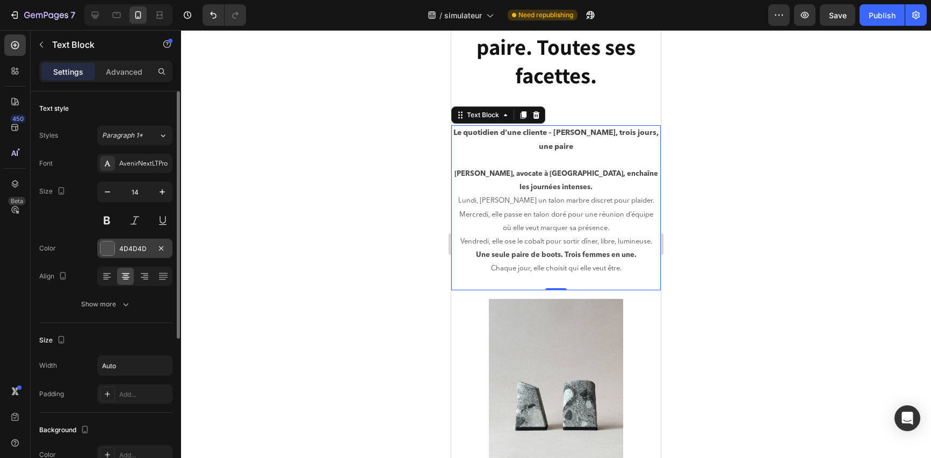
click at [137, 249] on div "4D4D4D" at bounding box center [134, 249] width 31 height 10
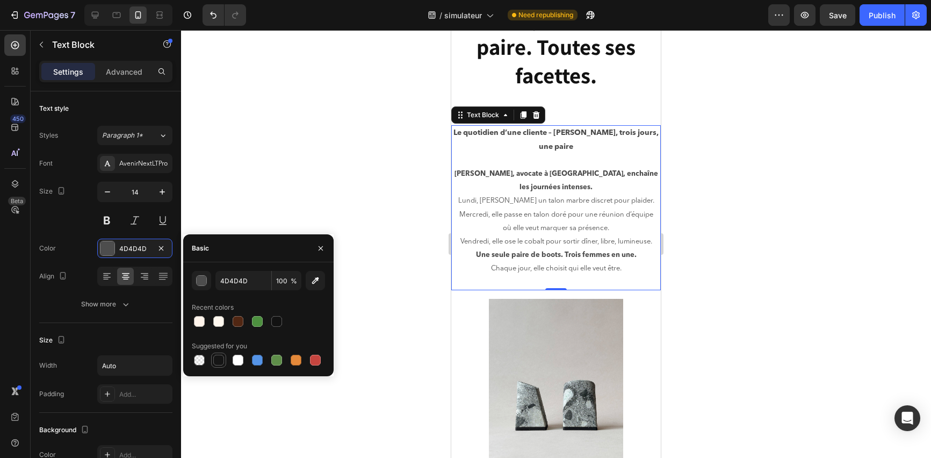
click at [216, 360] on div at bounding box center [218, 360] width 11 height 11
type input "151515"
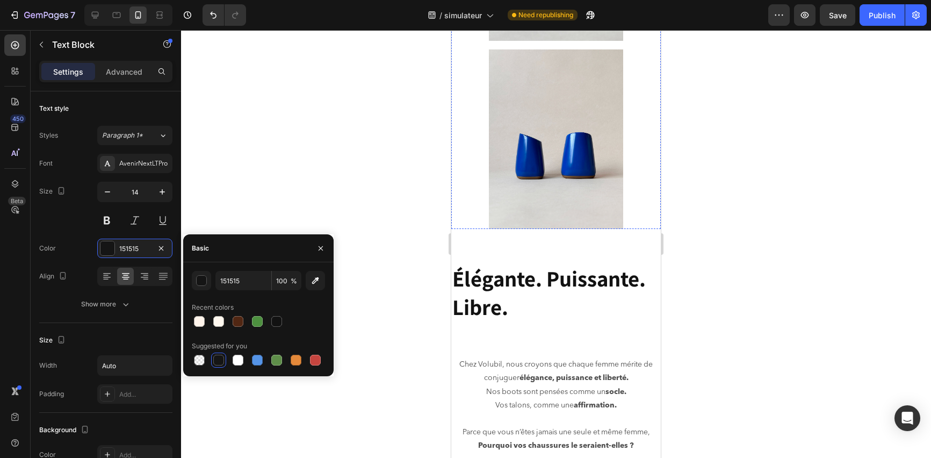
scroll to position [1176, 0]
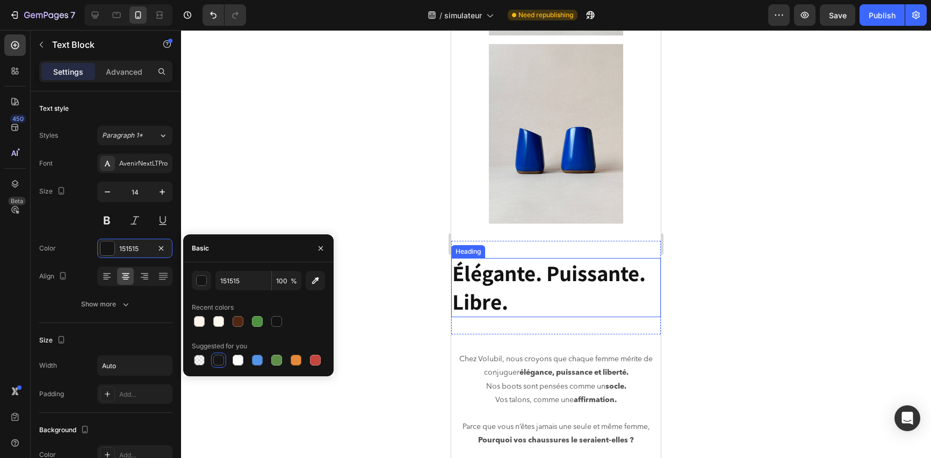
click at [518, 283] on h2 "Élégante. Puissante. Libre." at bounding box center [556, 288] width 210 height 60
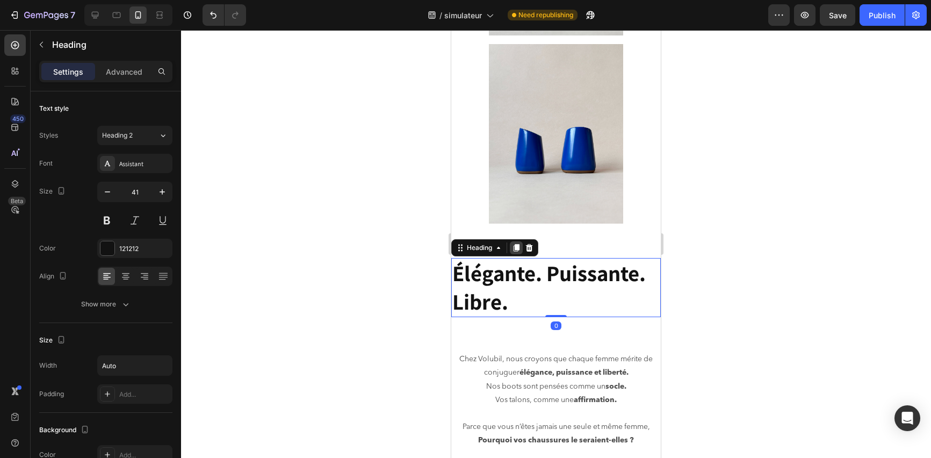
click at [519, 244] on icon at bounding box center [517, 248] width 6 height 8
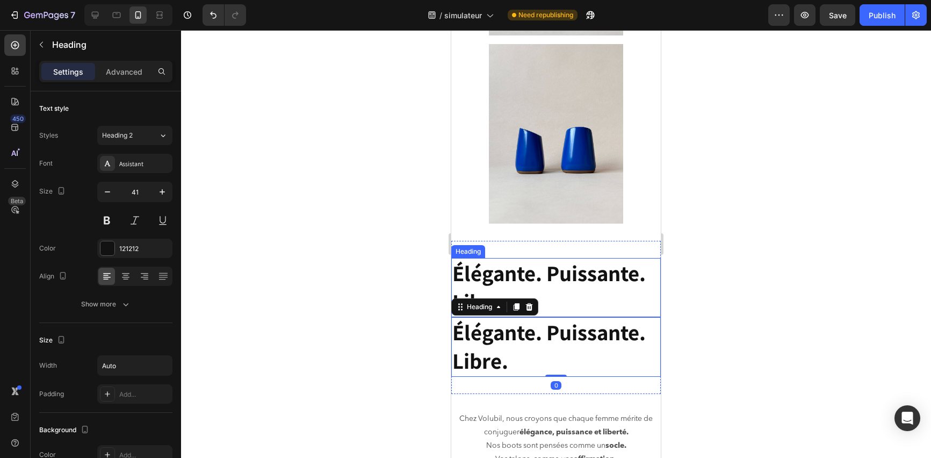
click at [526, 259] on strong "Élégante. Puissante. Libre." at bounding box center [549, 288] width 193 height 58
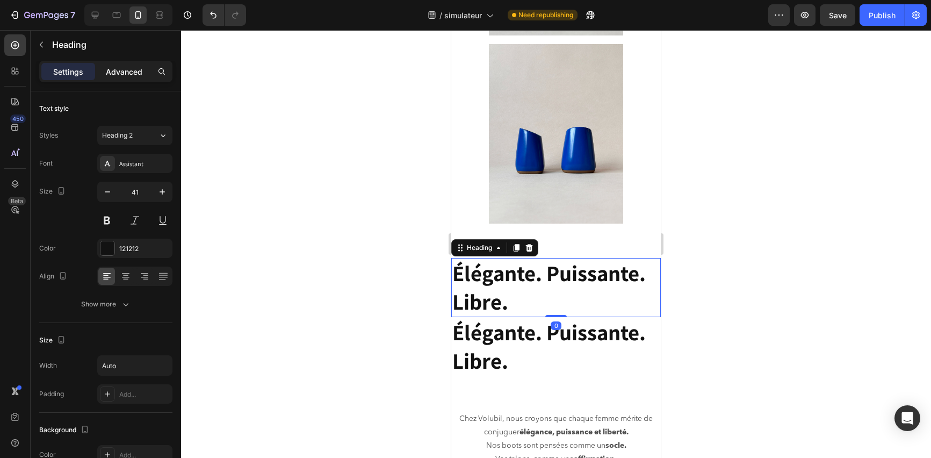
click at [128, 71] on p "Advanced" at bounding box center [124, 71] width 37 height 11
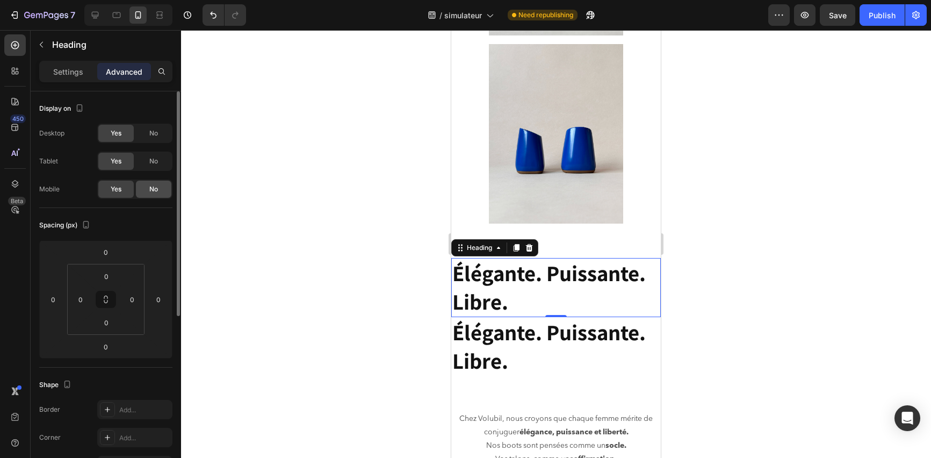
click at [158, 188] on div "No" at bounding box center [153, 189] width 35 height 17
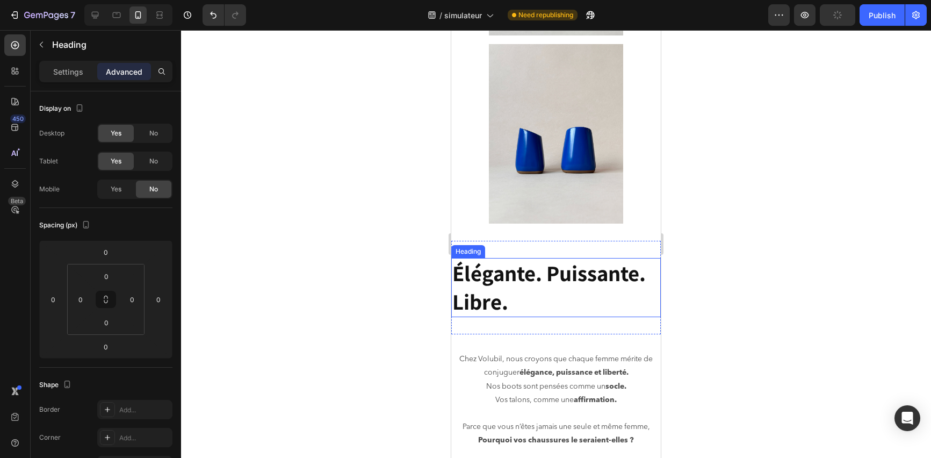
click at [522, 259] on strong "Élégante. Puissante. Libre." at bounding box center [549, 288] width 193 height 58
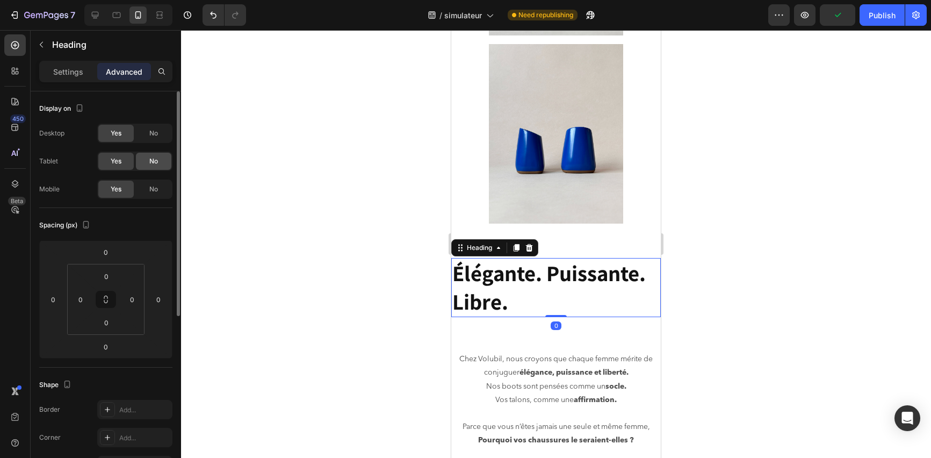
click at [145, 159] on div "No" at bounding box center [153, 161] width 35 height 17
click at [151, 133] on span "No" at bounding box center [153, 133] width 9 height 10
click at [56, 71] on p "Settings" at bounding box center [68, 71] width 30 height 11
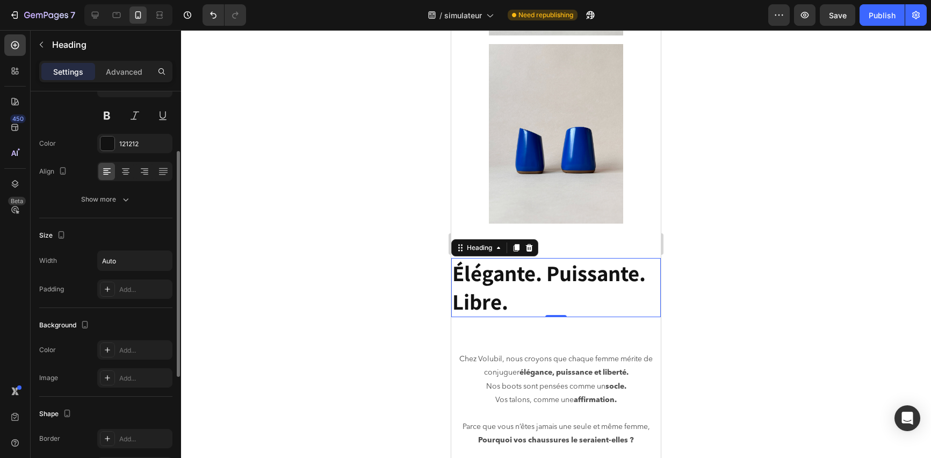
scroll to position [103, 0]
click at [125, 166] on div at bounding box center [125, 173] width 17 height 17
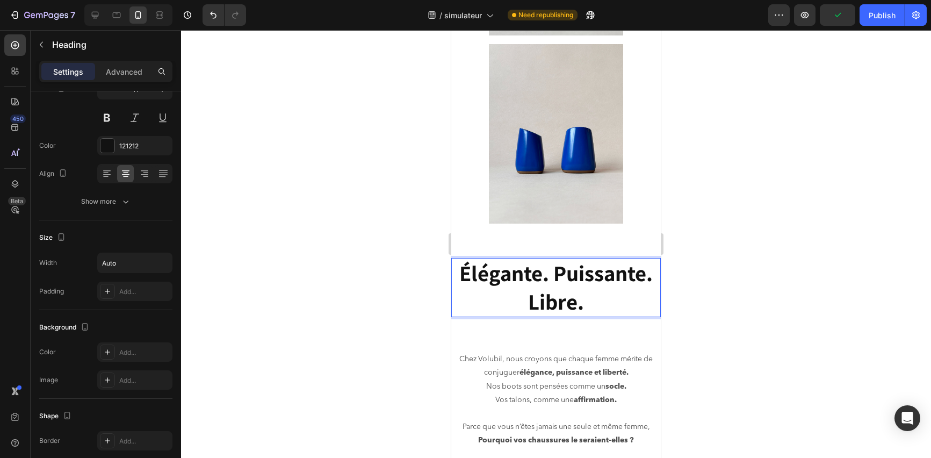
click at [549, 259] on strong "Élégante. Puissante. Libre." at bounding box center [556, 288] width 193 height 58
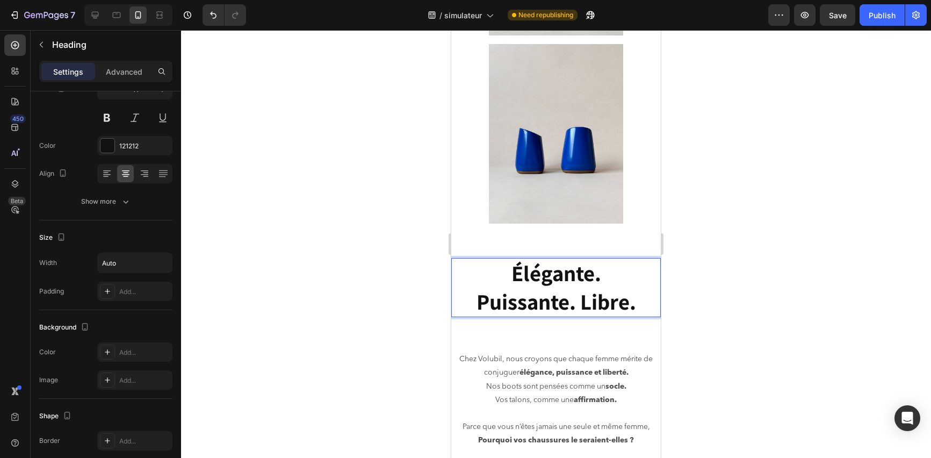
click at [578, 287] on strong "Puissante. Libre." at bounding box center [557, 301] width 160 height 29
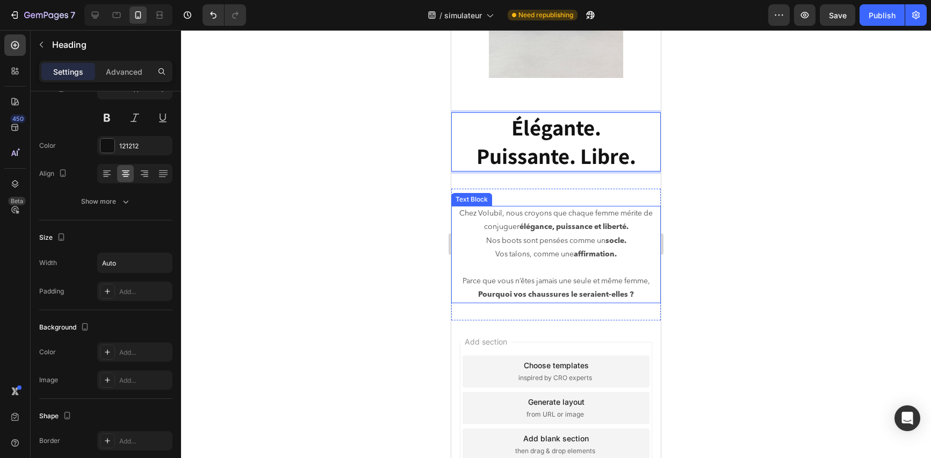
scroll to position [1322, 0]
click at [546, 250] on span "Vos talons, comme une affirmation." at bounding box center [556, 254] width 121 height 8
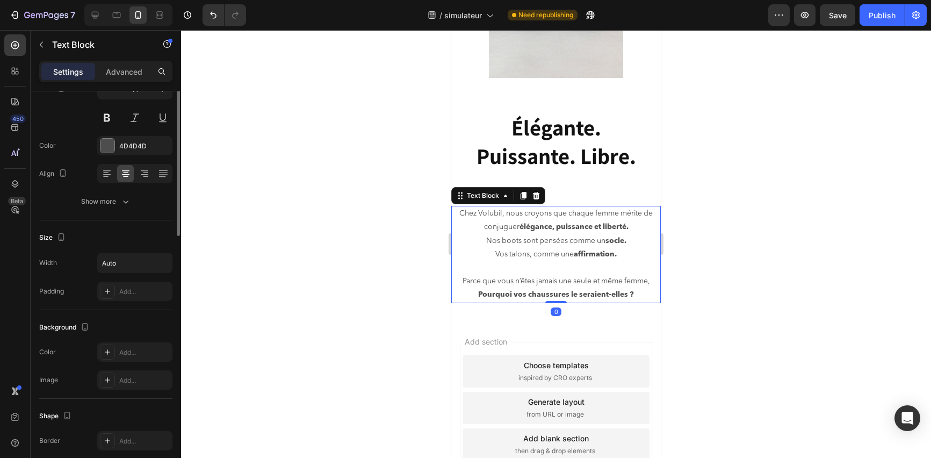
scroll to position [0, 0]
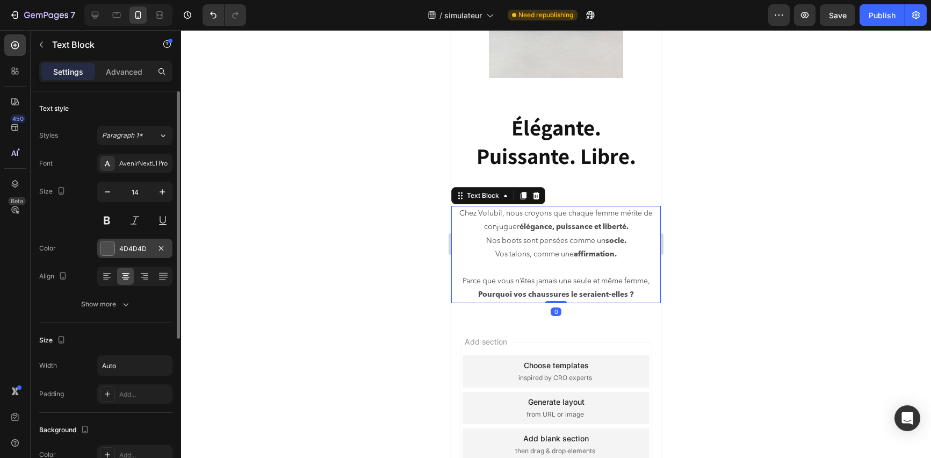
click at [114, 245] on div at bounding box center [107, 248] width 15 height 15
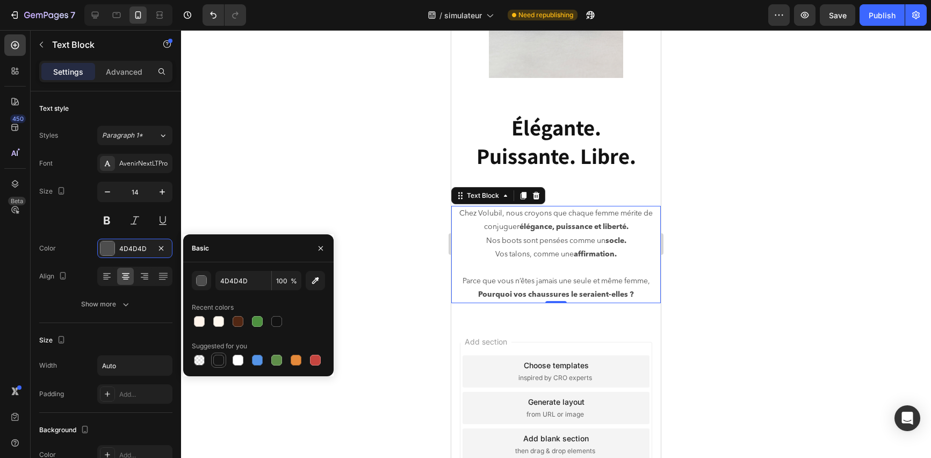
click at [218, 355] on div at bounding box center [218, 360] width 11 height 11
type input "151515"
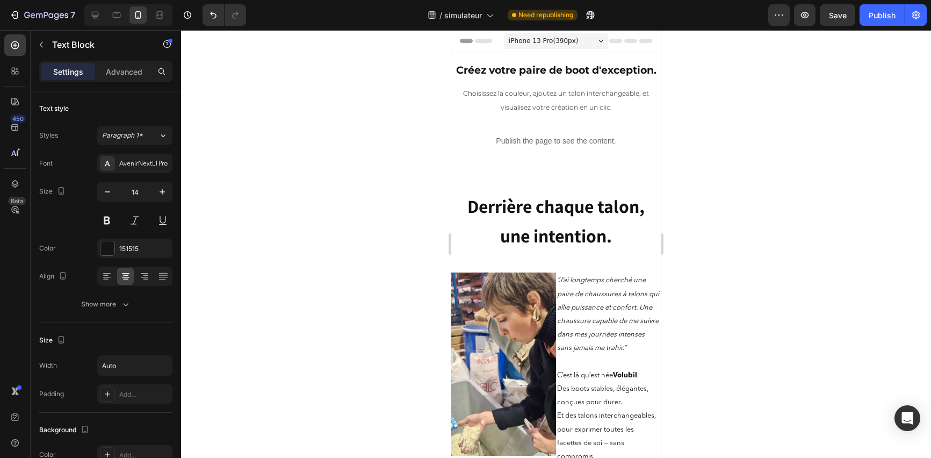
click at [249, 44] on div at bounding box center [556, 244] width 750 height 428
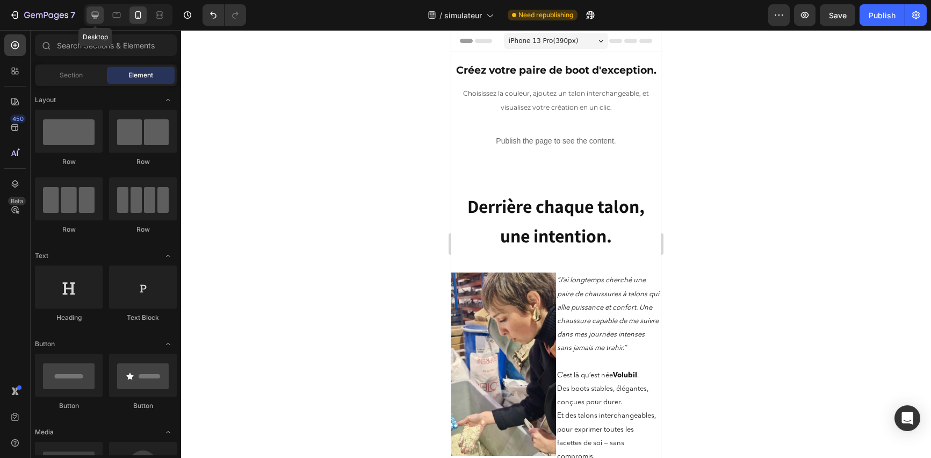
click at [89, 16] on div at bounding box center [95, 14] width 17 height 17
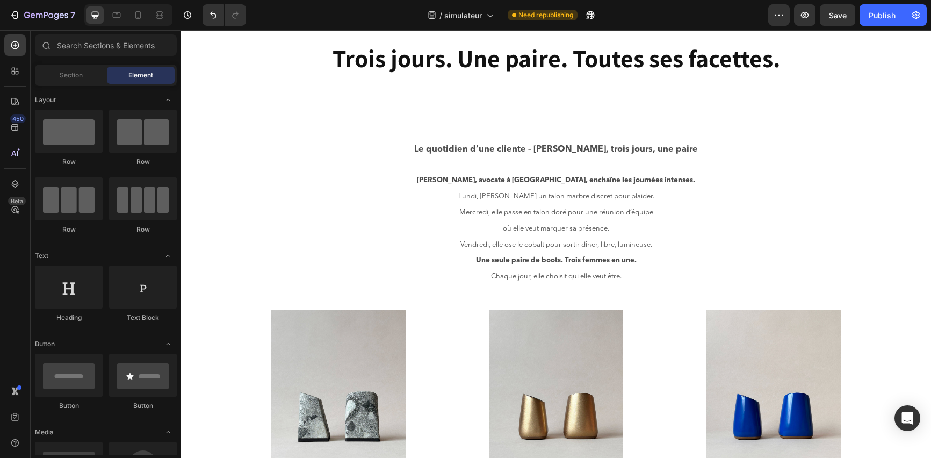
scroll to position [631, 0]
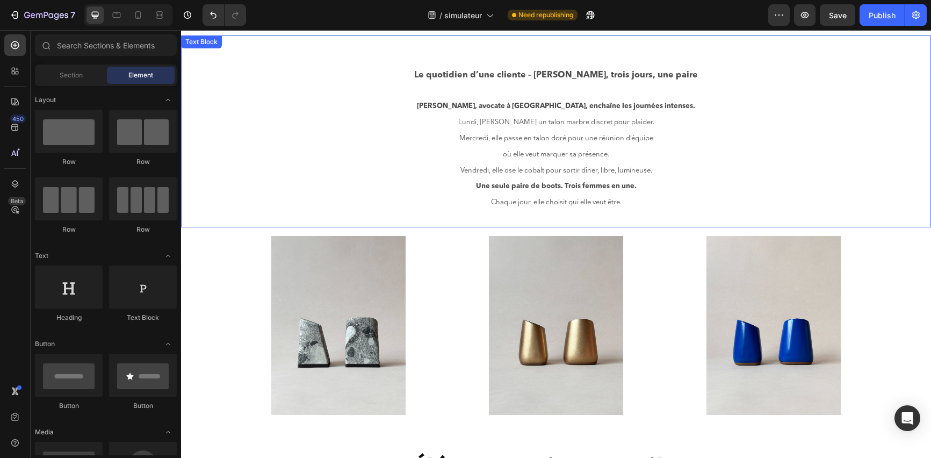
click at [535, 122] on span "[DATE], elle arbore un talon marbre discret pour plaider." at bounding box center [556, 122] width 196 height 7
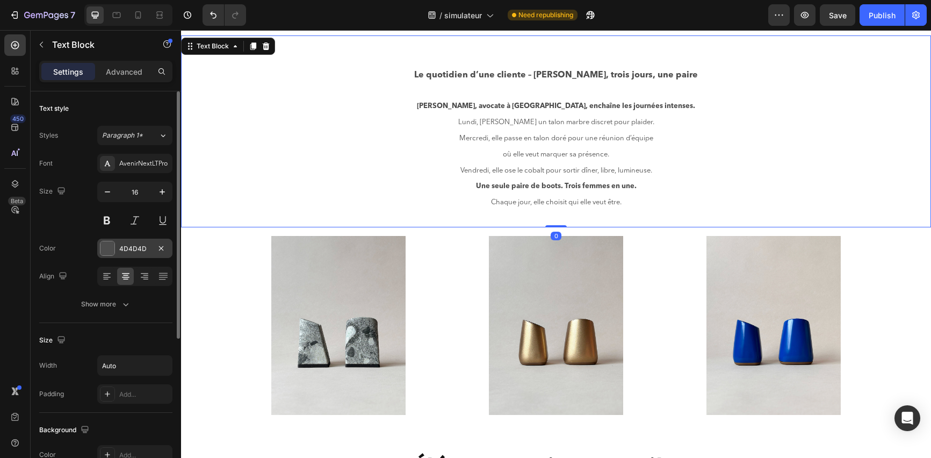
click at [119, 247] on div "4D4D4D" at bounding box center [134, 249] width 31 height 10
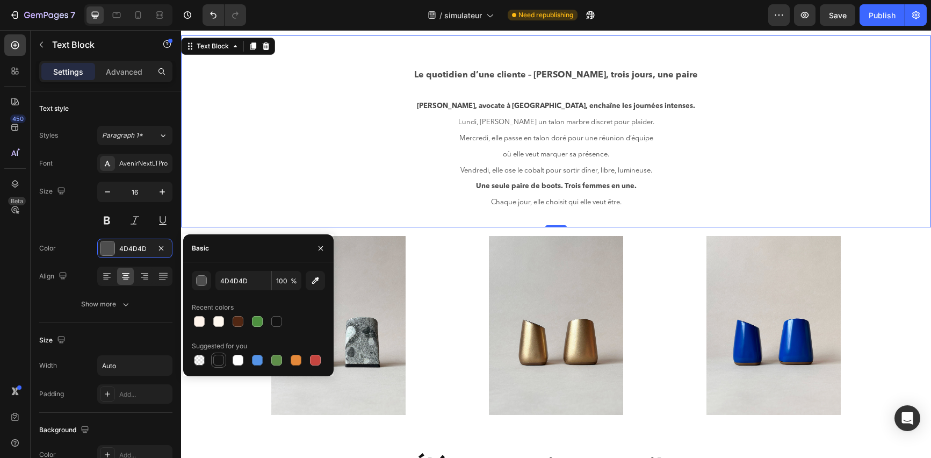
click at [221, 357] on div at bounding box center [218, 360] width 11 height 11
type input "151515"
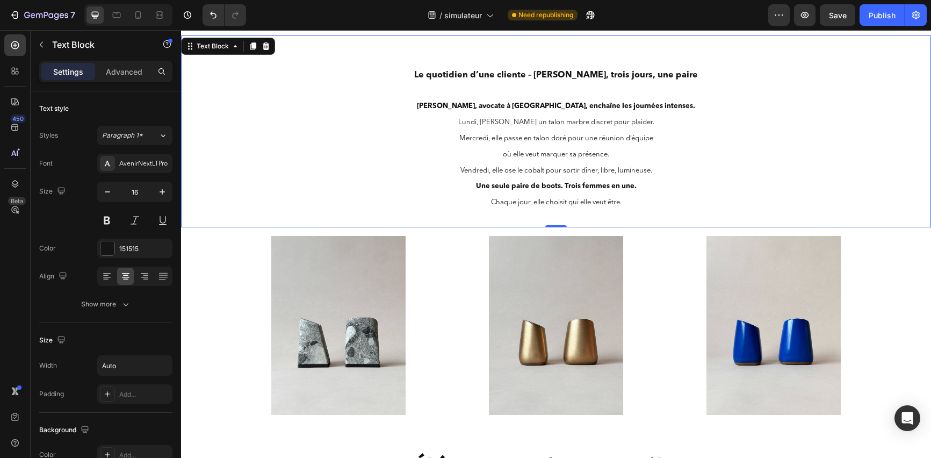
click at [657, 191] on p "Une seule paire de boots. Trois femmes en une." at bounding box center [556, 186] width 284 height 16
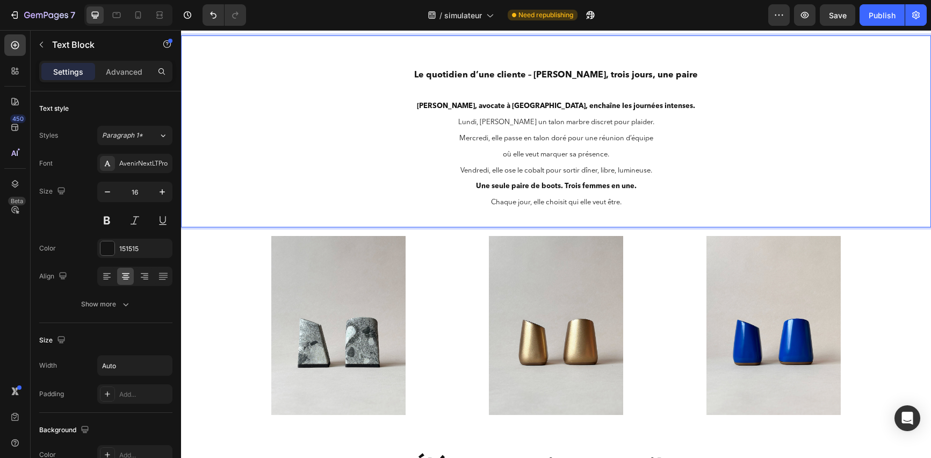
click at [661, 198] on p "Chaque jour, elle choisit qui elle veut être." at bounding box center [556, 203] width 284 height 16
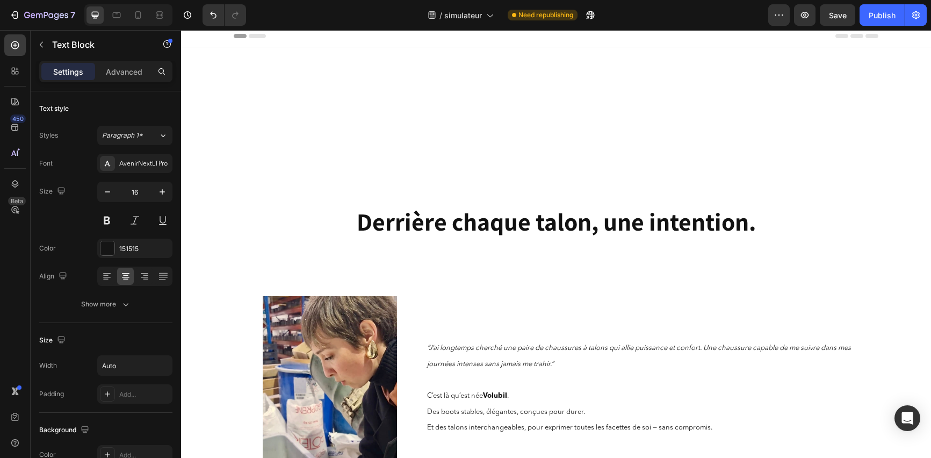
scroll to position [0, 0]
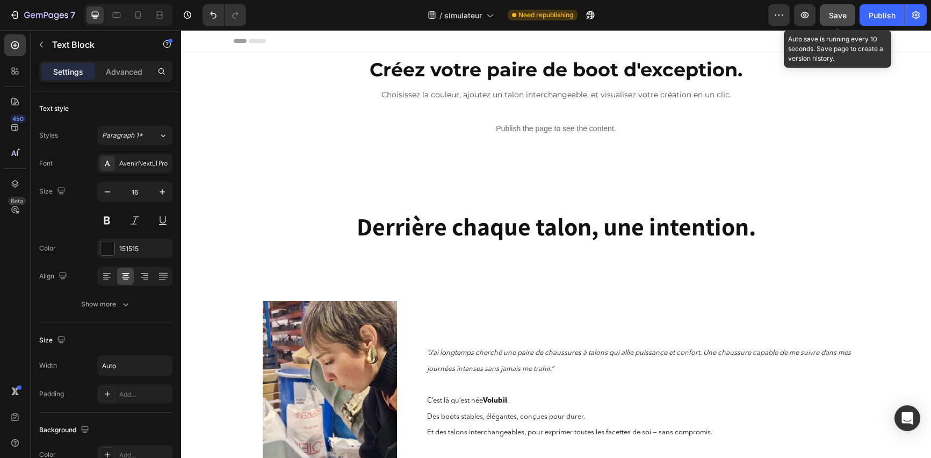
click at [844, 19] on span "Save" at bounding box center [838, 15] width 18 height 9
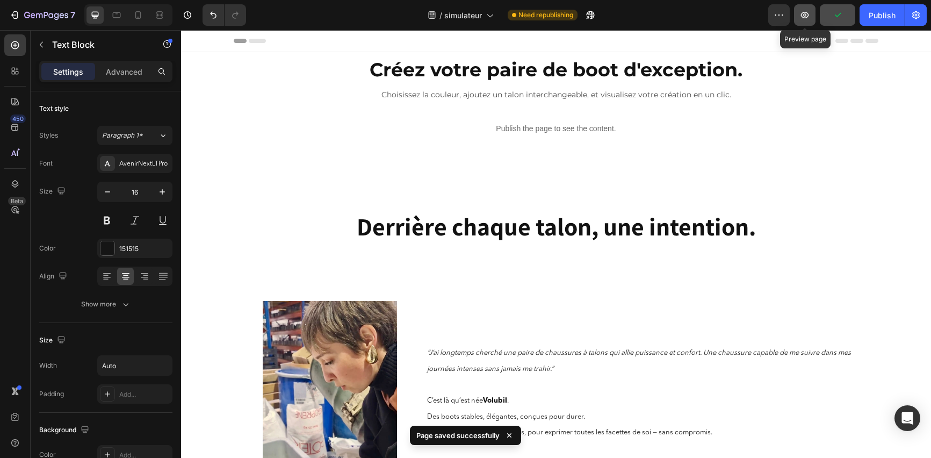
click at [811, 17] on icon "button" at bounding box center [805, 15] width 11 height 11
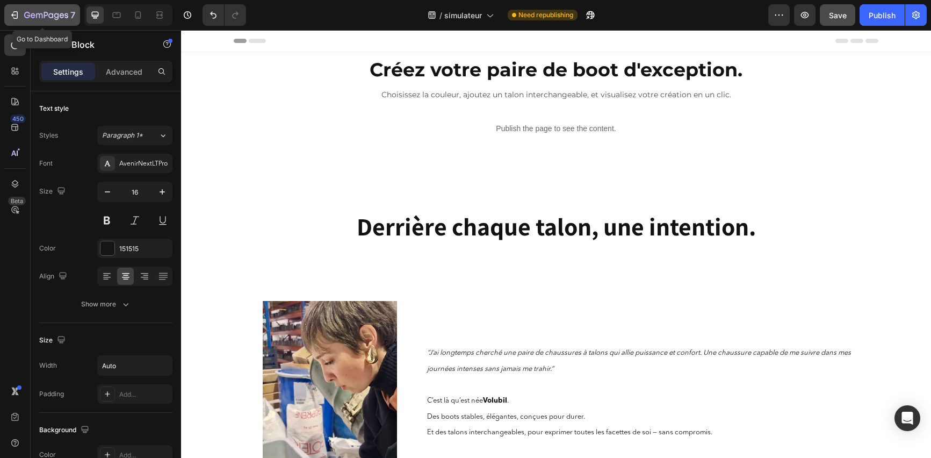
click at [34, 17] on icon "button" at bounding box center [33, 15] width 5 height 5
